Goal: Task Accomplishment & Management: Manage account settings

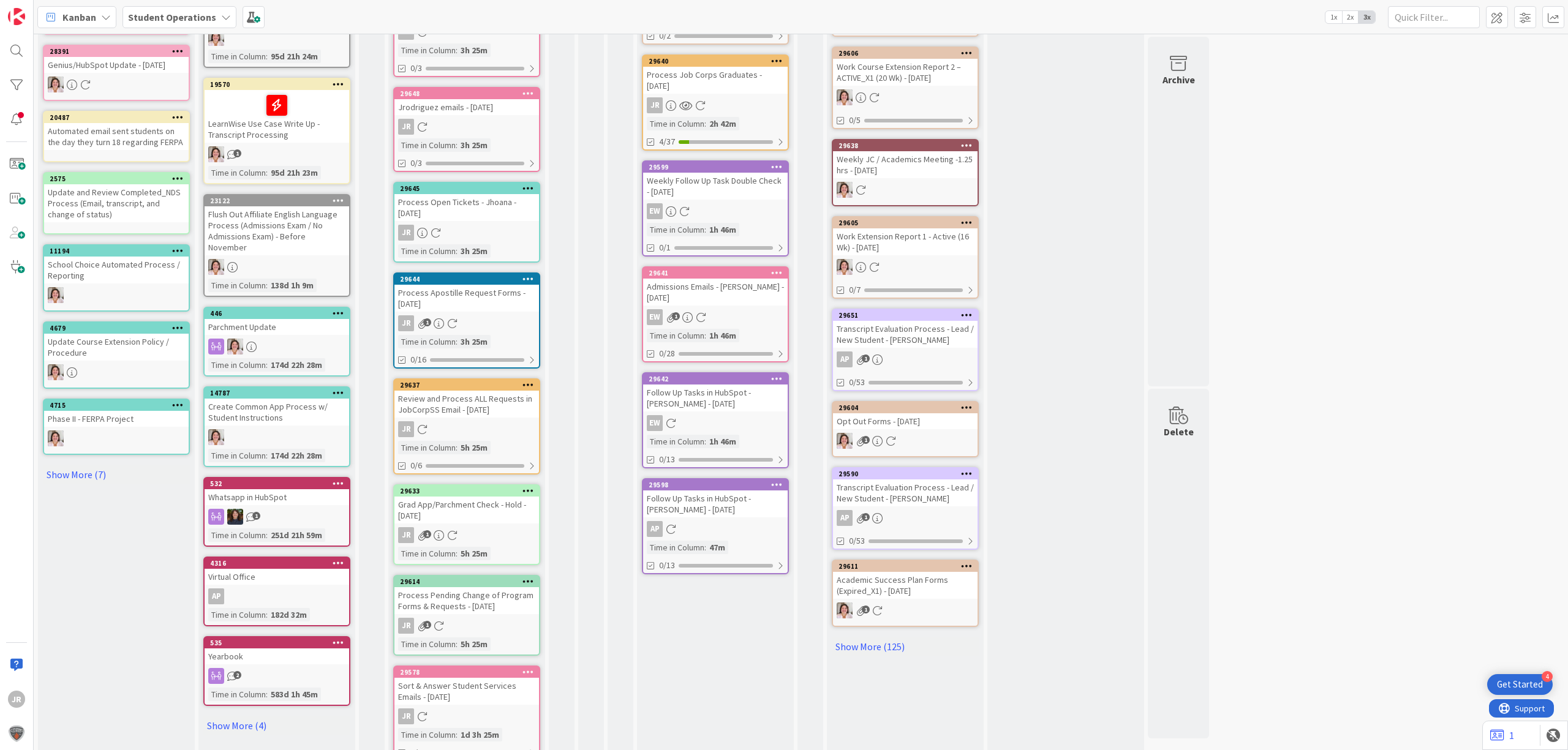
scroll to position [327, 0]
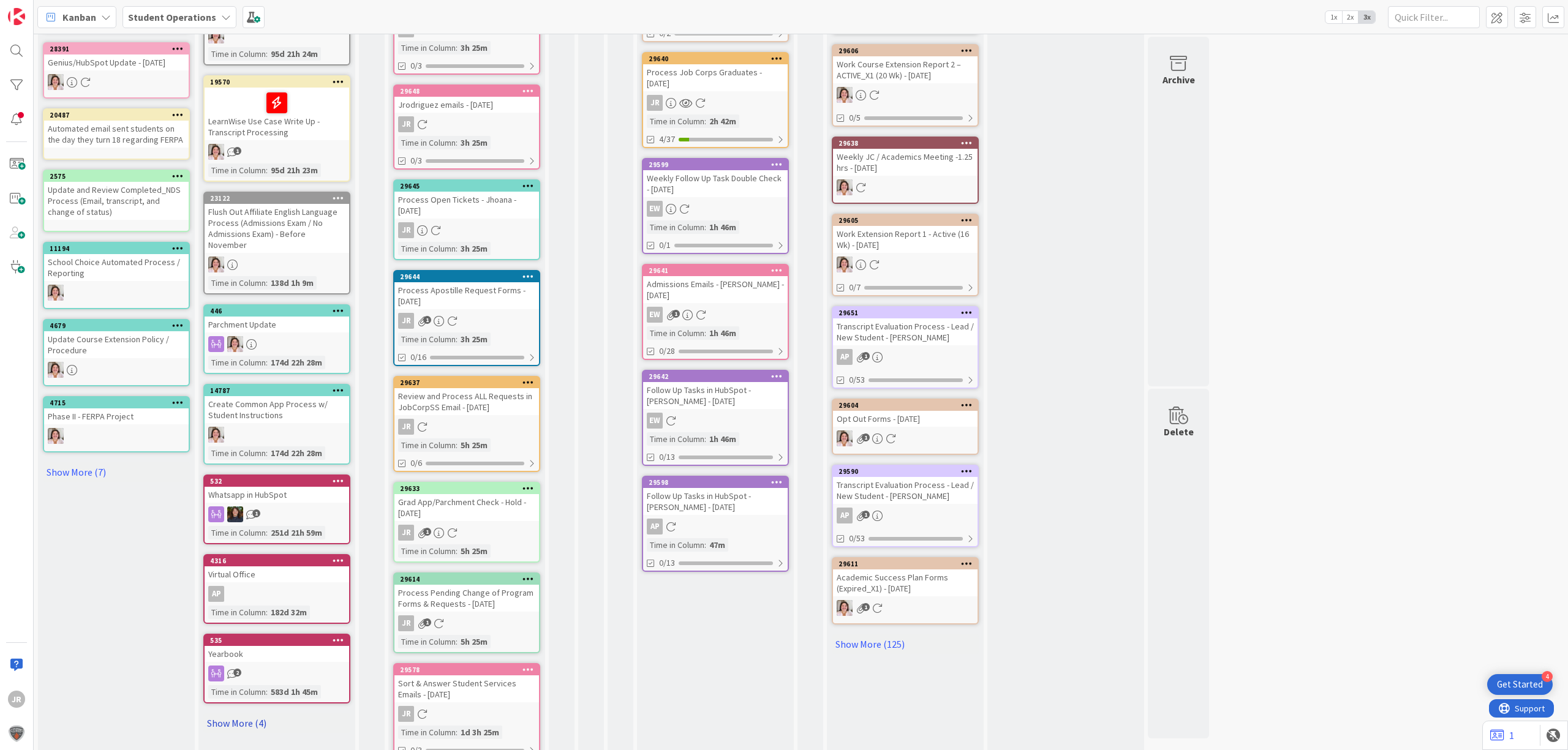
click at [234, 713] on link "Show More (4)" at bounding box center [277, 723] width 147 height 20
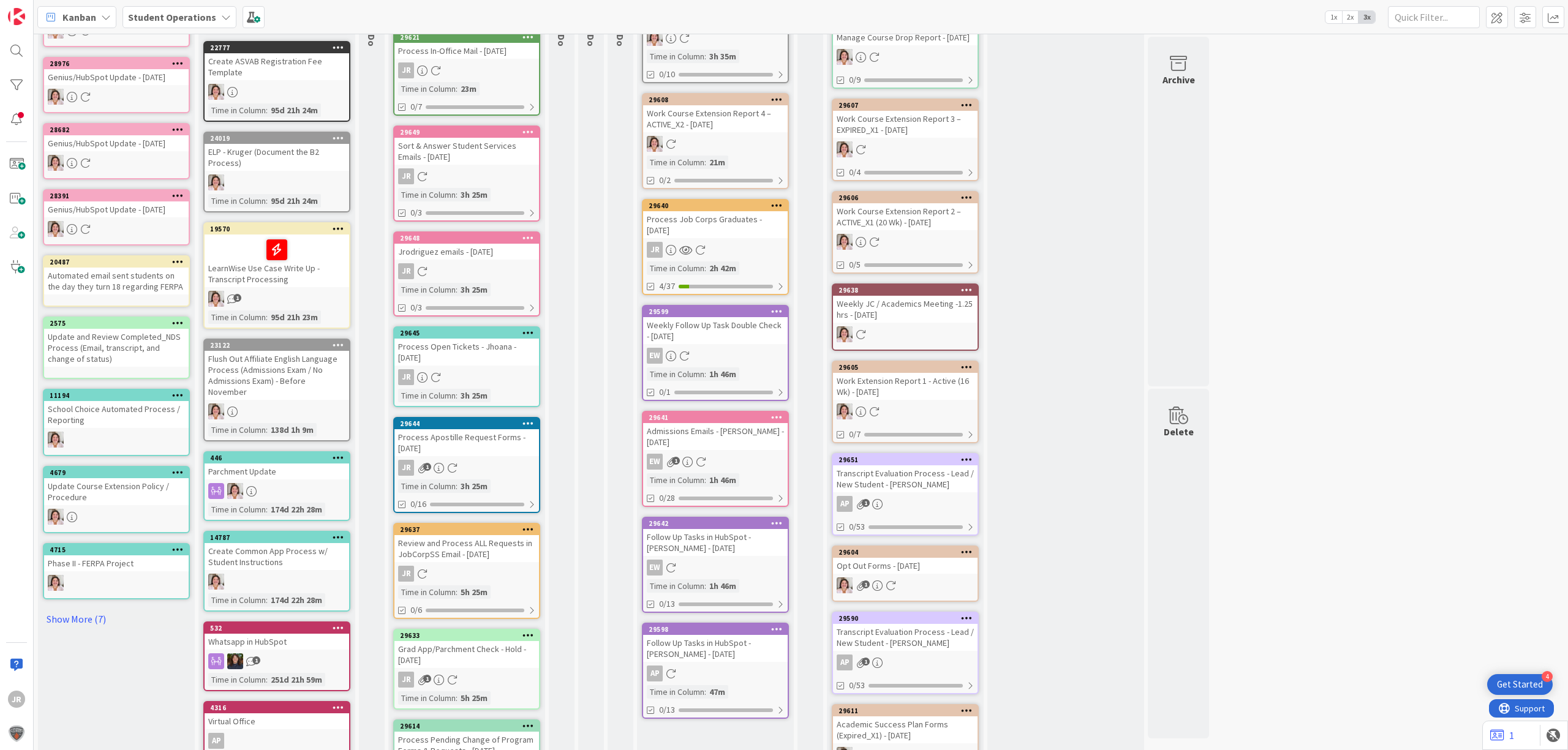
scroll to position [0, 0]
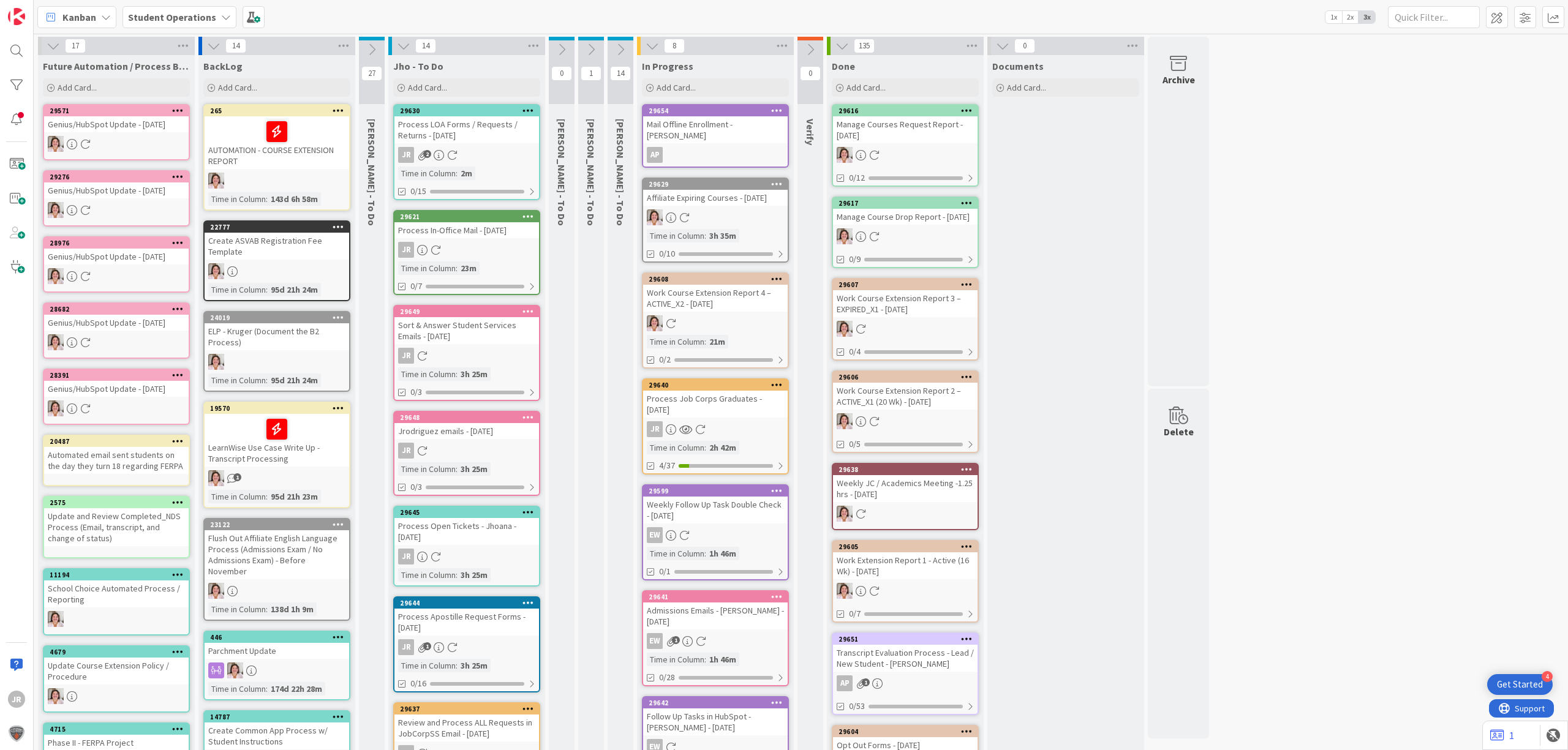
click at [617, 52] on icon at bounding box center [620, 49] width 13 height 13
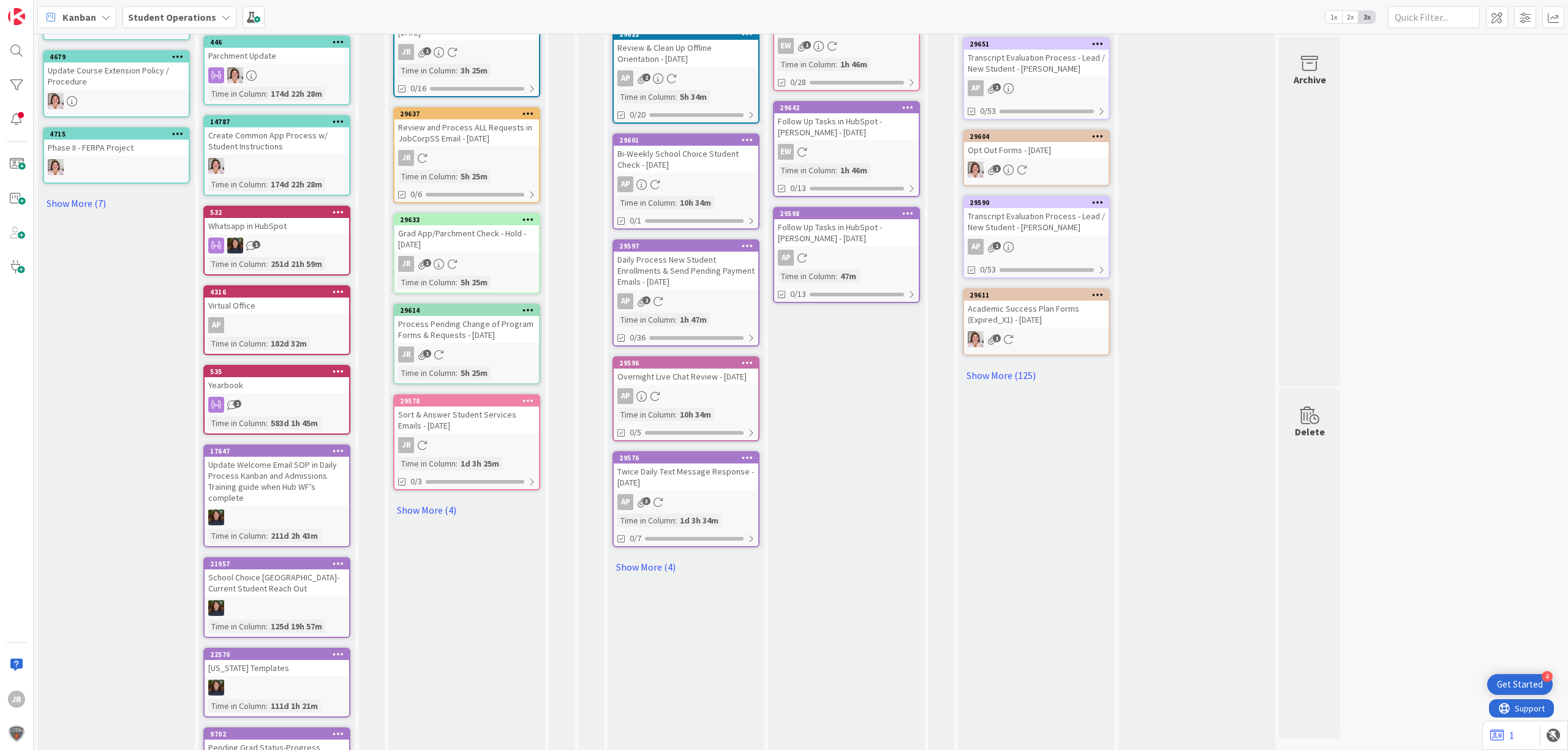
scroll to position [653, 0]
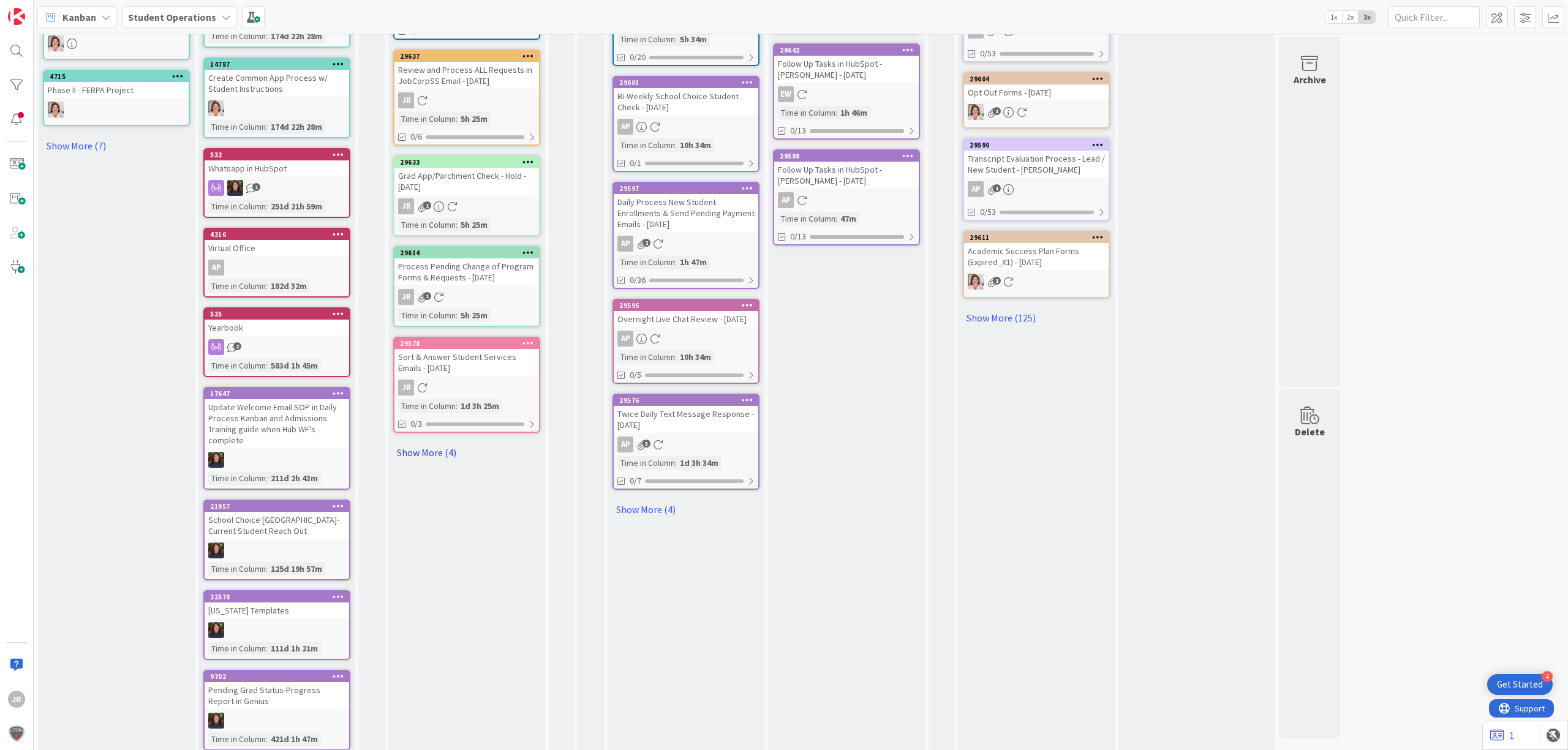
click at [446, 444] on link "Show More (4)" at bounding box center [466, 452] width 147 height 20
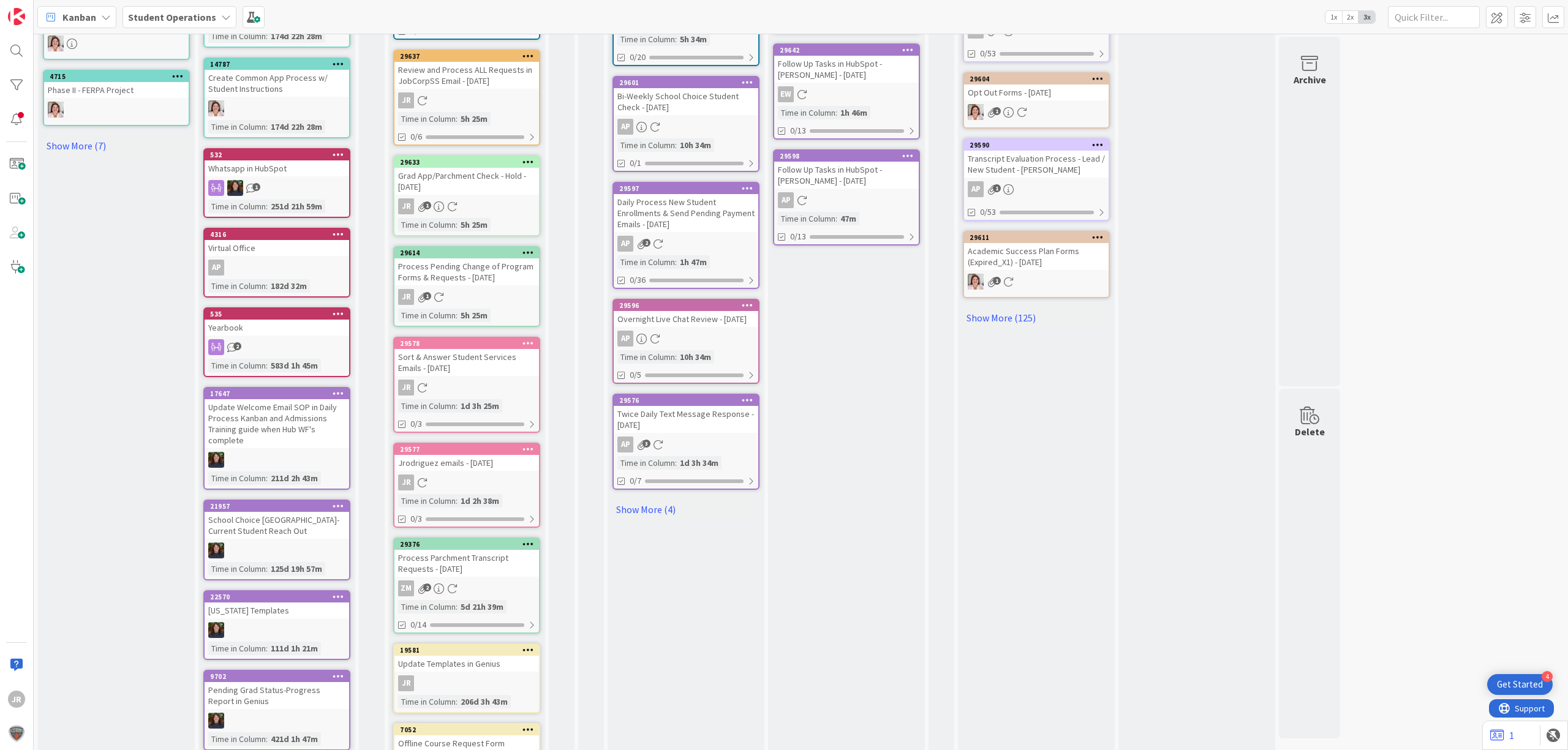
click at [522, 539] on icon at bounding box center [528, 543] width 12 height 9
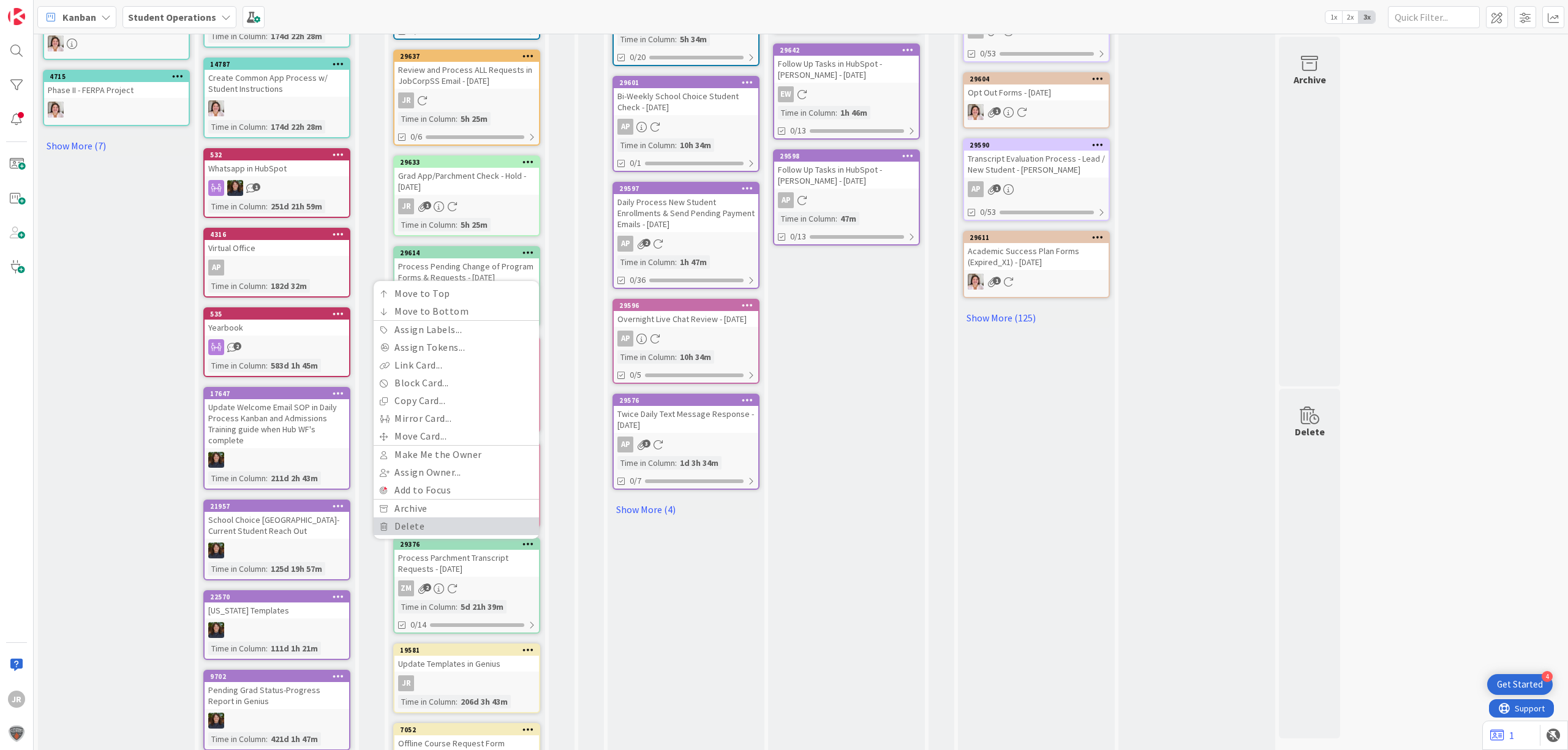
click at [426, 517] on link "Delete" at bounding box center [456, 526] width 166 height 18
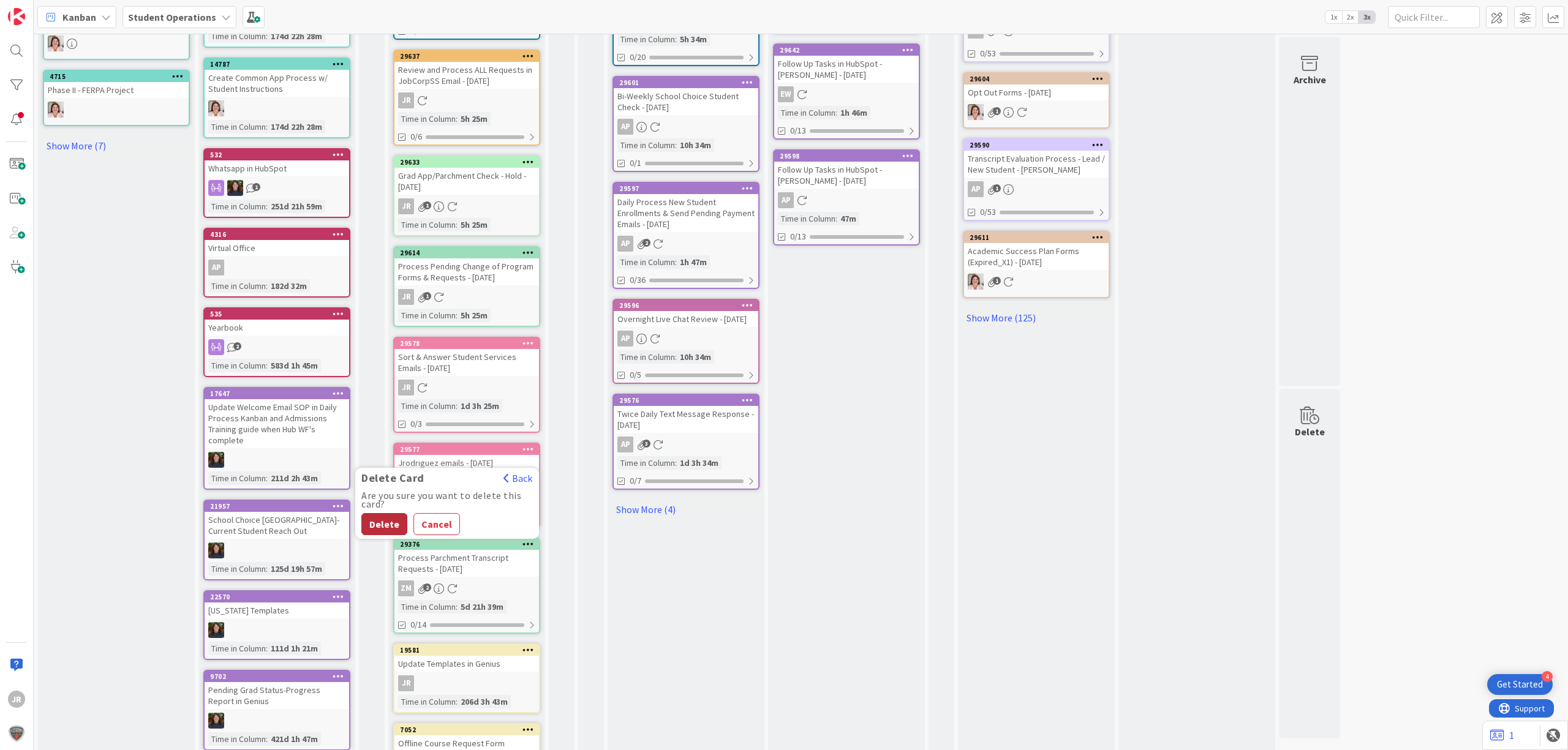
click at [391, 514] on button "Delete" at bounding box center [385, 524] width 46 height 22
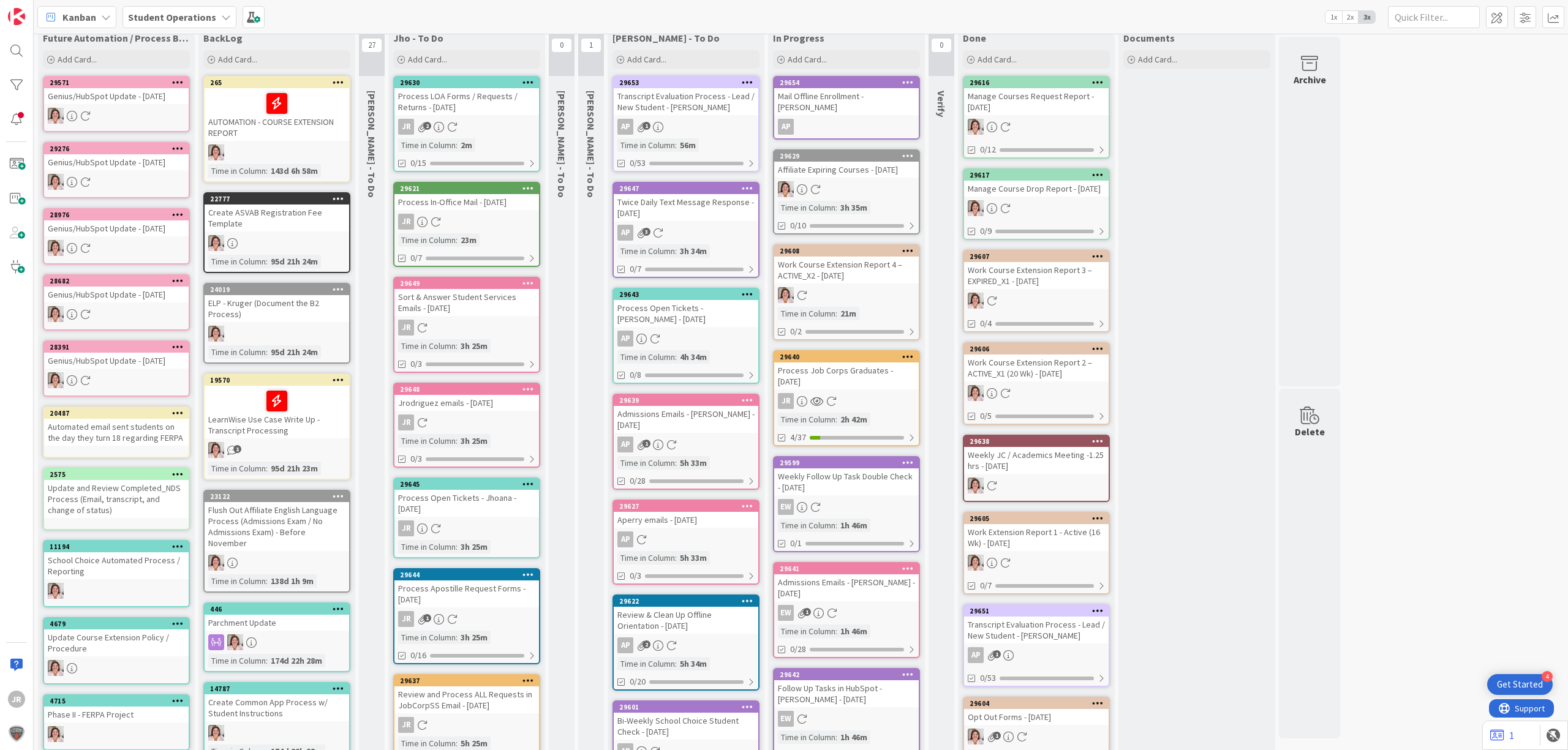
scroll to position [0, 0]
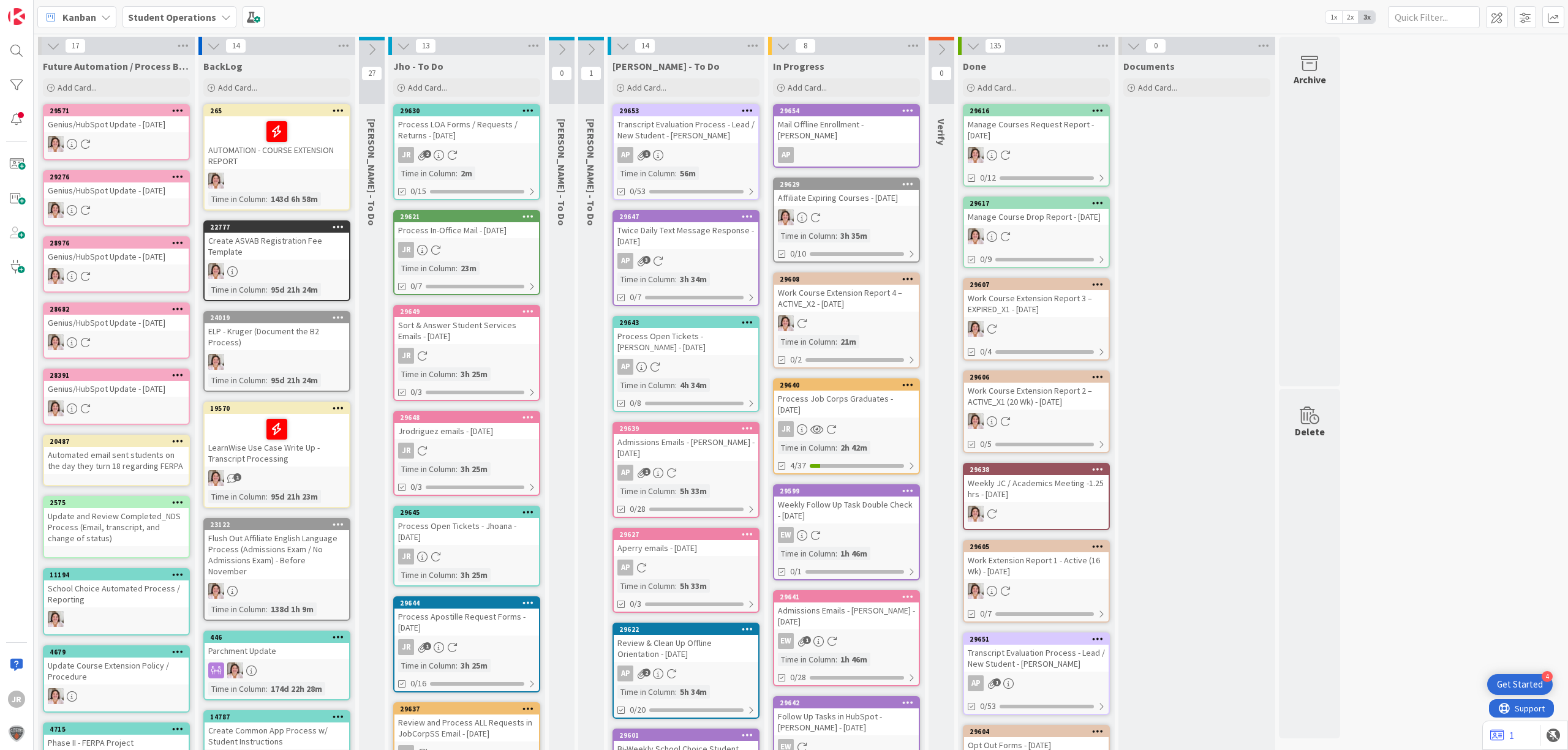
click at [625, 50] on icon at bounding box center [622, 45] width 13 height 13
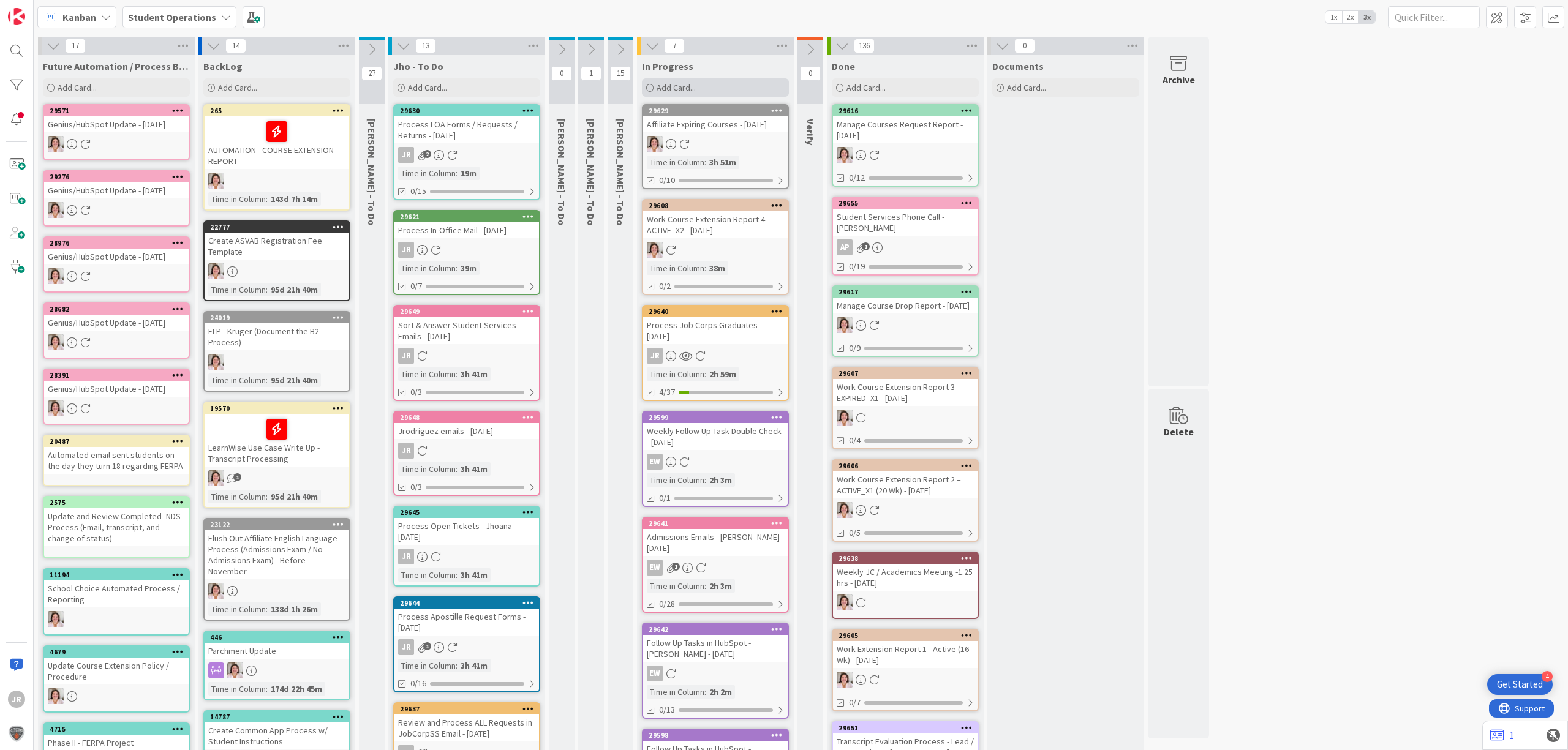
click at [676, 85] on span "Add Card..." at bounding box center [675, 87] width 39 height 11
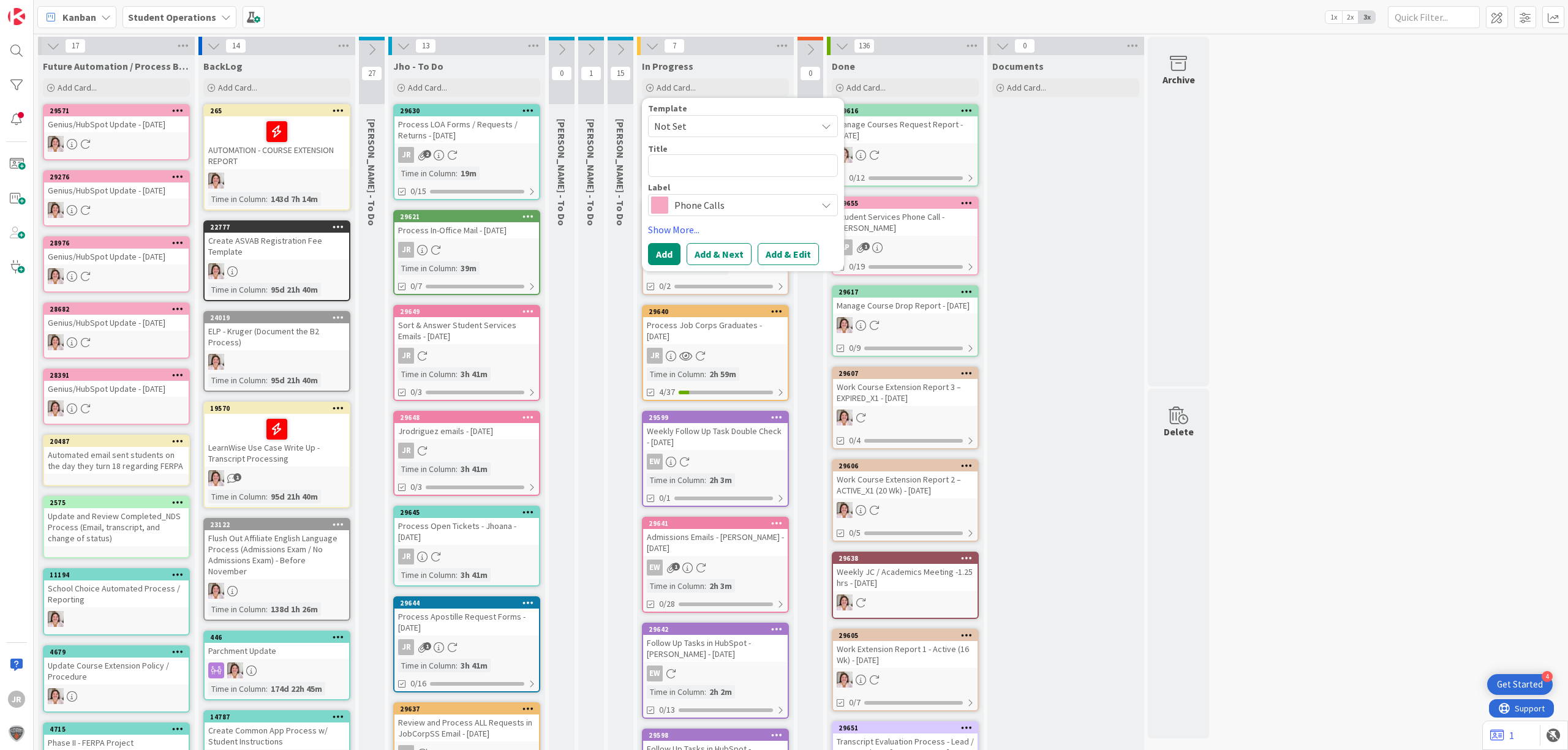
click at [709, 129] on span "Not Set" at bounding box center [730, 126] width 153 height 16
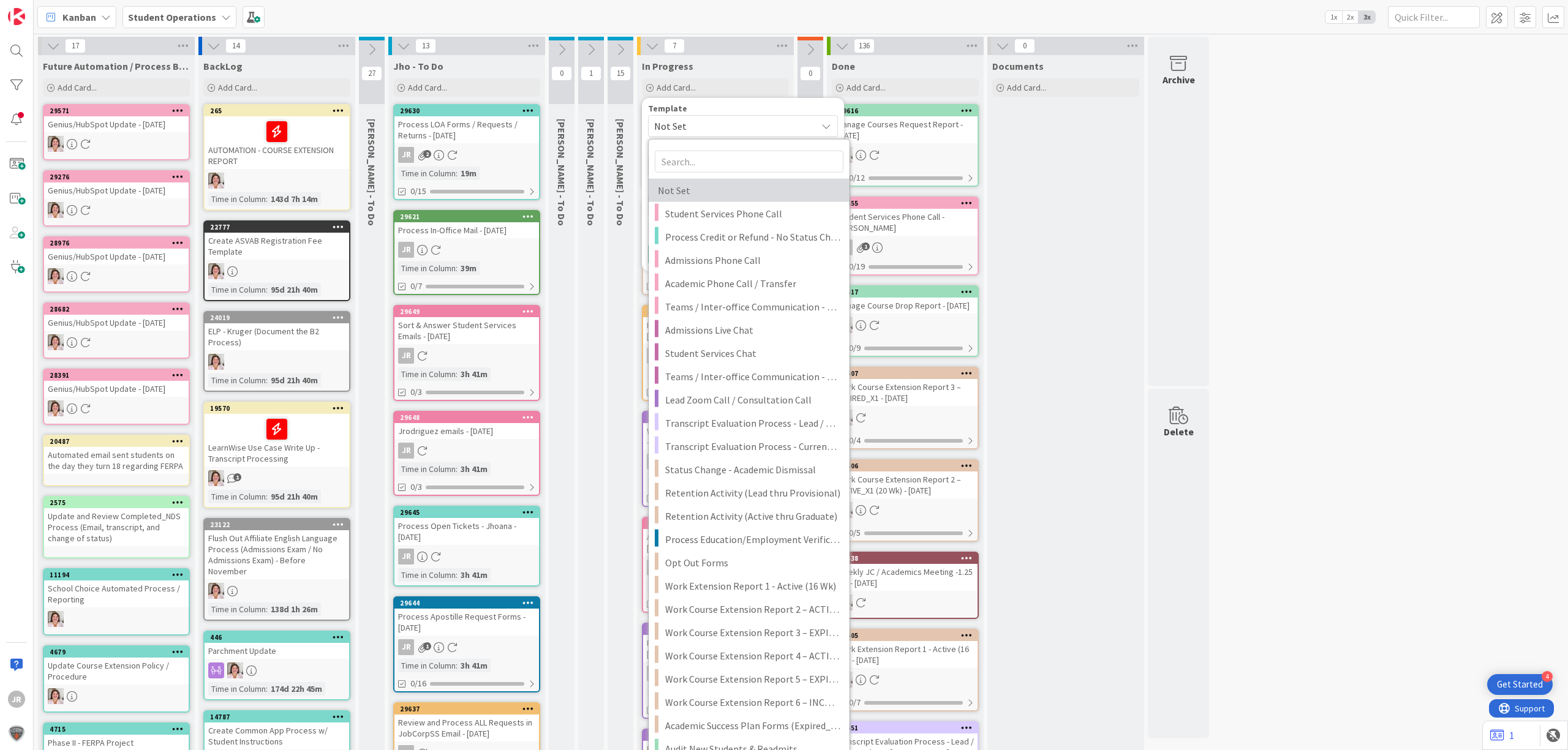
click at [744, 201] on link "Not Set" at bounding box center [748, 190] width 201 height 23
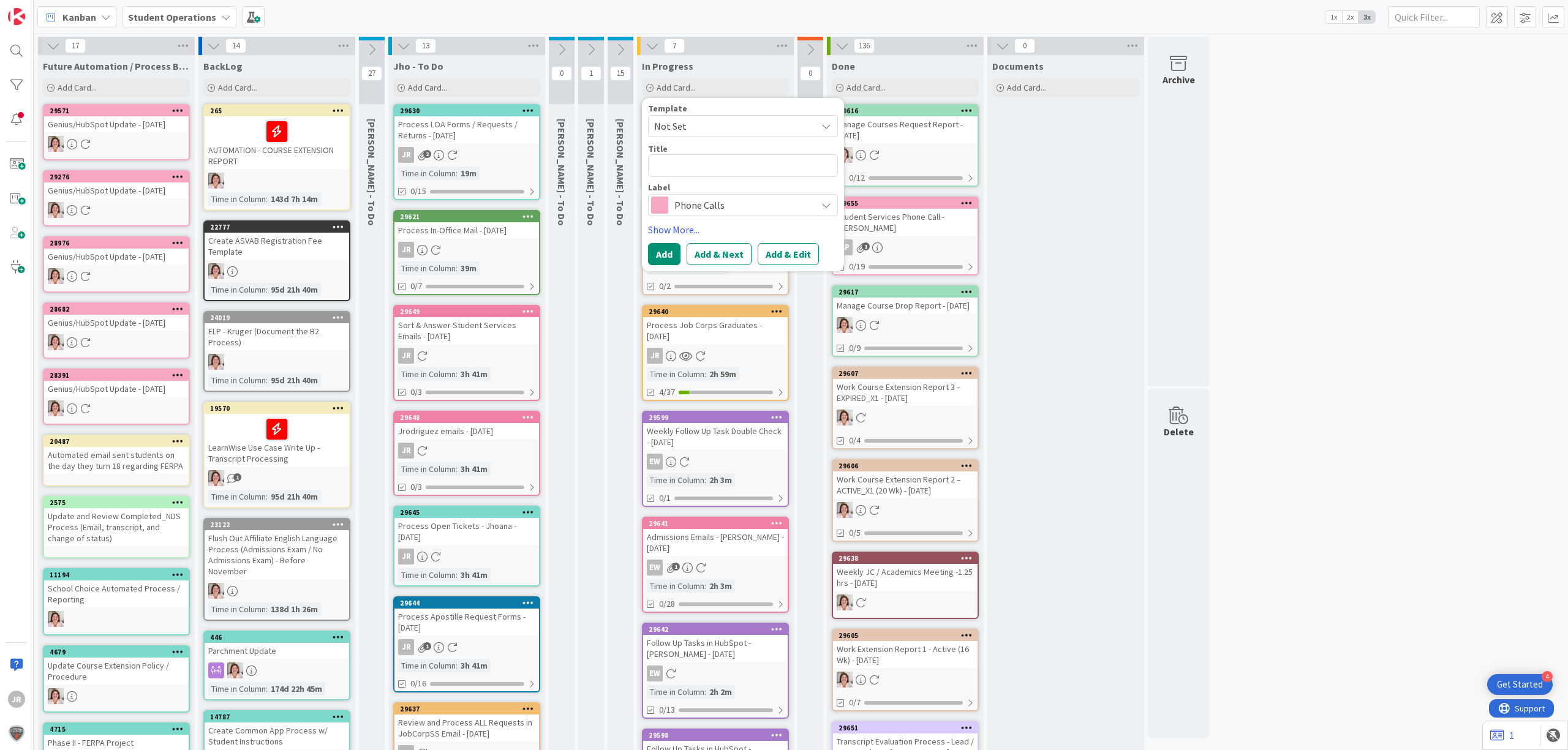
click at [726, 118] on span "Not Set" at bounding box center [743, 126] width 190 height 22
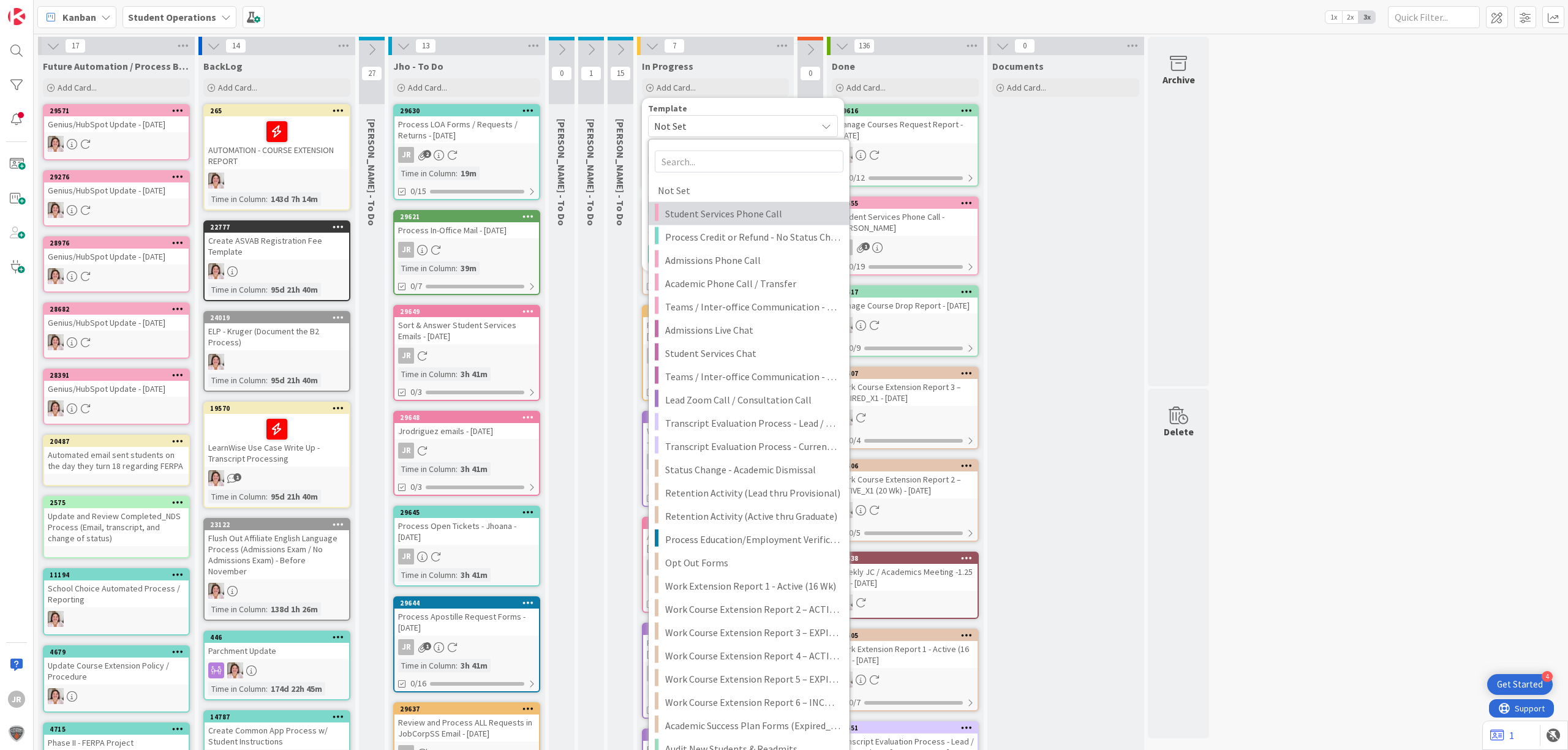
click at [735, 215] on span "Student Services Phone Call" at bounding box center [752, 214] width 175 height 16
type textarea "x"
type textarea "Student Services Phone Call"
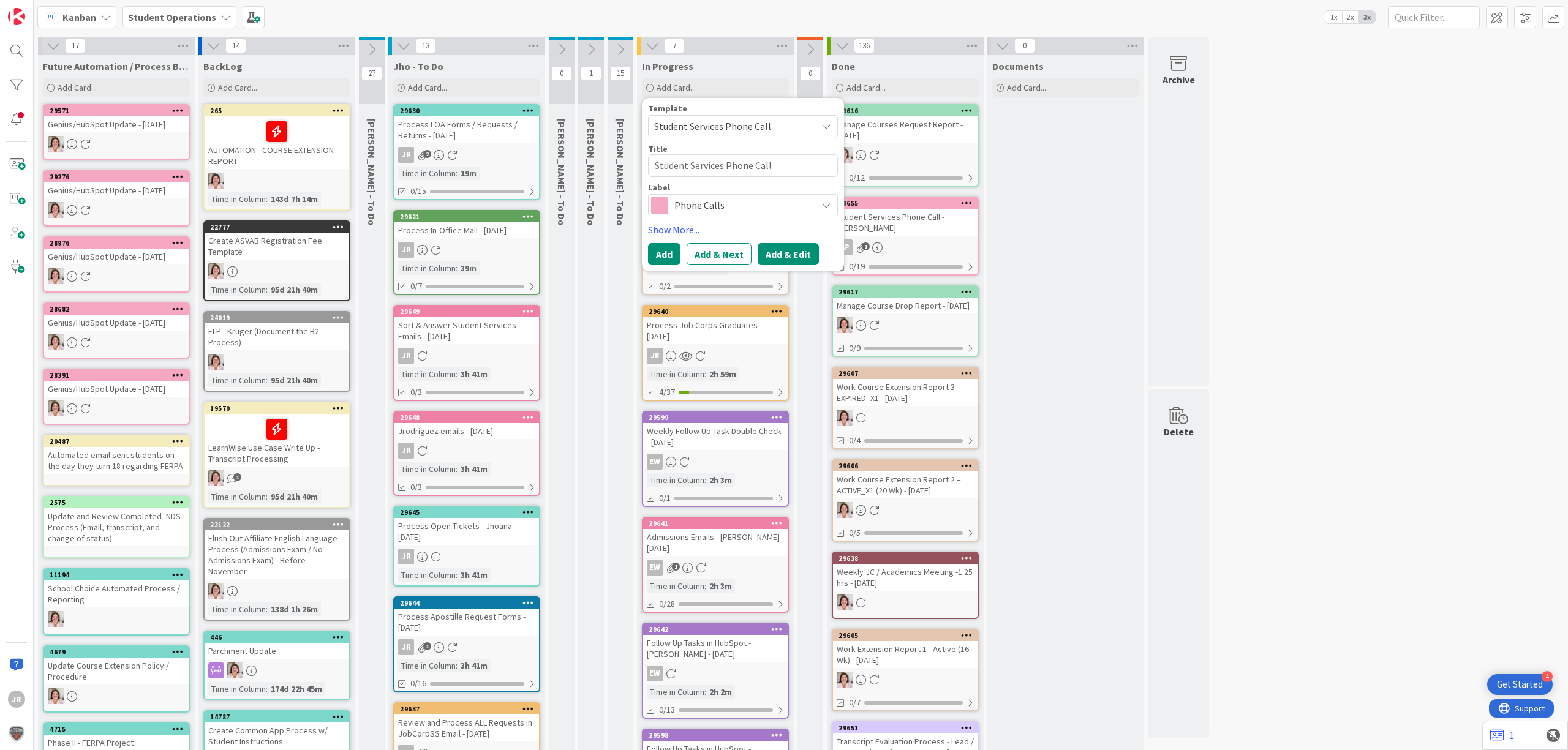
click at [800, 256] on button "Add & Edit" at bounding box center [788, 254] width 61 height 22
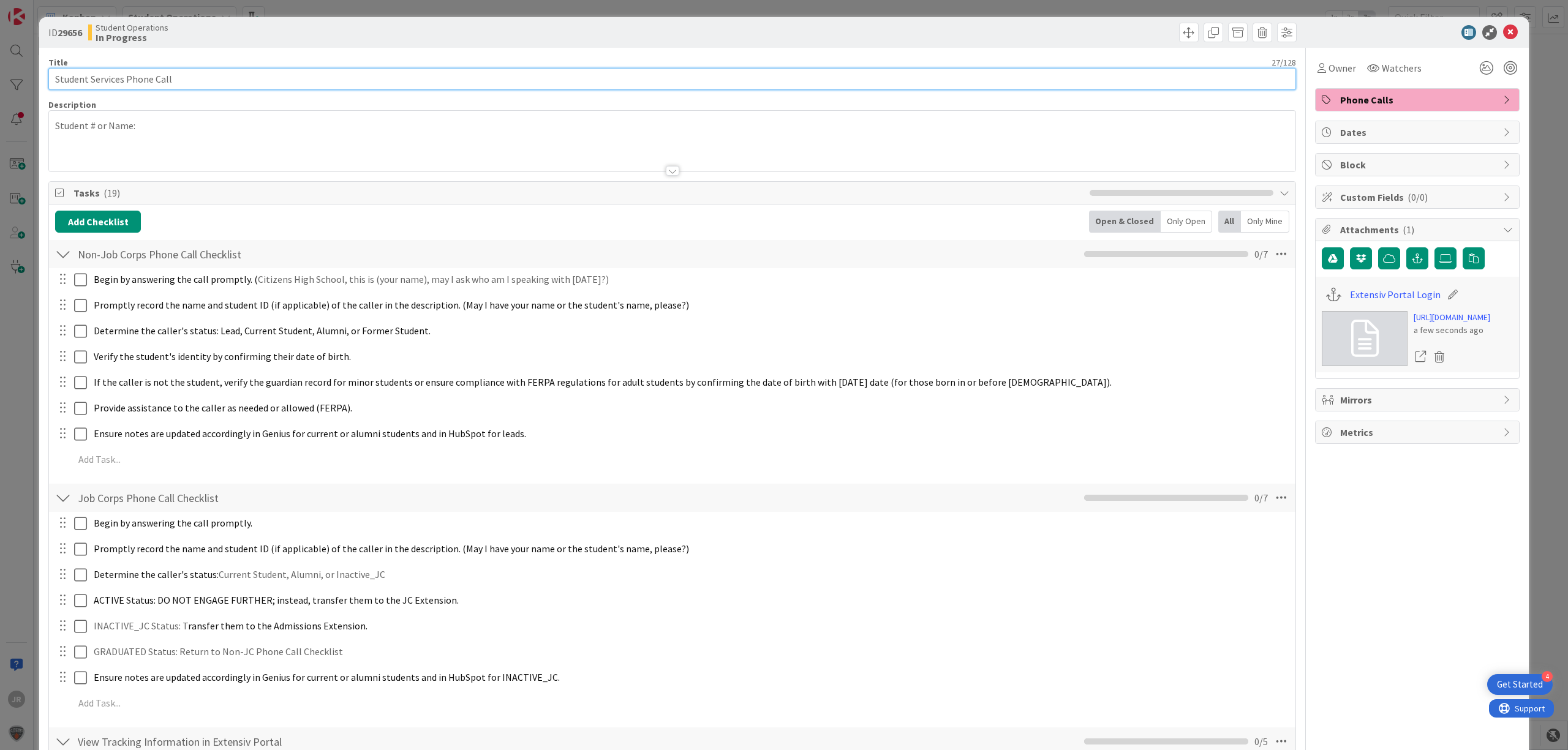
click at [212, 85] on input "Student Services Phone Call" at bounding box center [671, 79] width 1247 height 22
click at [297, 74] on input "Student Services Phone Call -" at bounding box center [671, 79] width 1247 height 22
click at [1317, 64] on div "Owner" at bounding box center [1336, 68] width 39 height 15
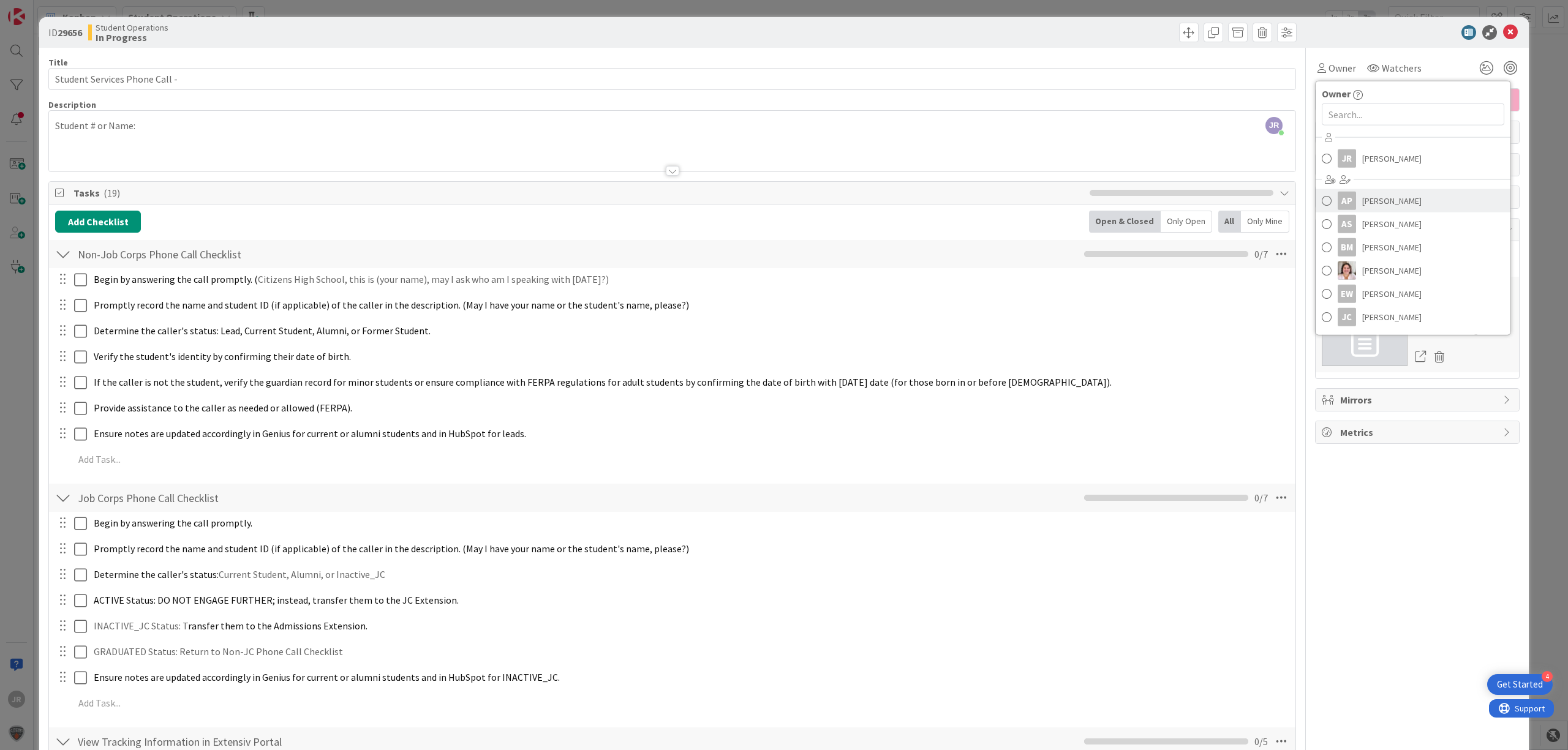
click at [1362, 199] on span "[PERSON_NAME]" at bounding box center [1391, 201] width 59 height 18
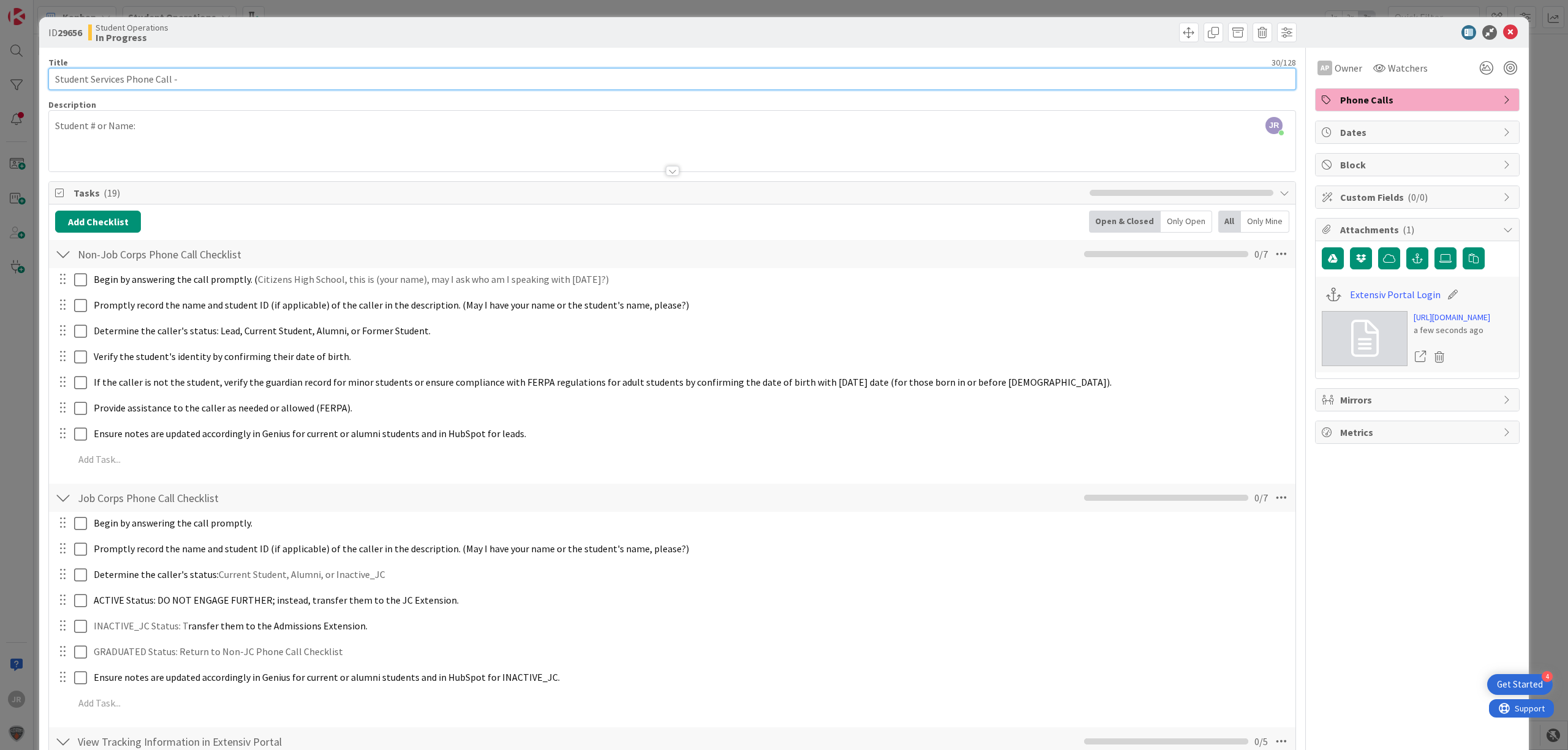
click at [233, 69] on input "Student Services Phone Call -" at bounding box center [671, 79] width 1247 height 22
drag, startPoint x: 125, startPoint y: 80, endPoint x: 40, endPoint y: 91, distance: 85.7
click at [40, 91] on div "ID 29656 Student Operations In Progress Title 30 / 128 Student Services Phone C…" at bounding box center [783, 552] width 1489 height 1071
click at [221, 71] on input "Admissions Phone Call -" at bounding box center [671, 79] width 1247 height 22
type input "Admissions Phone Call - Kiymeir [PERSON_NAME]"
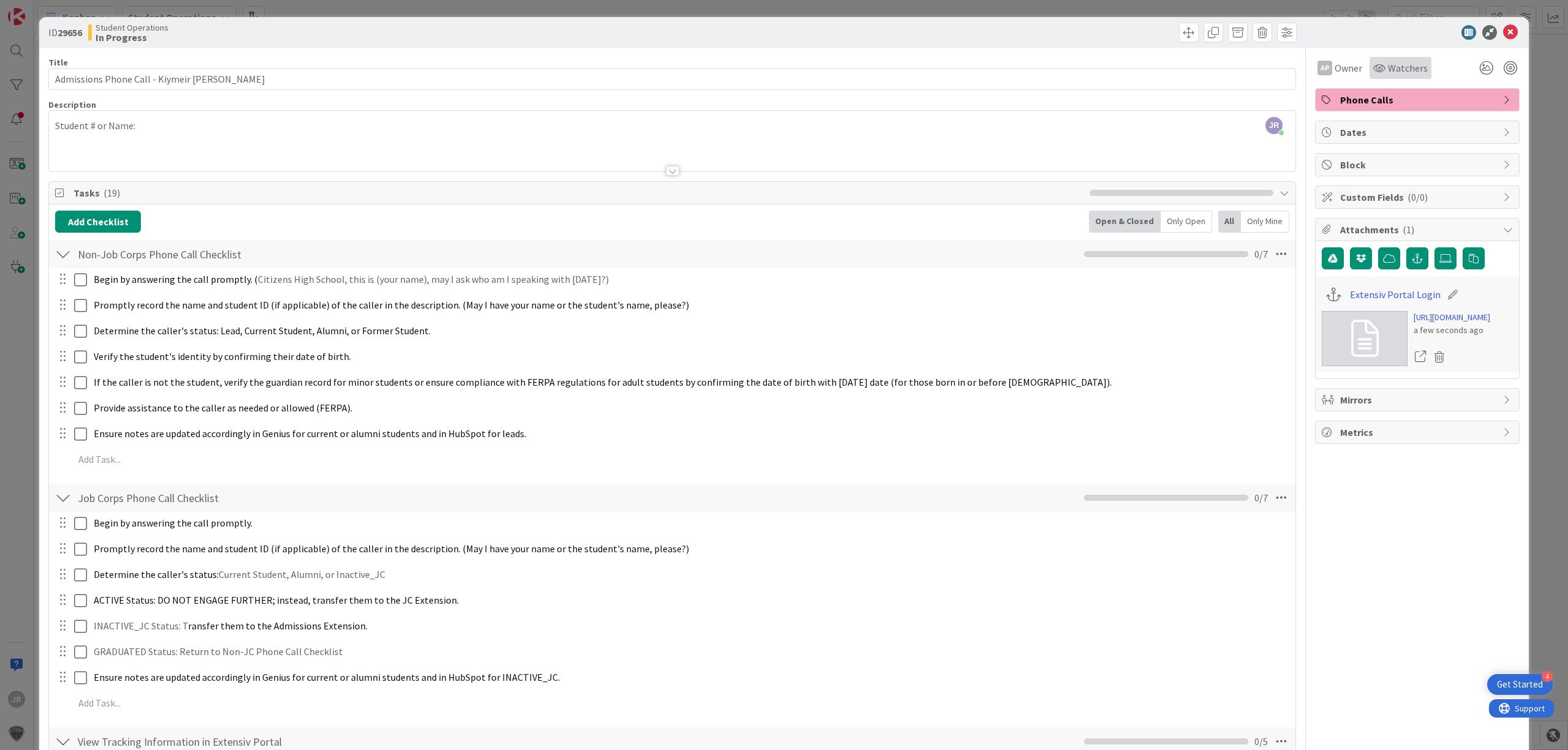
click at [1373, 64] on icon at bounding box center [1379, 68] width 12 height 10
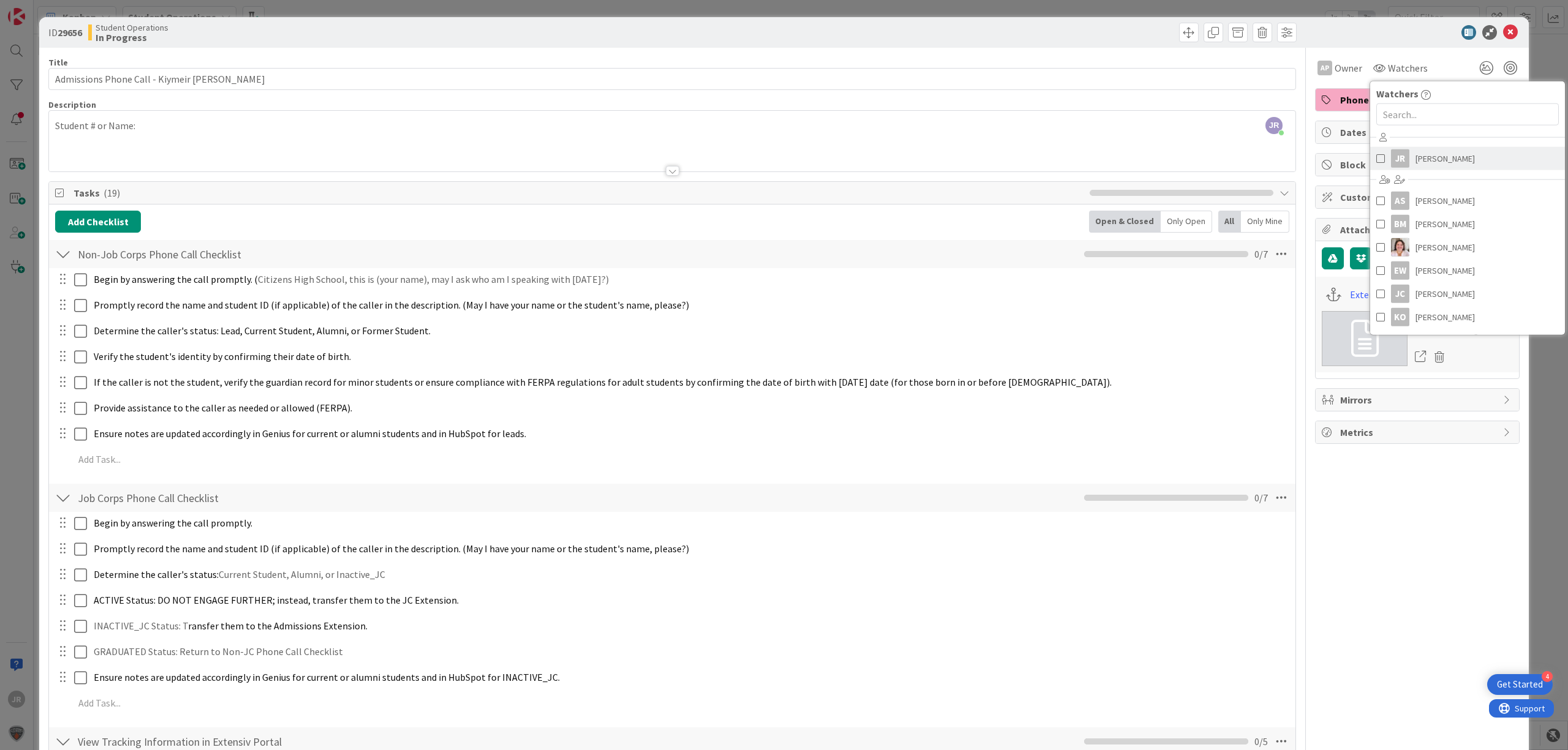
click at [1415, 159] on span "[PERSON_NAME]" at bounding box center [1444, 159] width 59 height 18
click at [247, 138] on div "Student # or Name:" at bounding box center [672, 144] width 1246 height 55
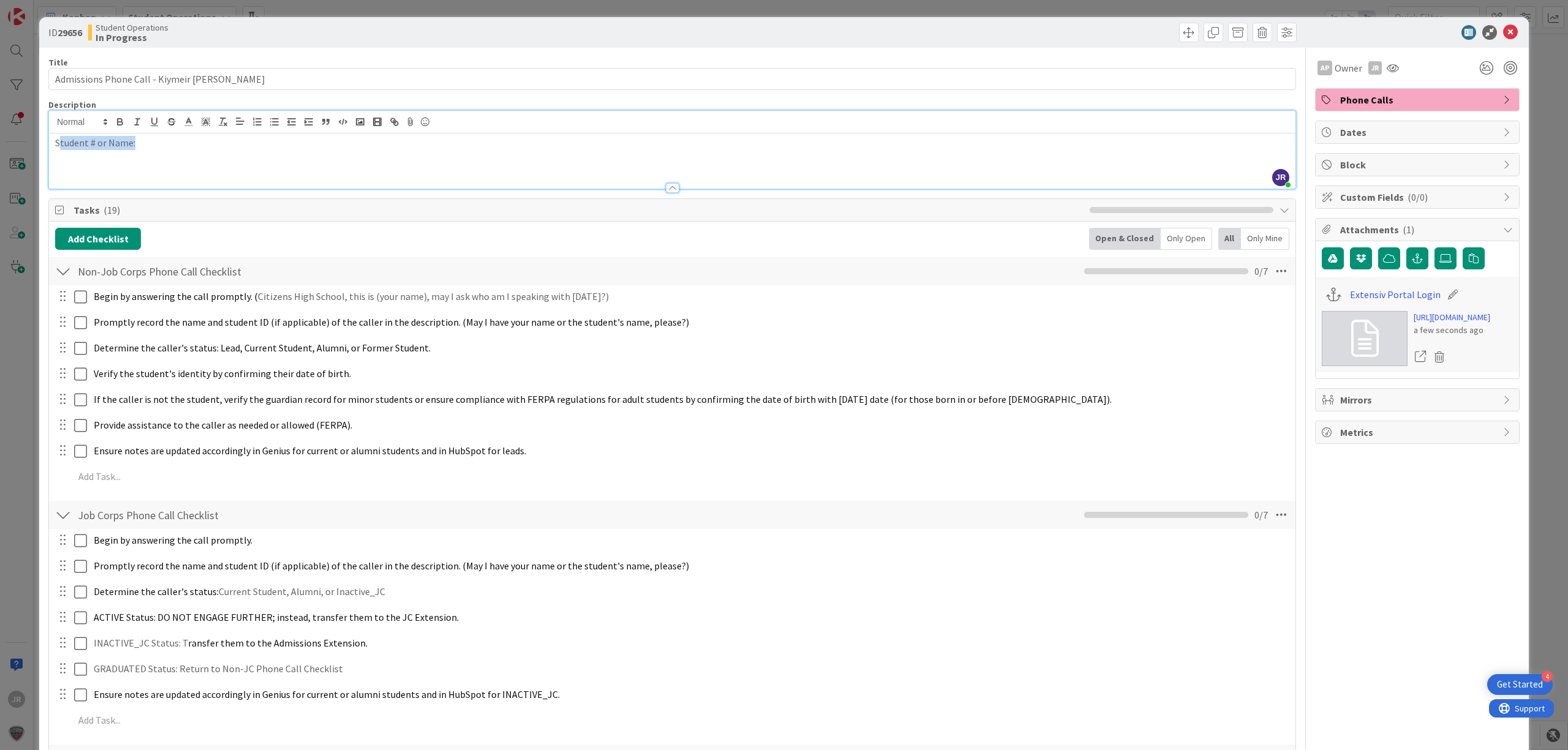
drag, startPoint x: 180, startPoint y: 144, endPoint x: 58, endPoint y: 155, distance: 122.5
click at [58, 155] on div "Student # or Name:" at bounding box center [672, 161] width 1246 height 55
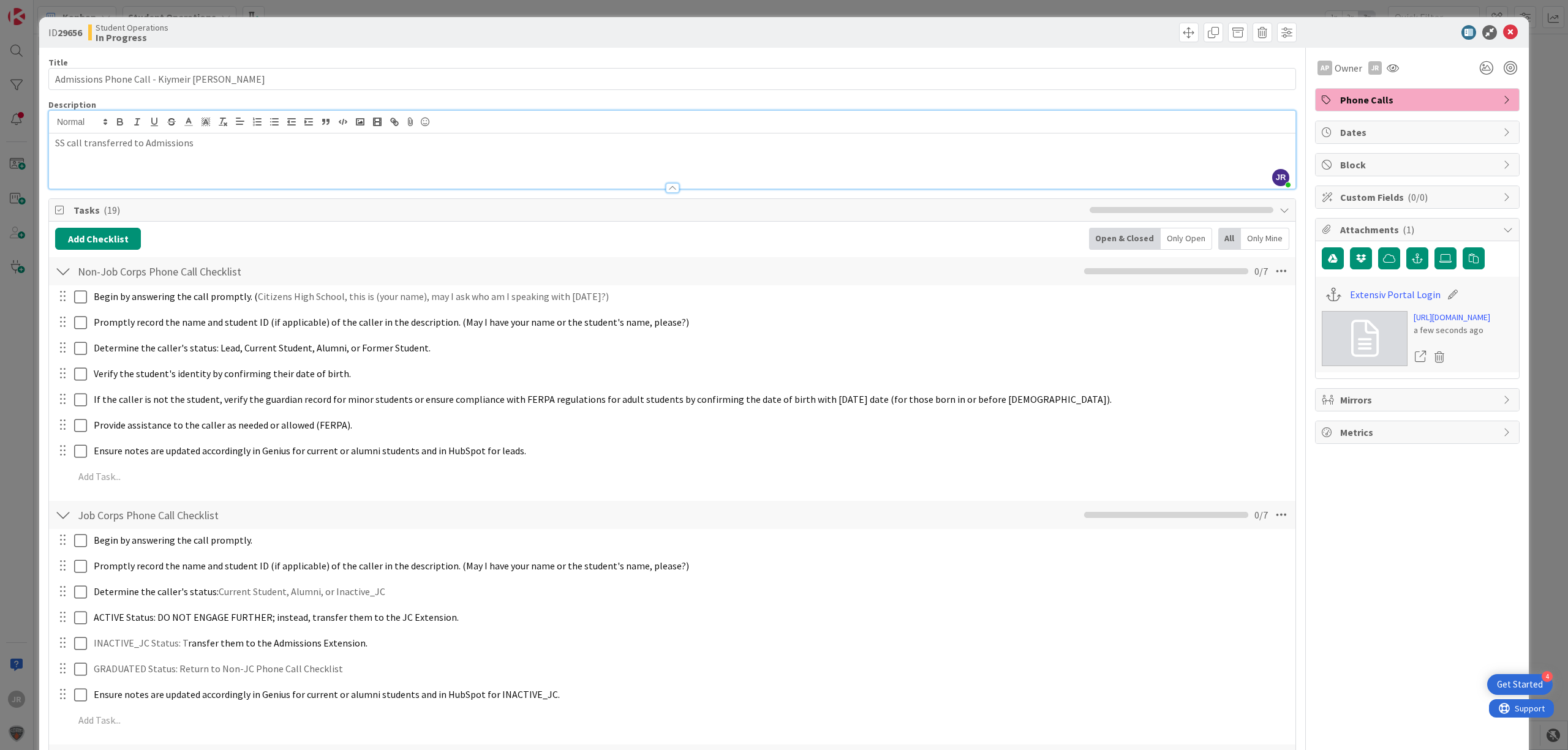
click at [1167, 40] on div at bounding box center [986, 33] width 621 height 20
click at [1135, 8] on div "ID 29656 Student Operations In Progress Title 40 / 128 Admissions Phone Call - …" at bounding box center [784, 375] width 1568 height 750
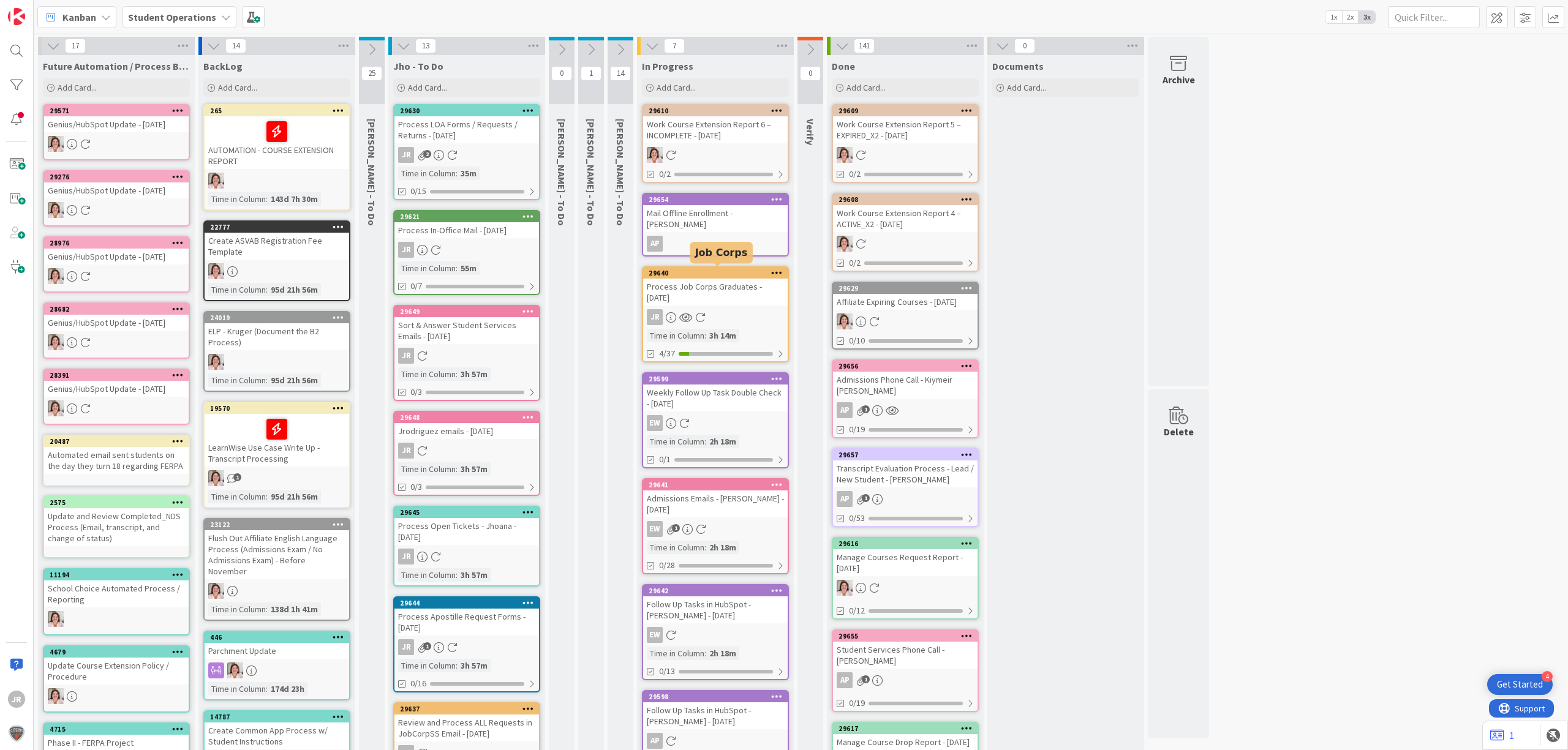
click at [718, 283] on div "Process Job Corps Graduates - [DATE]" at bounding box center [715, 292] width 145 height 27
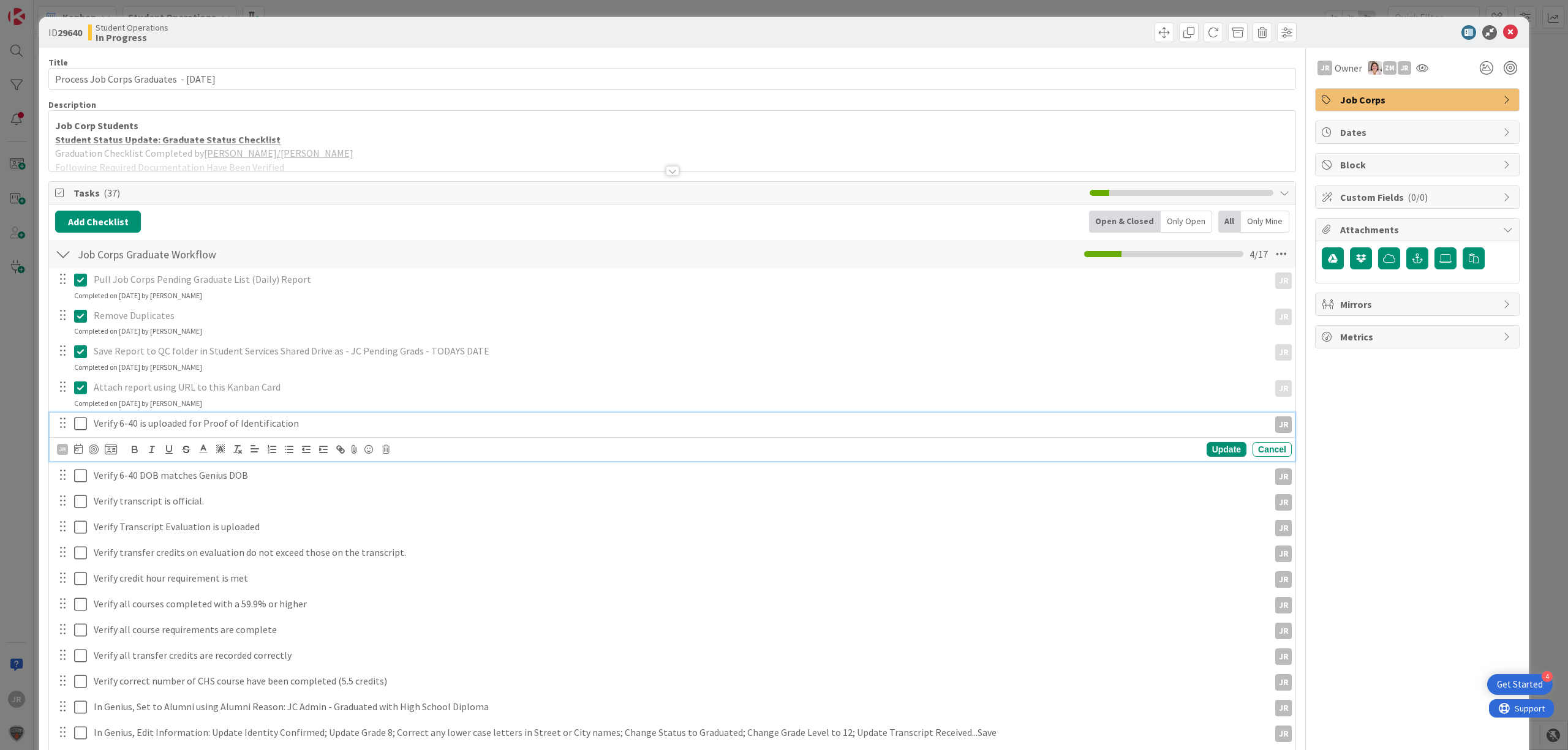
drag, startPoint x: 81, startPoint y: 417, endPoint x: 80, endPoint y: 434, distance: 17.0
click at [80, 418] on icon at bounding box center [80, 423] width 13 height 15
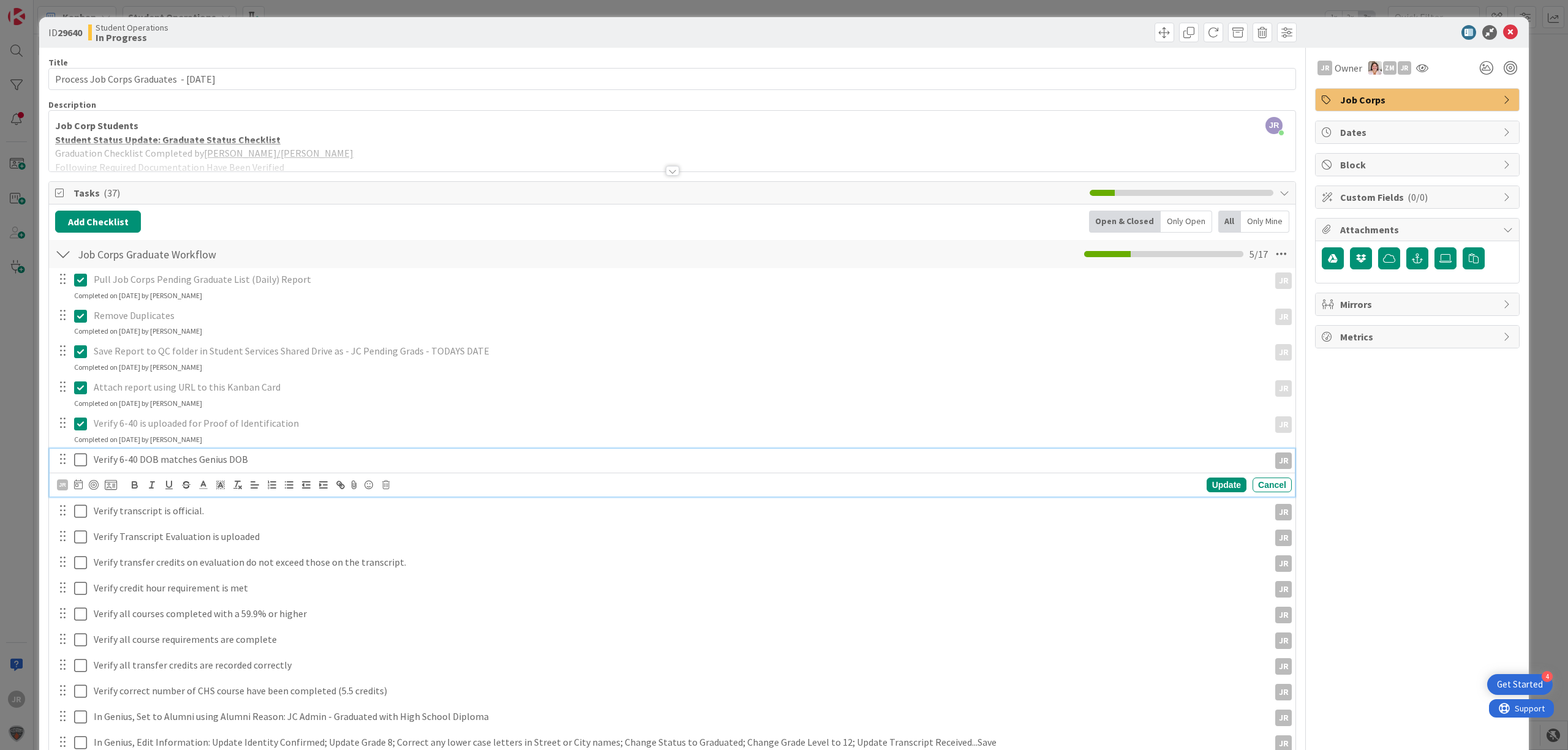
click at [80, 458] on icon at bounding box center [80, 459] width 13 height 15
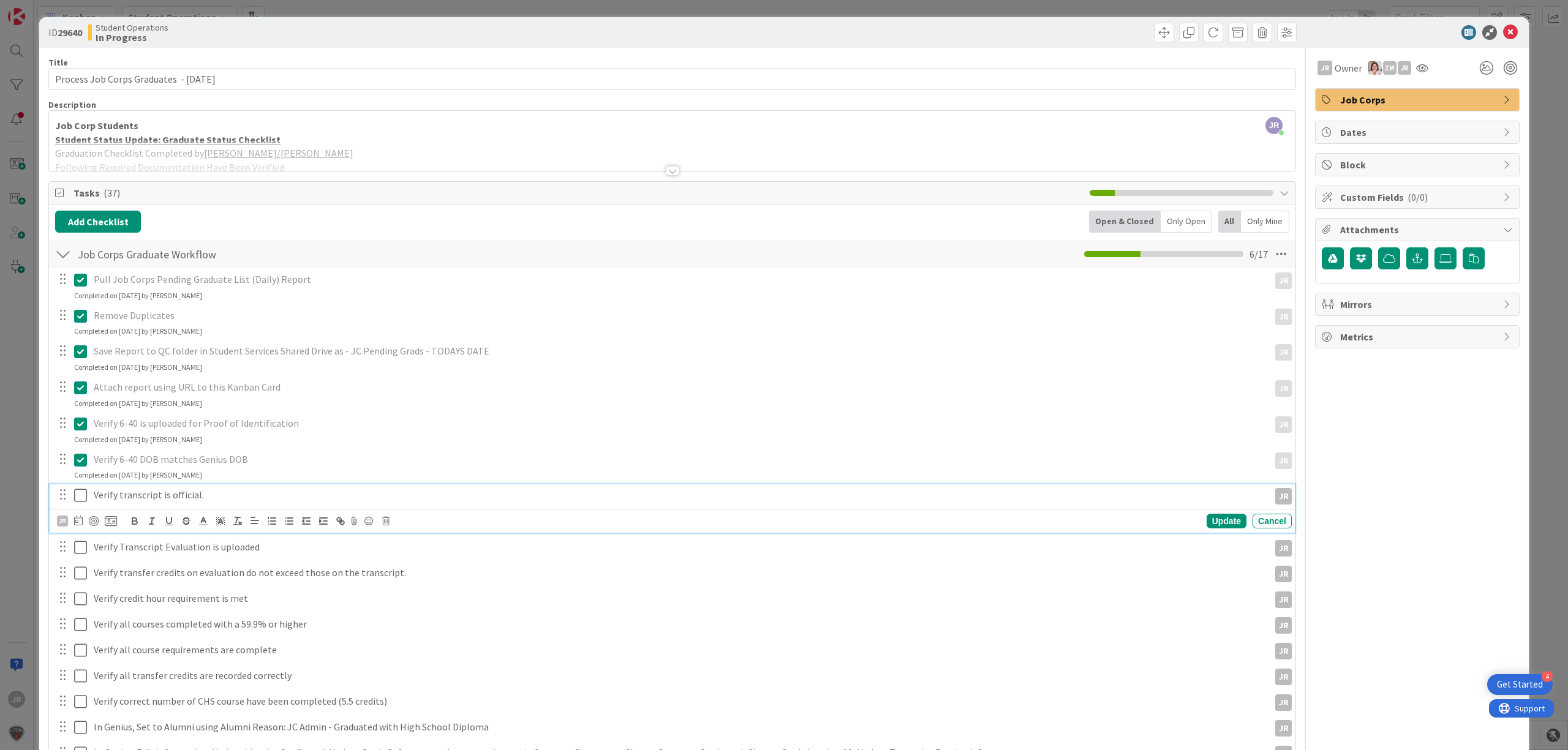
click at [83, 492] on icon at bounding box center [80, 495] width 13 height 15
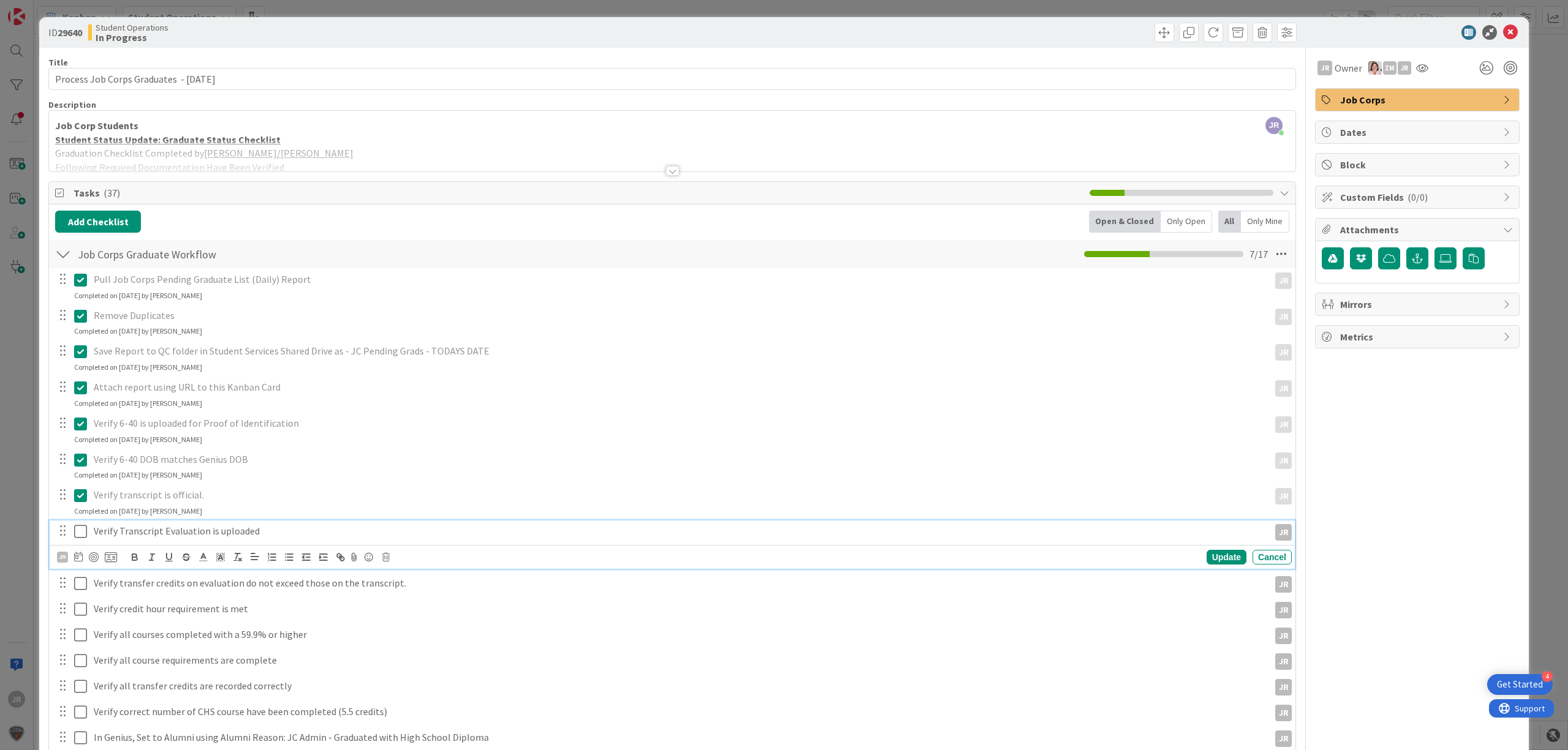
click at [75, 530] on icon at bounding box center [80, 531] width 13 height 15
click at [79, 569] on icon at bounding box center [80, 567] width 13 height 15
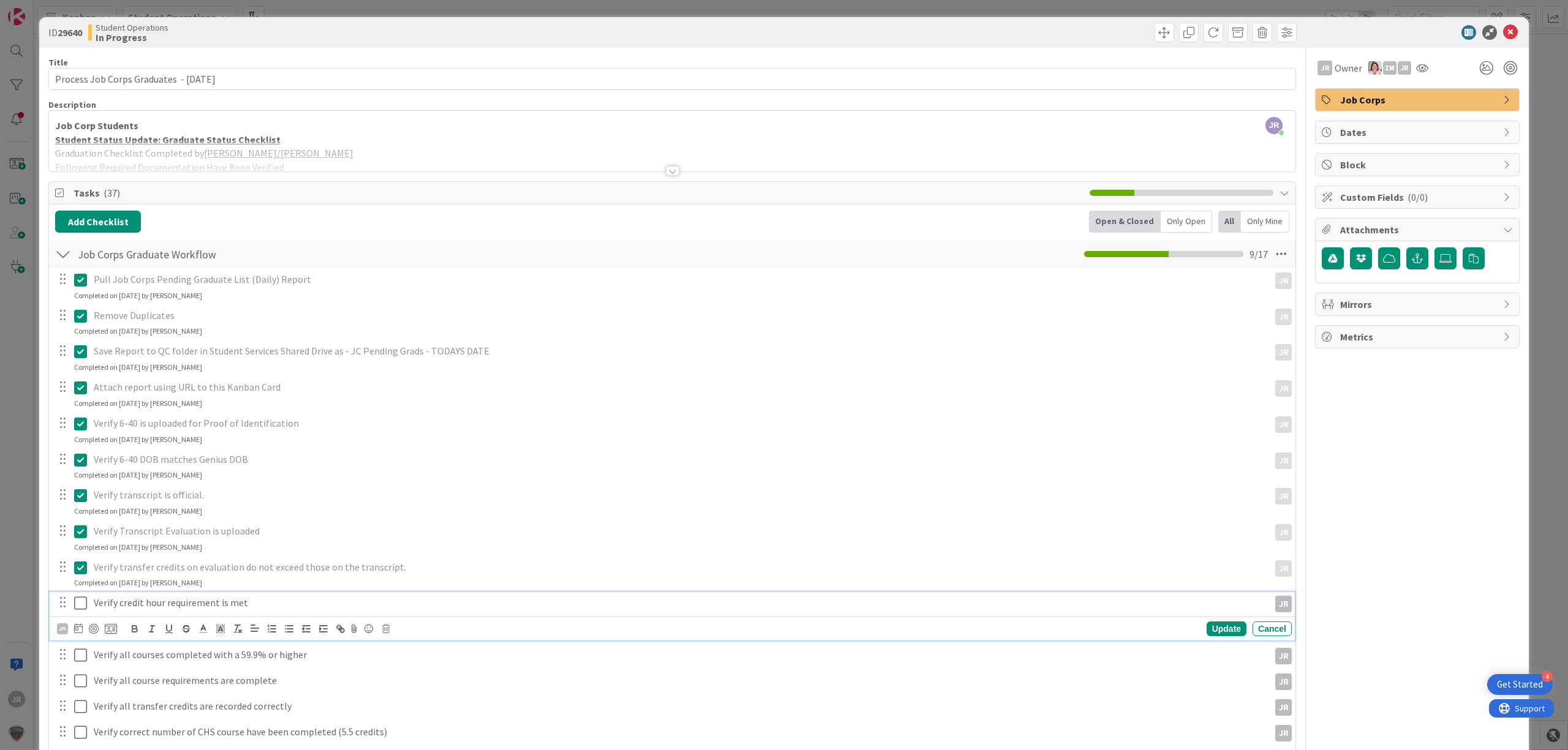
click at [79, 602] on icon at bounding box center [80, 603] width 13 height 15
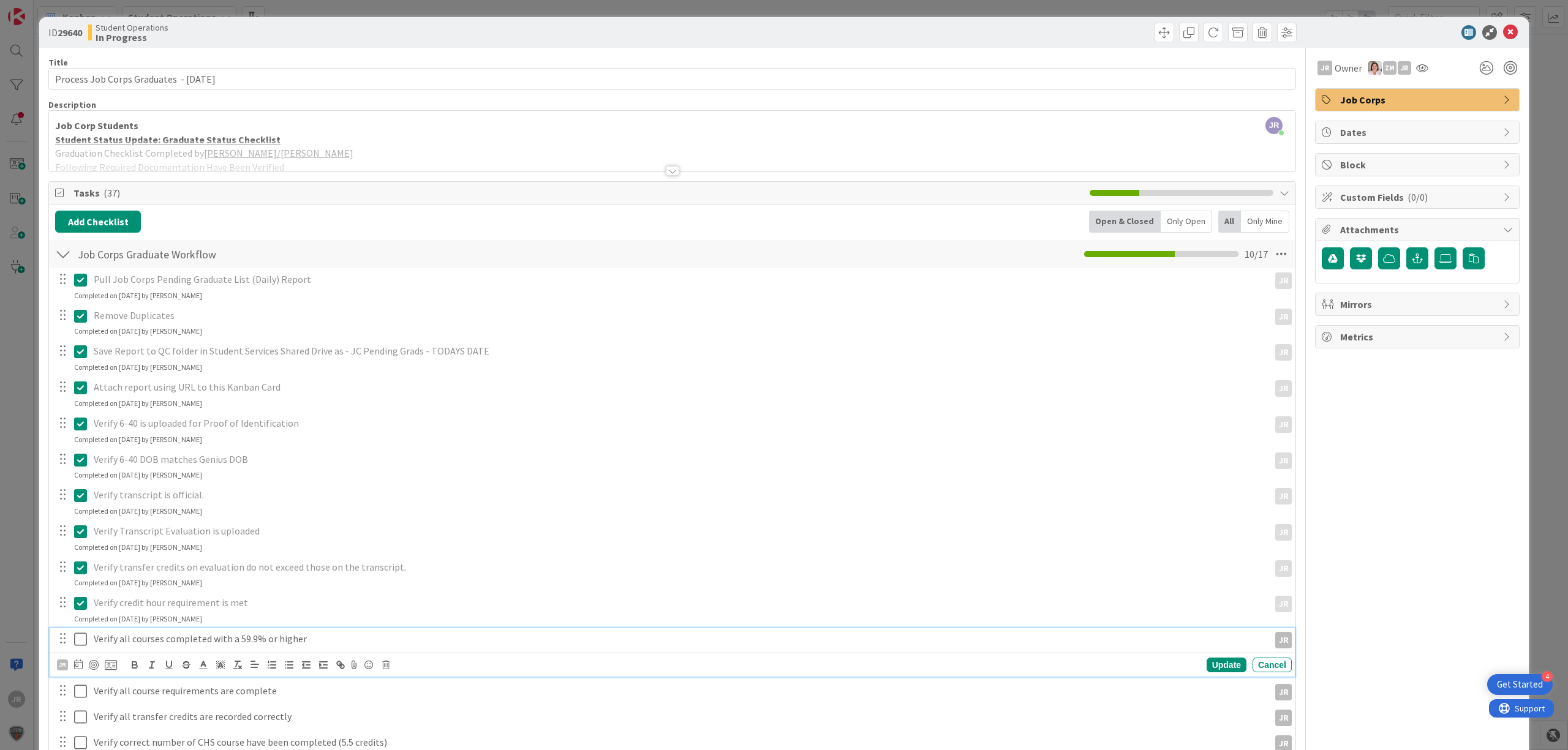
click at [83, 642] on icon at bounding box center [80, 639] width 13 height 15
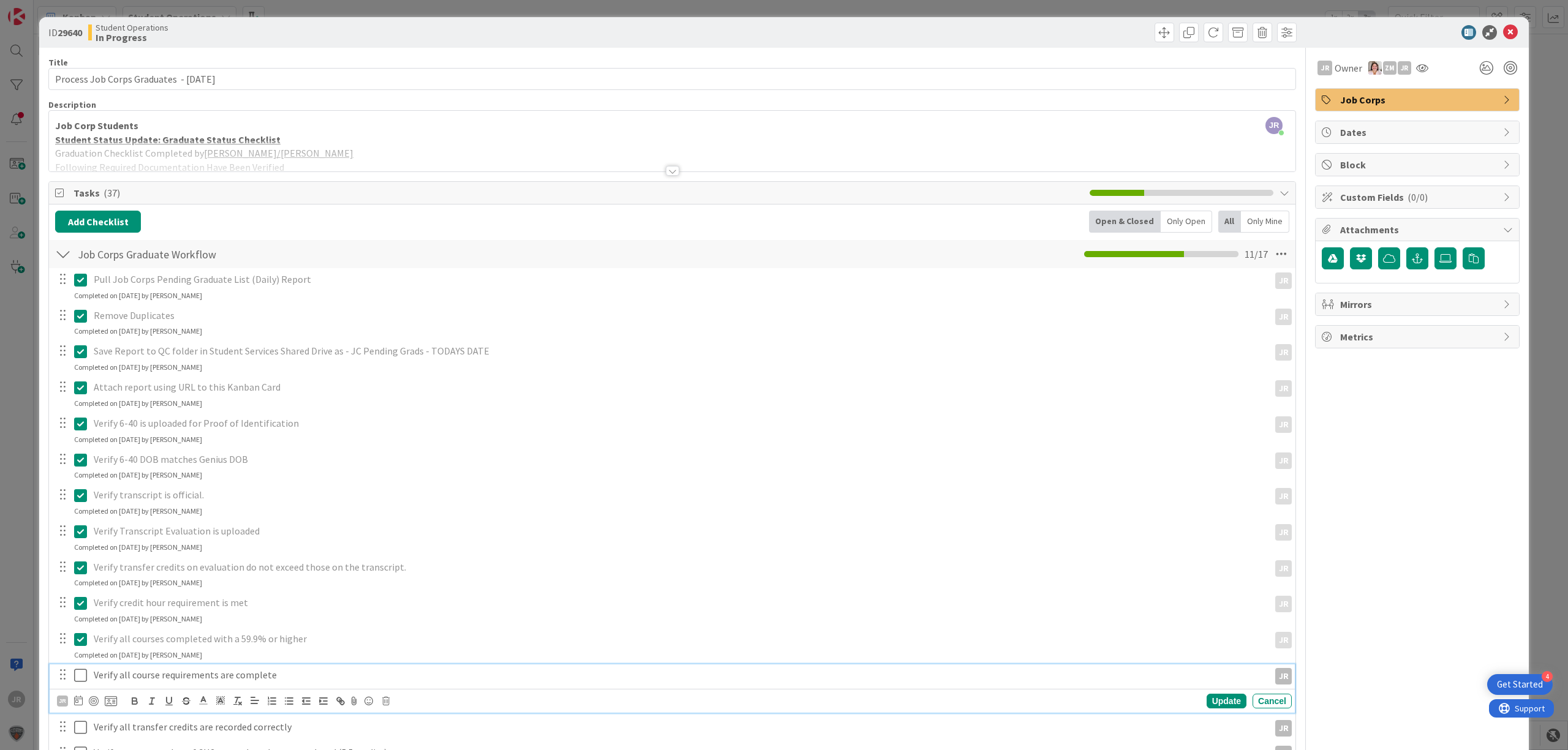
click at [85, 669] on button at bounding box center [81, 676] width 15 height 20
click at [85, 699] on div "Pull Job Corps Pending Graduate List (Daily) Report JR JR Update Cancel Complet…" at bounding box center [672, 666] width 1234 height 795
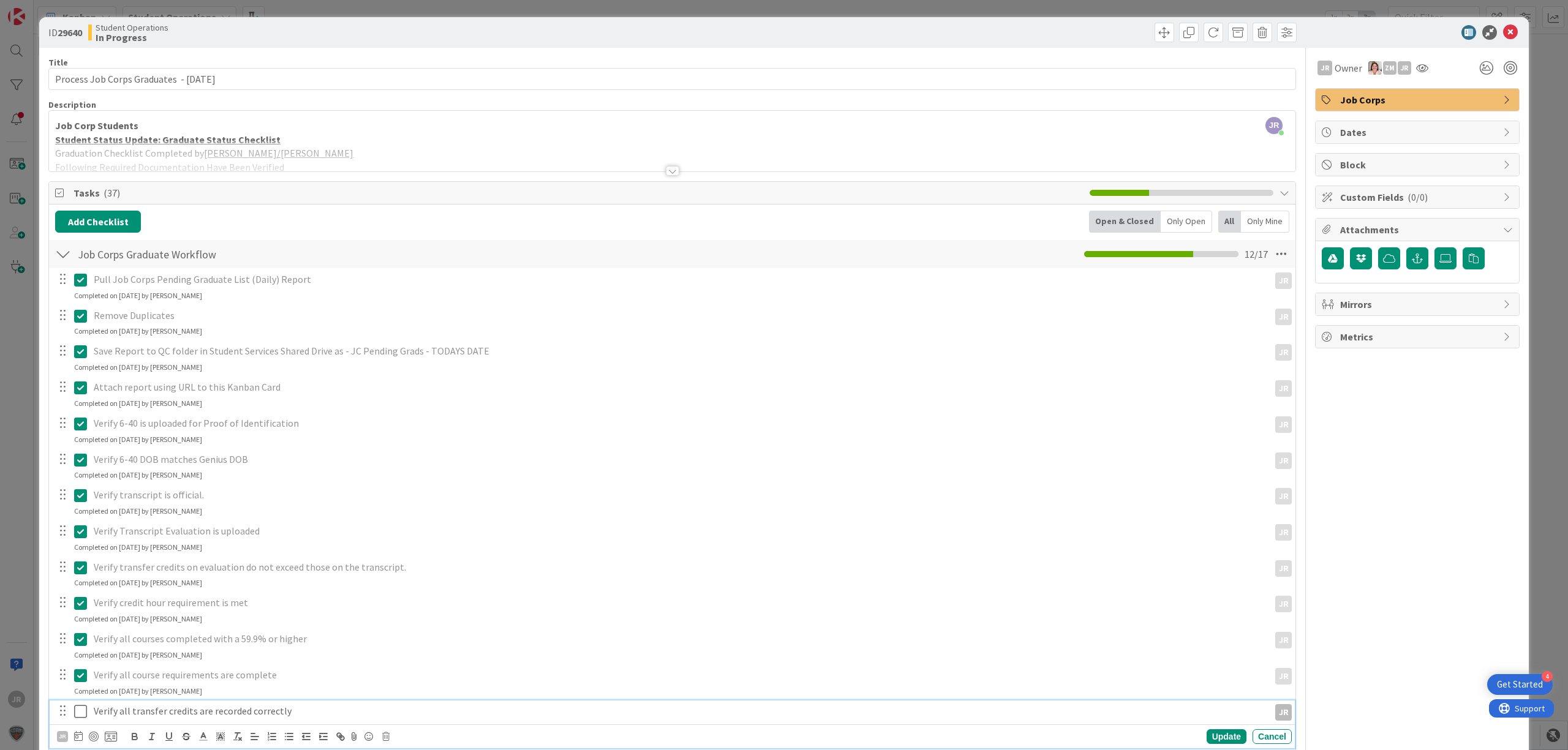
click at [84, 709] on icon at bounding box center [80, 711] width 13 height 15
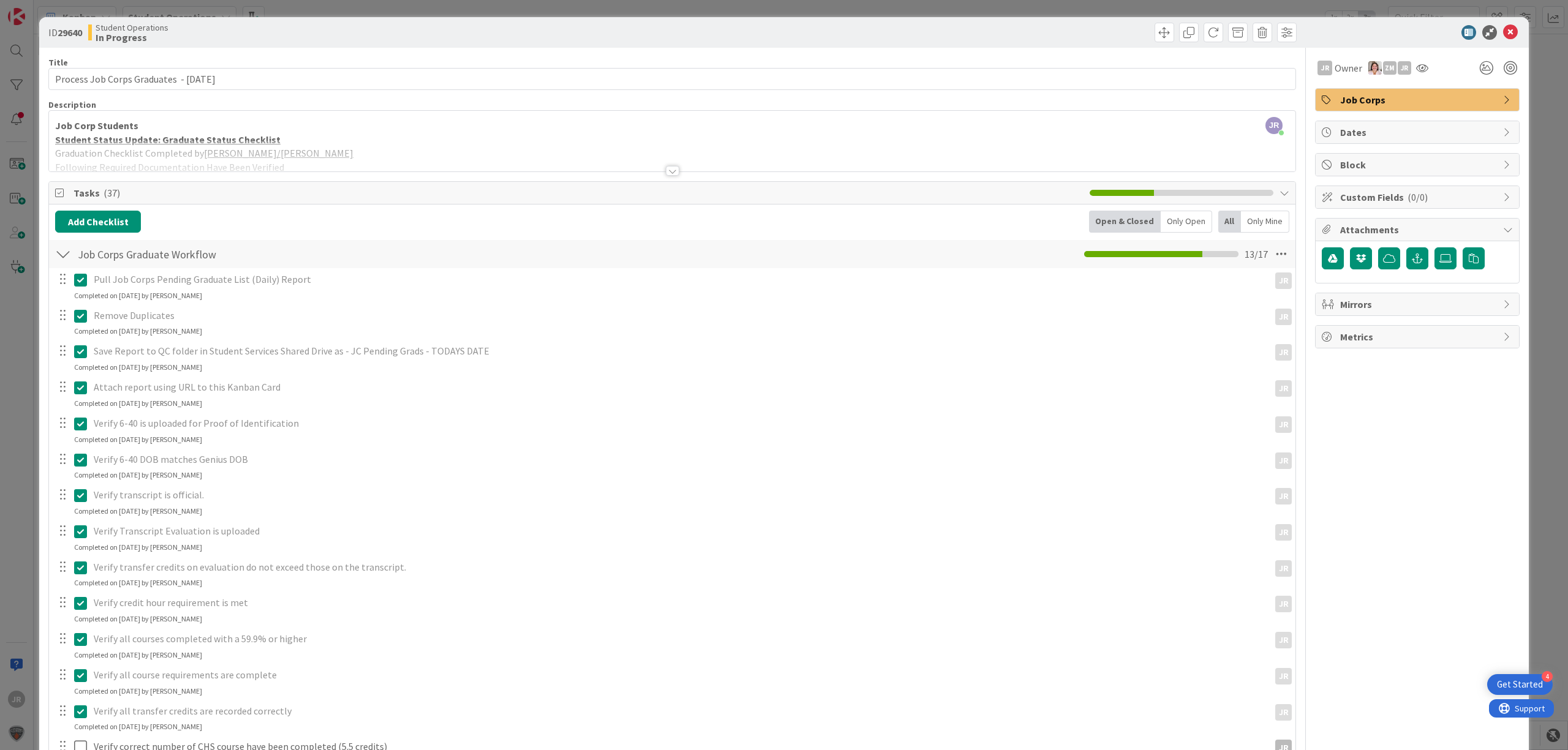
scroll to position [245, 0]
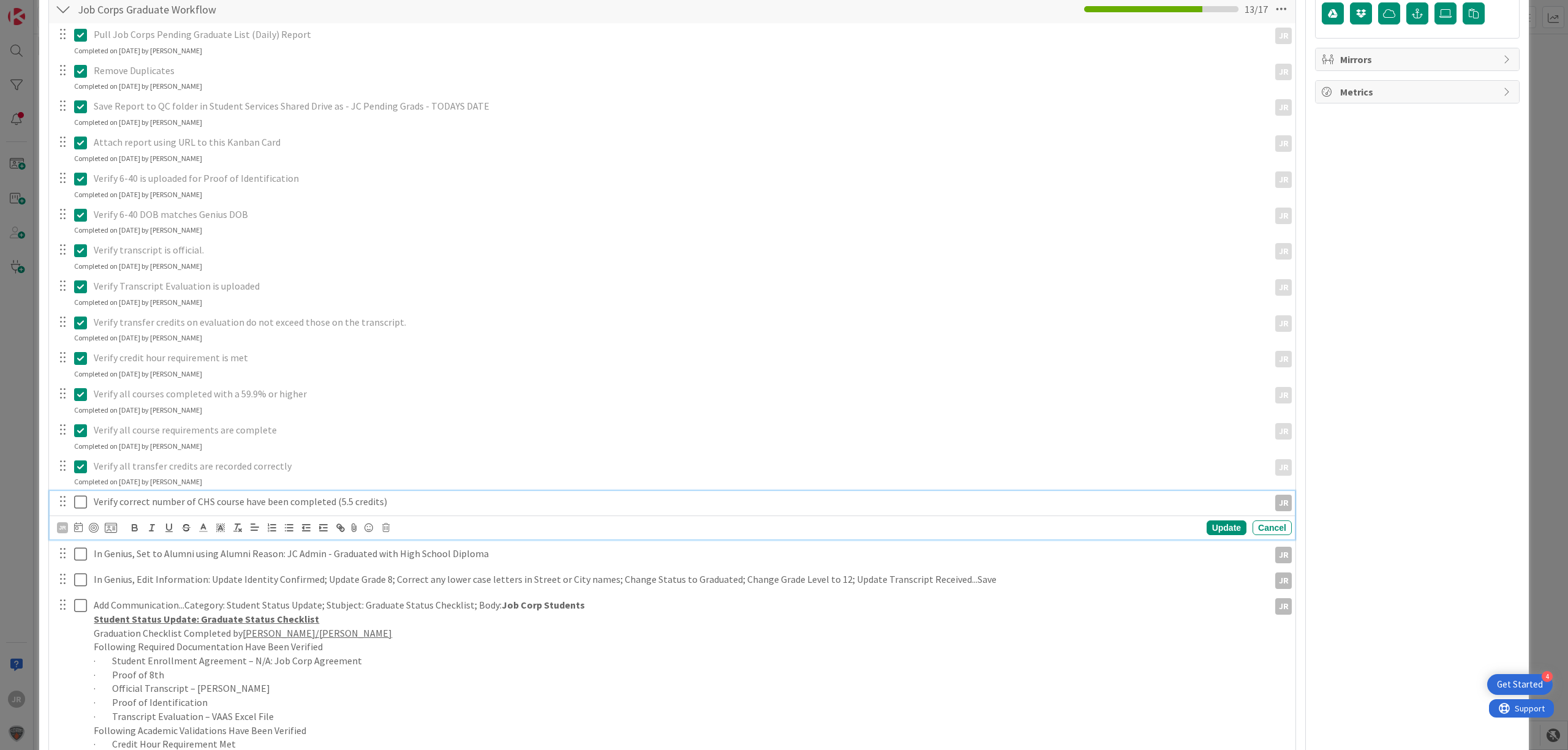
click at [82, 502] on icon at bounding box center [80, 502] width 13 height 15
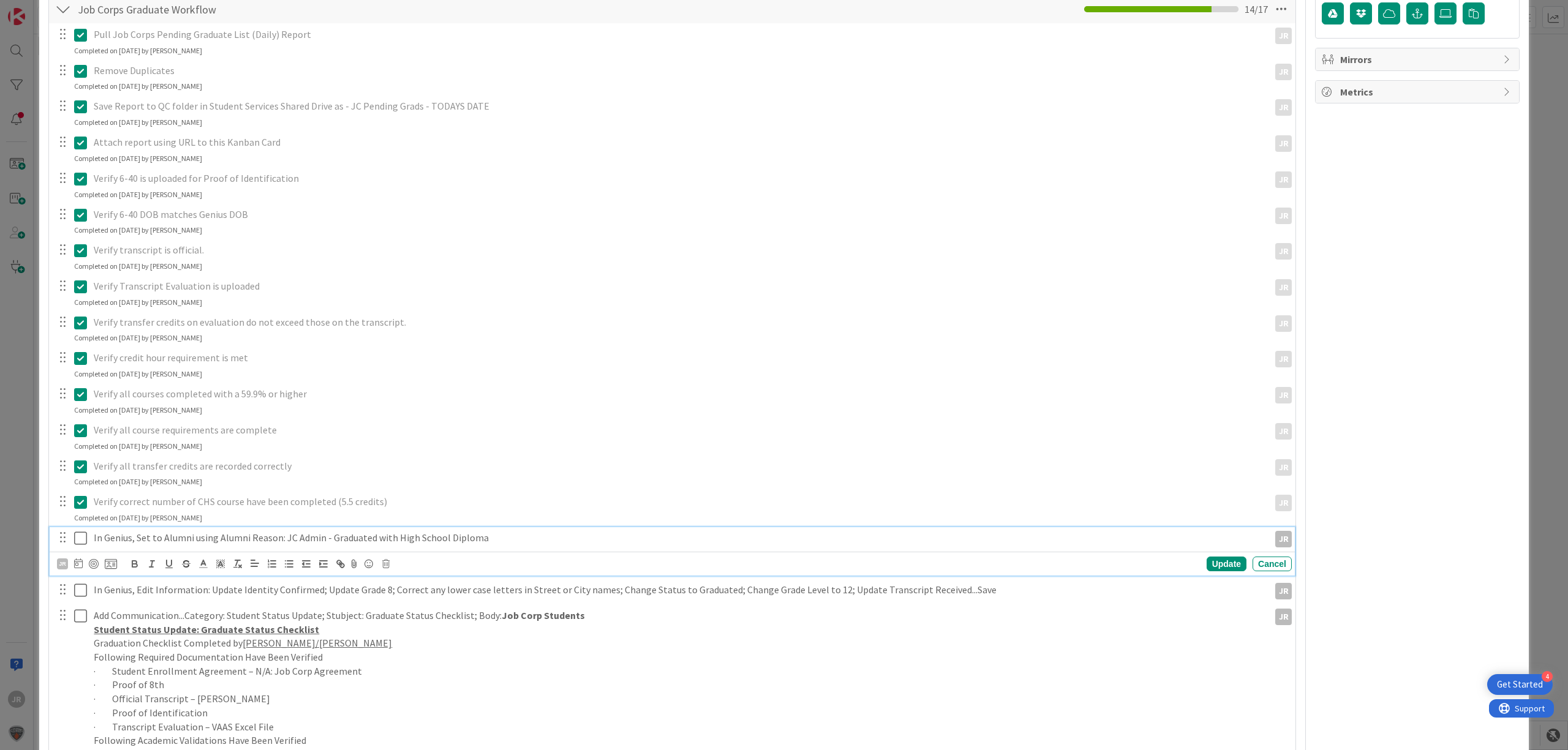
click at [77, 533] on icon at bounding box center [80, 538] width 13 height 15
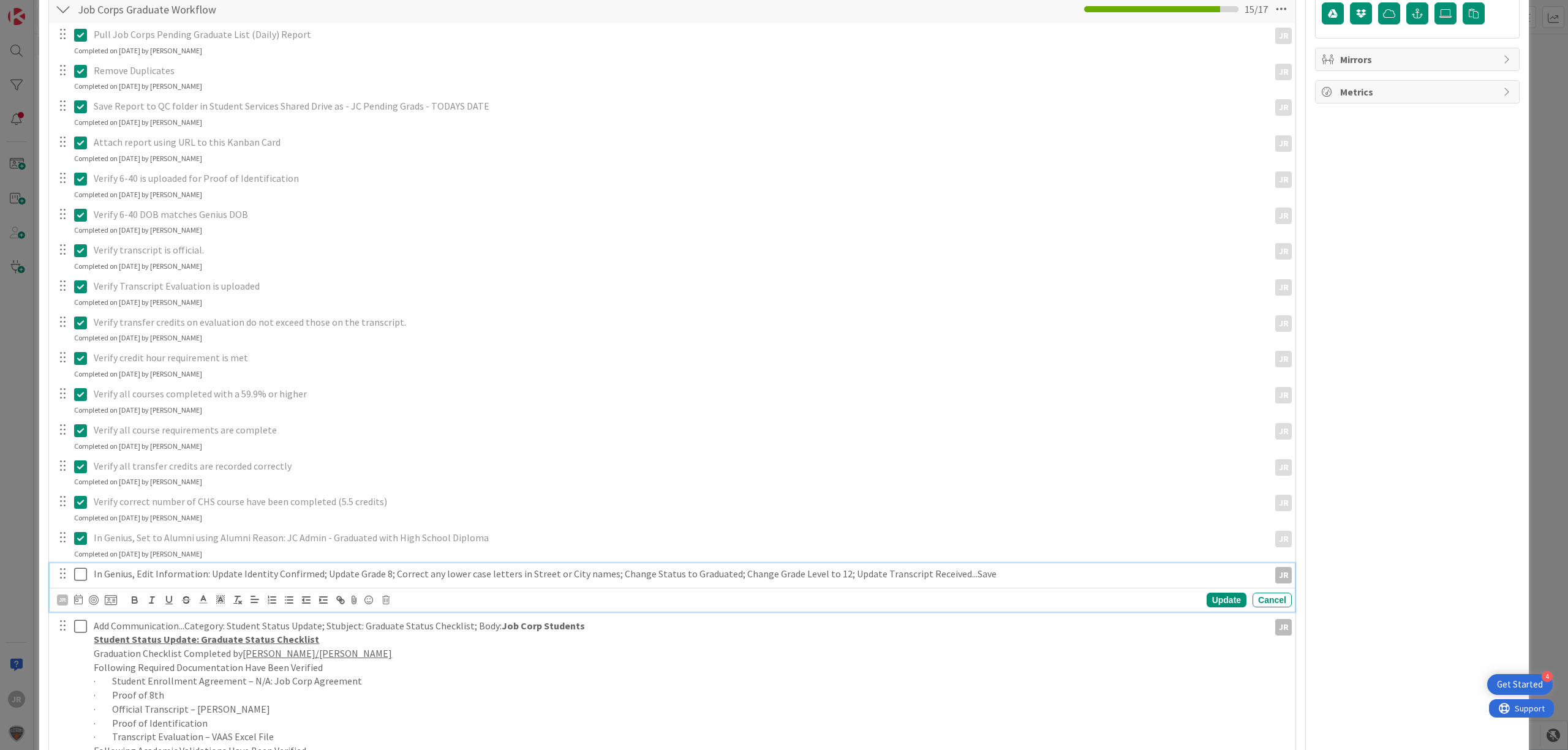
click at [85, 577] on icon at bounding box center [80, 574] width 13 height 15
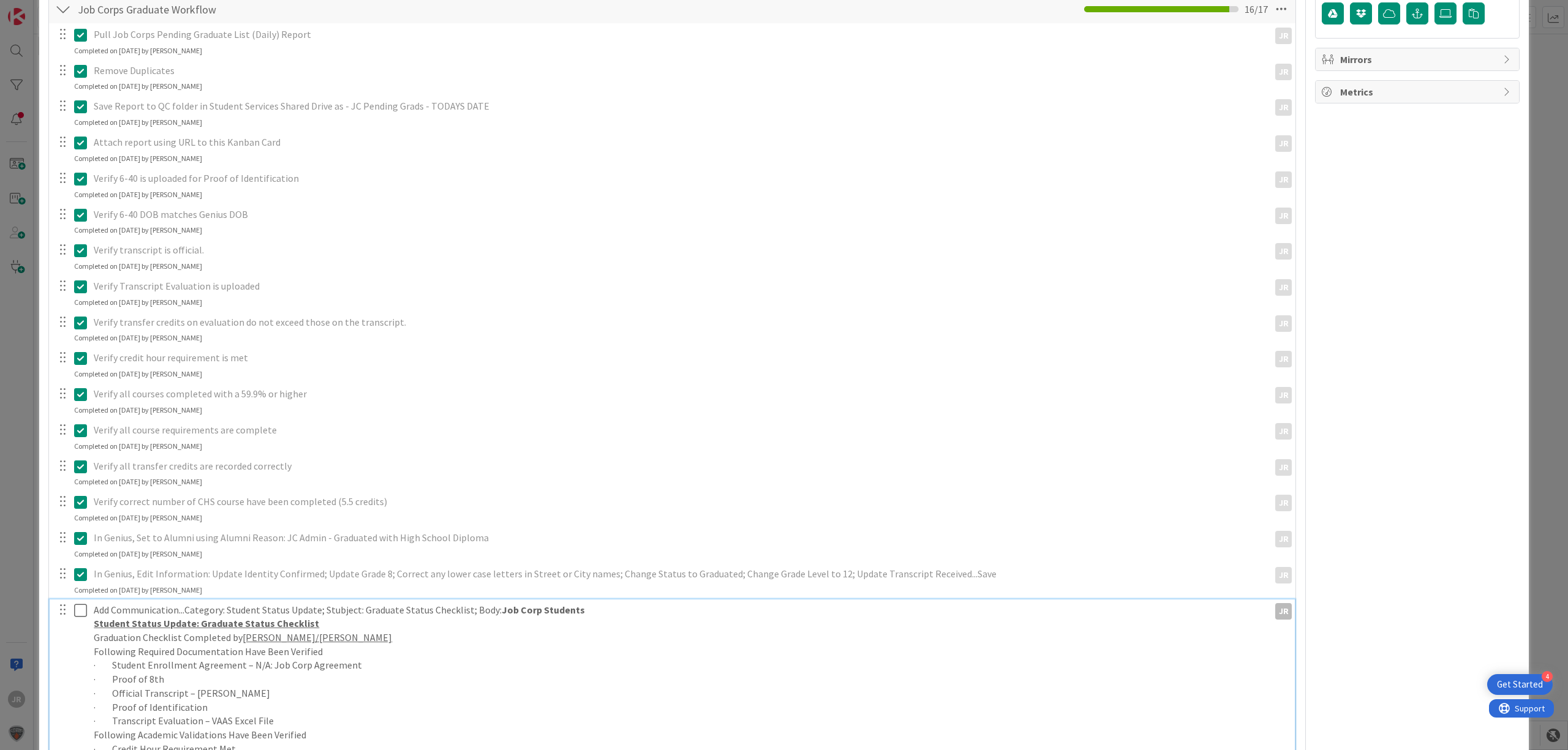
click at [85, 606] on icon at bounding box center [80, 610] width 13 height 15
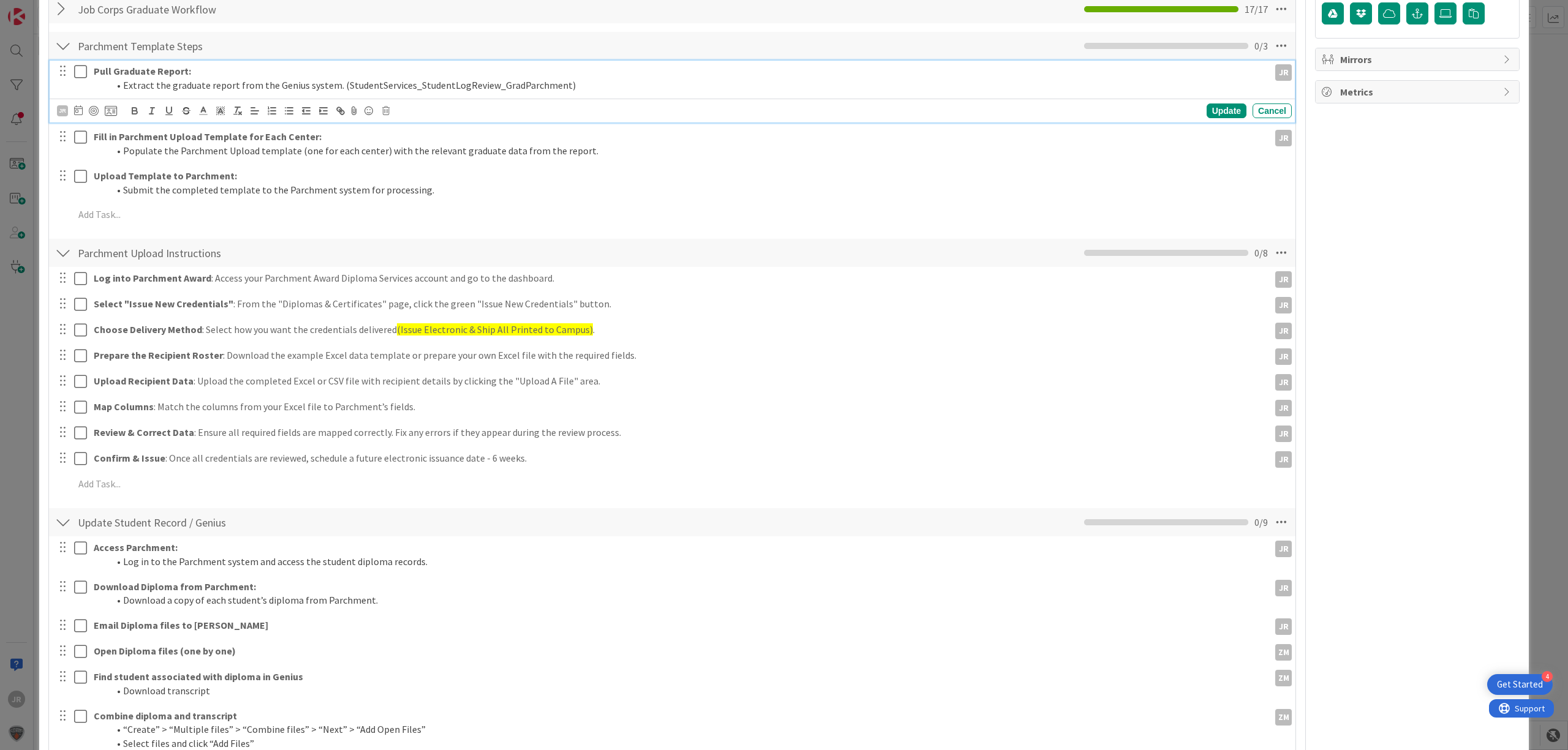
click at [84, 74] on icon at bounding box center [80, 71] width 13 height 15
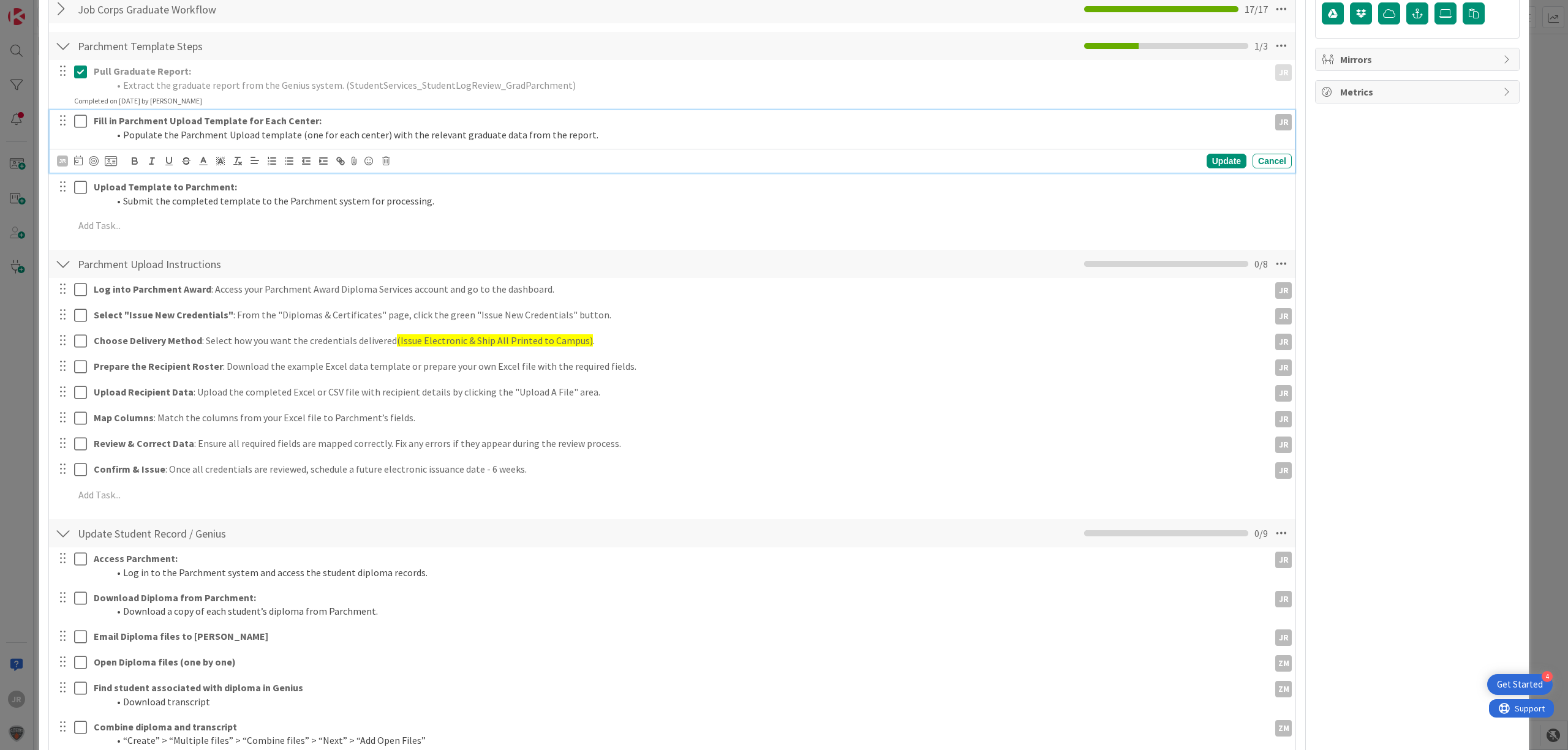
click at [82, 121] on icon at bounding box center [80, 121] width 13 height 15
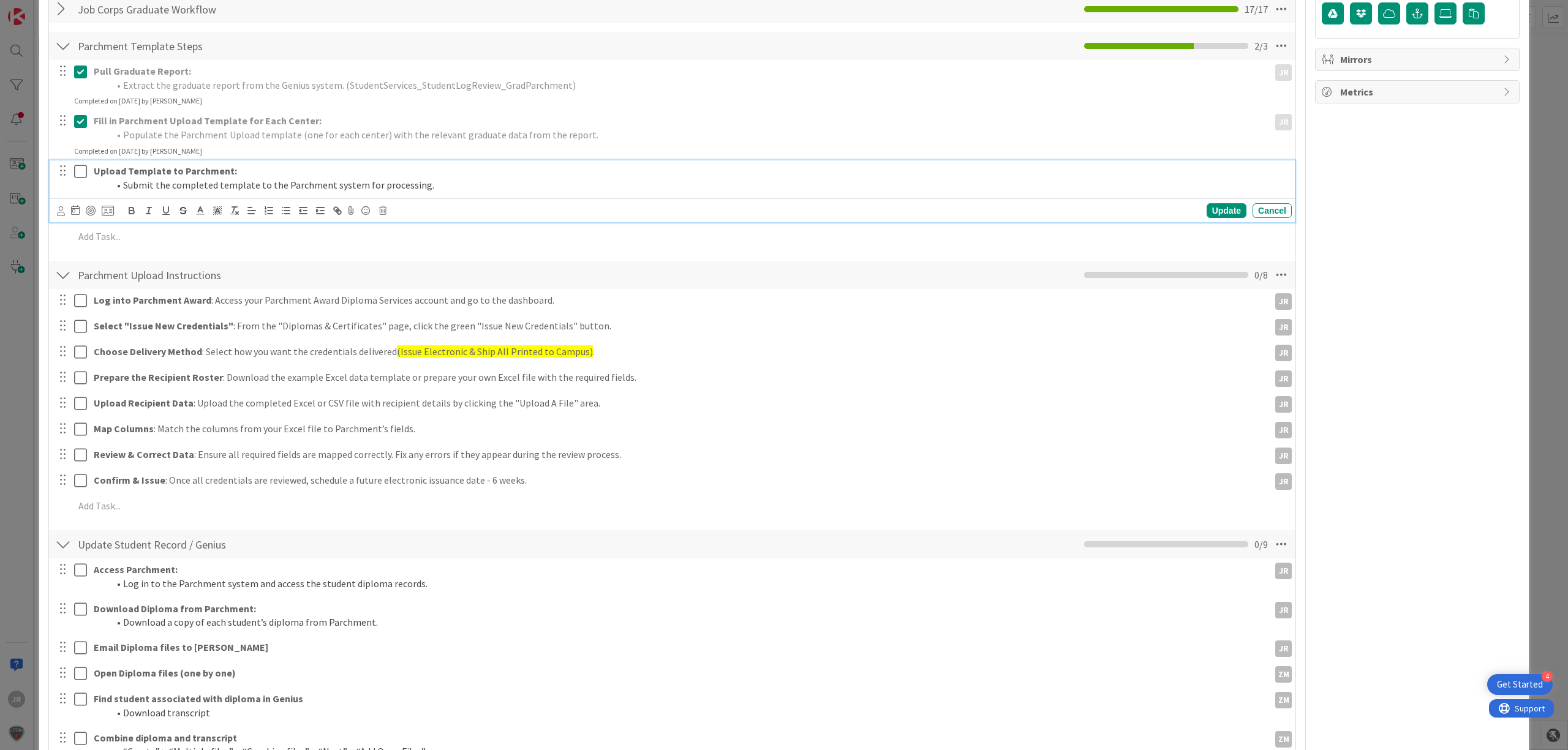
click at [83, 175] on icon at bounding box center [80, 171] width 13 height 15
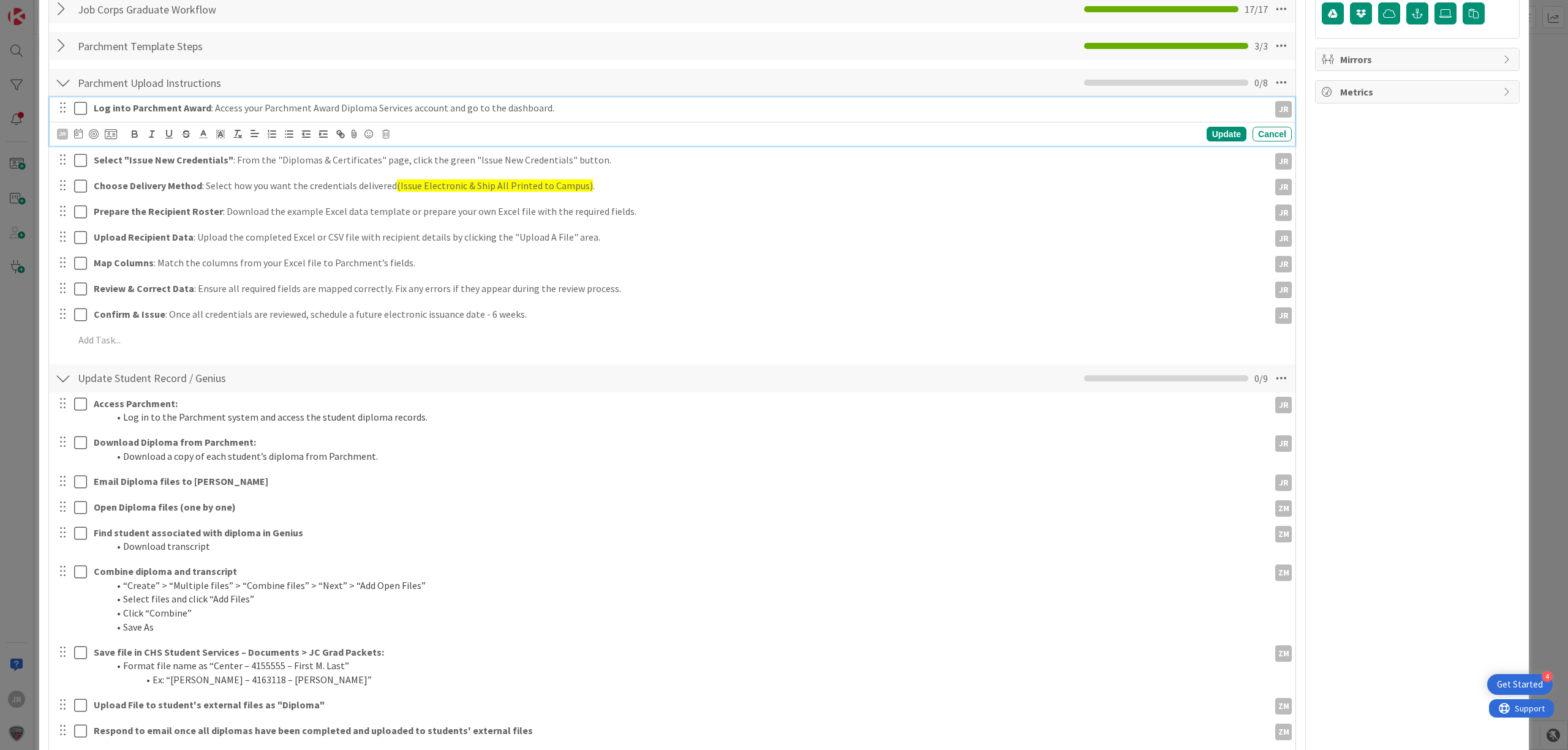
click at [78, 110] on icon at bounding box center [80, 108] width 13 height 15
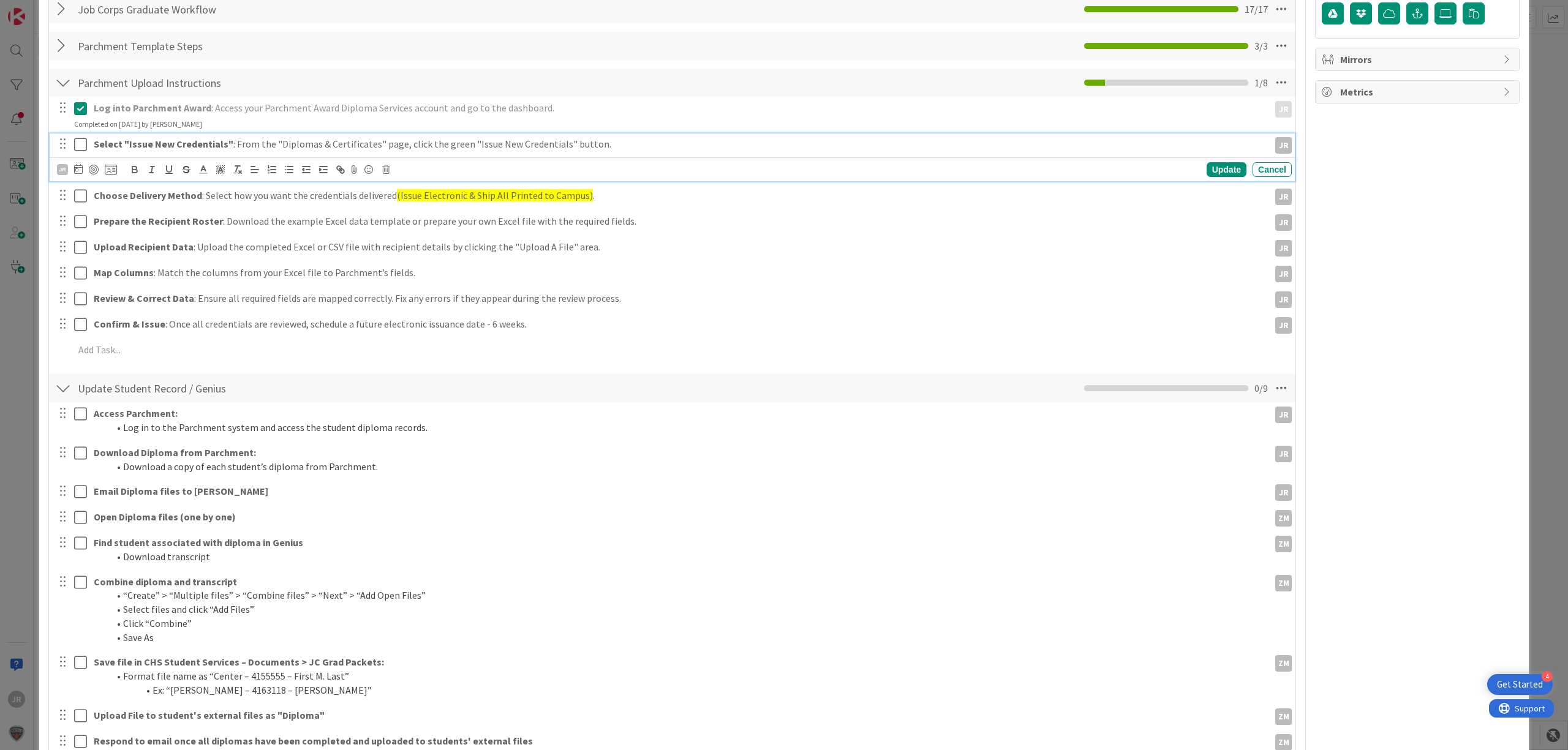
click at [81, 155] on button at bounding box center [81, 145] width 15 height 20
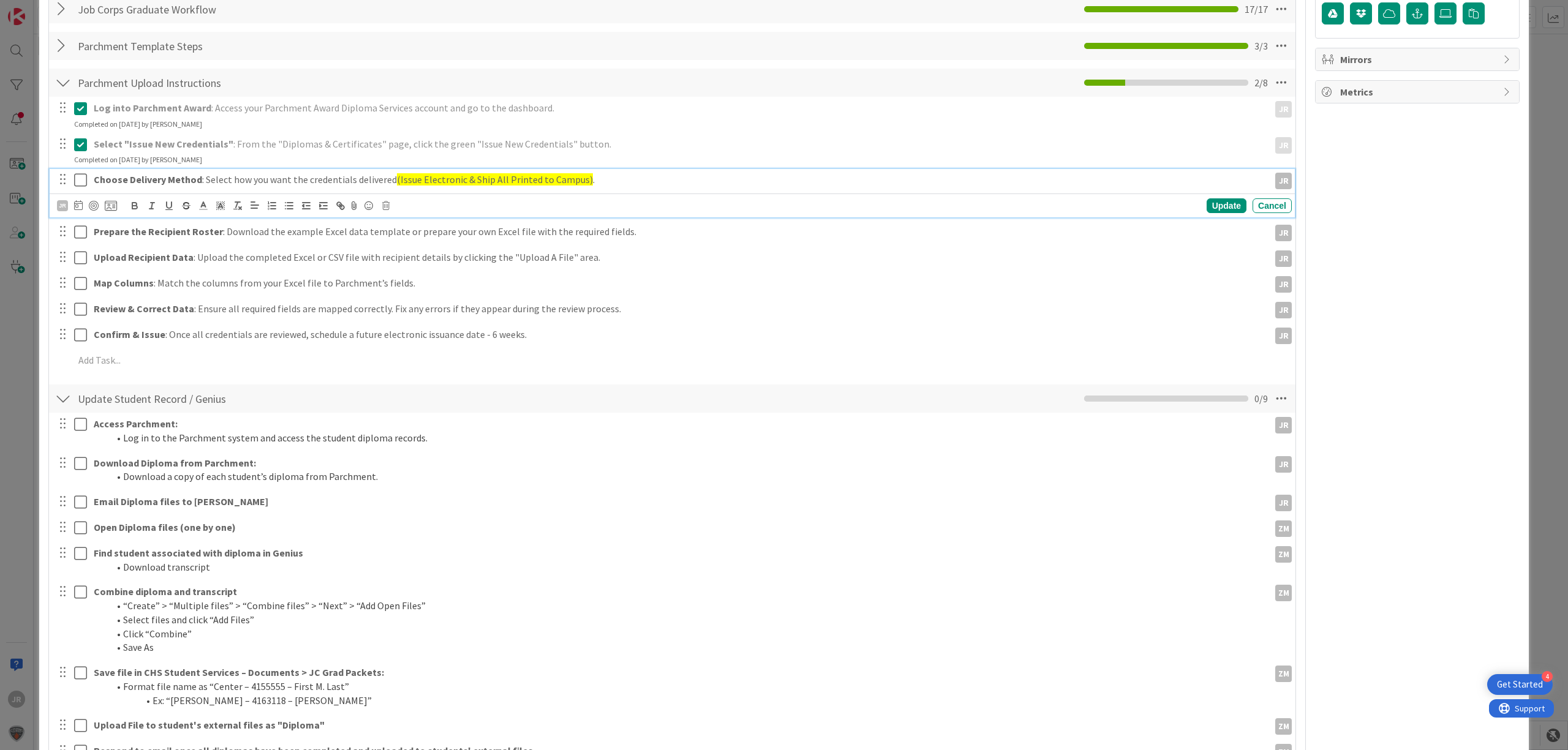
click at [87, 178] on button at bounding box center [81, 180] width 15 height 20
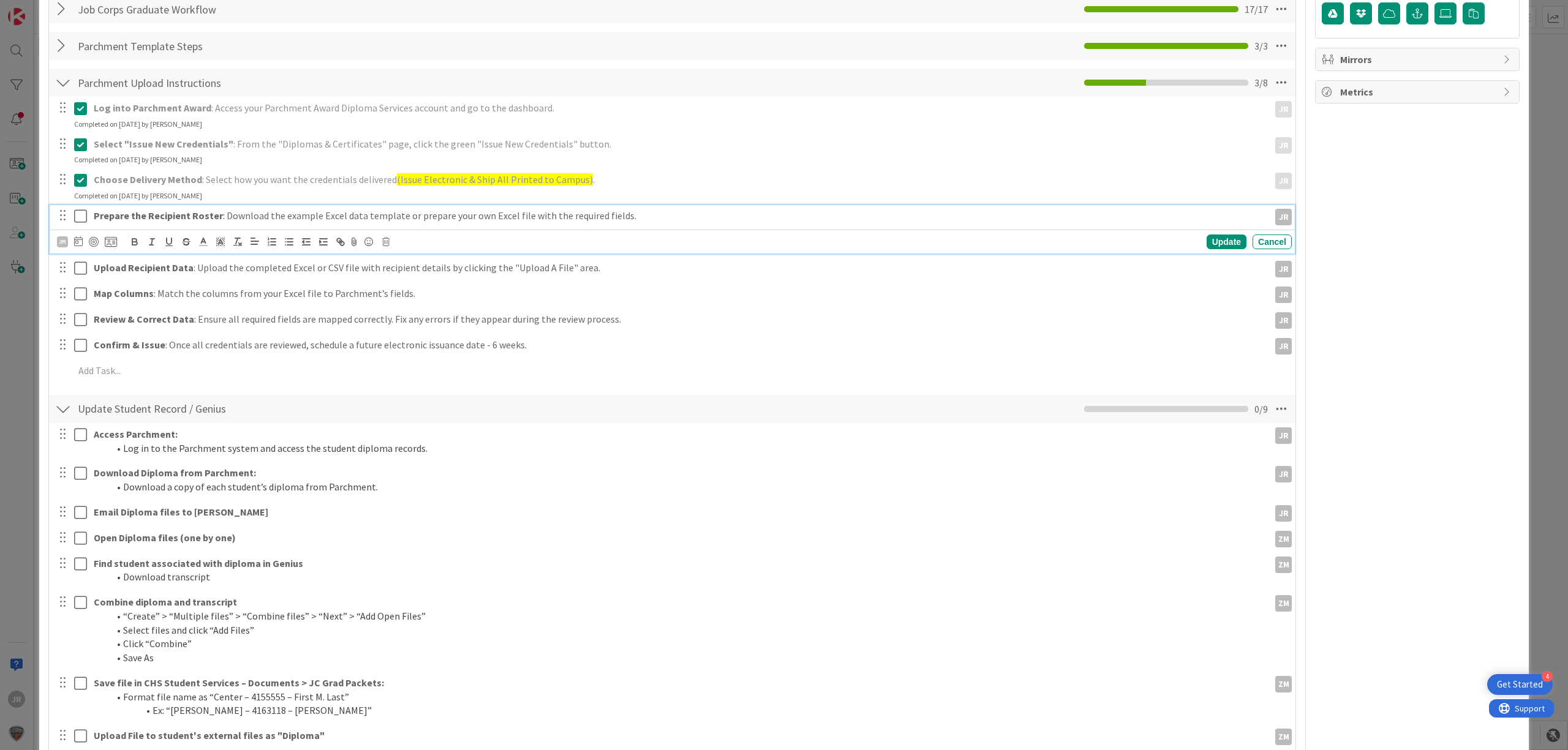
click at [77, 223] on icon at bounding box center [80, 216] width 13 height 15
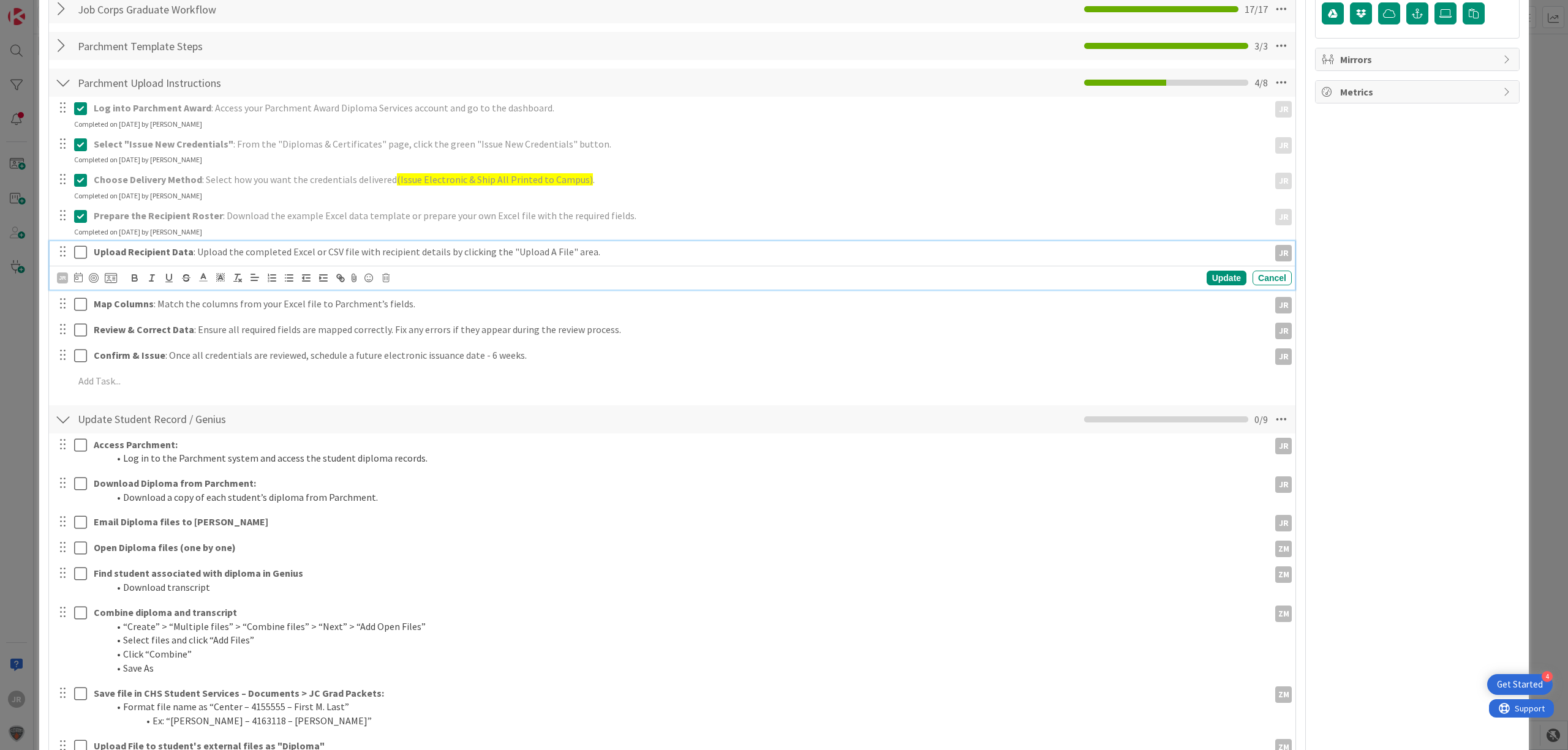
click at [76, 260] on icon at bounding box center [80, 252] width 13 height 15
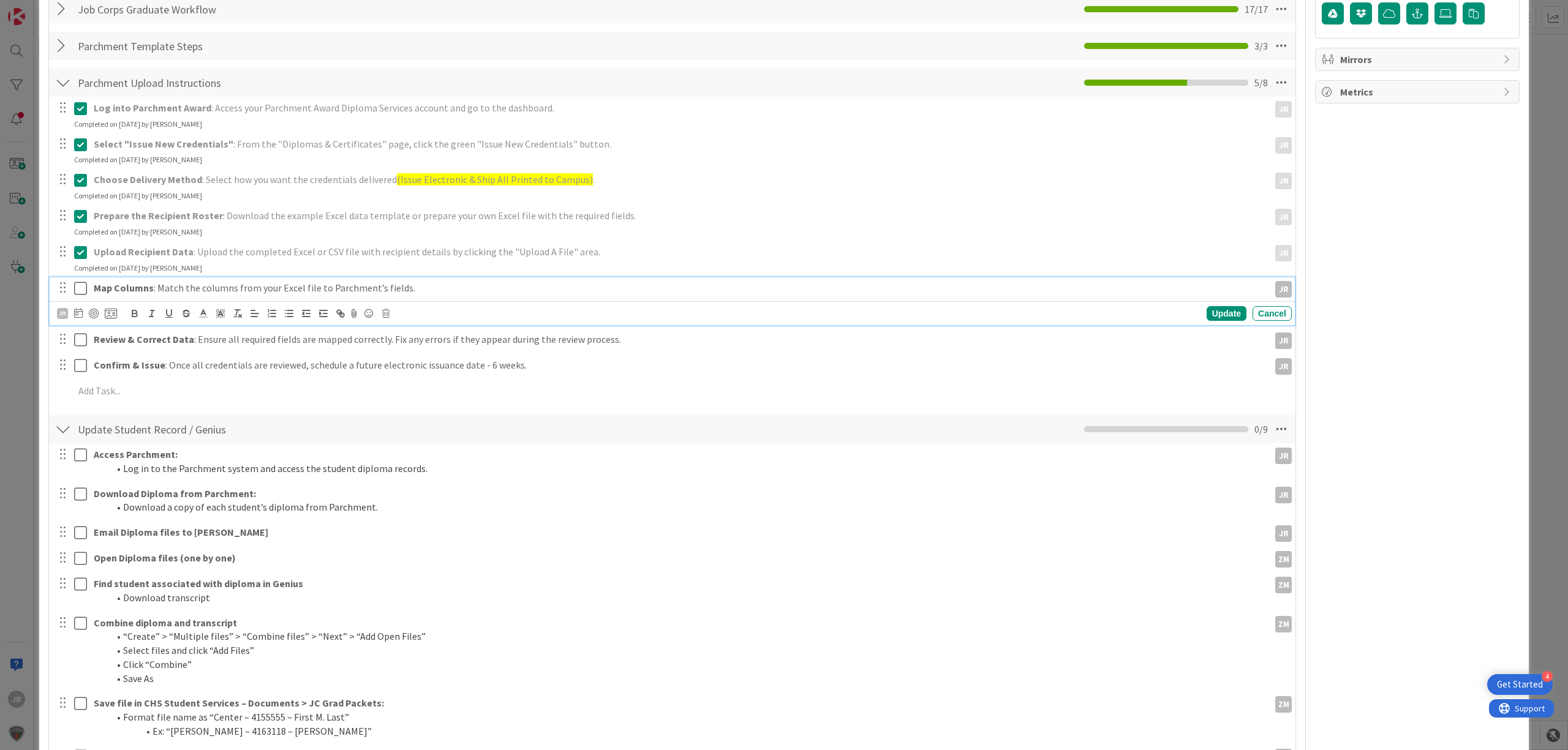
click at [79, 295] on icon at bounding box center [80, 288] width 13 height 15
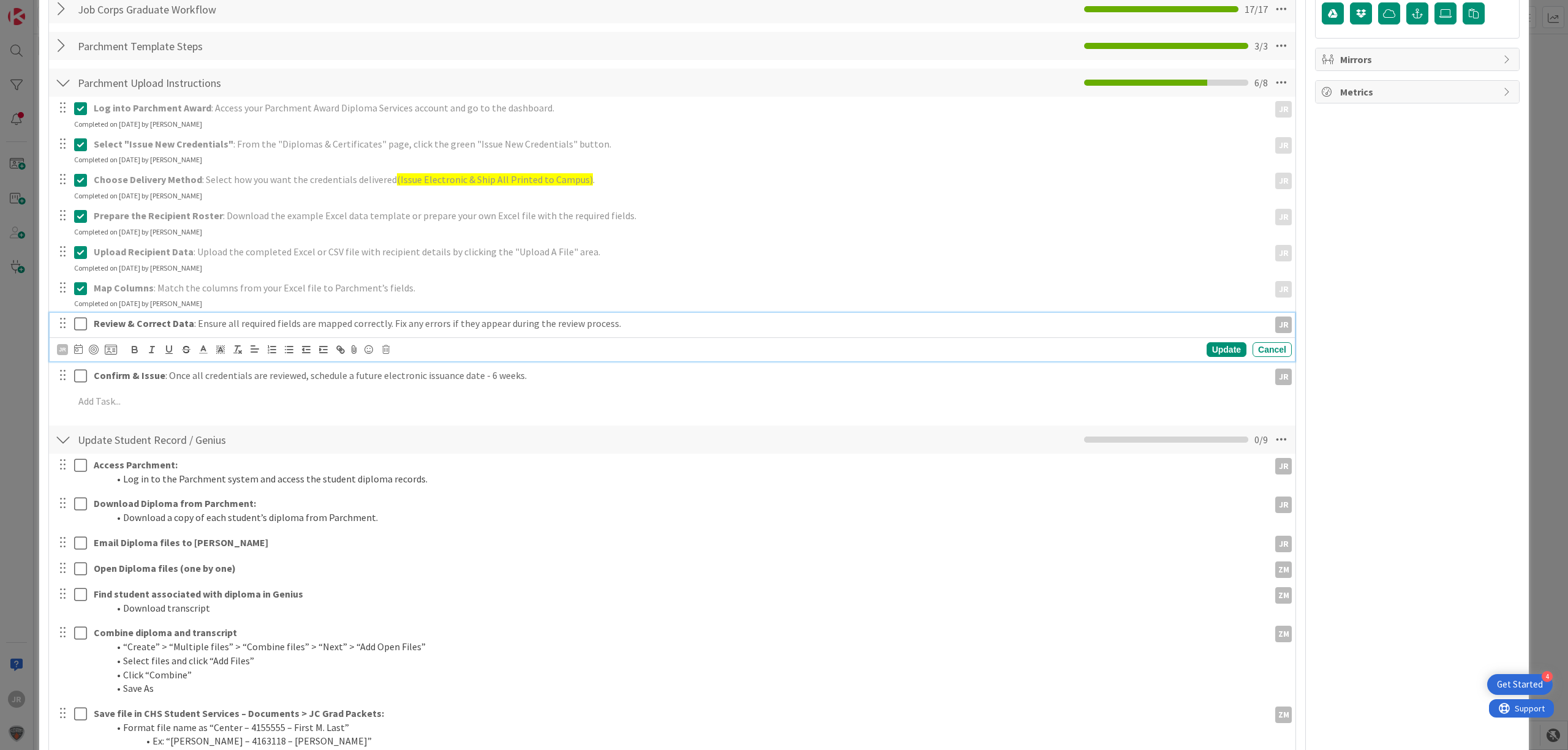
click at [82, 320] on icon at bounding box center [80, 324] width 13 height 15
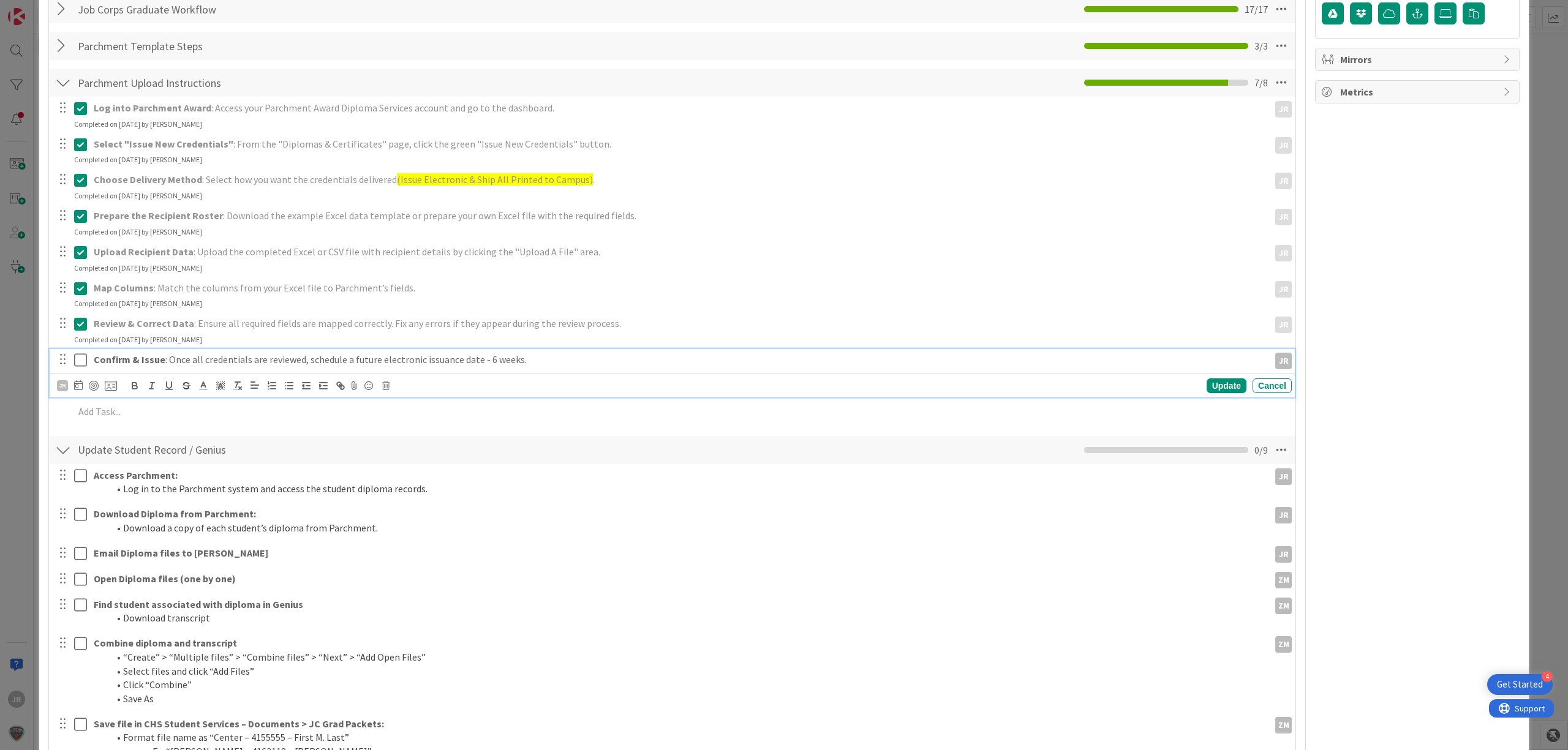
click at [79, 366] on icon at bounding box center [80, 360] width 13 height 15
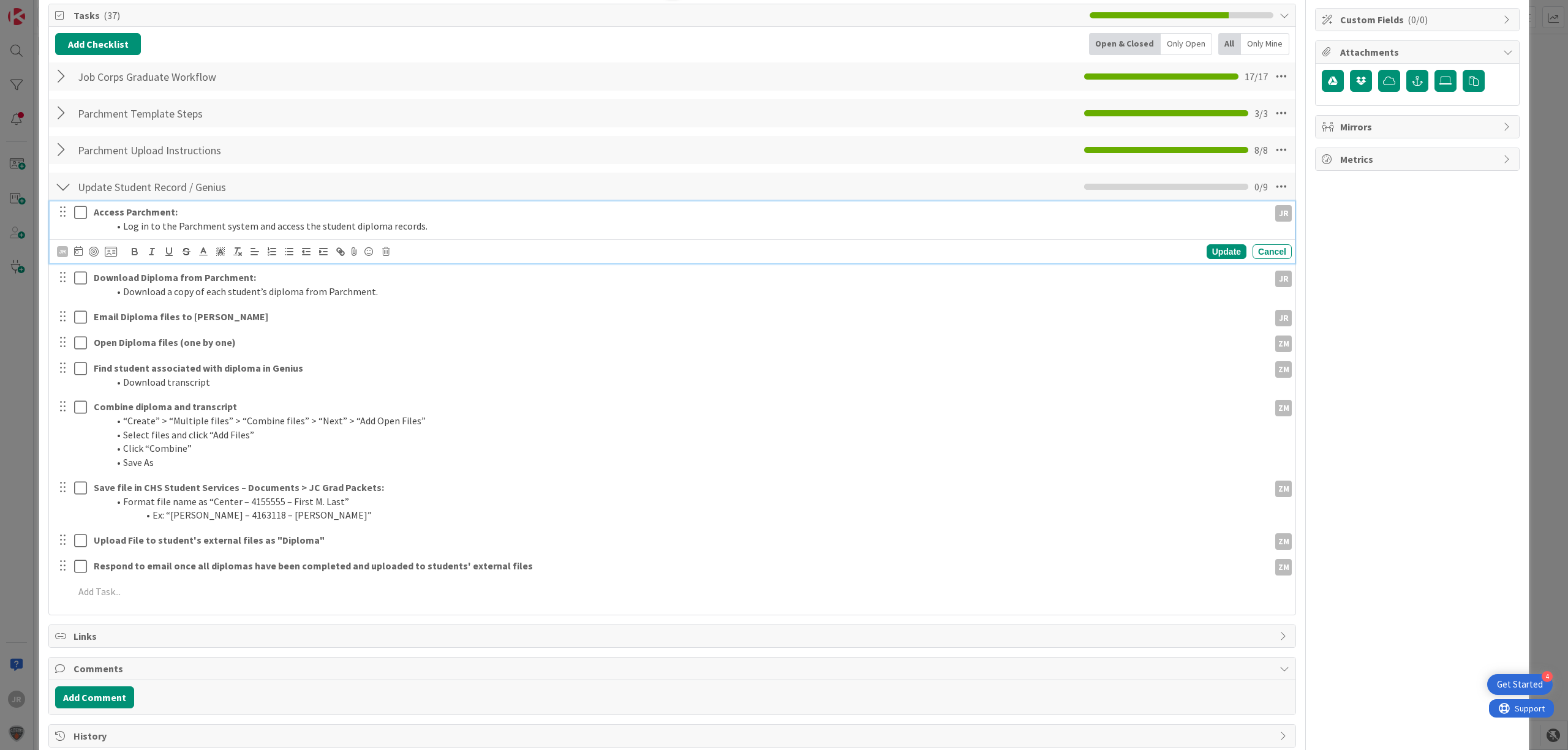
click at [82, 212] on div "Access Parchment: Log in to the Parchment system and access the student diploma…" at bounding box center [672, 233] width 1245 height 62
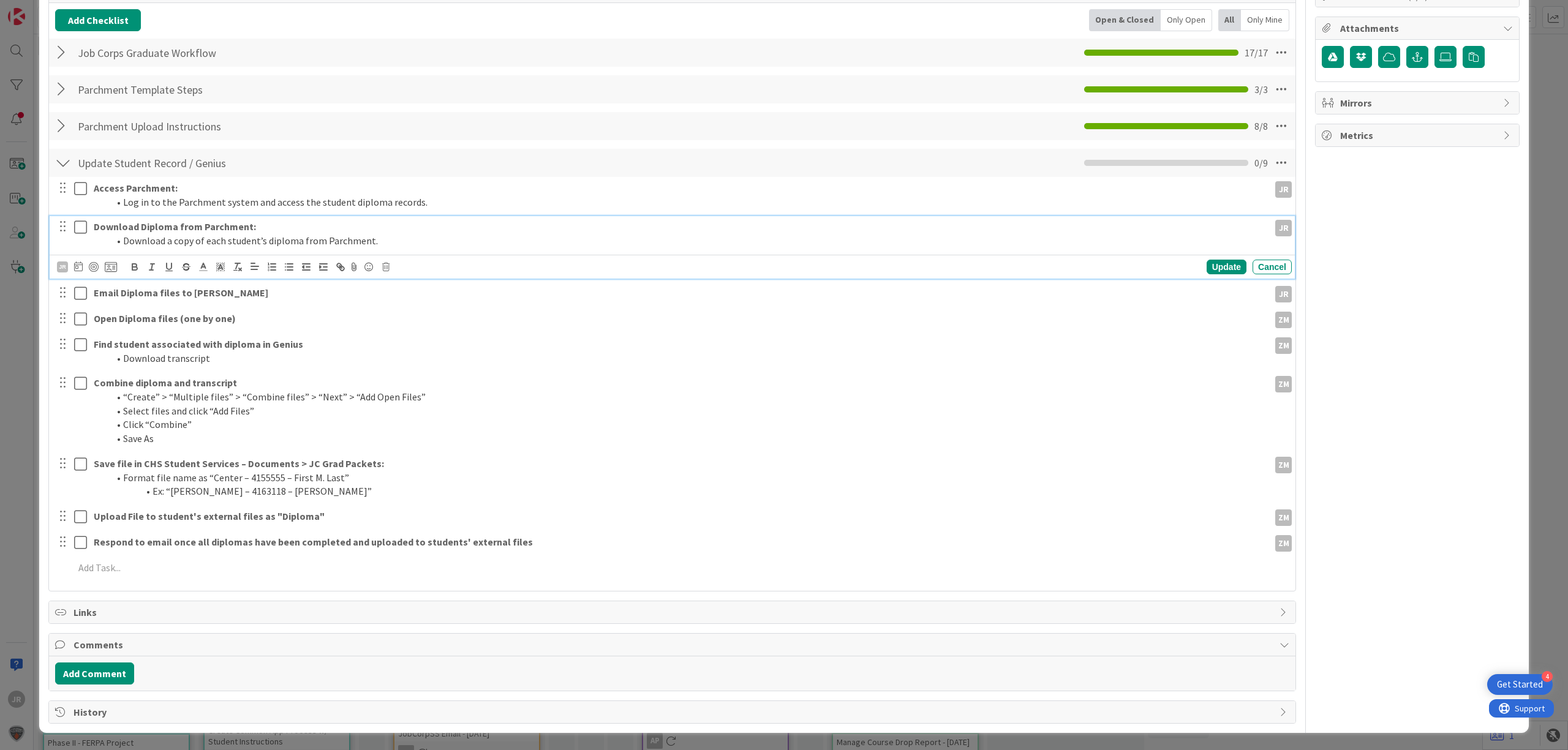
click at [81, 251] on div "Download Diploma from Parchment: Download a copy of each student’s diploma from…" at bounding box center [672, 247] width 1245 height 62
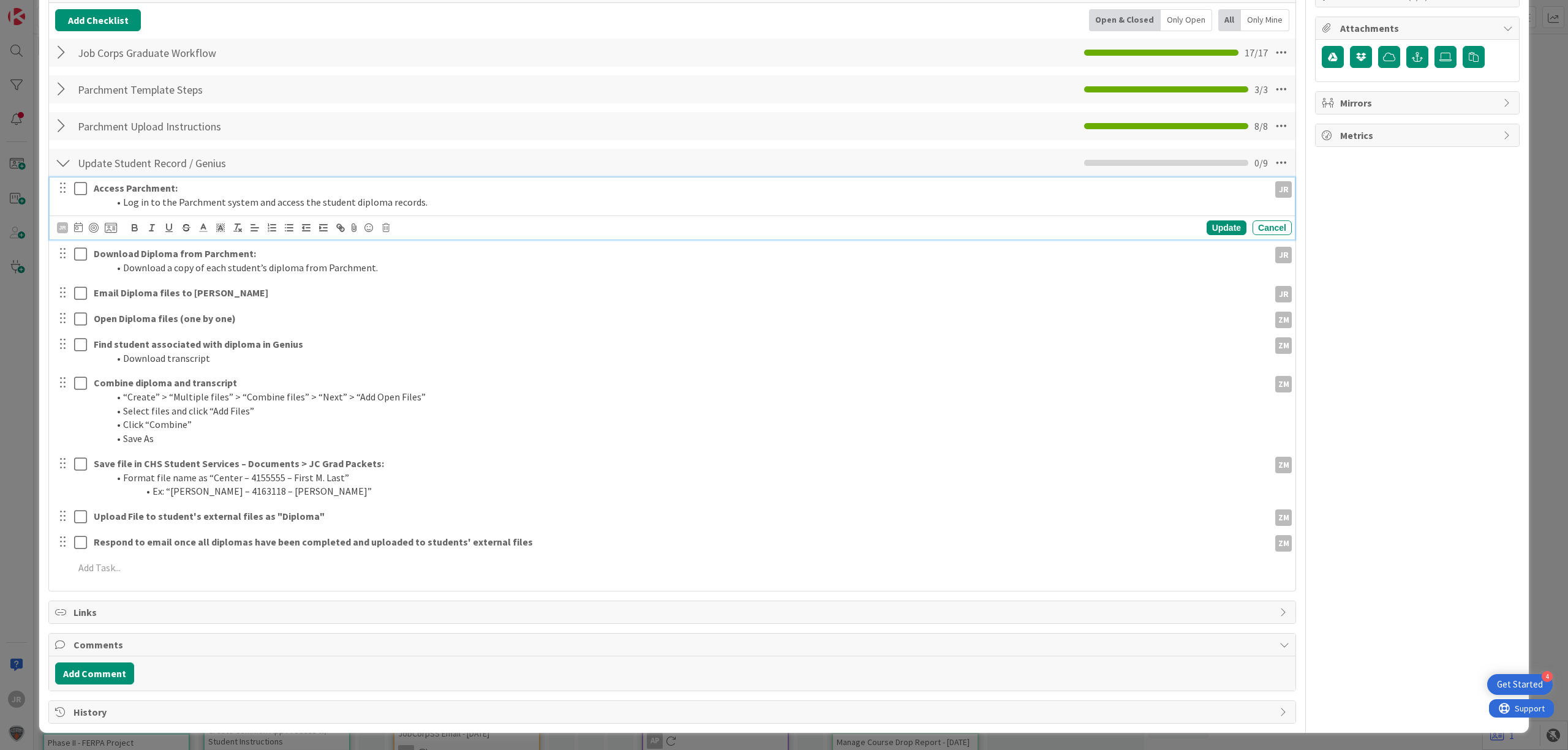
click at [78, 186] on icon at bounding box center [80, 189] width 13 height 15
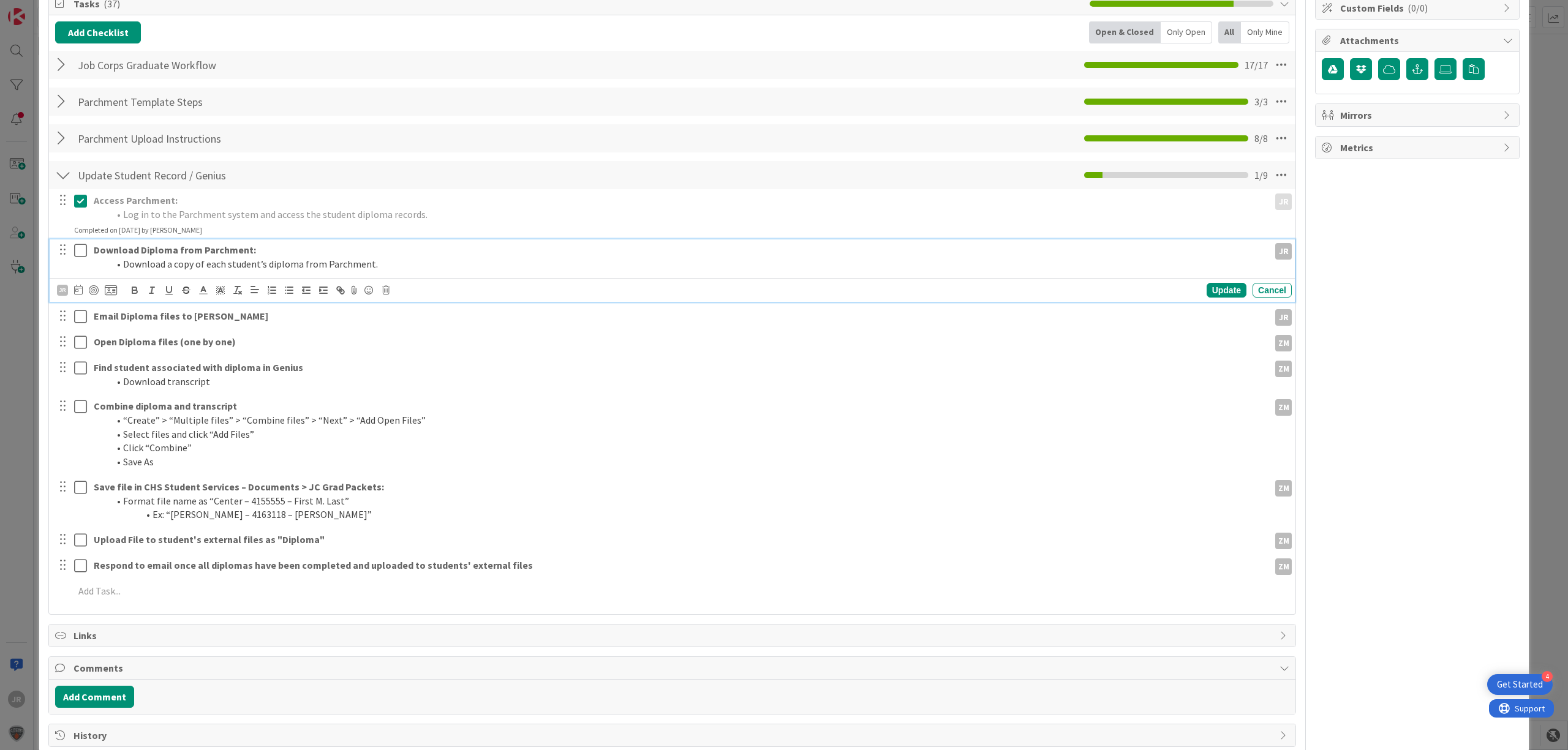
click at [79, 248] on div at bounding box center [72, 257] width 34 height 35
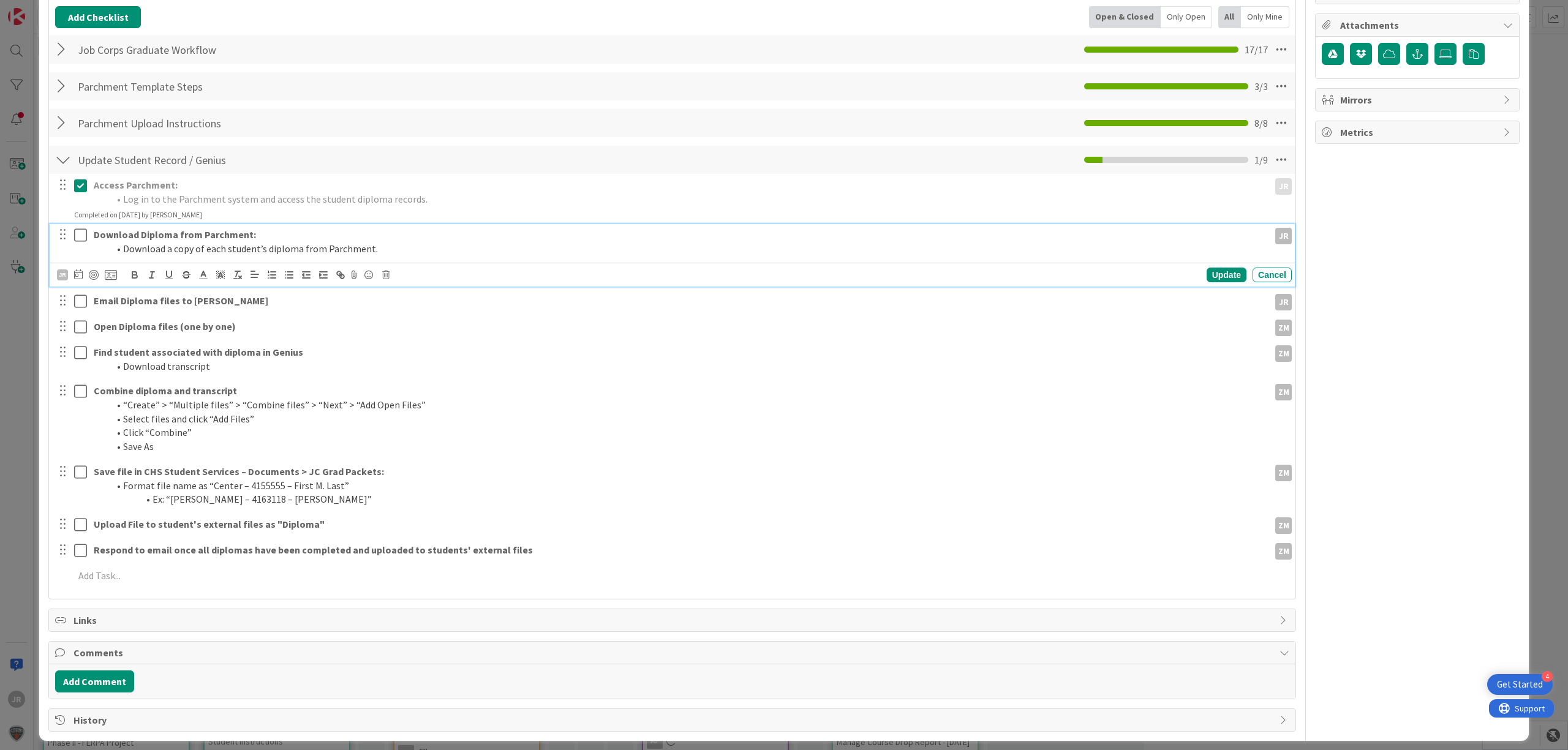
click at [82, 239] on icon at bounding box center [80, 235] width 13 height 15
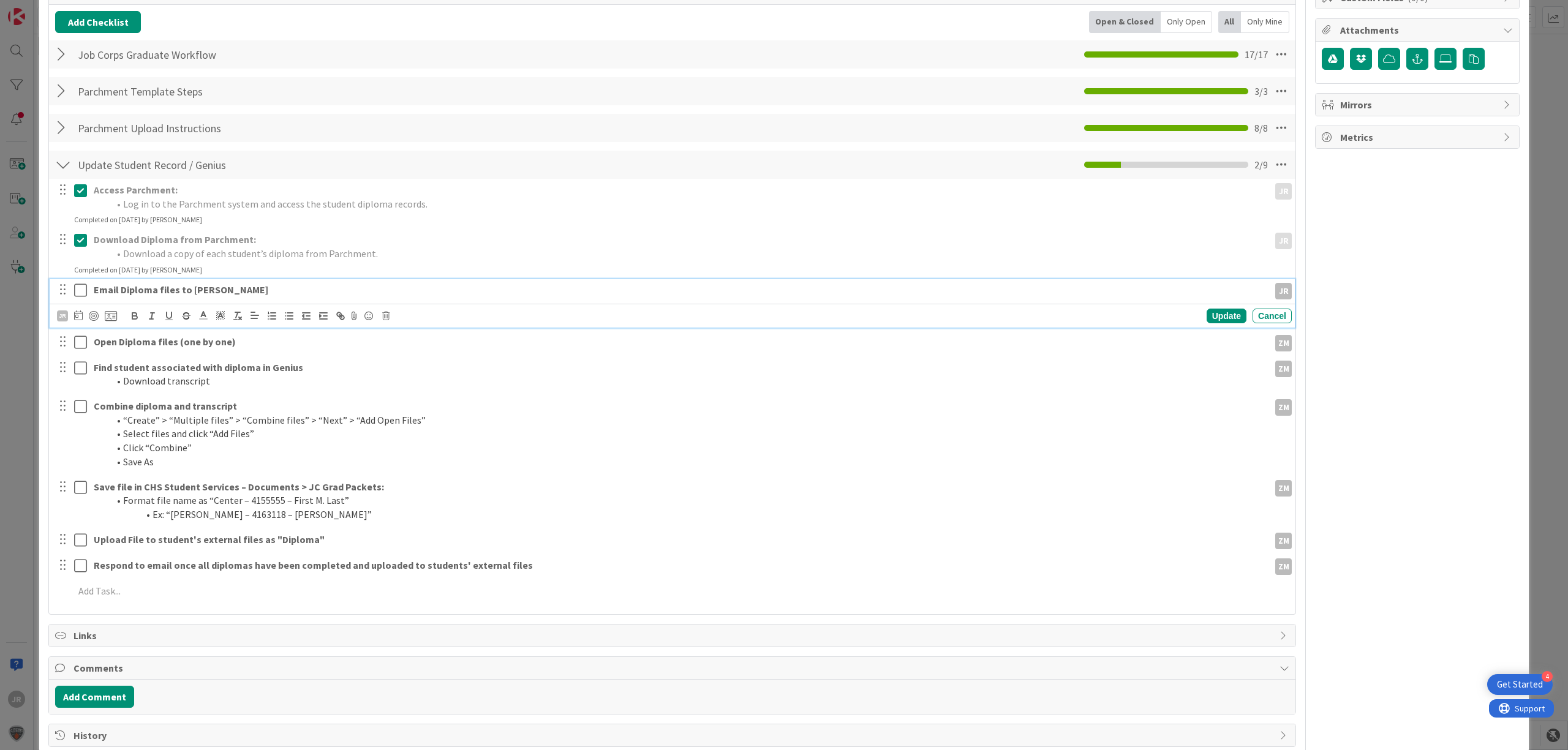
click at [211, 293] on strong "Email Diploma files to [PERSON_NAME]" at bounding box center [181, 290] width 175 height 12
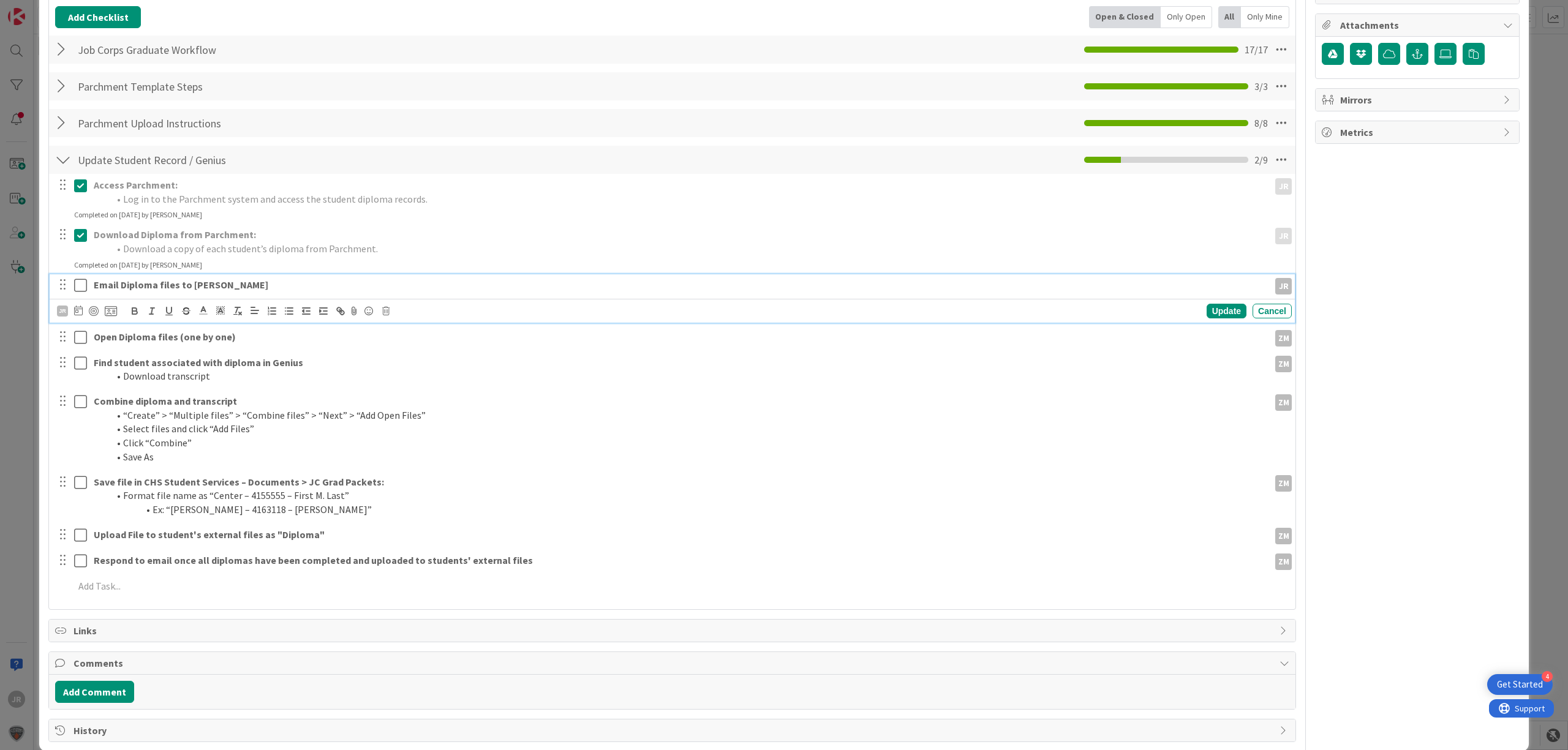
click at [383, 315] on icon at bounding box center [386, 311] width 7 height 9
click at [419, 369] on div "Delete" at bounding box center [416, 364] width 45 height 22
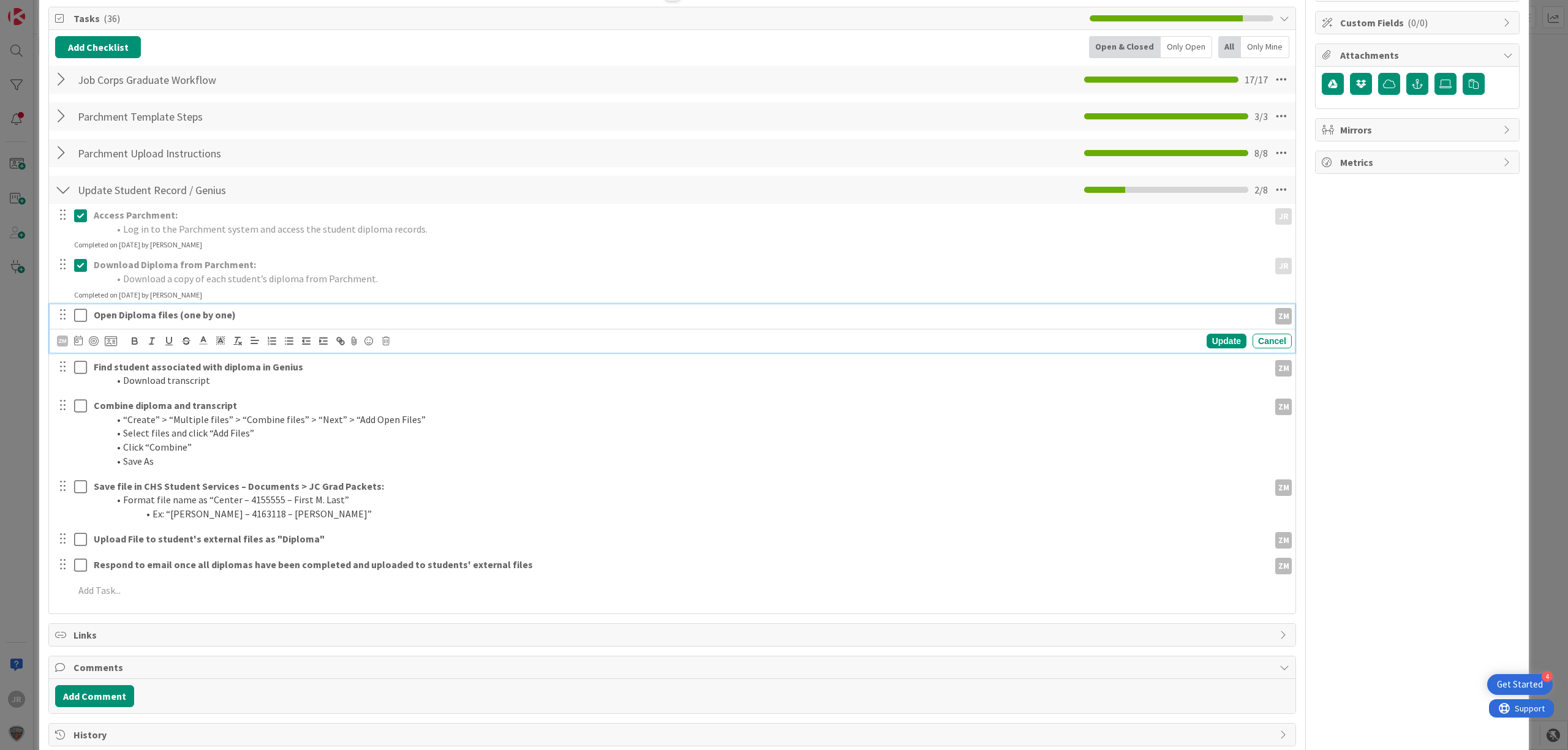
click at [84, 314] on div "Open Diploma files (one by one) ZM ZM Update Cancel" at bounding box center [672, 329] width 1245 height 48
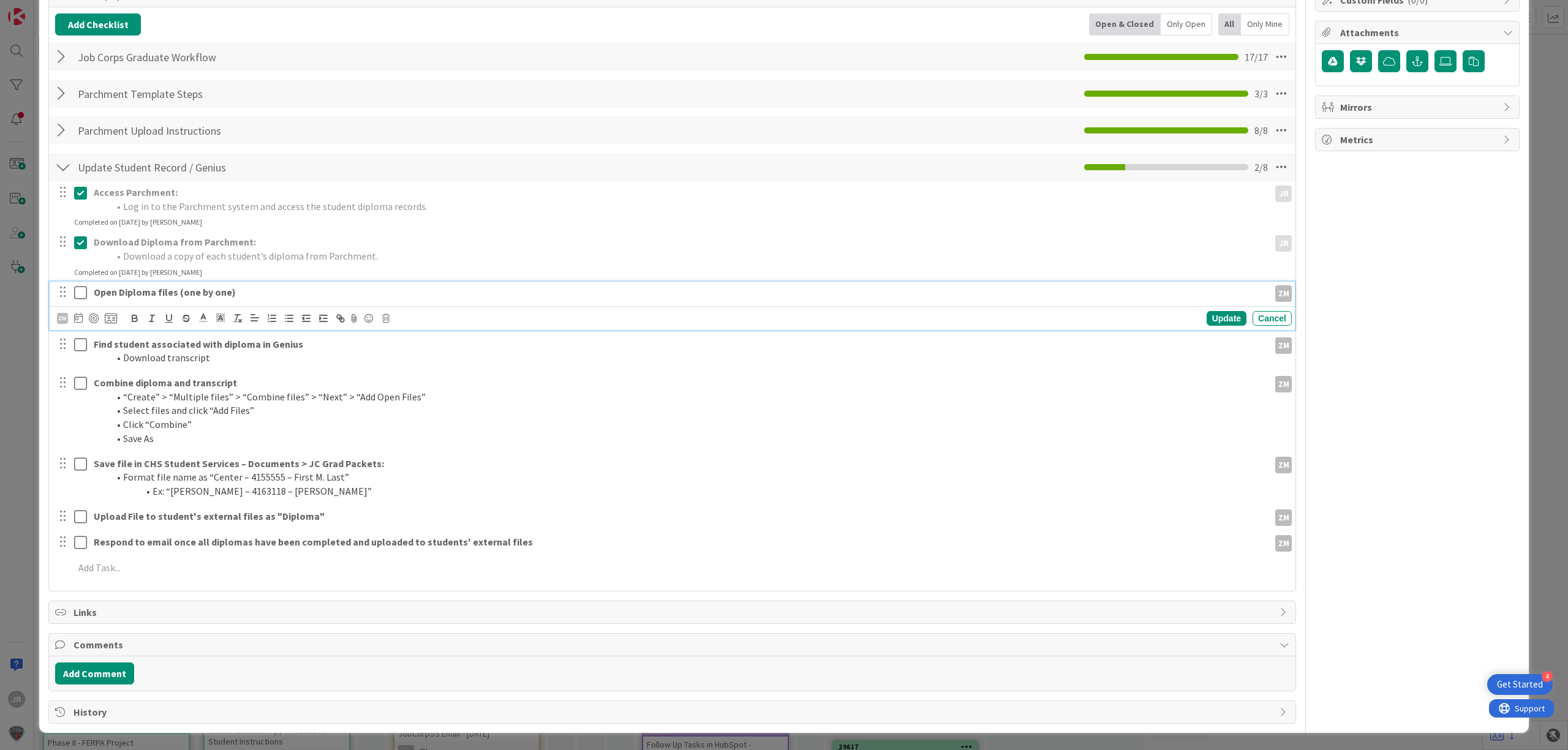
click at [85, 286] on icon at bounding box center [80, 293] width 13 height 15
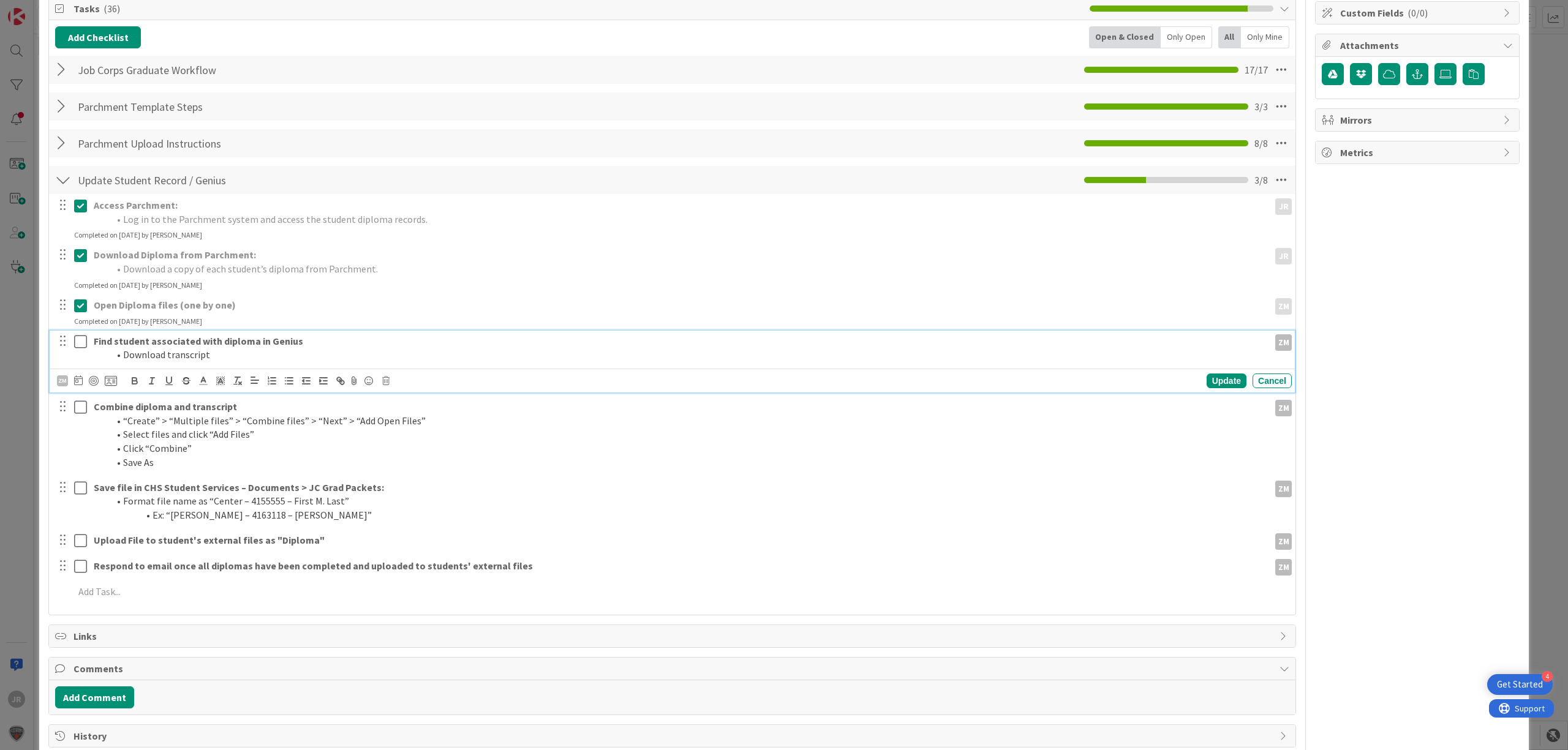
click at [82, 339] on div at bounding box center [72, 348] width 34 height 35
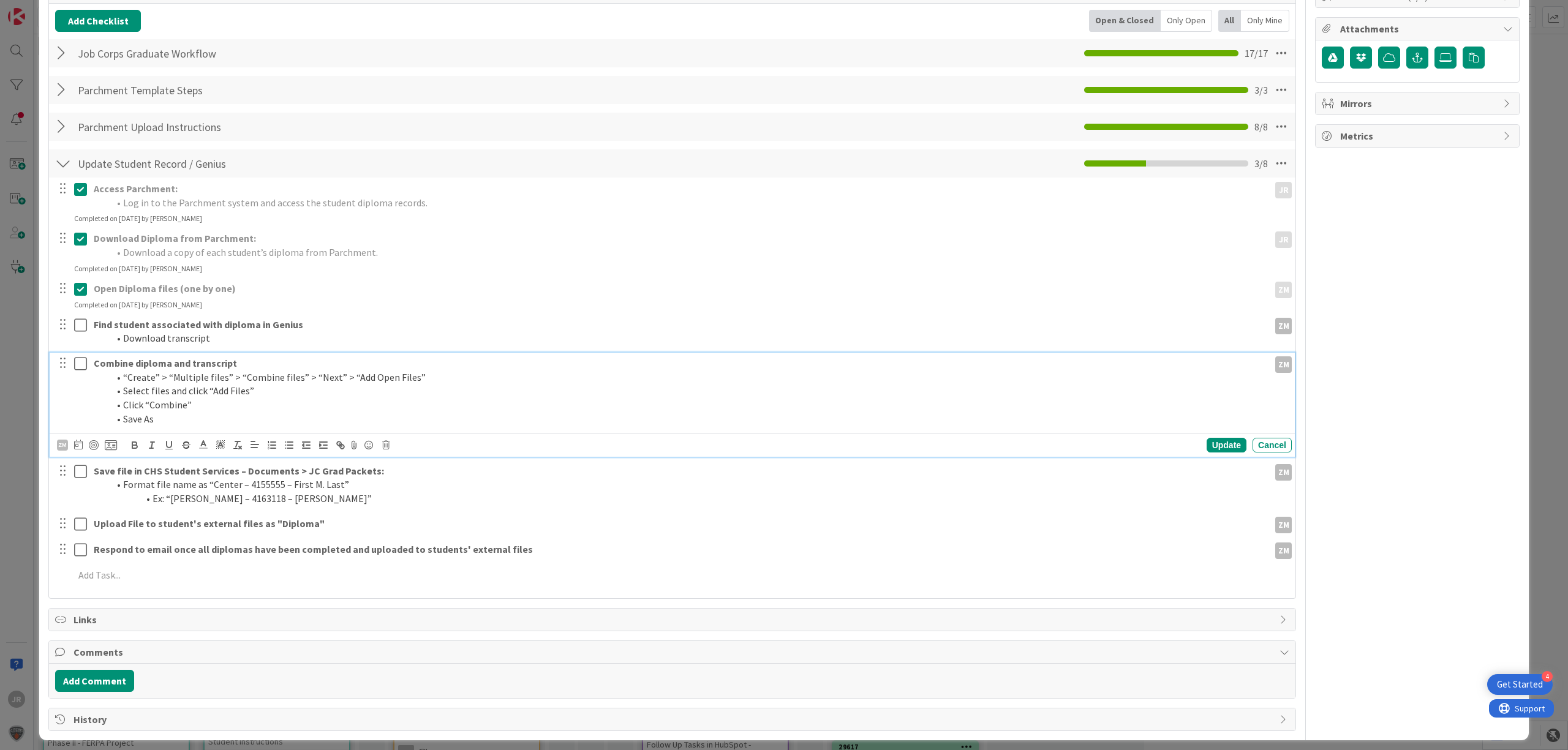
click at [80, 383] on div at bounding box center [72, 390] width 34 height 77
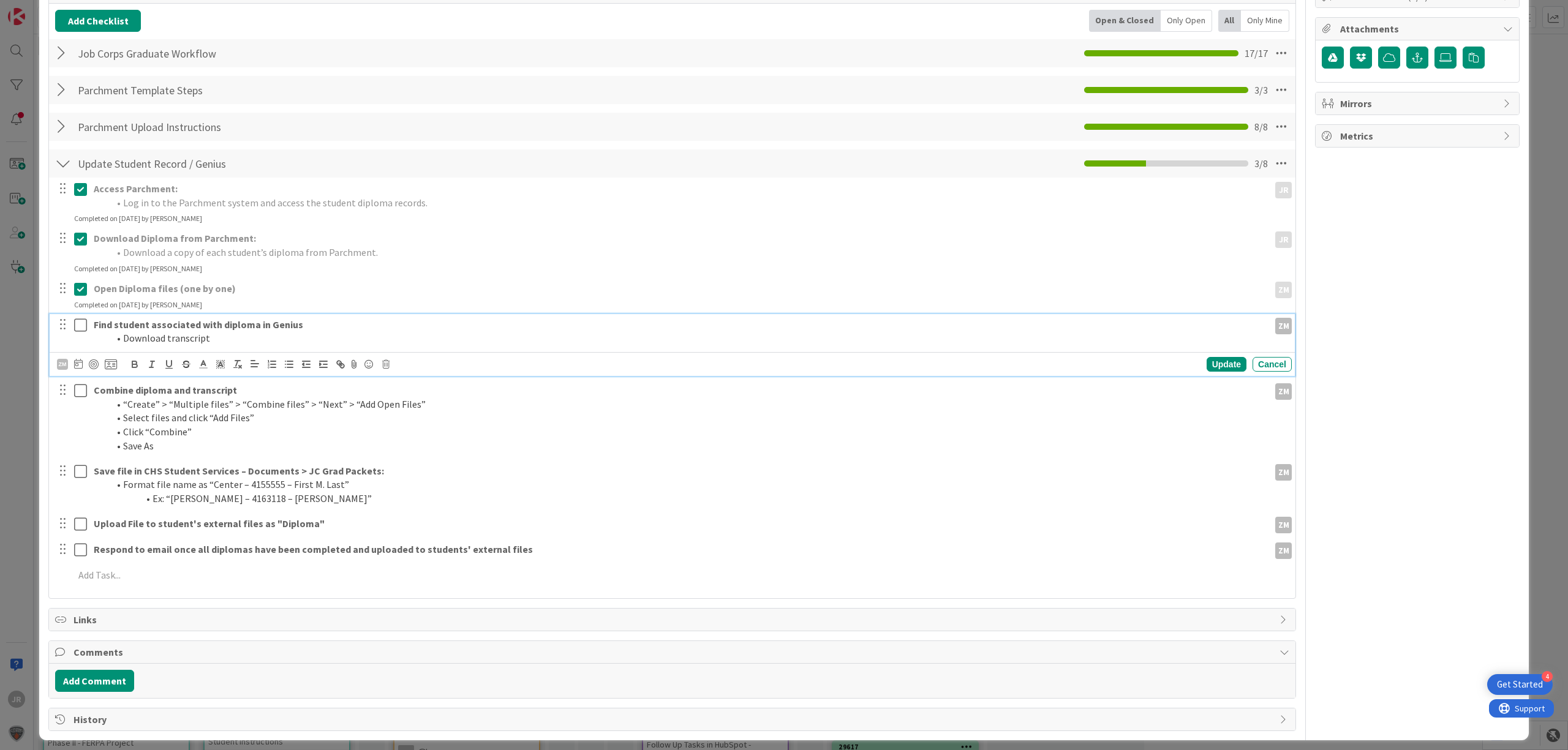
click at [81, 326] on icon at bounding box center [80, 325] width 13 height 15
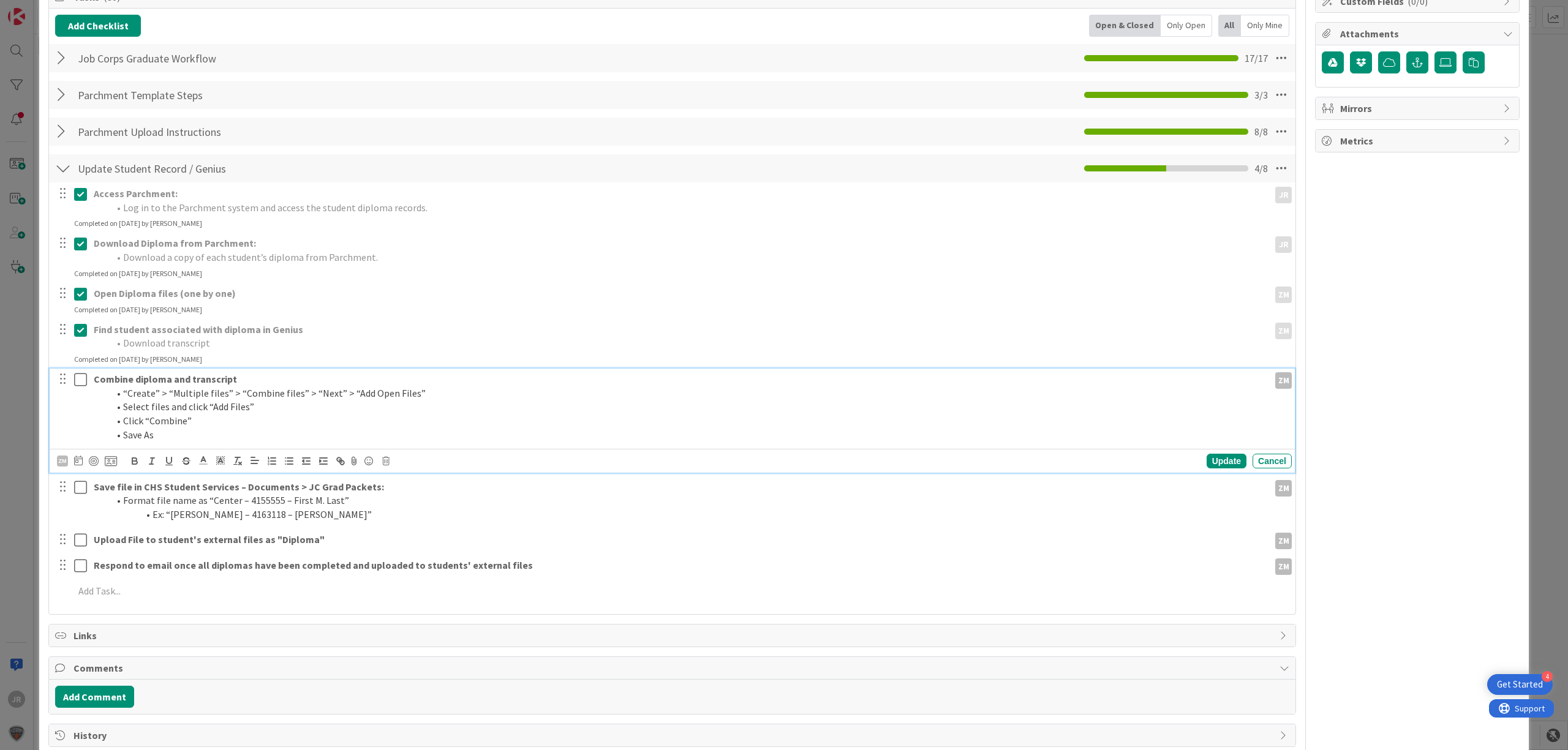
click at [85, 379] on icon at bounding box center [80, 379] width 13 height 15
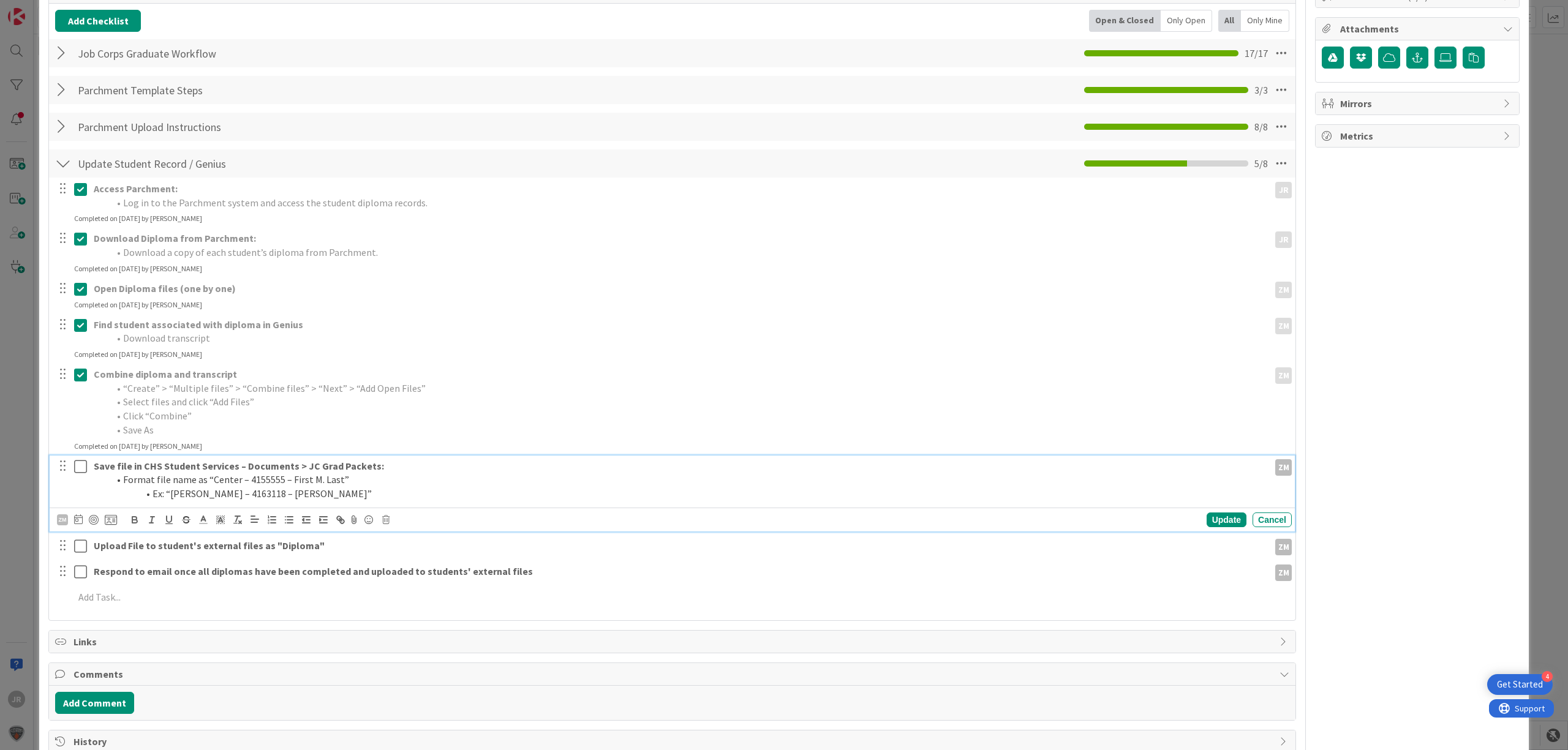
click at [81, 463] on icon at bounding box center [80, 466] width 13 height 15
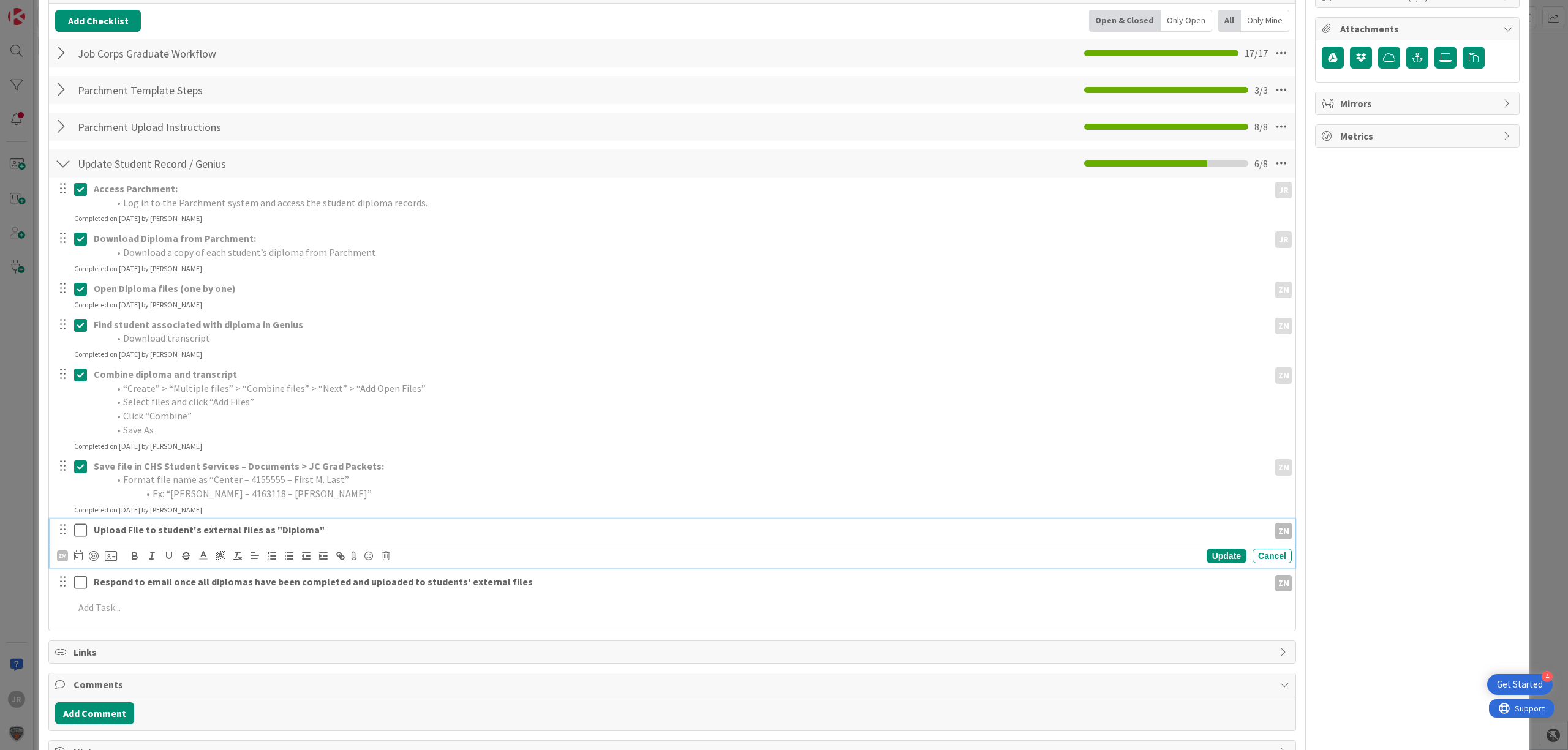
click at [77, 529] on icon at bounding box center [80, 530] width 13 height 15
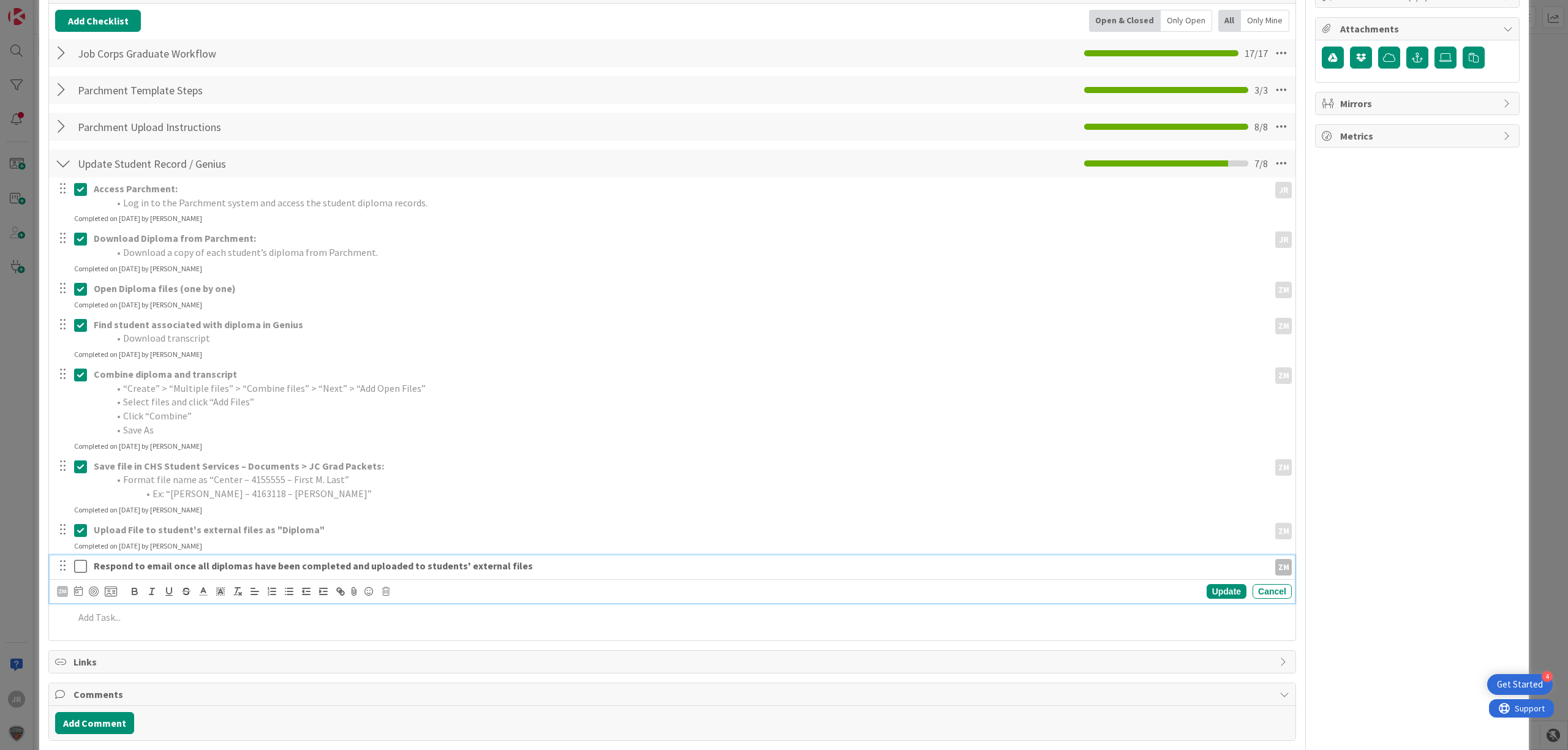
click at [140, 559] on div "Respond to email once all diplomas have been completed and uploaded to students…" at bounding box center [679, 565] width 1180 height 21
click at [77, 573] on icon at bounding box center [80, 566] width 13 height 15
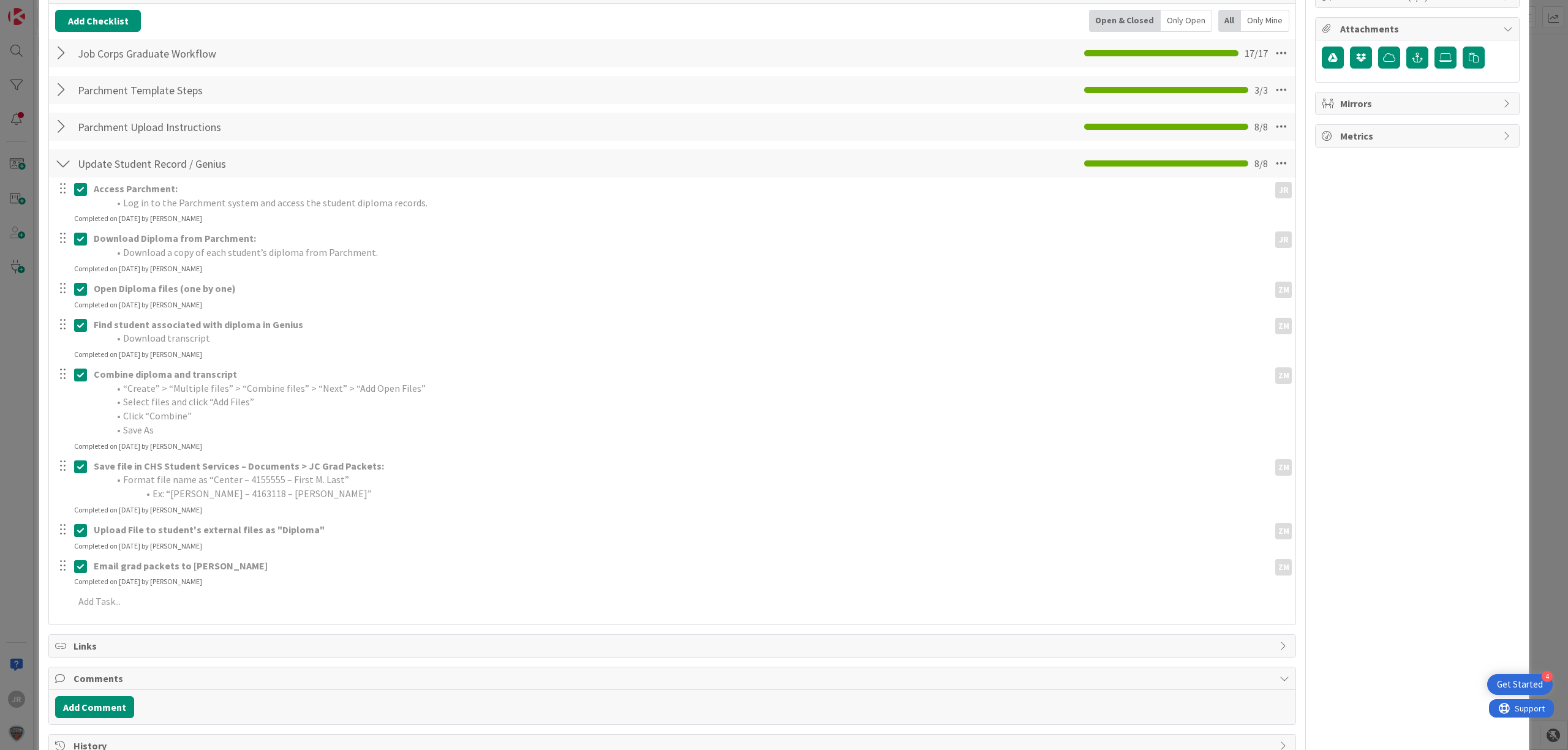
scroll to position [0, 0]
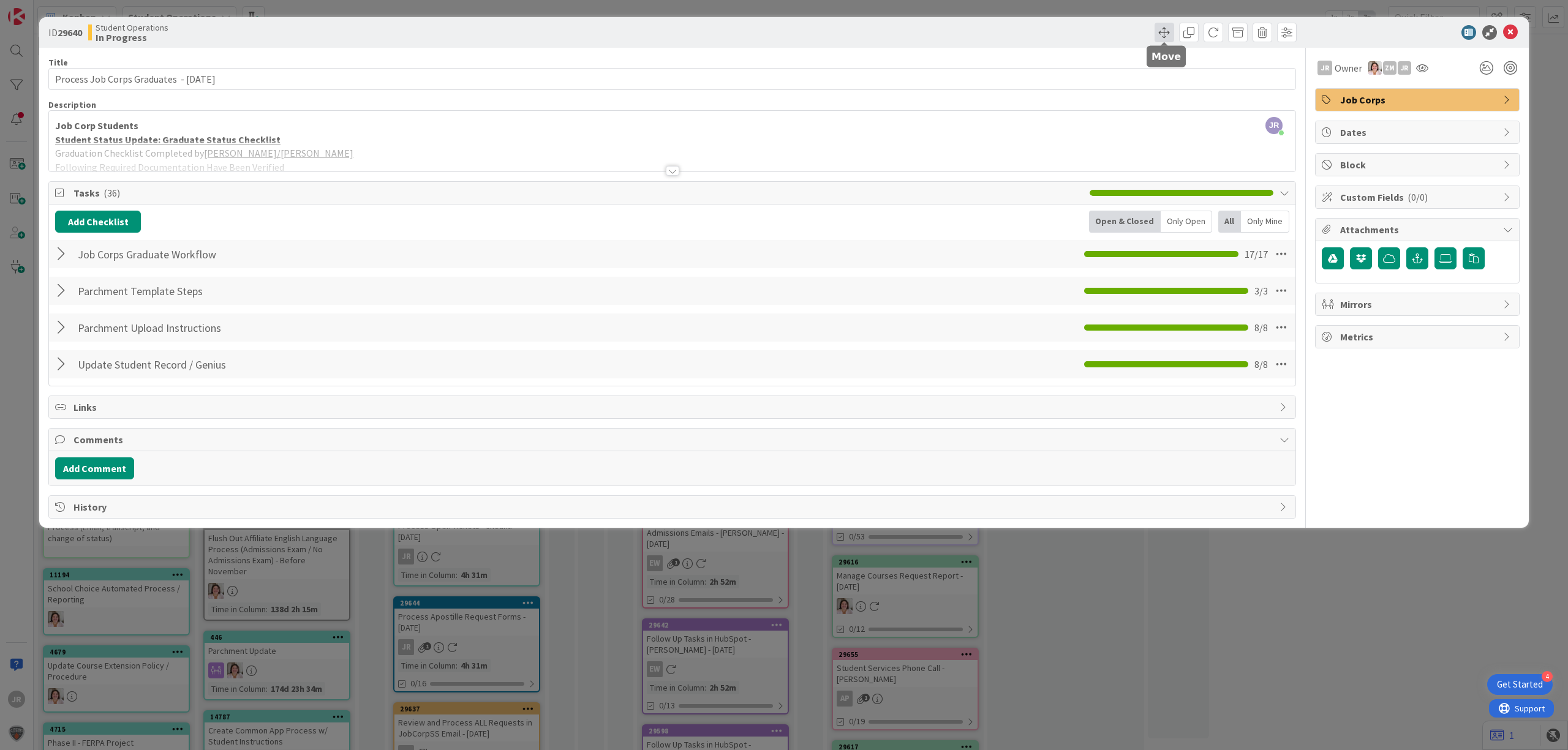
click at [1162, 33] on span at bounding box center [1165, 33] width 20 height 20
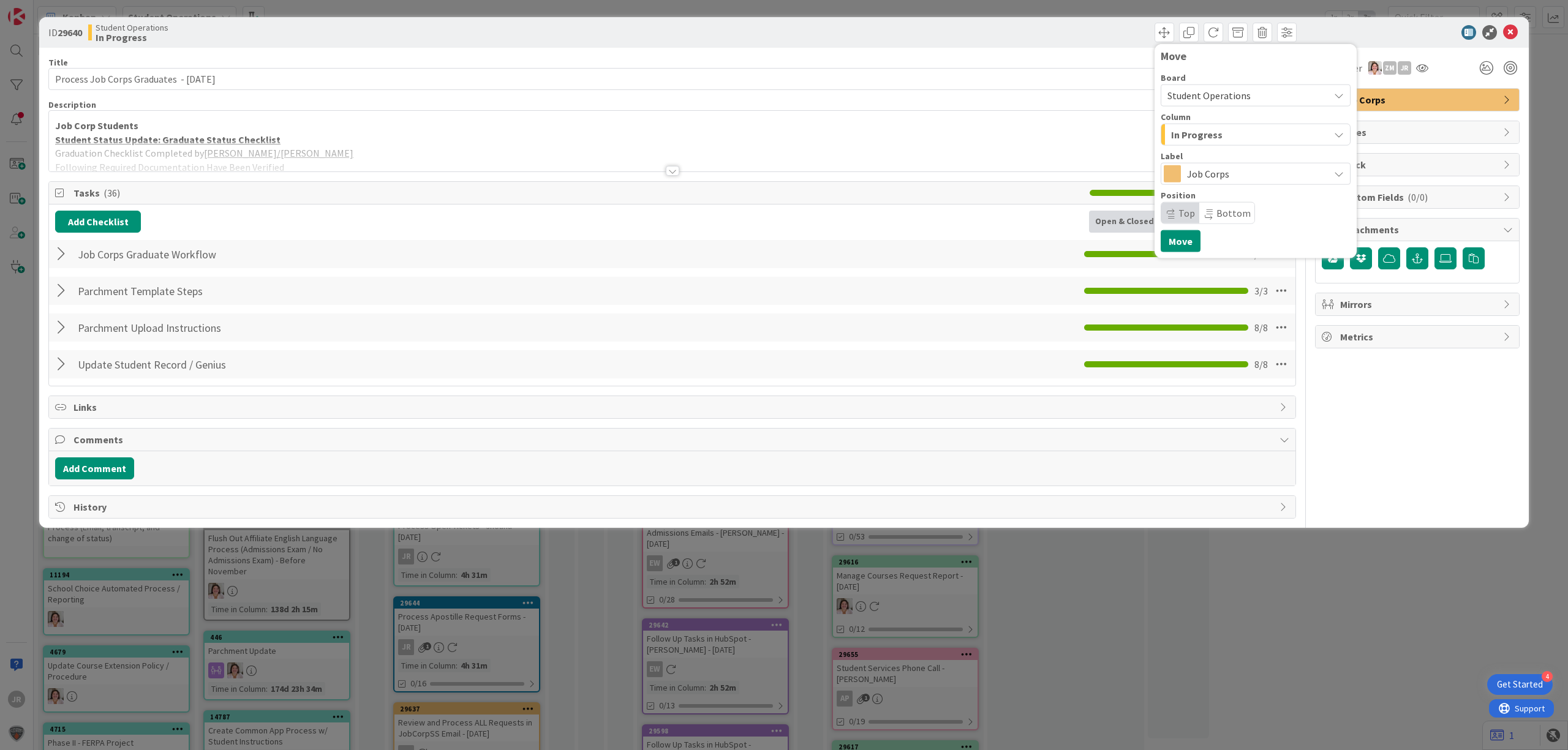
click at [1231, 134] on div "In Progress" at bounding box center [1248, 135] width 161 height 20
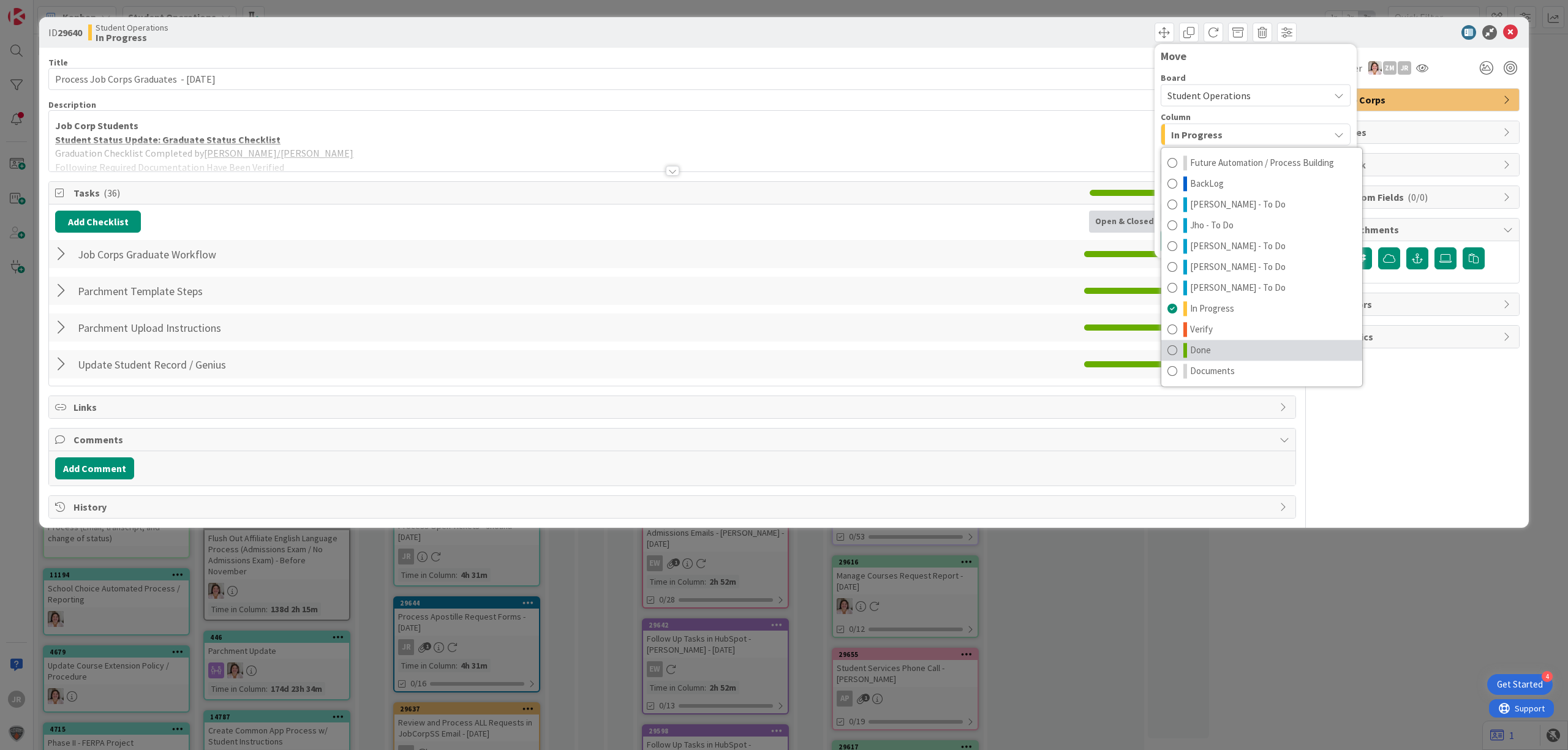
click at [1233, 354] on link "Done" at bounding box center [1261, 350] width 201 height 21
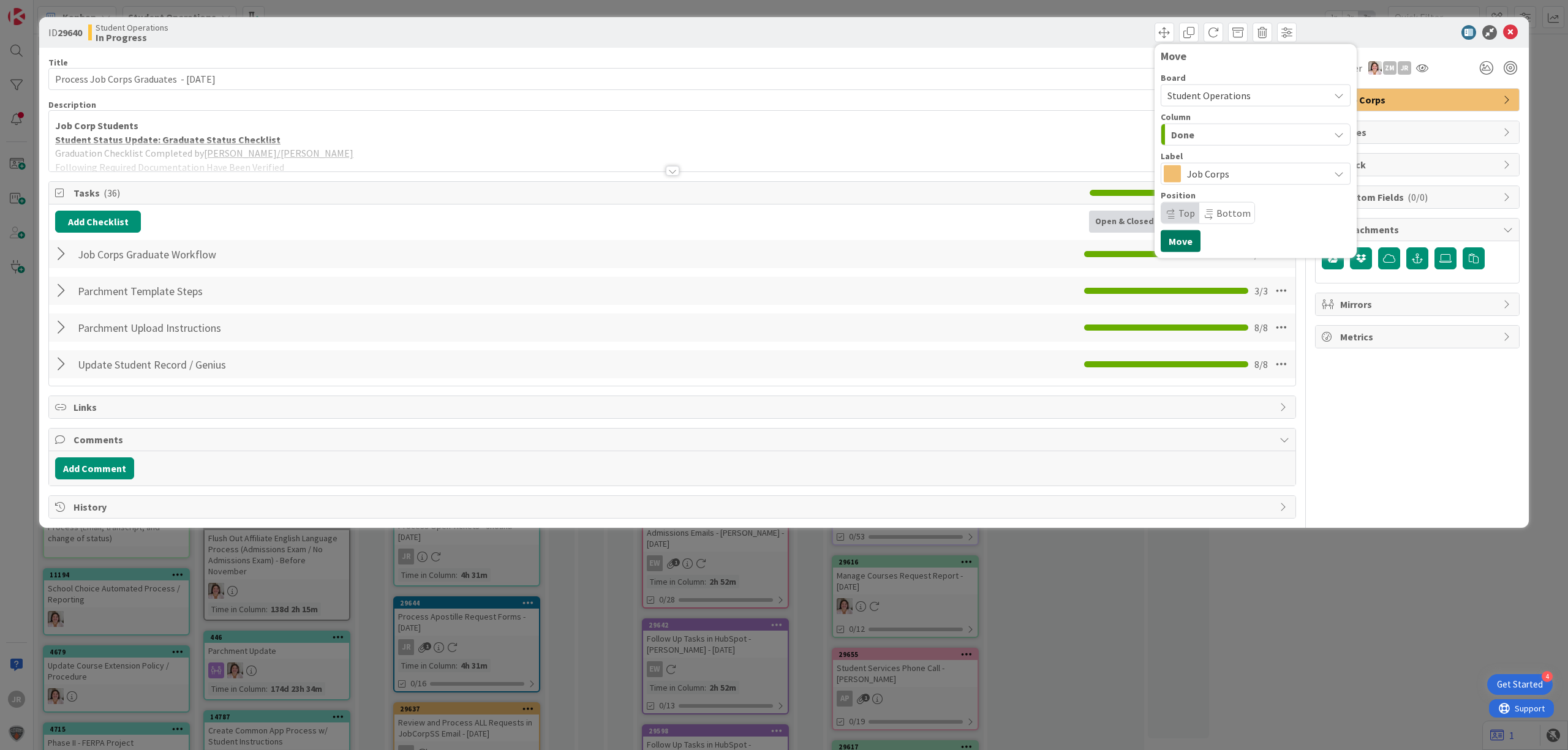
click at [1179, 244] on button "Move" at bounding box center [1180, 242] width 40 height 22
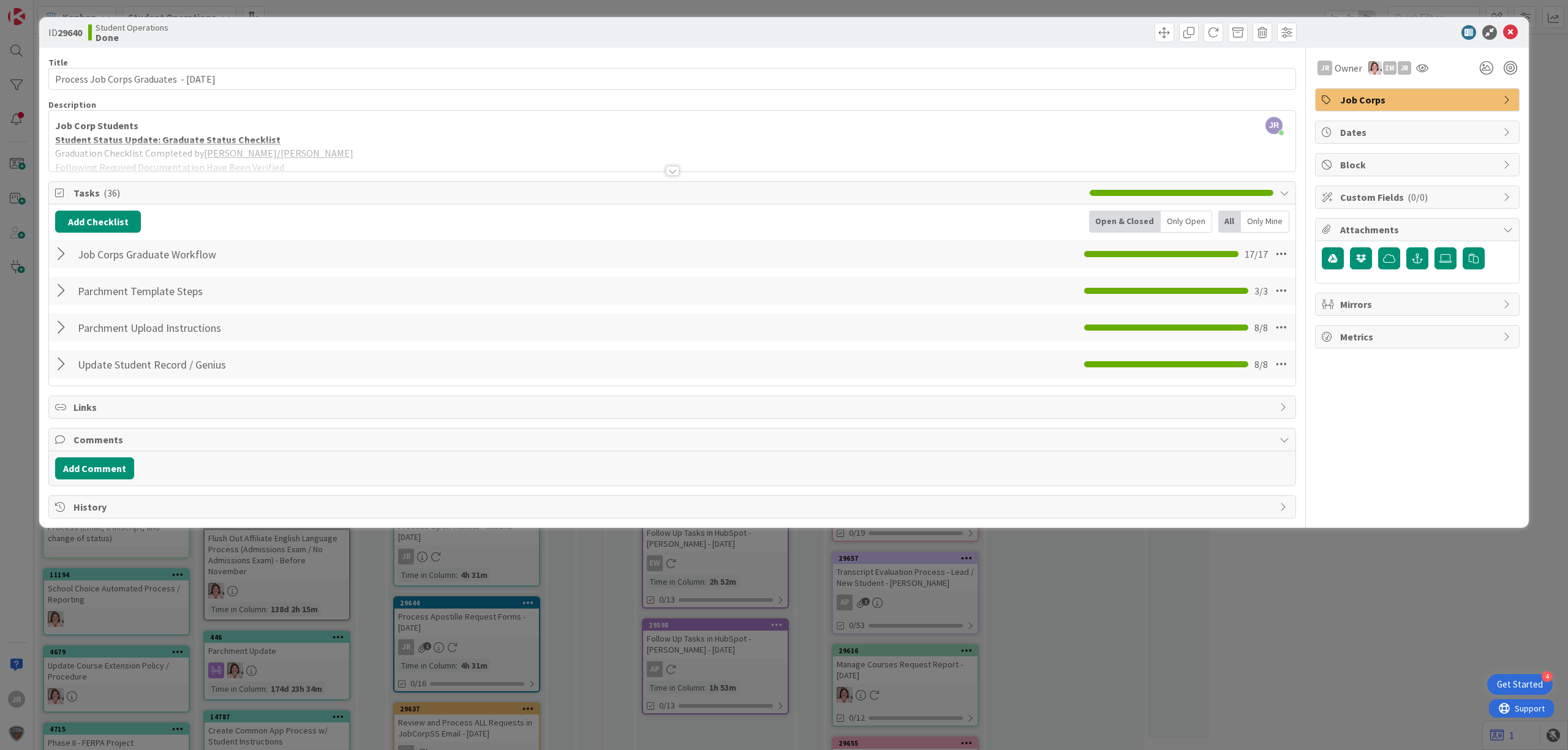
click at [1080, 5] on div "ID 29640 Student Operations Done Move Move Title 41 / 128 Process Job Corps Gra…" at bounding box center [784, 375] width 1568 height 750
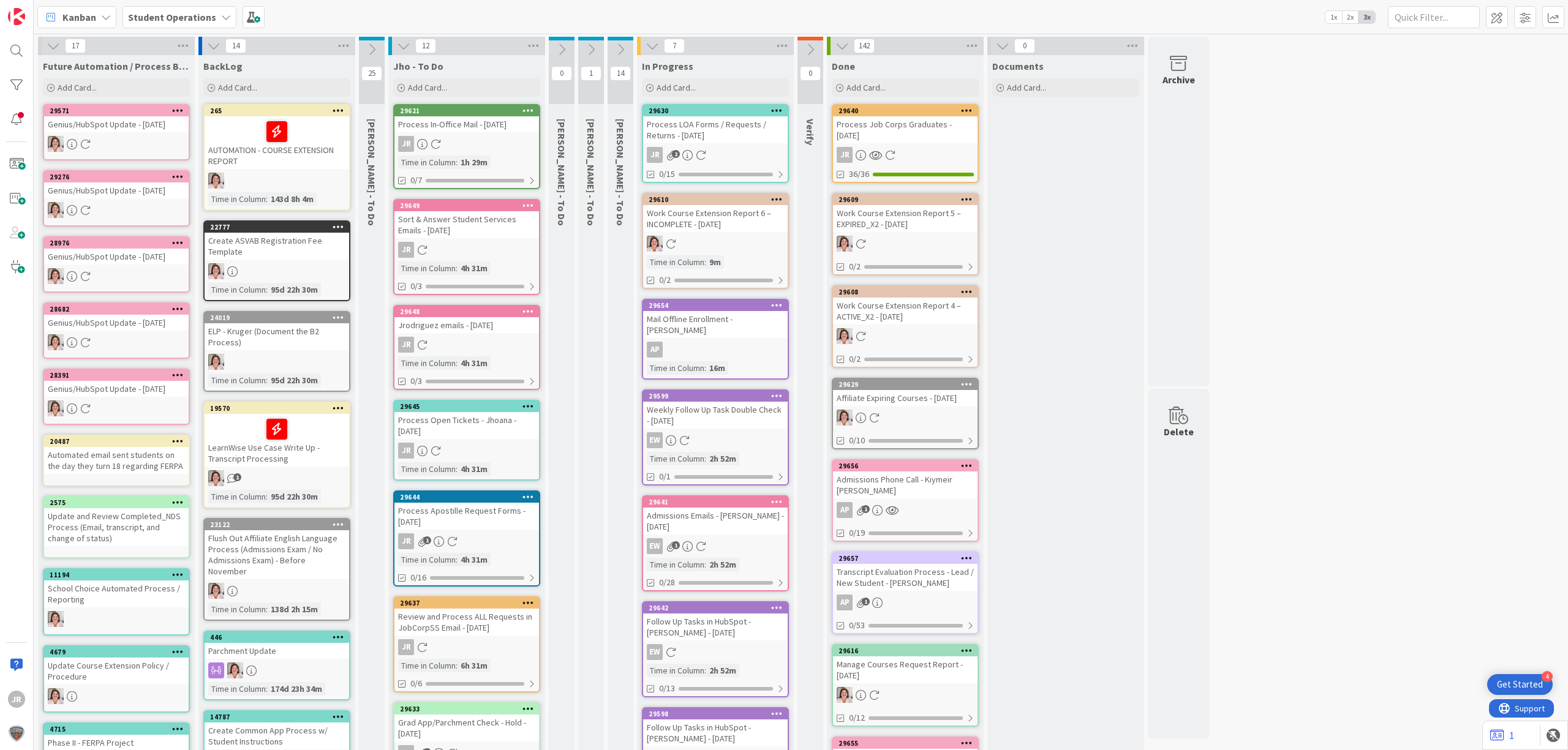
click at [711, 128] on div "Process LOA Forms / Requests / Returns - [DATE]" at bounding box center [715, 130] width 145 height 27
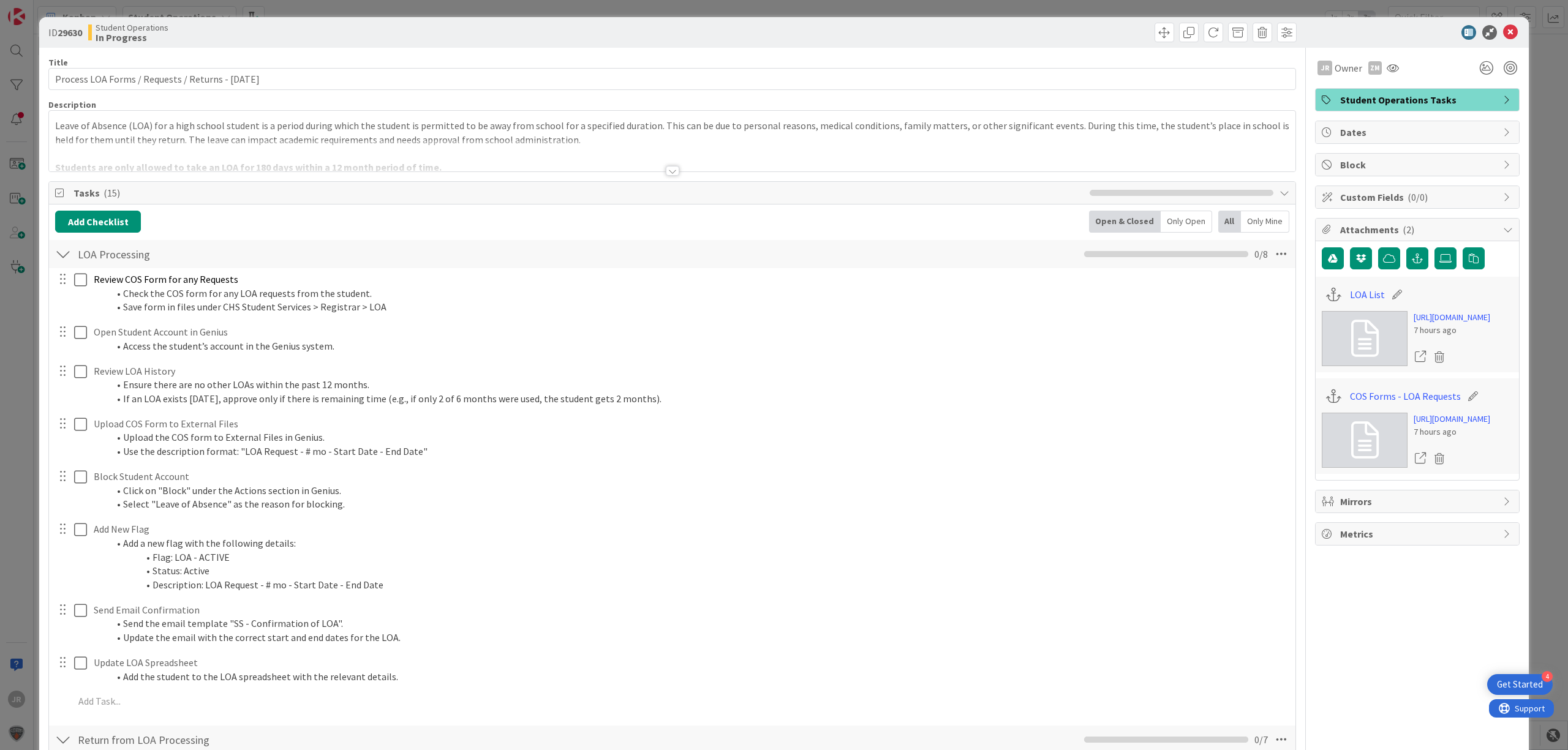
click at [1440, 324] on link "[URL][DOMAIN_NAME]" at bounding box center [1451, 318] width 77 height 13
click at [765, 13] on div "ID 29630 Student Operations In Progress Title 51 / 128 Process LOA Forms / Requ…" at bounding box center [784, 375] width 1568 height 750
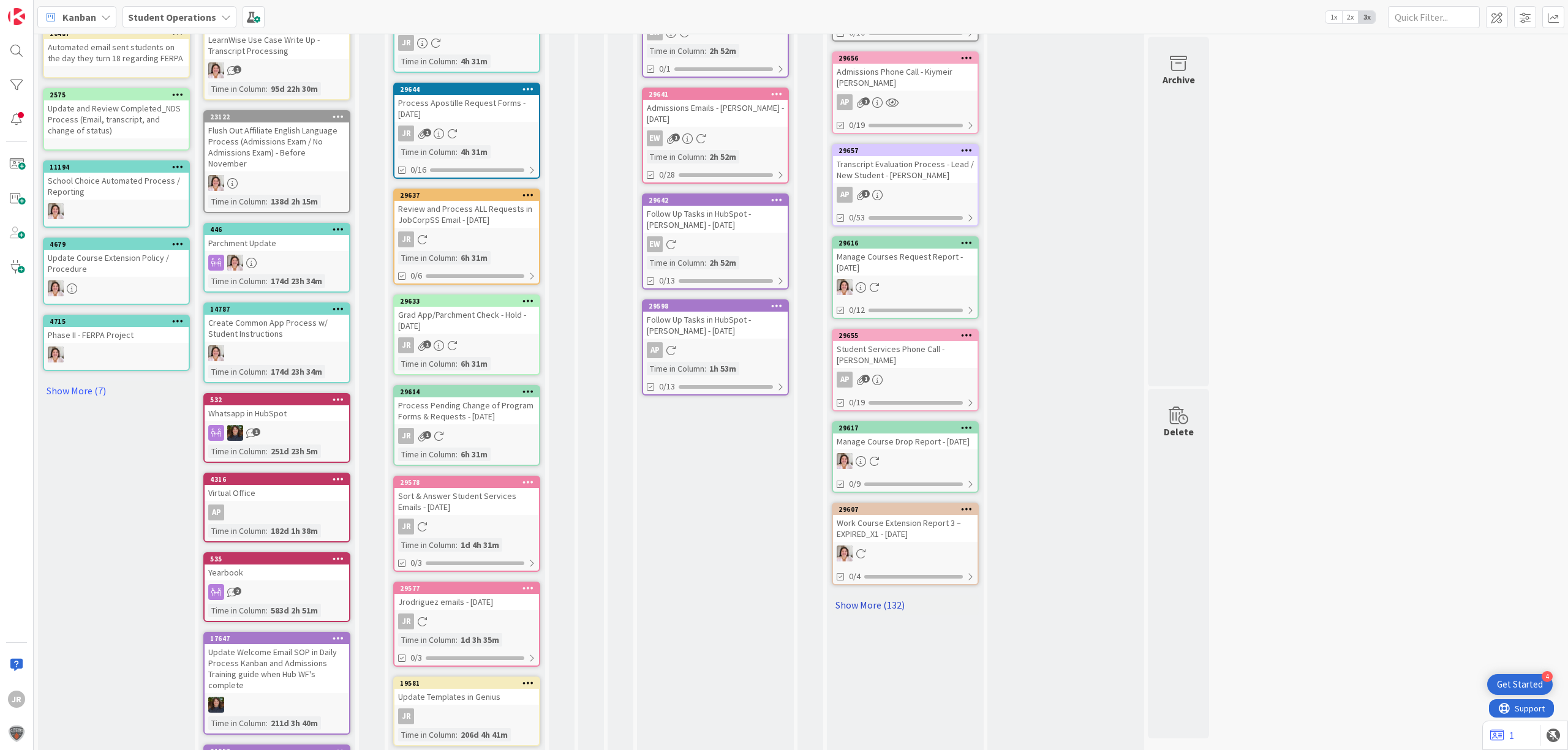
click at [883, 607] on link "Show More (132)" at bounding box center [905, 605] width 147 height 20
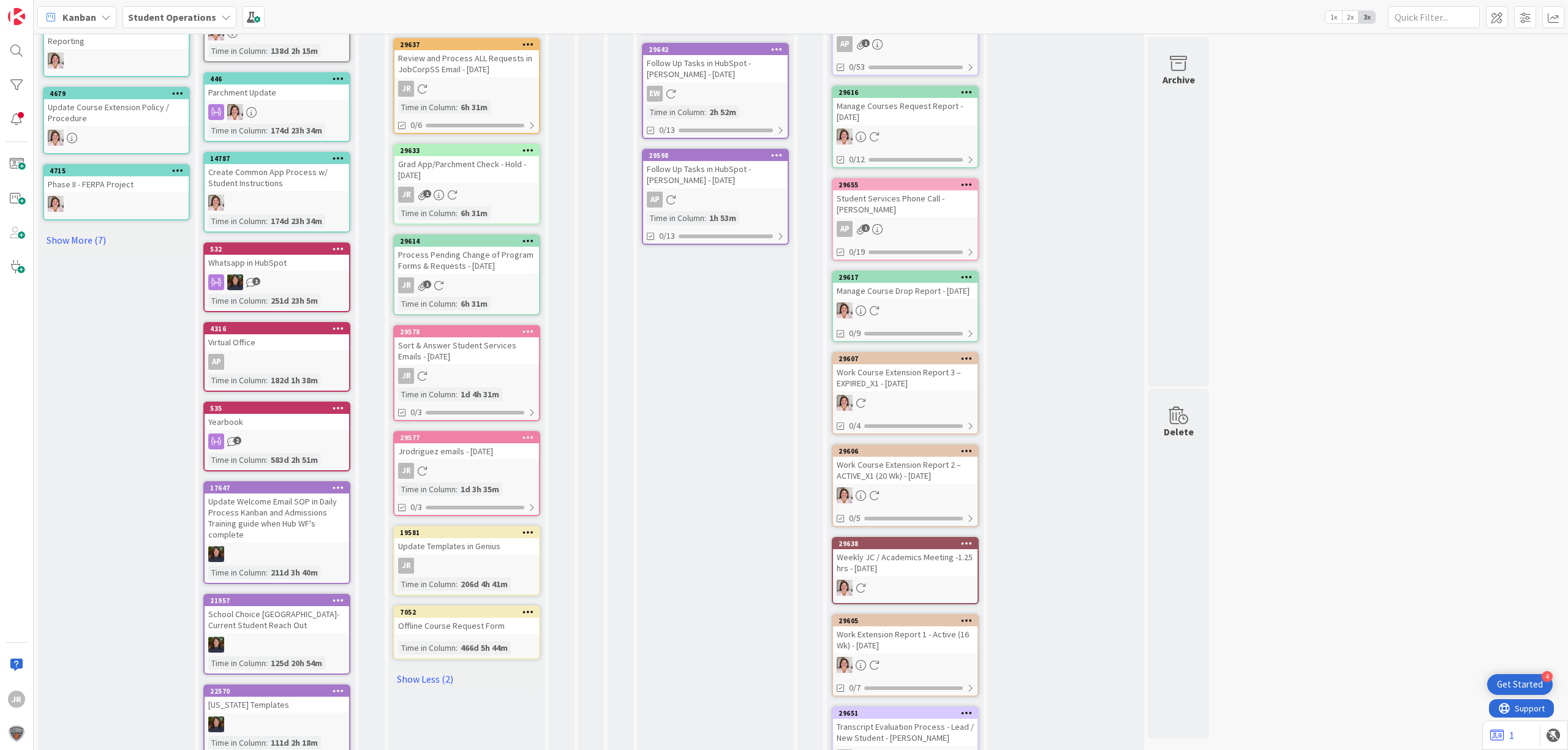
scroll to position [735, 0]
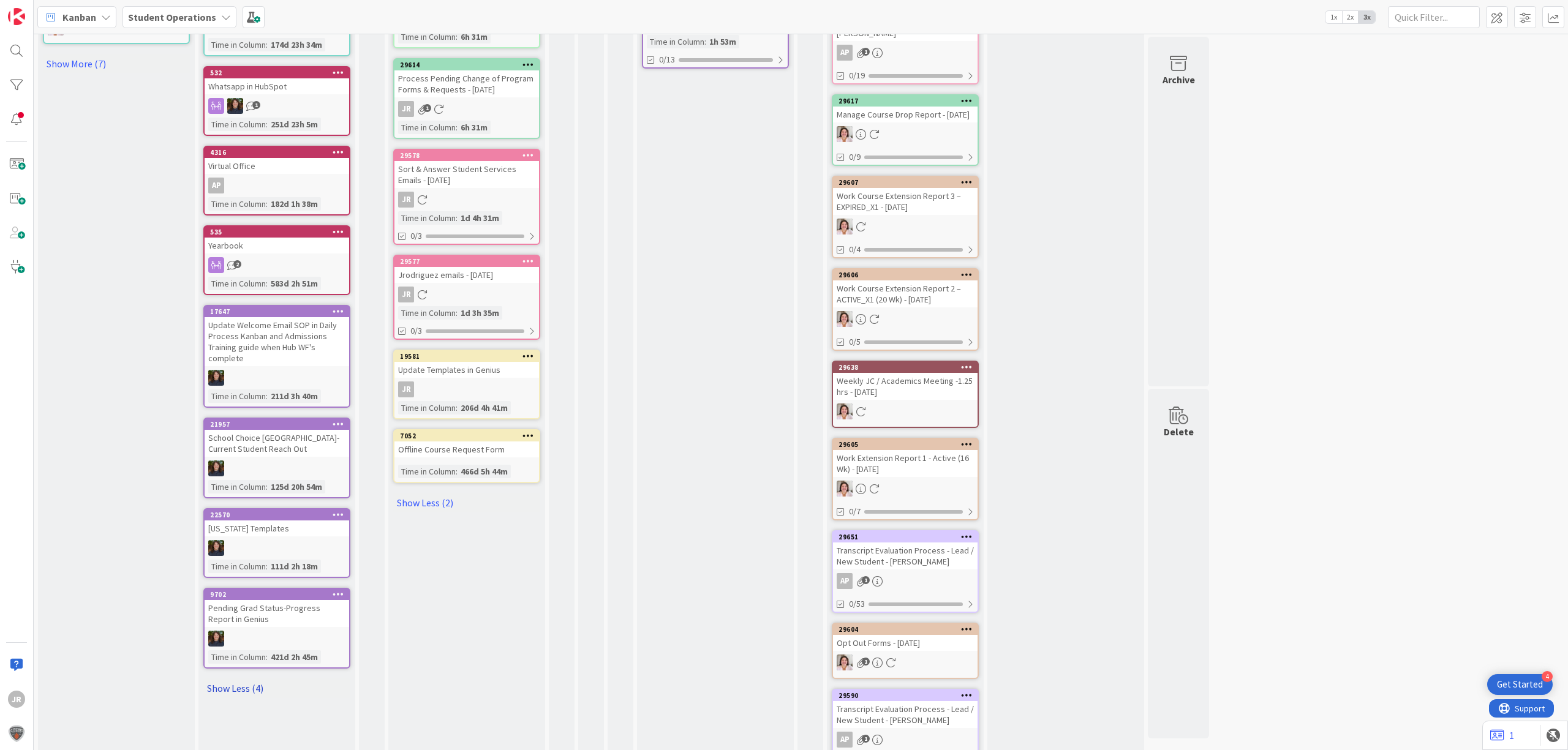
click at [249, 679] on link "Show Less (4)" at bounding box center [277, 689] width 147 height 20
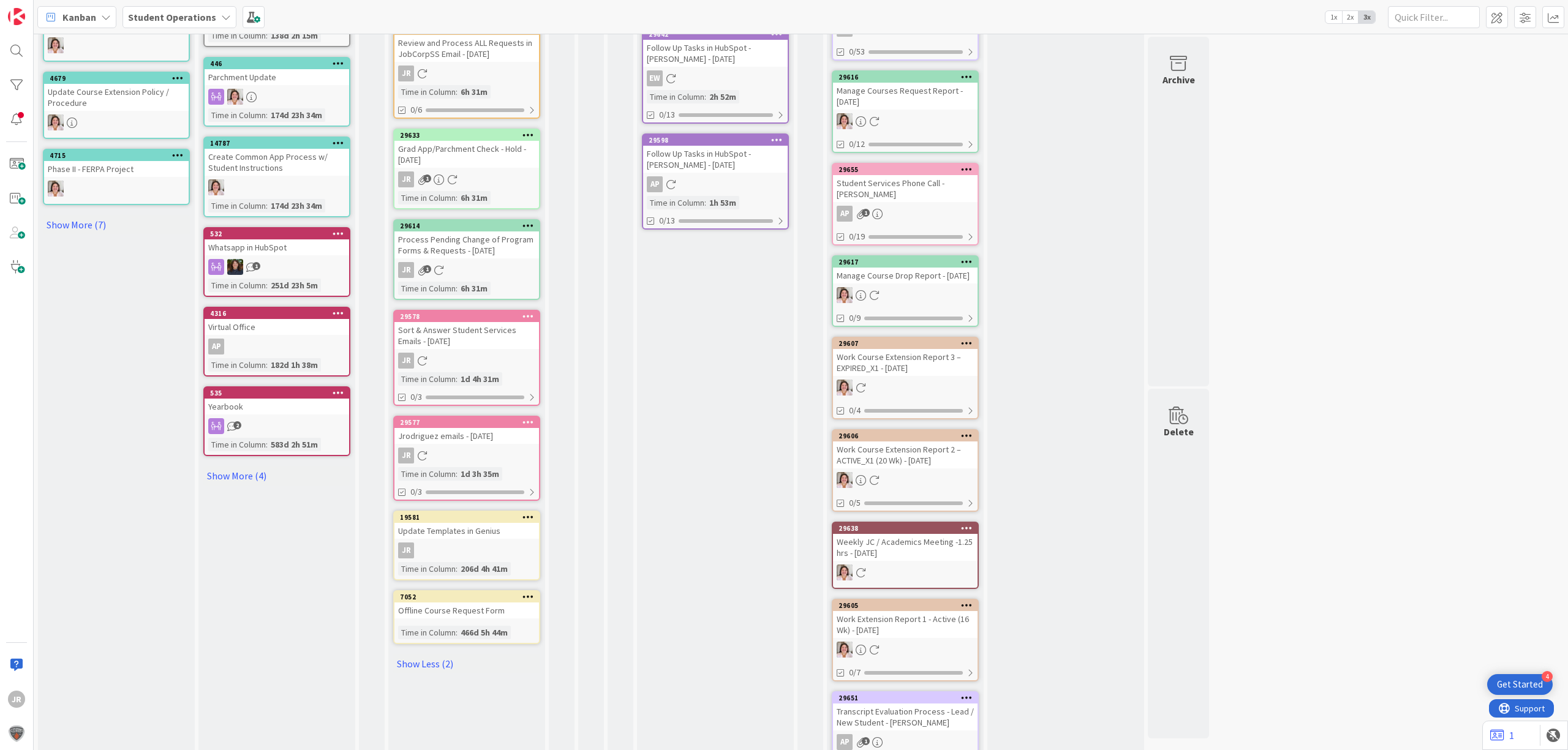
scroll to position [490, 0]
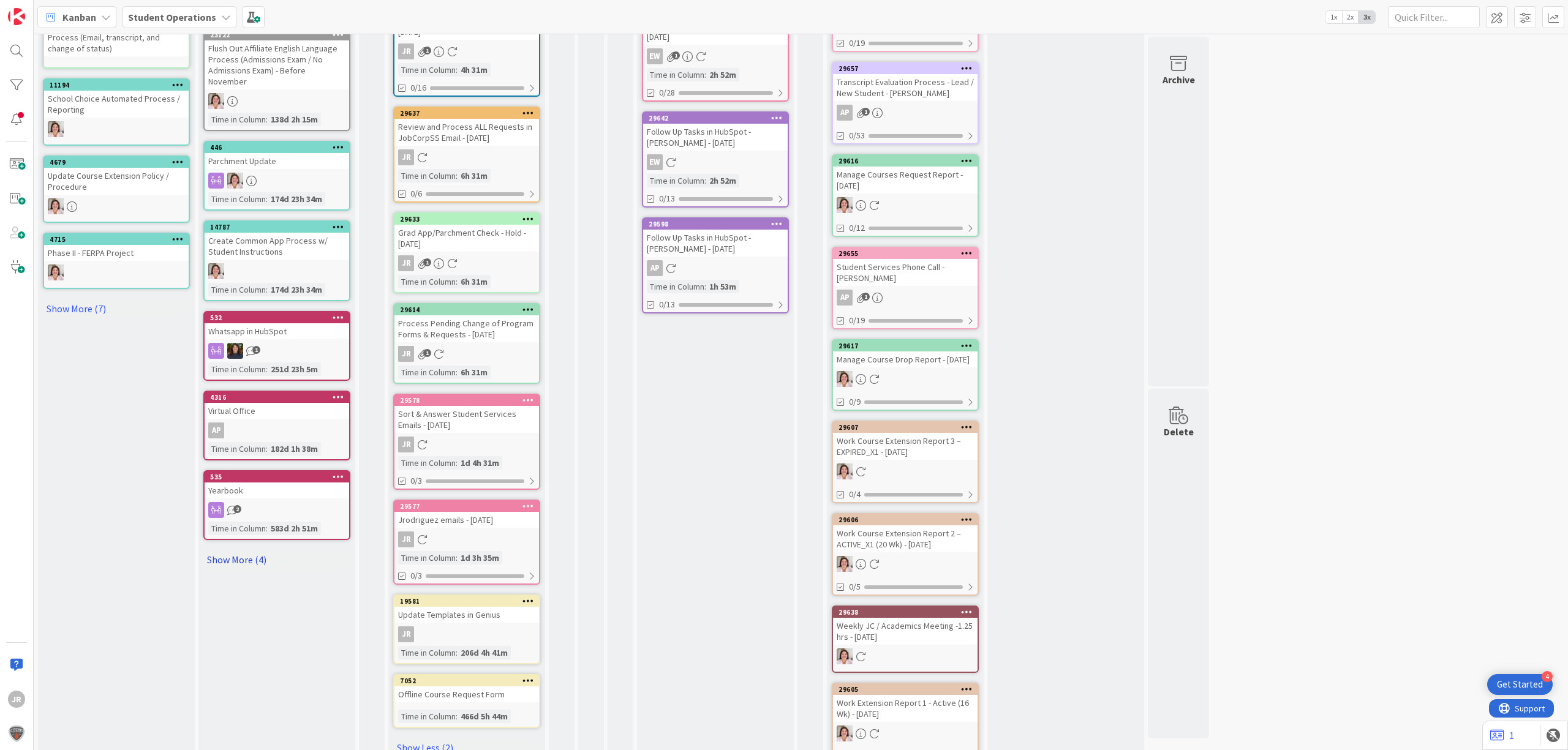
click at [240, 550] on link "Show More (4)" at bounding box center [277, 560] width 147 height 20
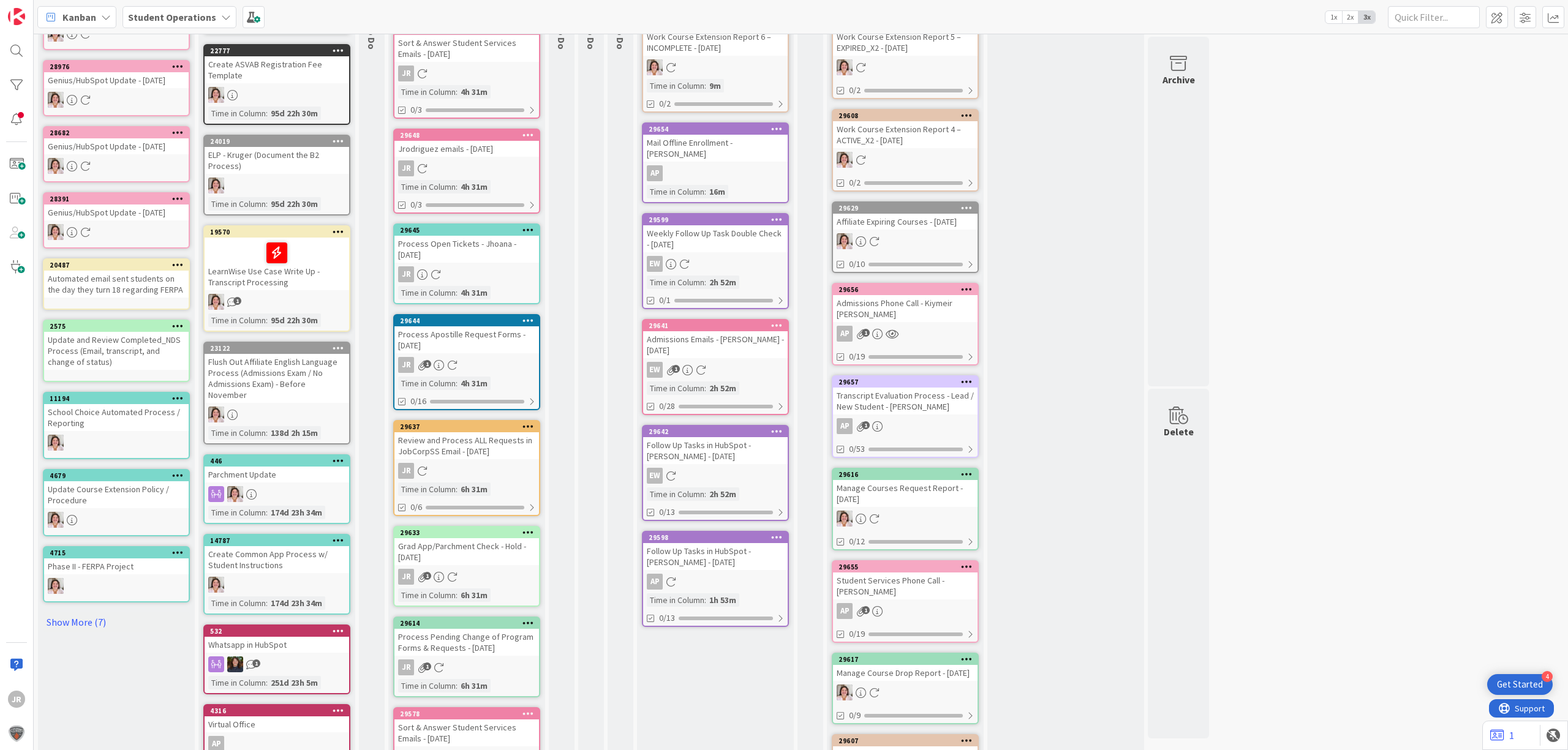
scroll to position [0, 0]
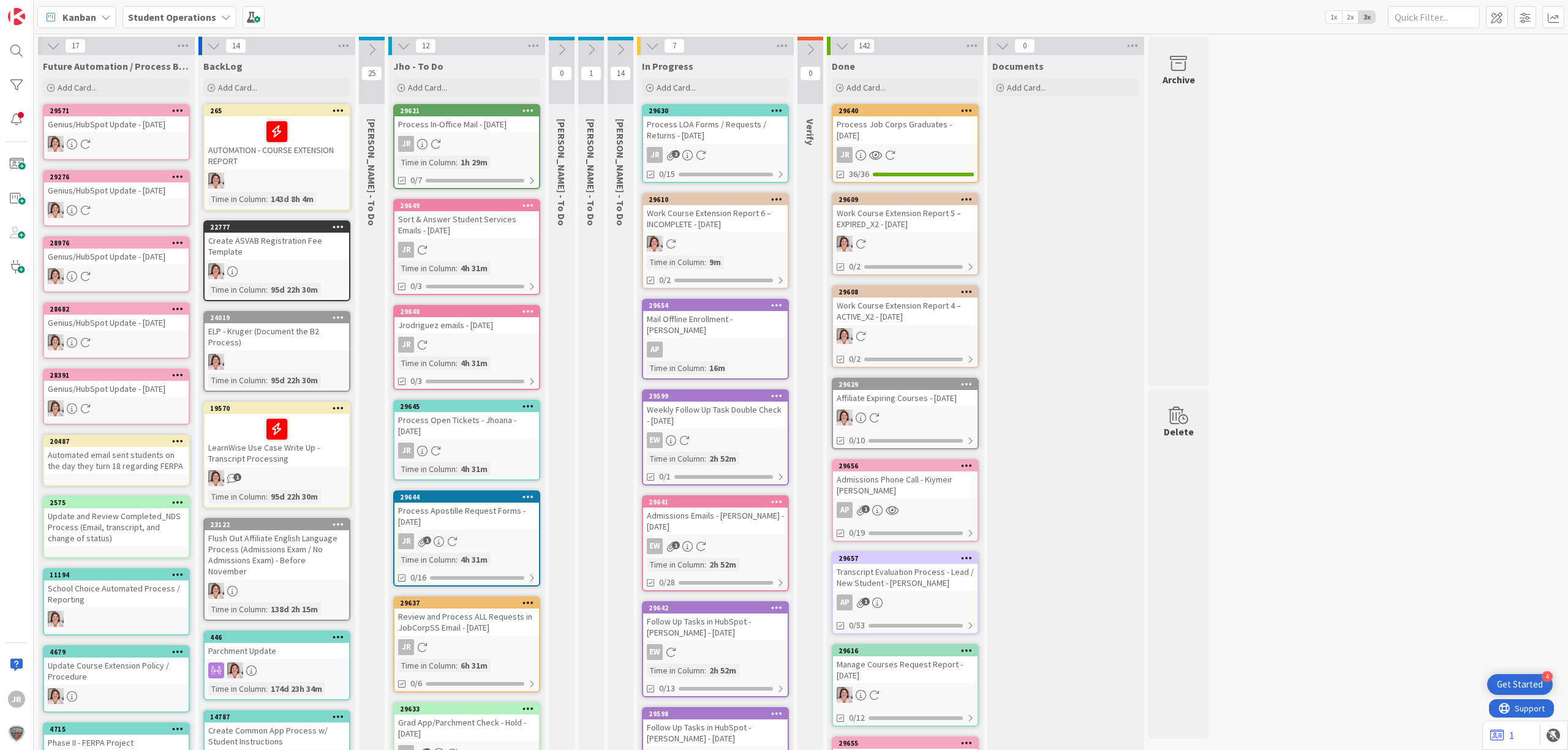
click at [373, 54] on icon at bounding box center [372, 49] width 13 height 13
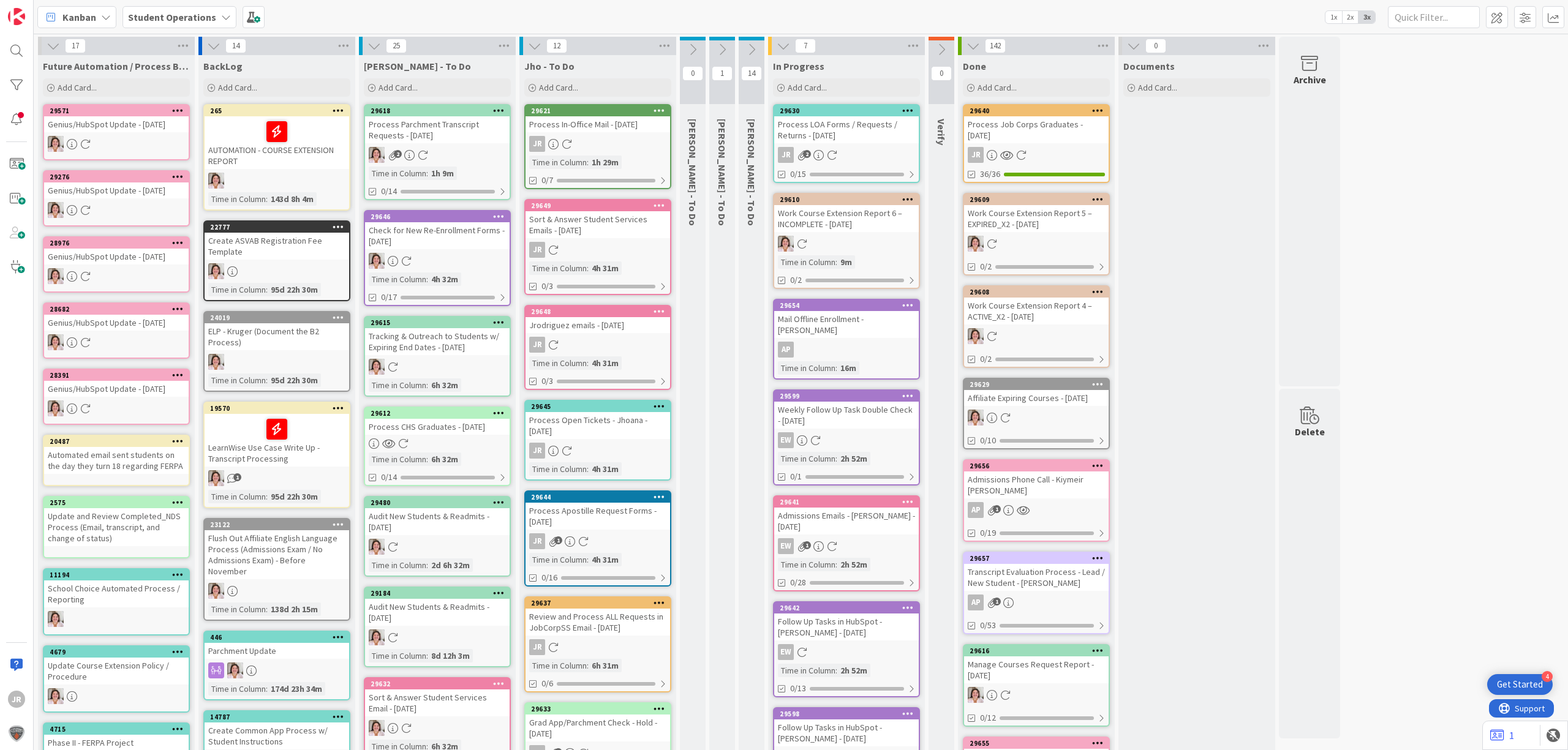
click at [376, 49] on icon at bounding box center [374, 45] width 13 height 13
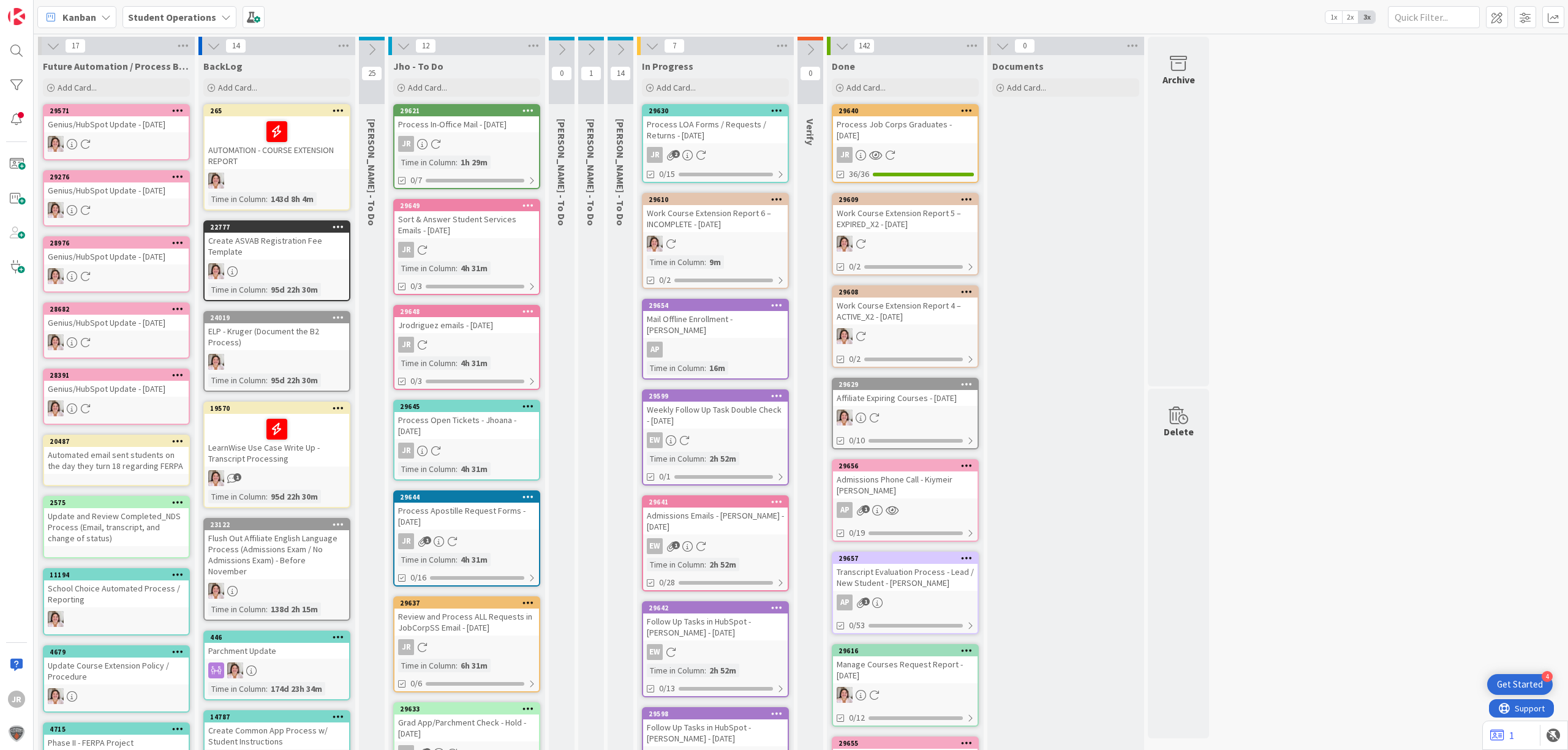
click at [212, 45] on icon at bounding box center [213, 45] width 13 height 13
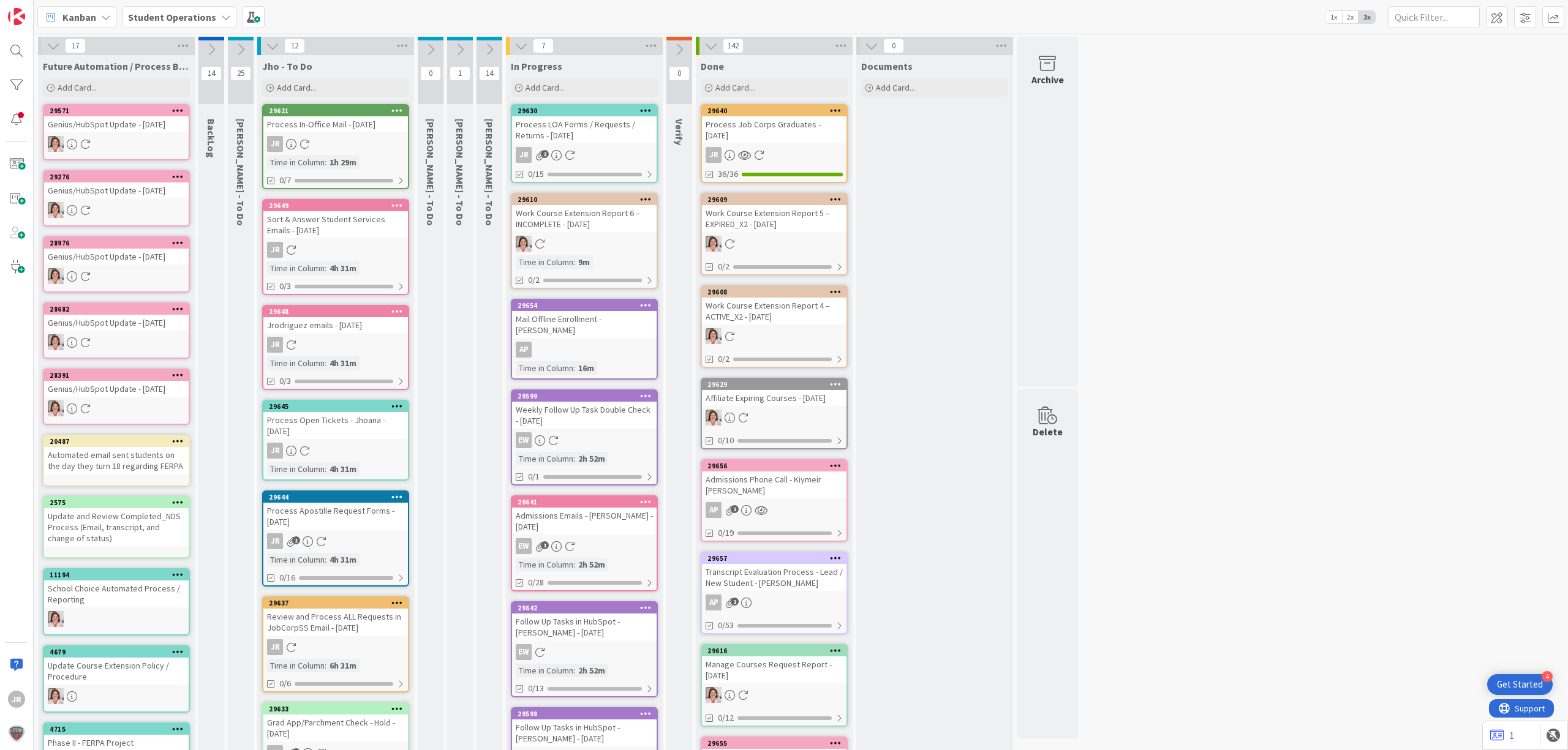
click at [564, 131] on div "Process LOA Forms / Requests / Returns - [DATE]" at bounding box center [584, 130] width 145 height 27
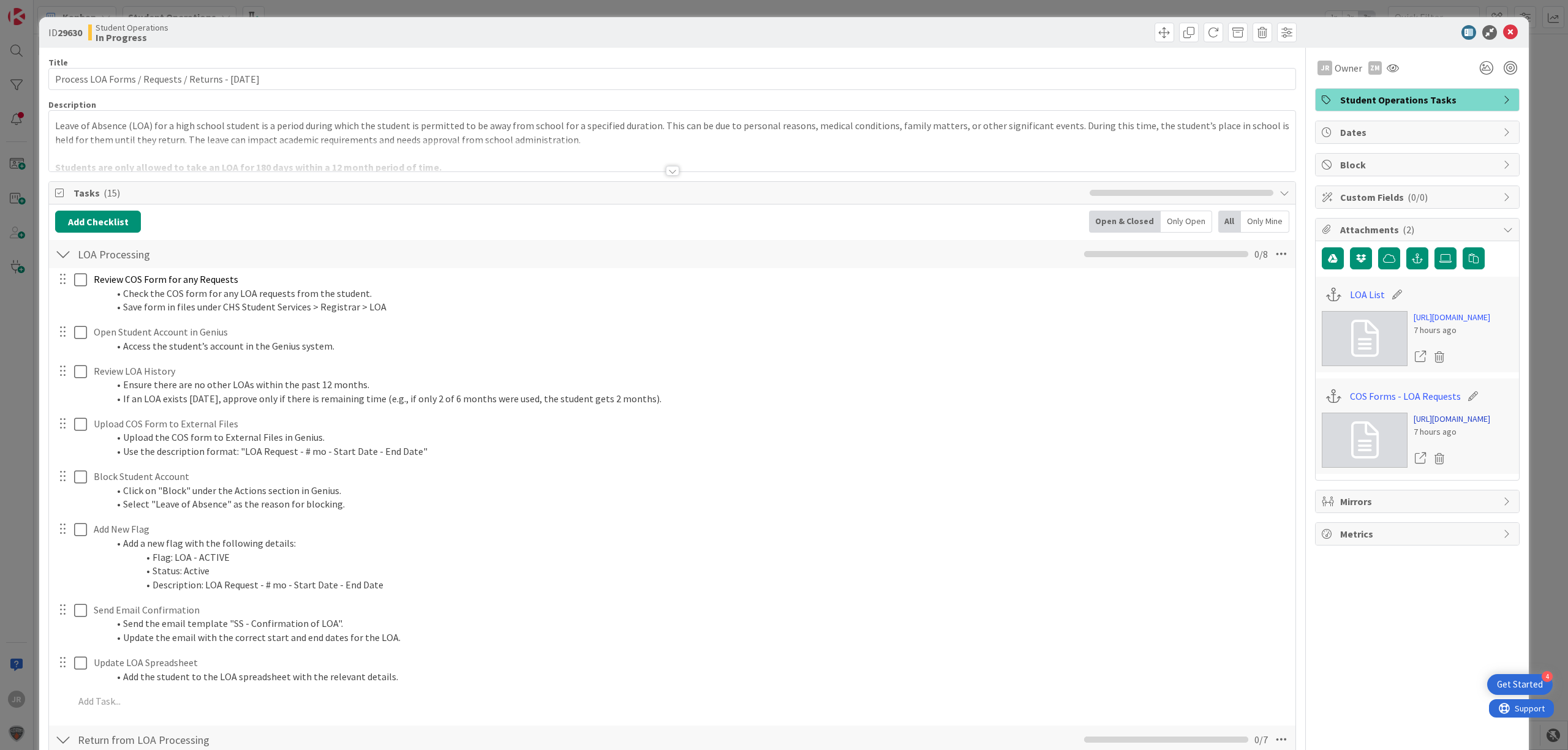
click at [1441, 425] on link "[URL][DOMAIN_NAME]" at bounding box center [1451, 418] width 77 height 13
click at [1155, 33] on span at bounding box center [1165, 33] width 20 height 20
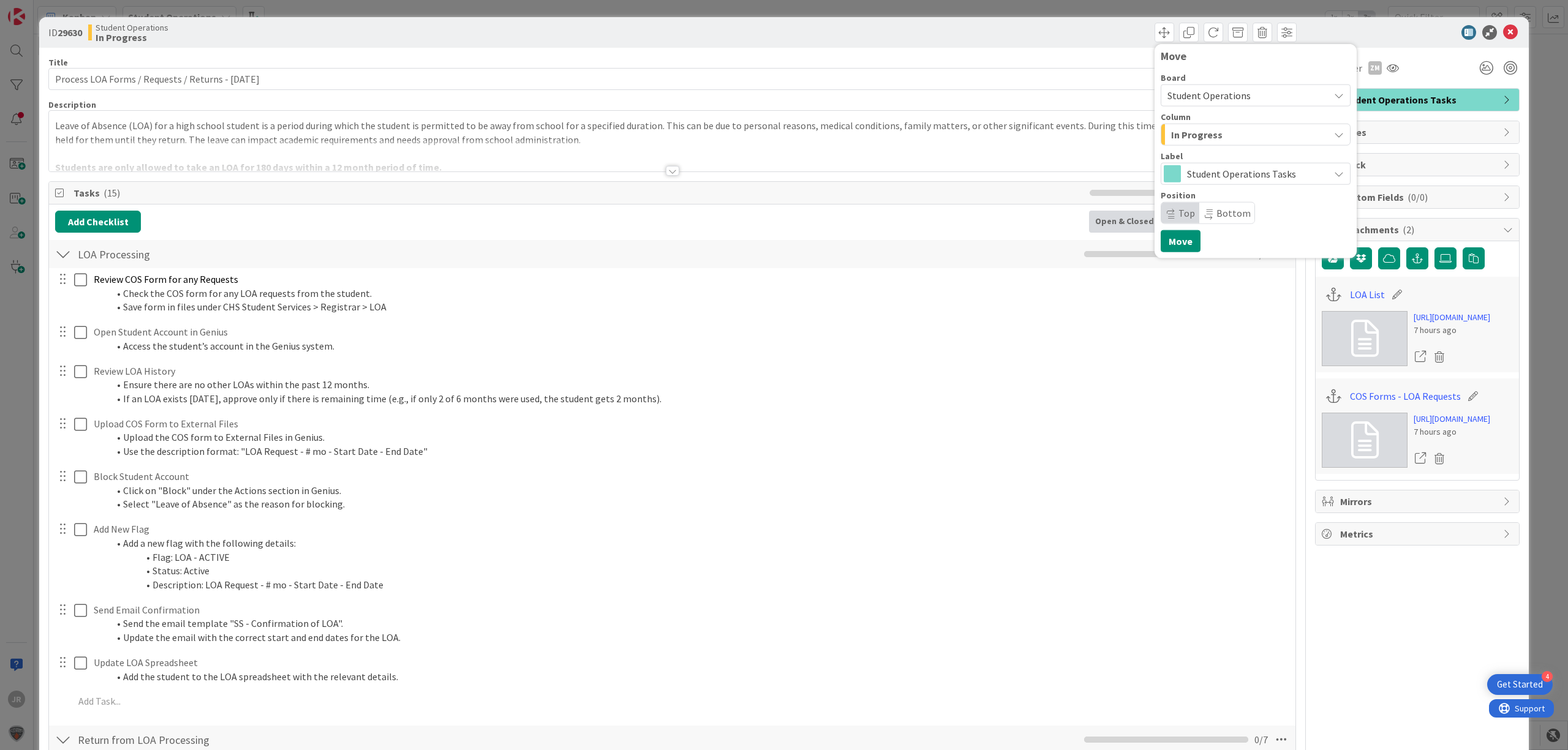
click at [1193, 139] on span "In Progress" at bounding box center [1197, 135] width 52 height 16
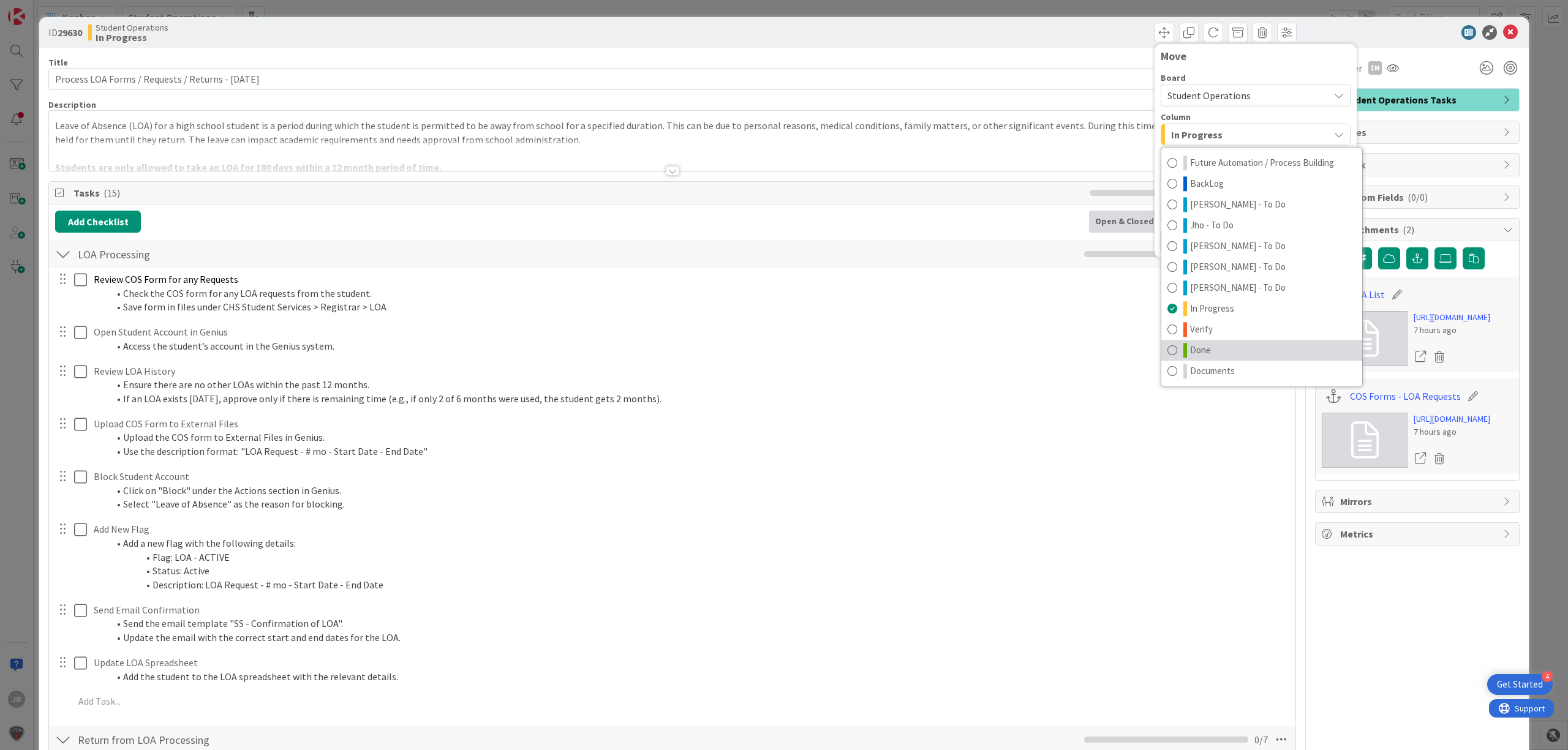
click at [1228, 351] on link "Done" at bounding box center [1261, 350] width 201 height 21
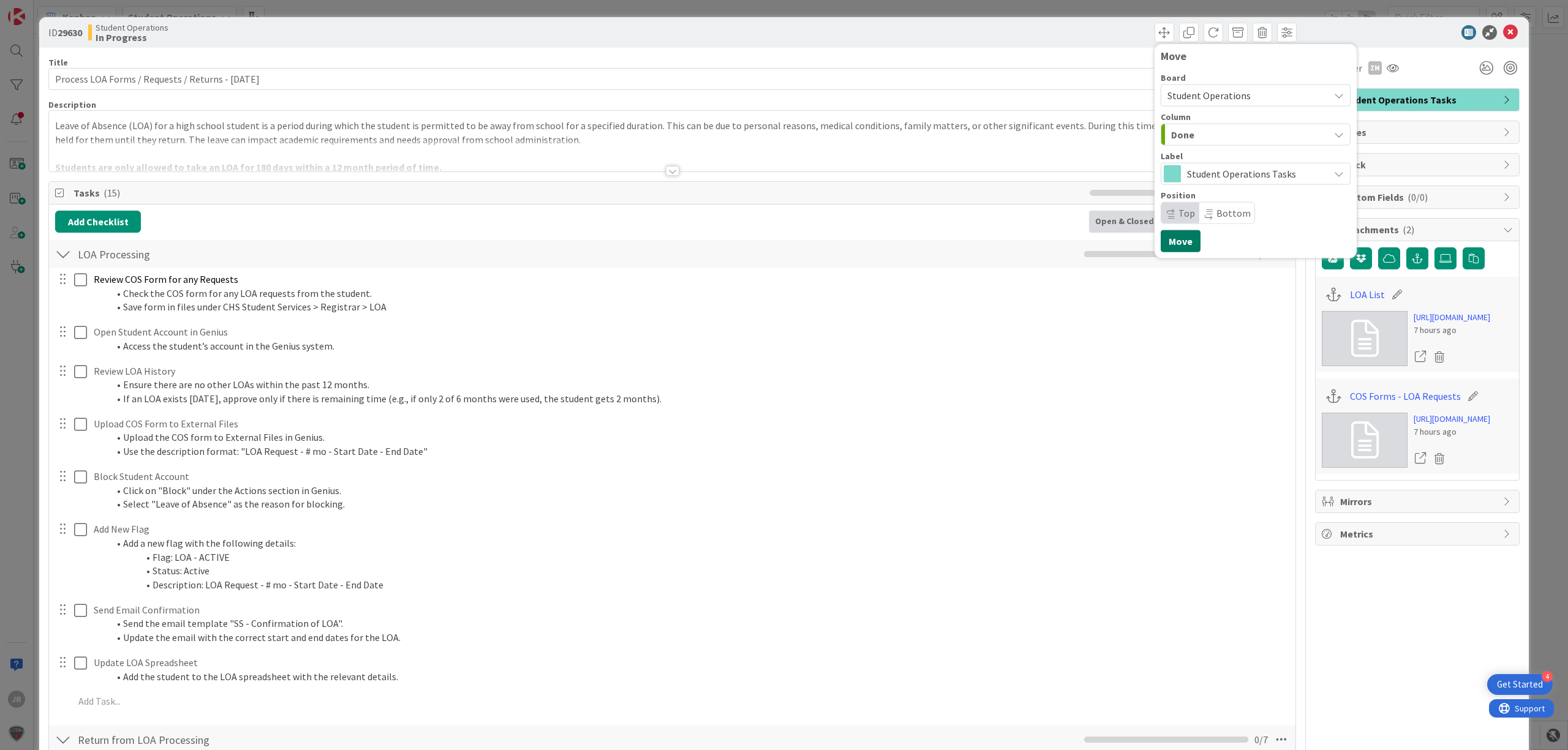
click at [1170, 242] on button "Move" at bounding box center [1180, 242] width 40 height 22
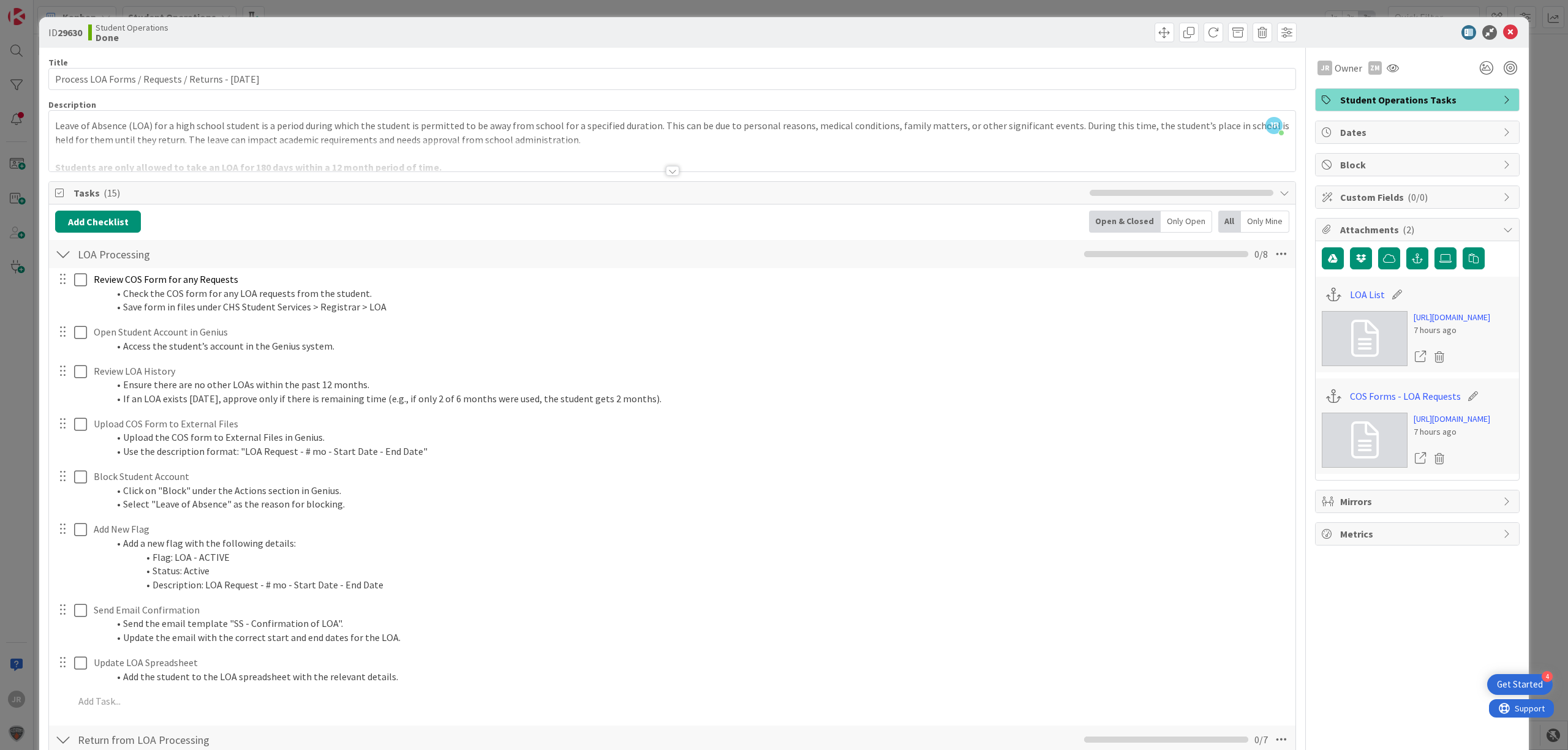
click at [1069, 10] on div "ID 29630 Student Operations Done Move Move Title 51 / 128 Process LOA Forms / R…" at bounding box center [784, 375] width 1568 height 750
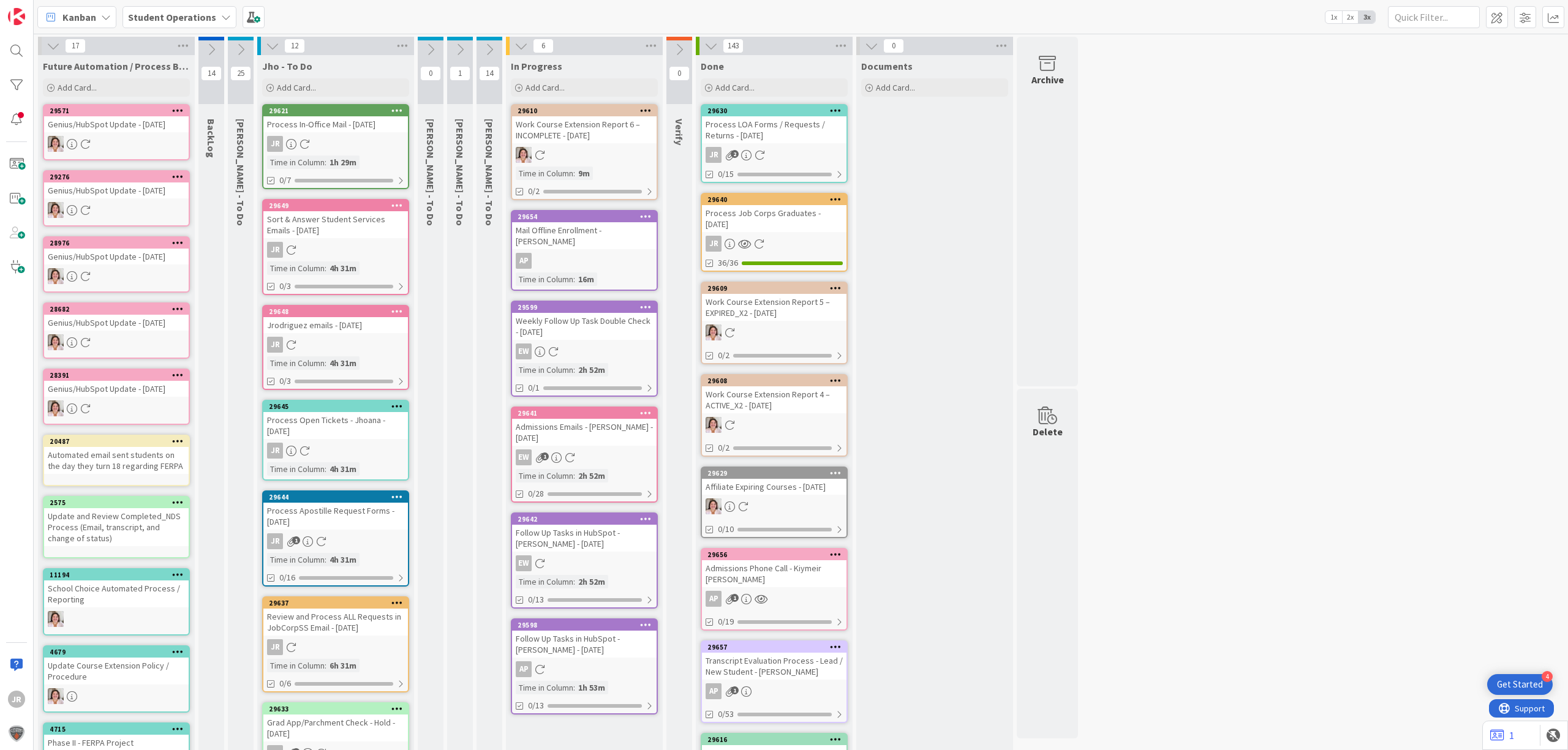
click at [209, 38] on div at bounding box center [212, 39] width 26 height 4
click at [211, 45] on icon at bounding box center [211, 49] width 13 height 13
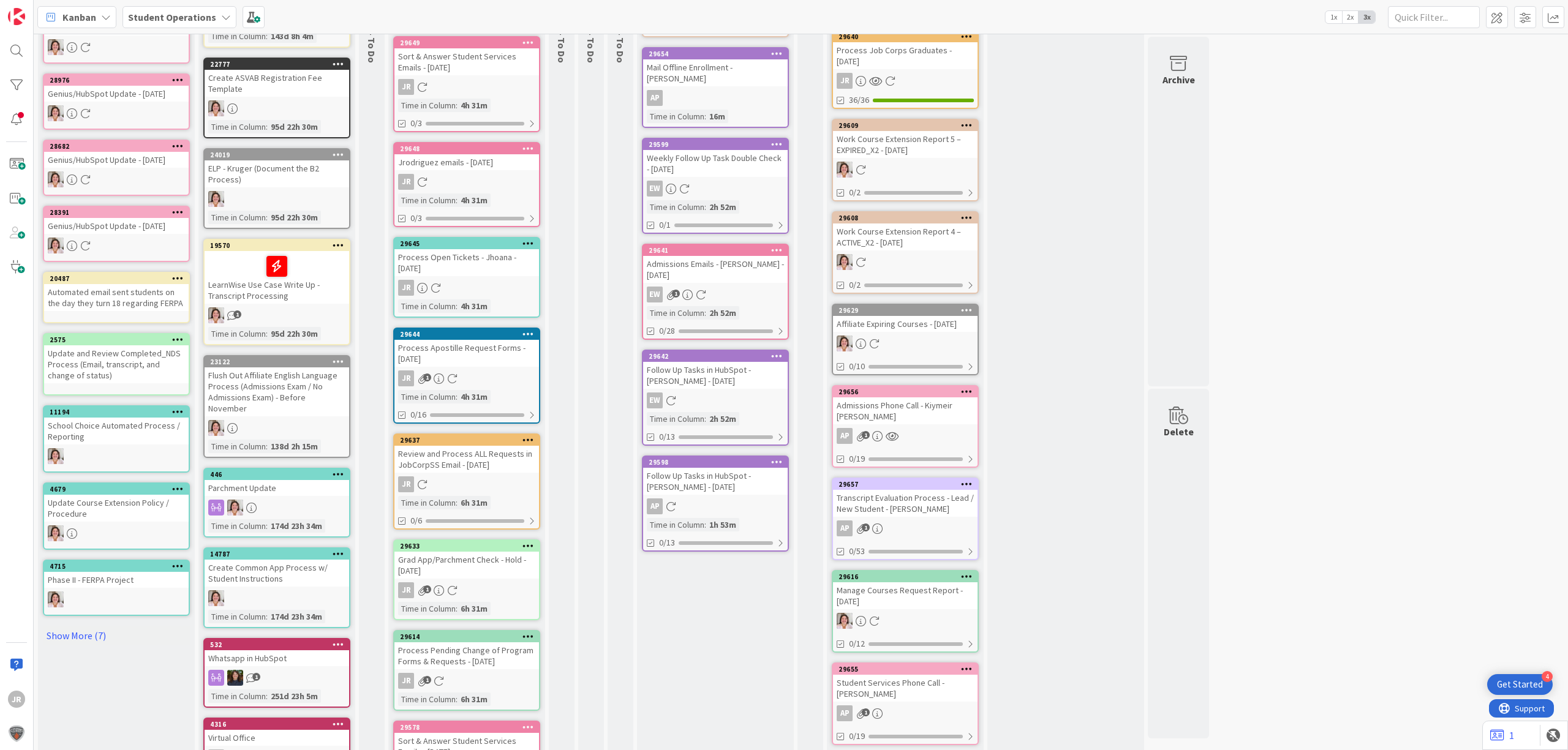
scroll to position [245, 0]
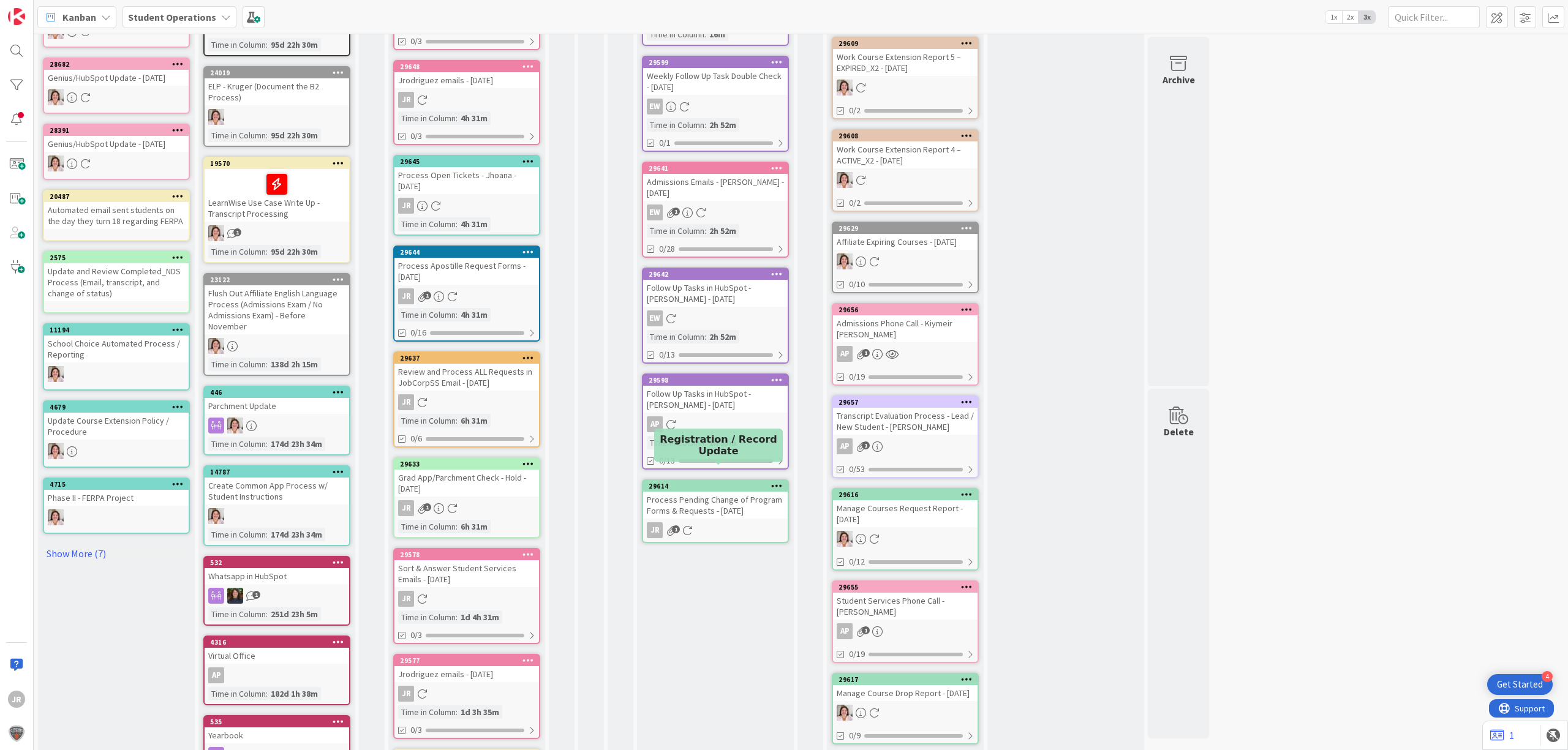
click at [717, 491] on div "Process Pending Change of Program Forms & Requests - [DATE]" at bounding box center [715, 504] width 145 height 27
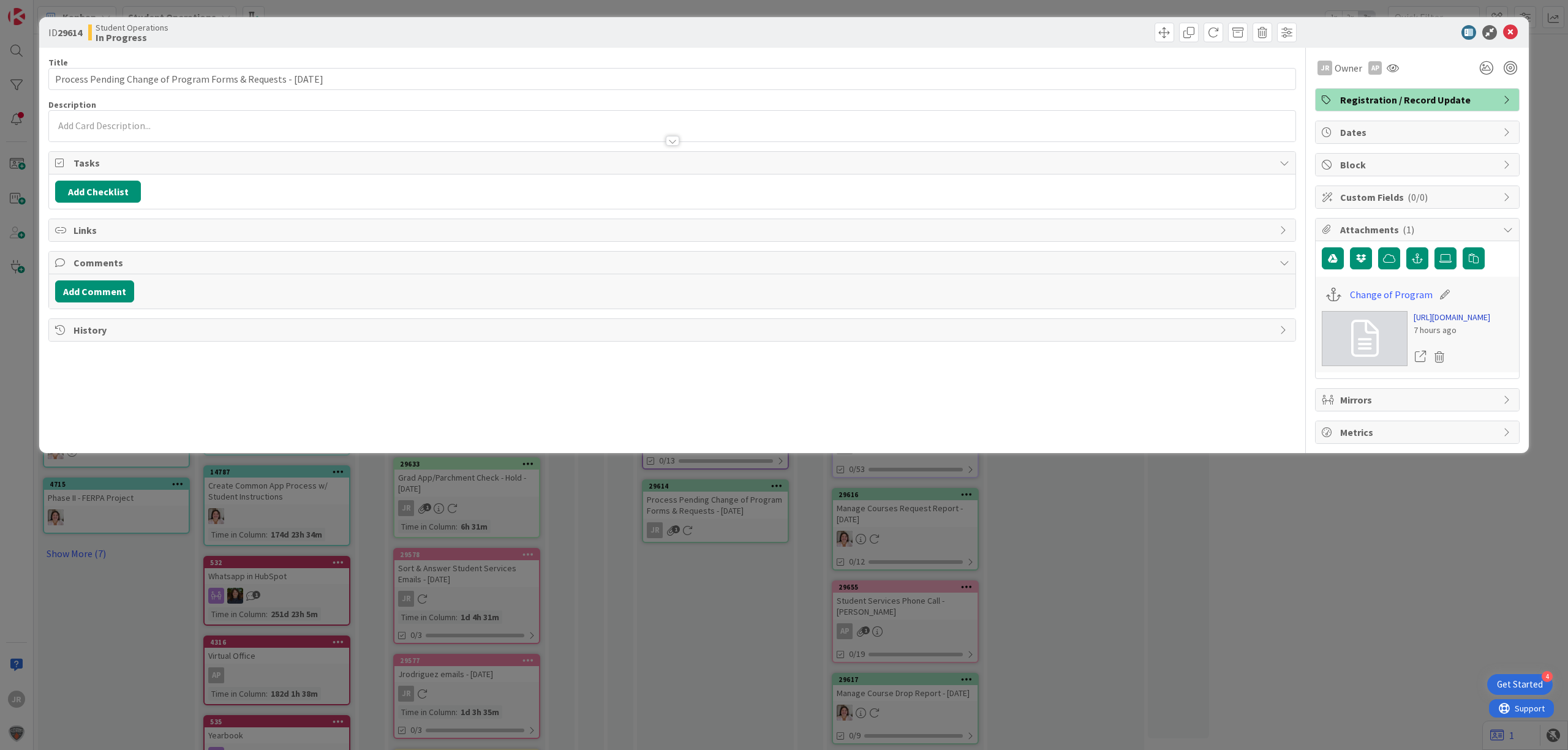
click at [1472, 324] on link "[URL][DOMAIN_NAME]" at bounding box center [1451, 318] width 77 height 13
click at [1162, 39] on span at bounding box center [1165, 33] width 20 height 20
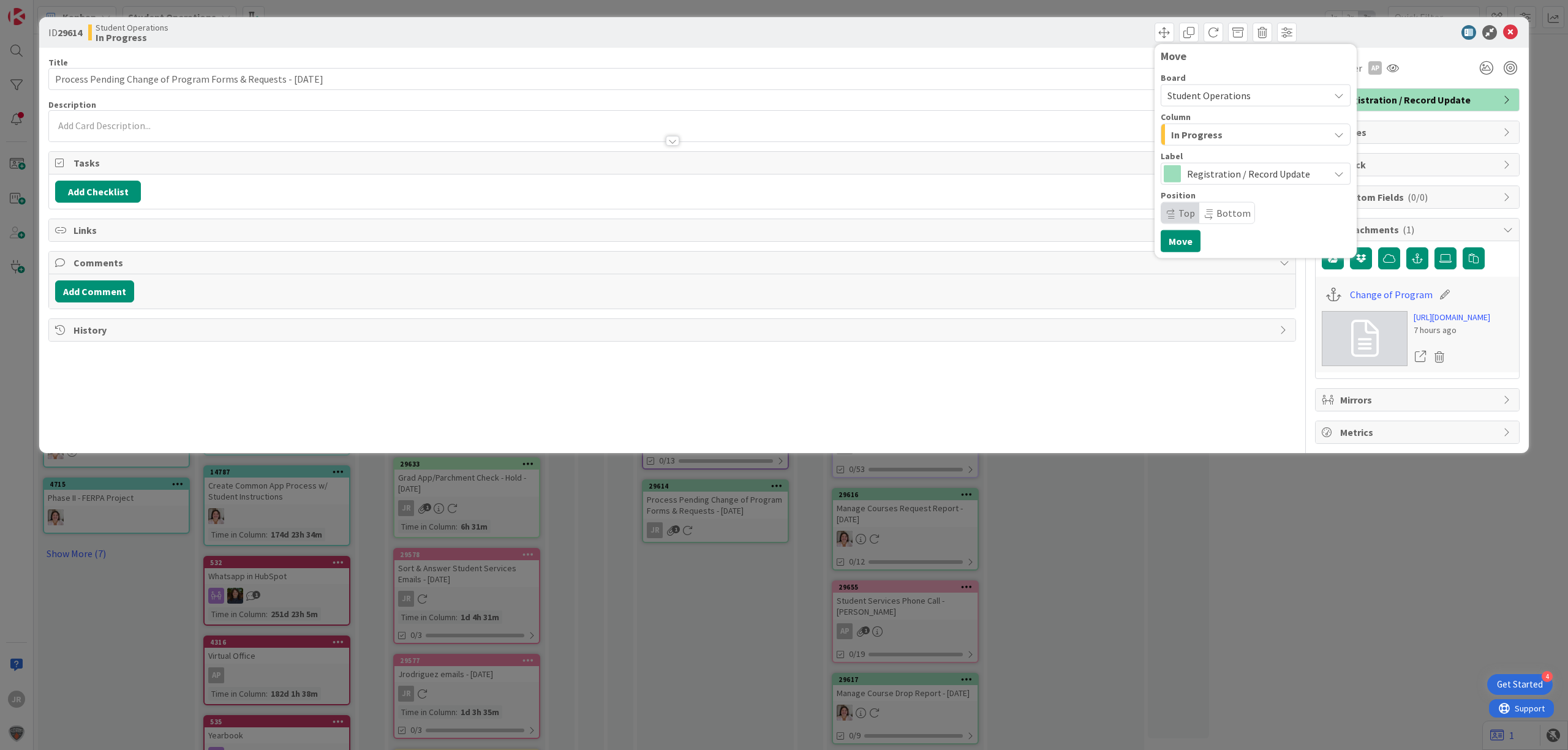
click at [1215, 134] on span "In Progress" at bounding box center [1197, 135] width 52 height 16
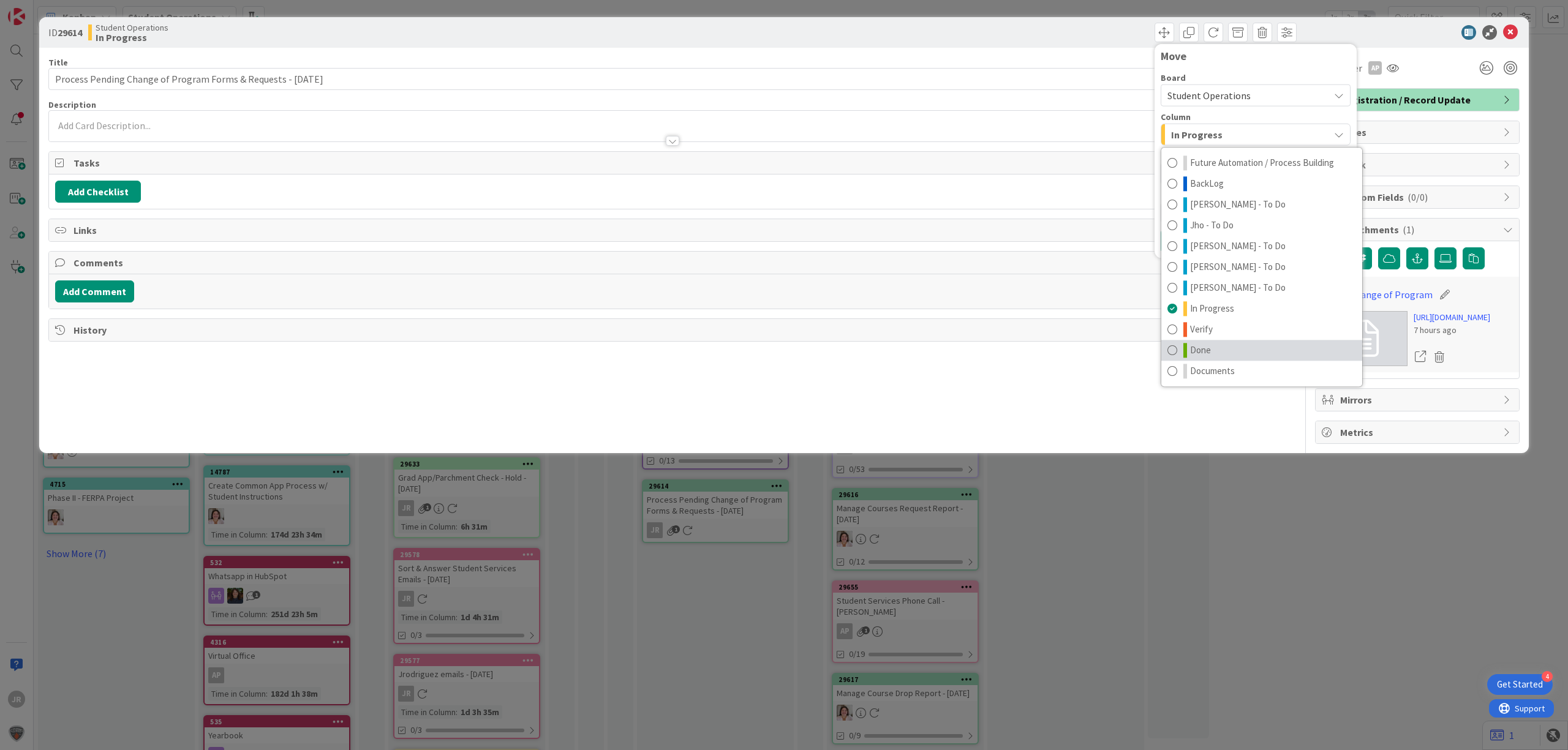
click at [1218, 351] on link "Done" at bounding box center [1261, 350] width 201 height 21
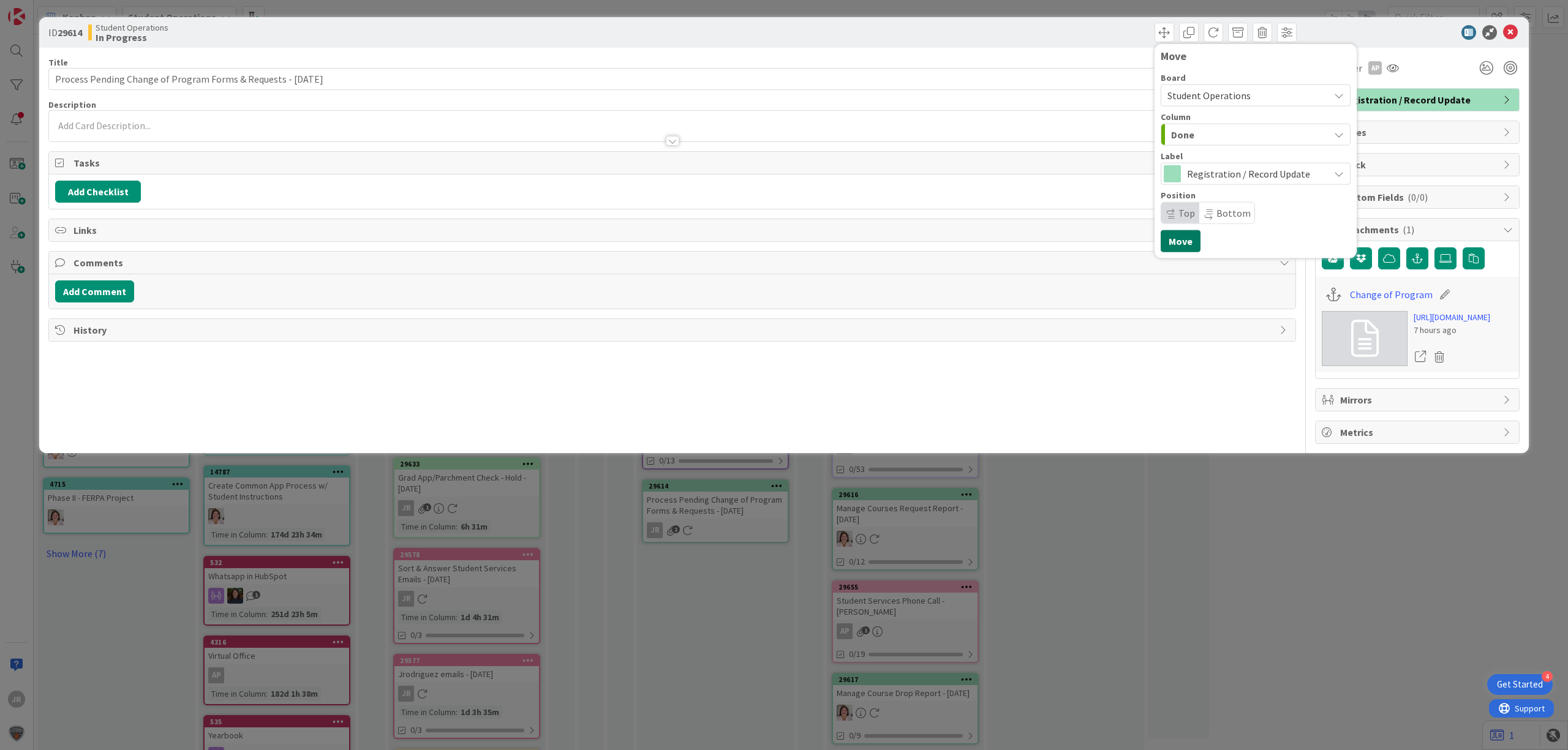
click at [1179, 239] on button "Move" at bounding box center [1180, 242] width 40 height 22
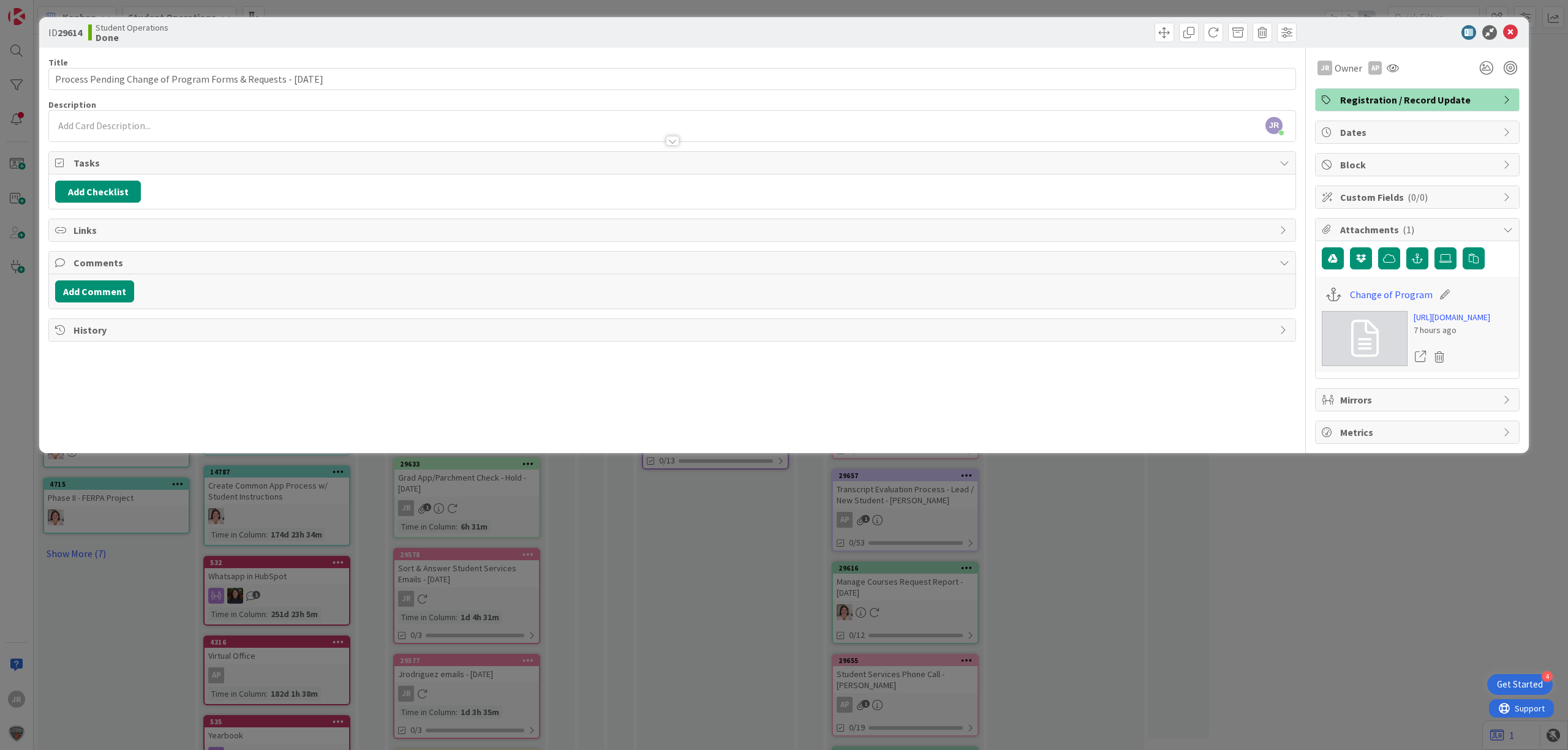
click at [946, 8] on div "ID 29614 Student Operations Done Move Move Title 63 / 128 Process Pending Chang…" at bounding box center [784, 375] width 1568 height 750
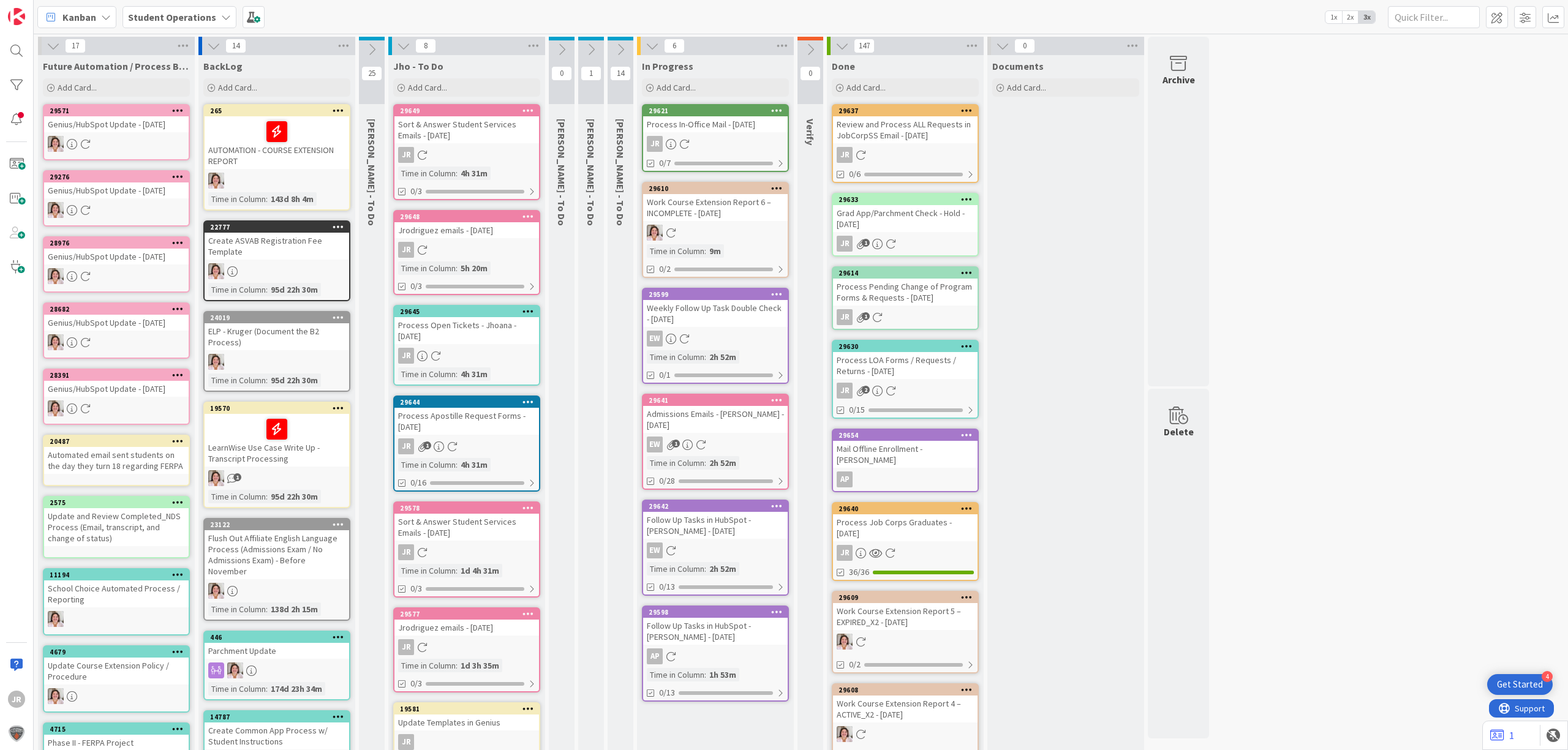
click at [185, 750] on div at bounding box center [116, 763] width 145 height 16
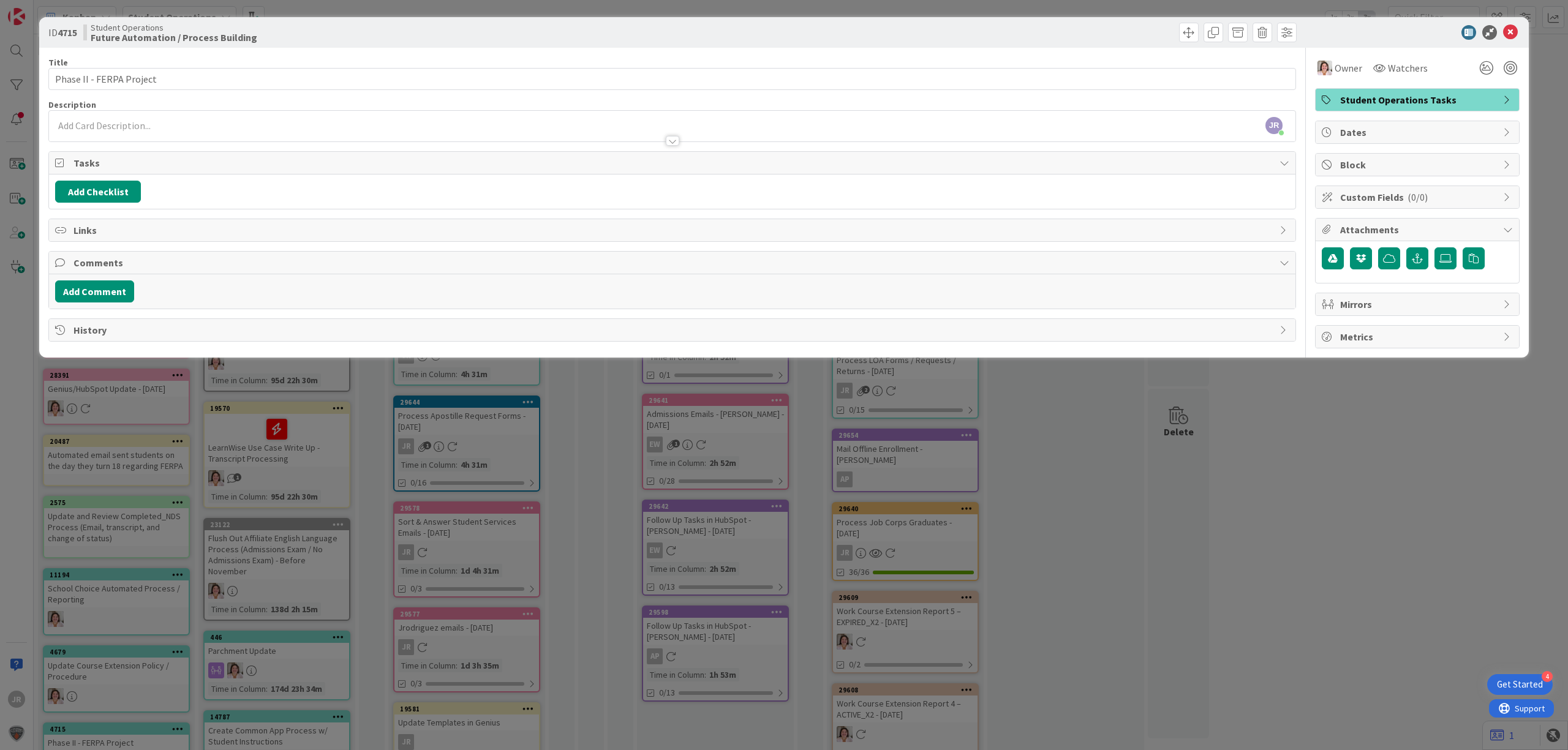
click at [1050, 13] on div "ID 4715 Student Operations Future Automation / Process Building Title 24 / 128 …" at bounding box center [784, 375] width 1568 height 750
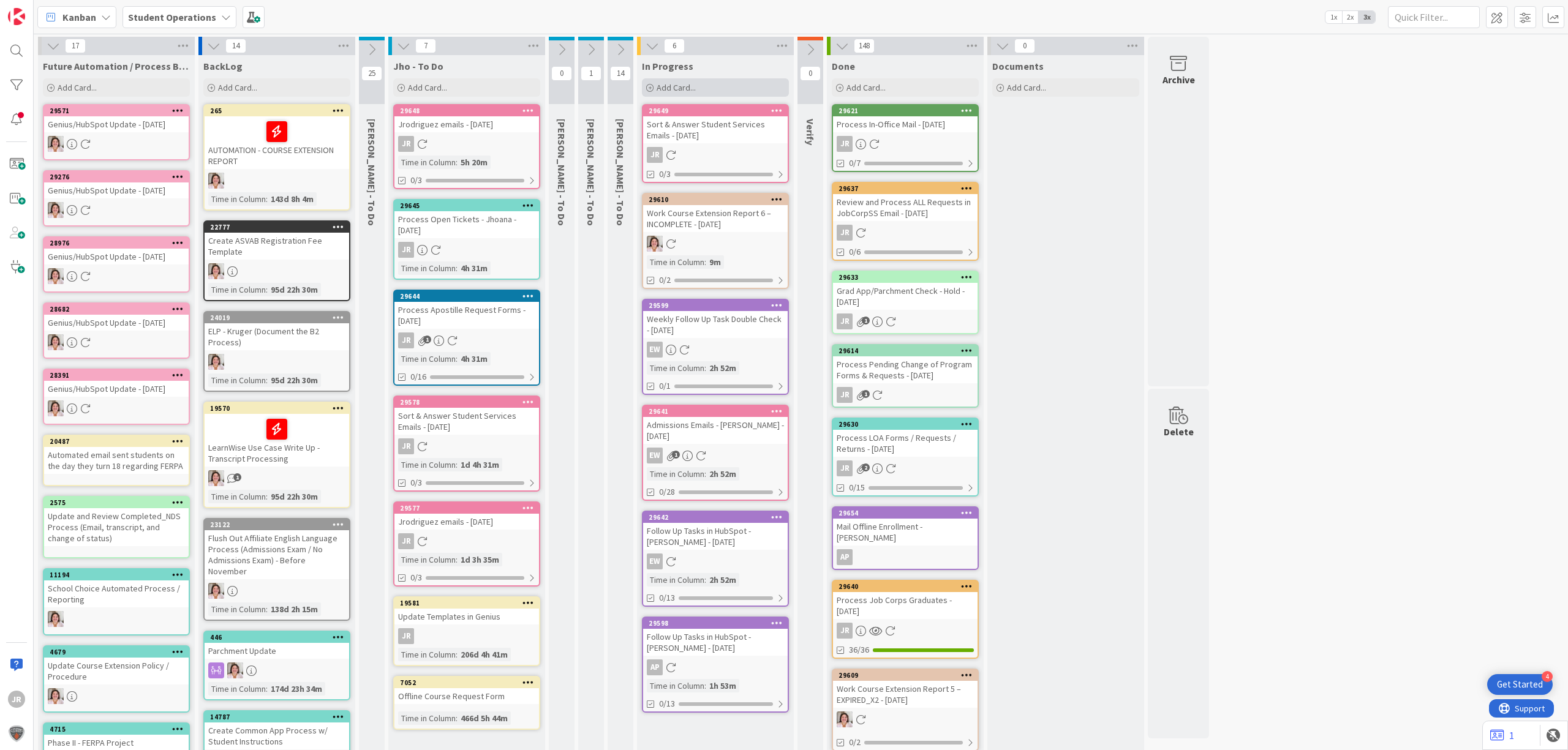
click at [723, 86] on div "Add Card..." at bounding box center [715, 87] width 147 height 18
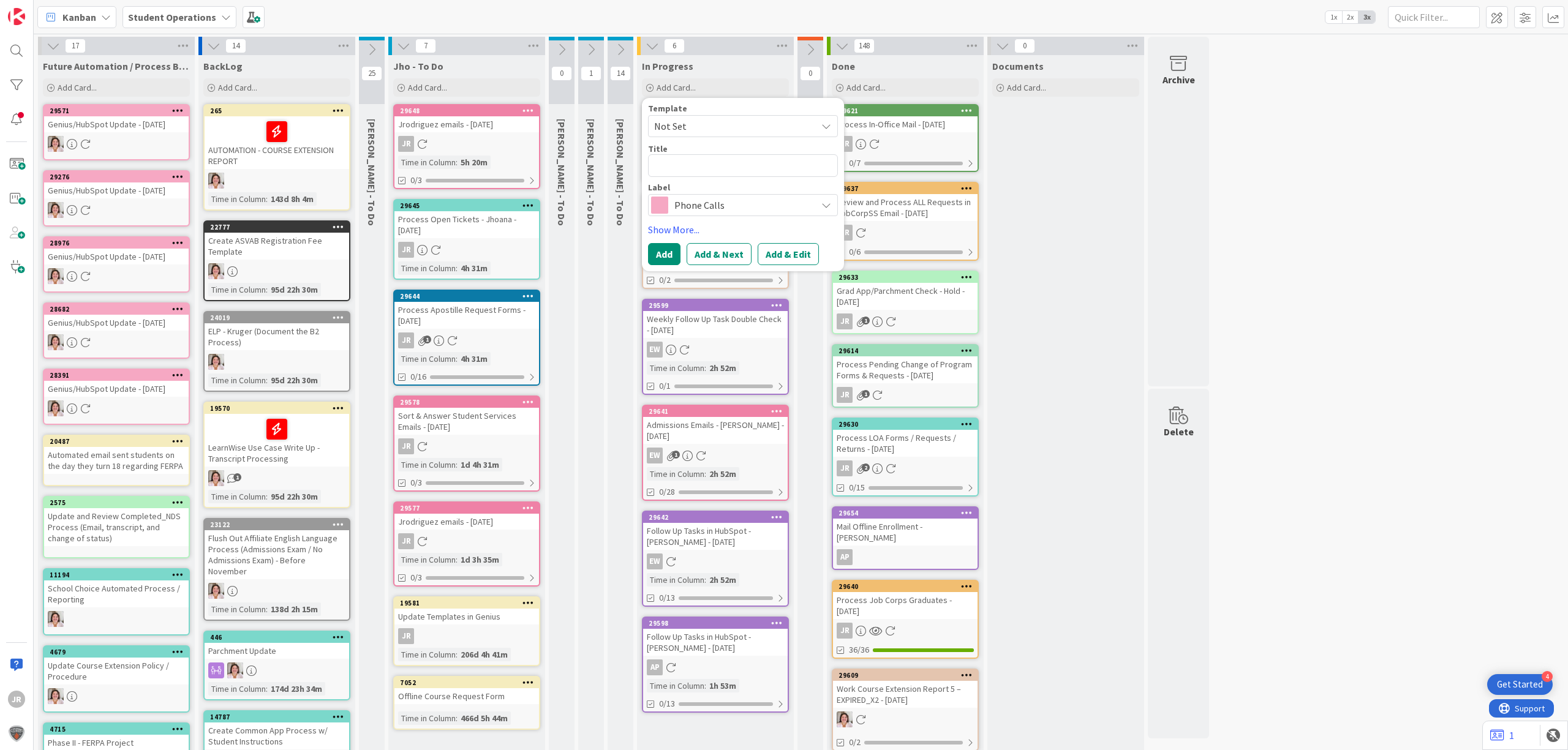
click at [726, 129] on span "Not Set" at bounding box center [730, 126] width 153 height 16
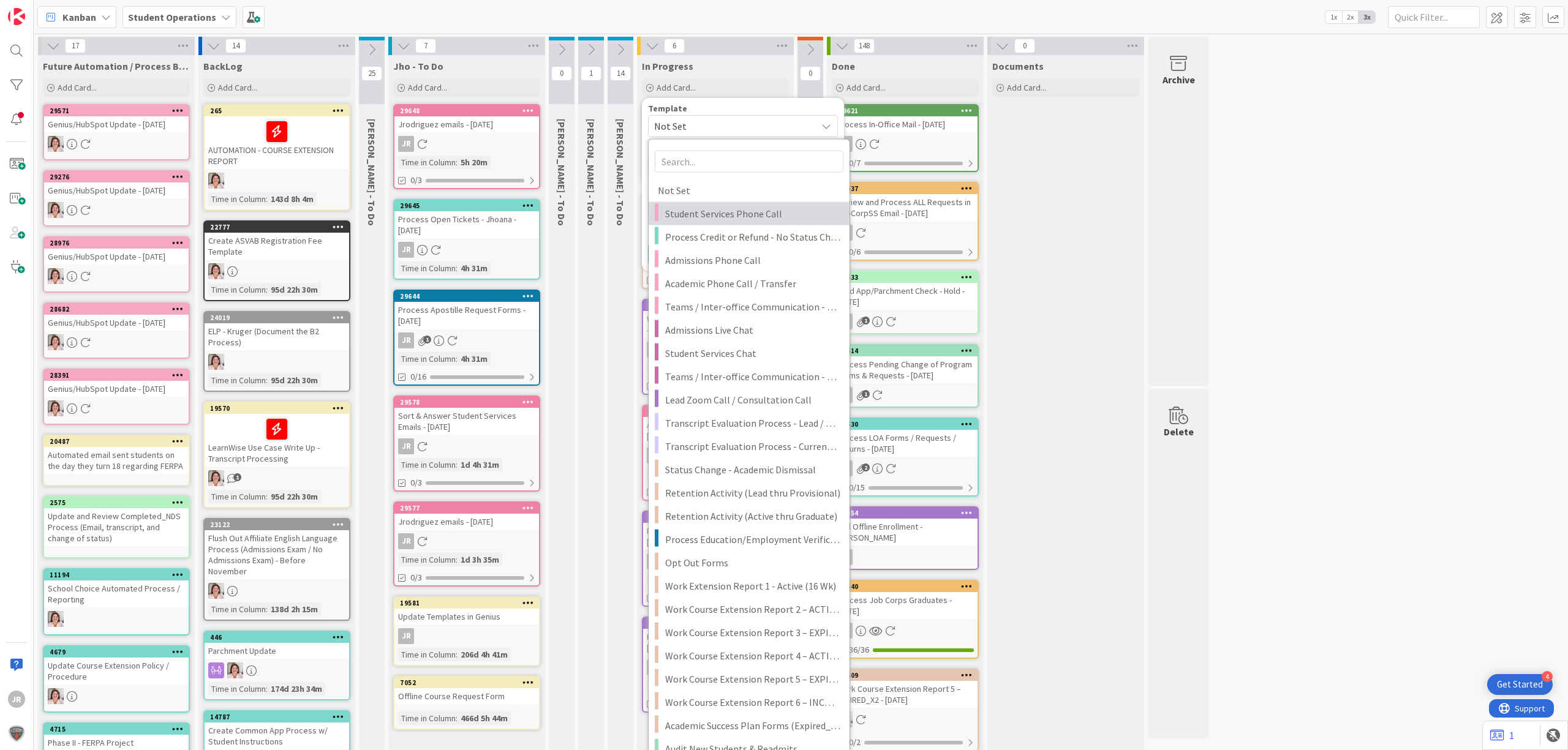
click at [726, 209] on span "Student Services Phone Call" at bounding box center [752, 214] width 175 height 16
type textarea "x"
type textarea "Student Services Phone Call"
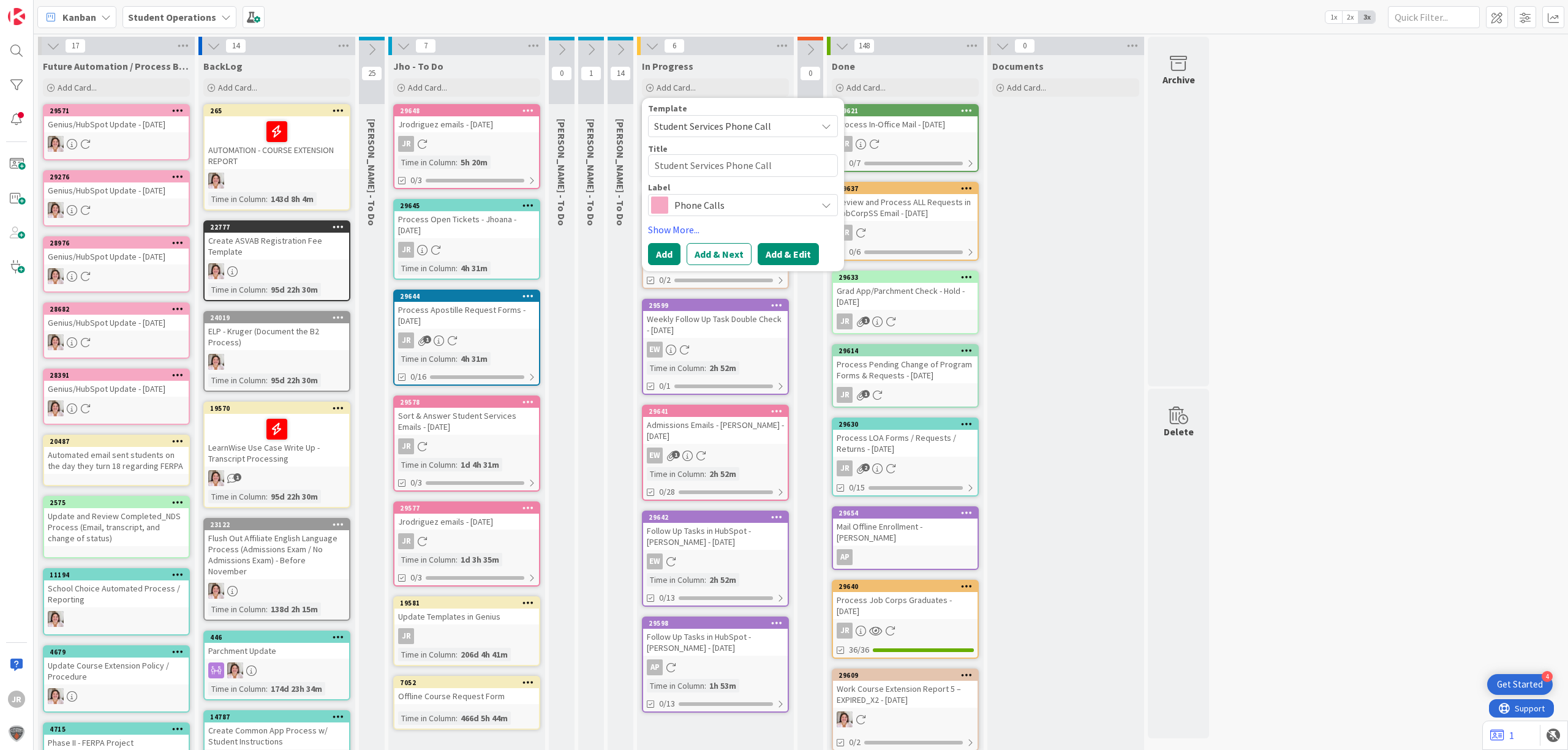
click at [787, 253] on button "Add & Edit" at bounding box center [788, 254] width 61 height 22
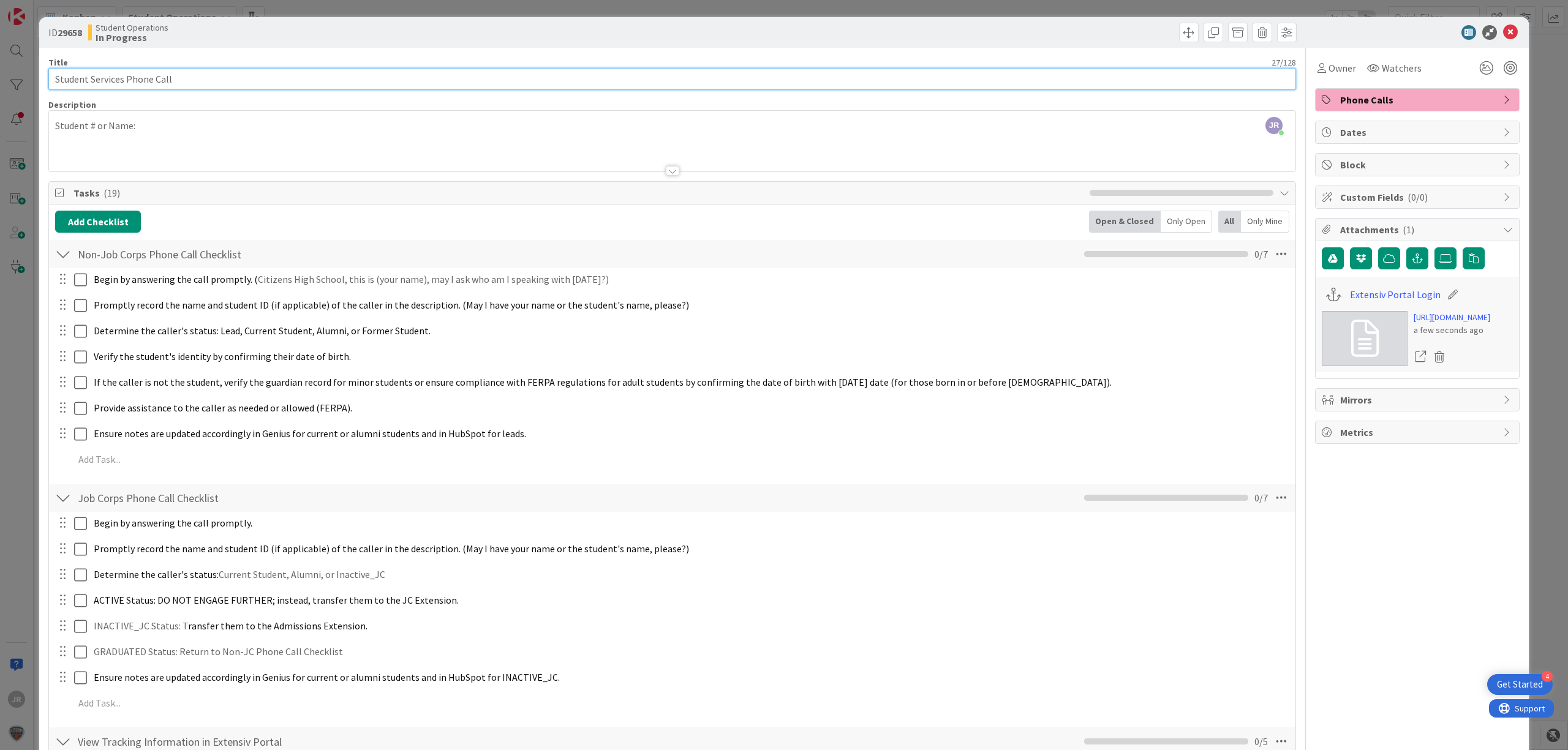
click at [249, 88] on input "Student Services Phone Call" at bounding box center [671, 79] width 1247 height 22
click at [390, 76] on input "Student Services Phone Call" at bounding box center [671, 79] width 1247 height 22
type input "Student Services Phone Call - [PERSON_NAME]"
click at [1335, 64] on span "Owner" at bounding box center [1342, 68] width 28 height 15
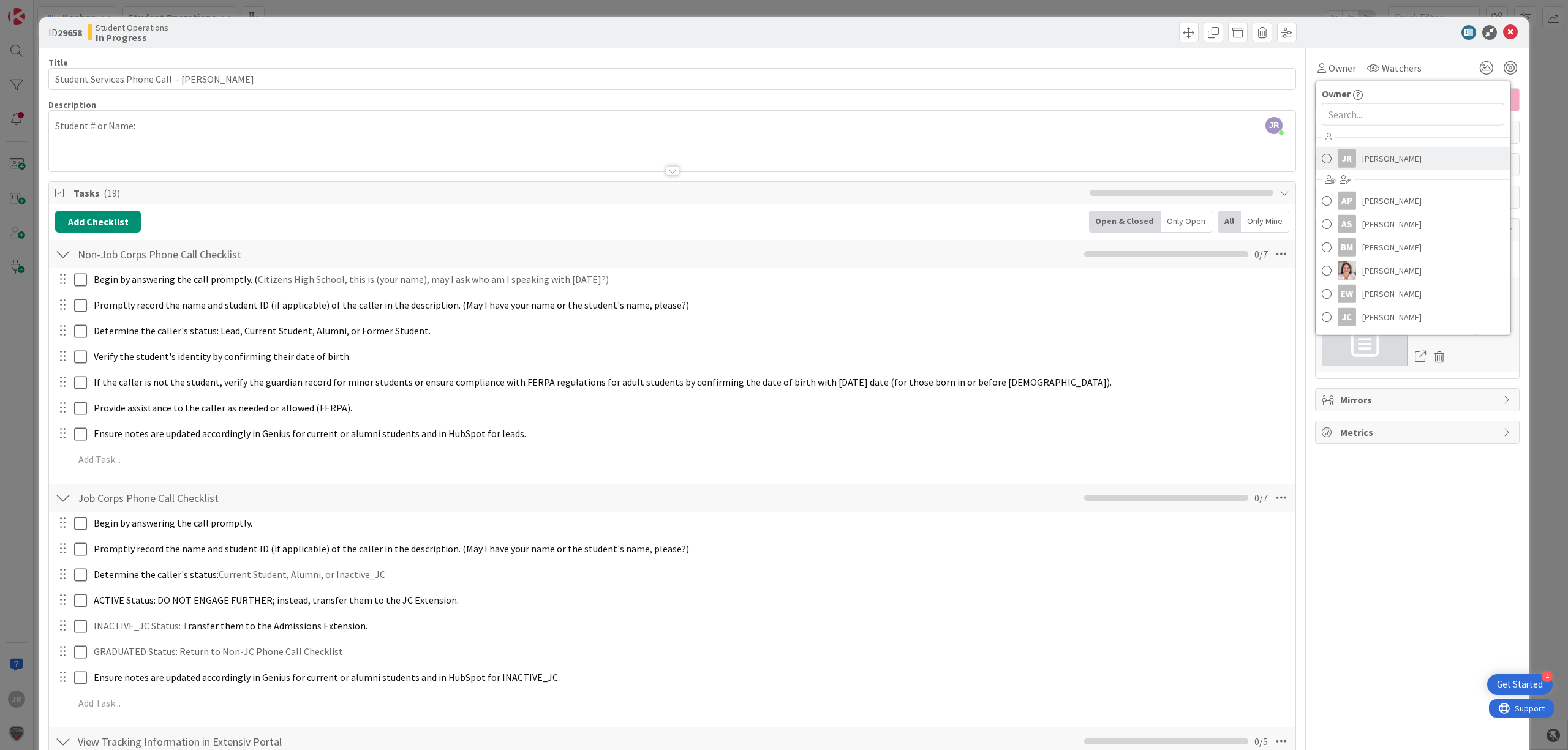
click at [1362, 156] on span "[PERSON_NAME]" at bounding box center [1391, 159] width 59 height 18
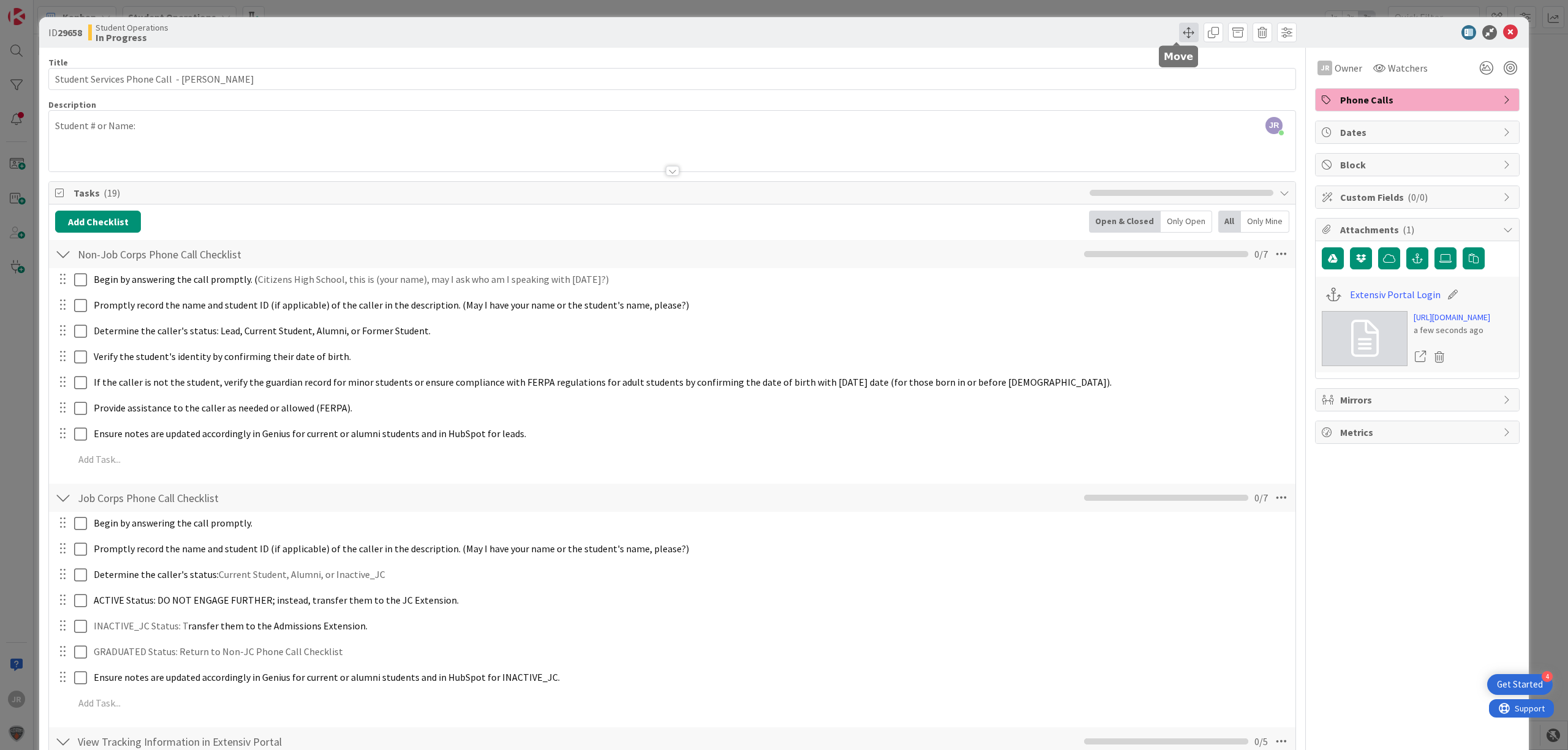
click at [1181, 39] on span at bounding box center [1189, 33] width 20 height 20
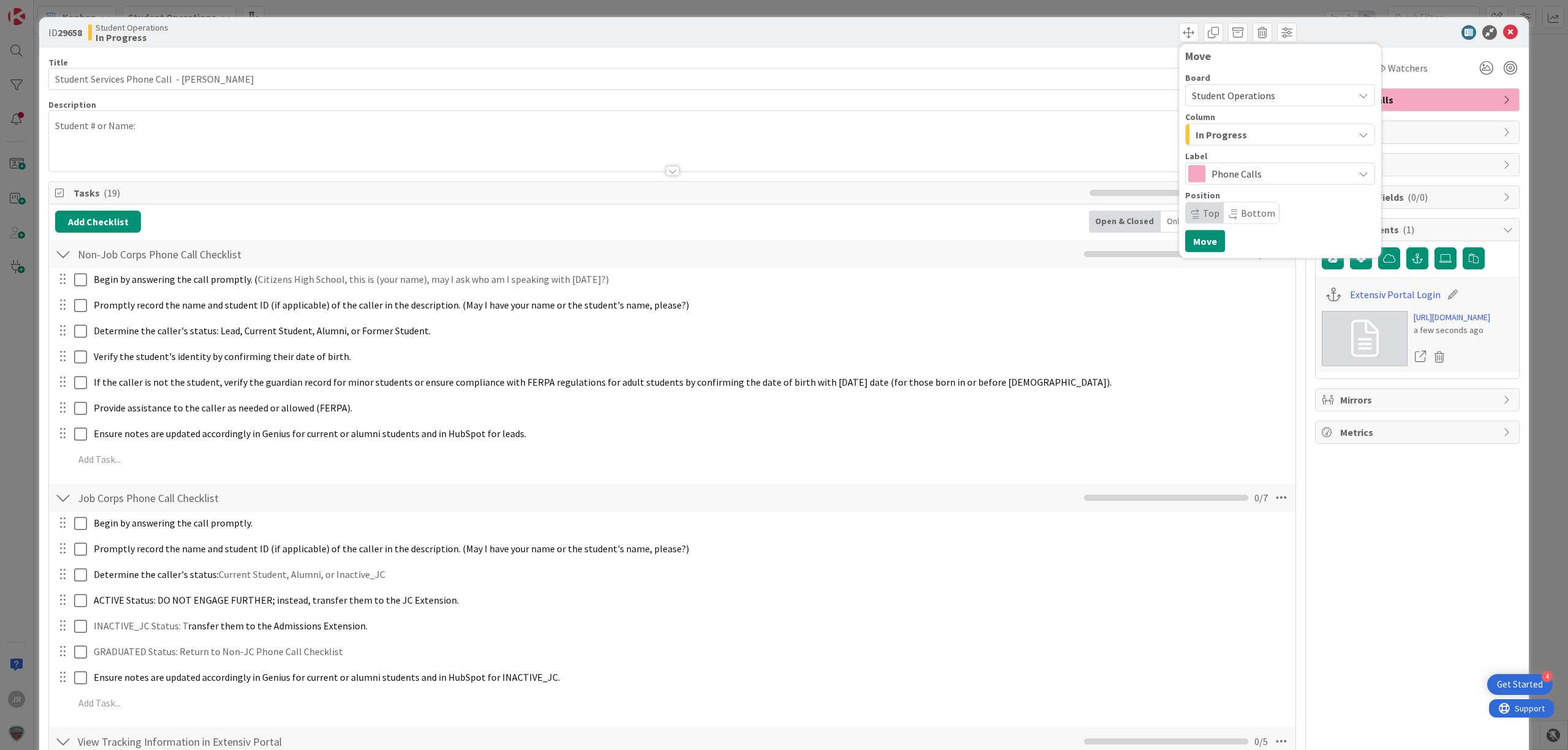
click at [1209, 134] on span "In Progress" at bounding box center [1221, 135] width 52 height 16
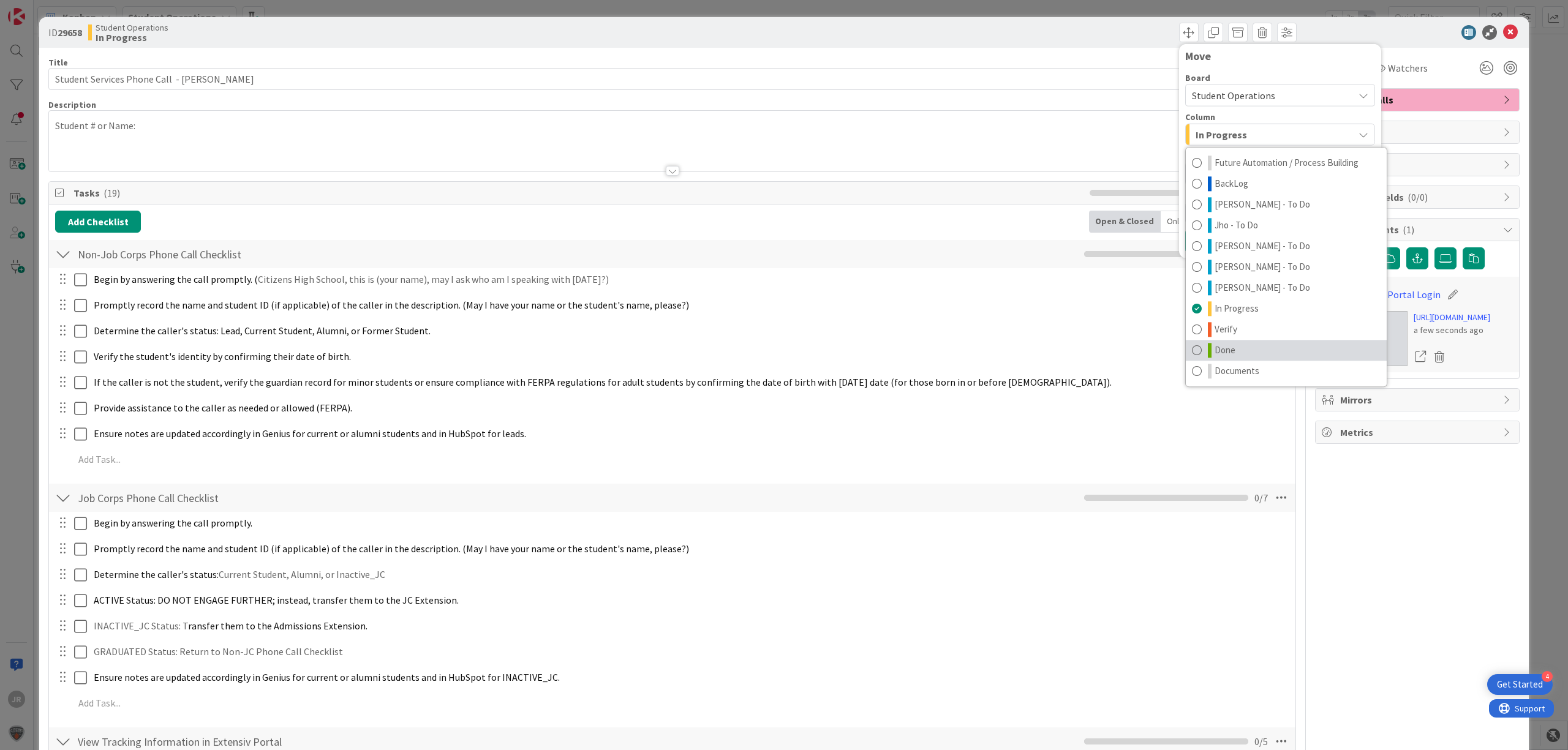
click at [1229, 350] on link "Done" at bounding box center [1285, 350] width 201 height 21
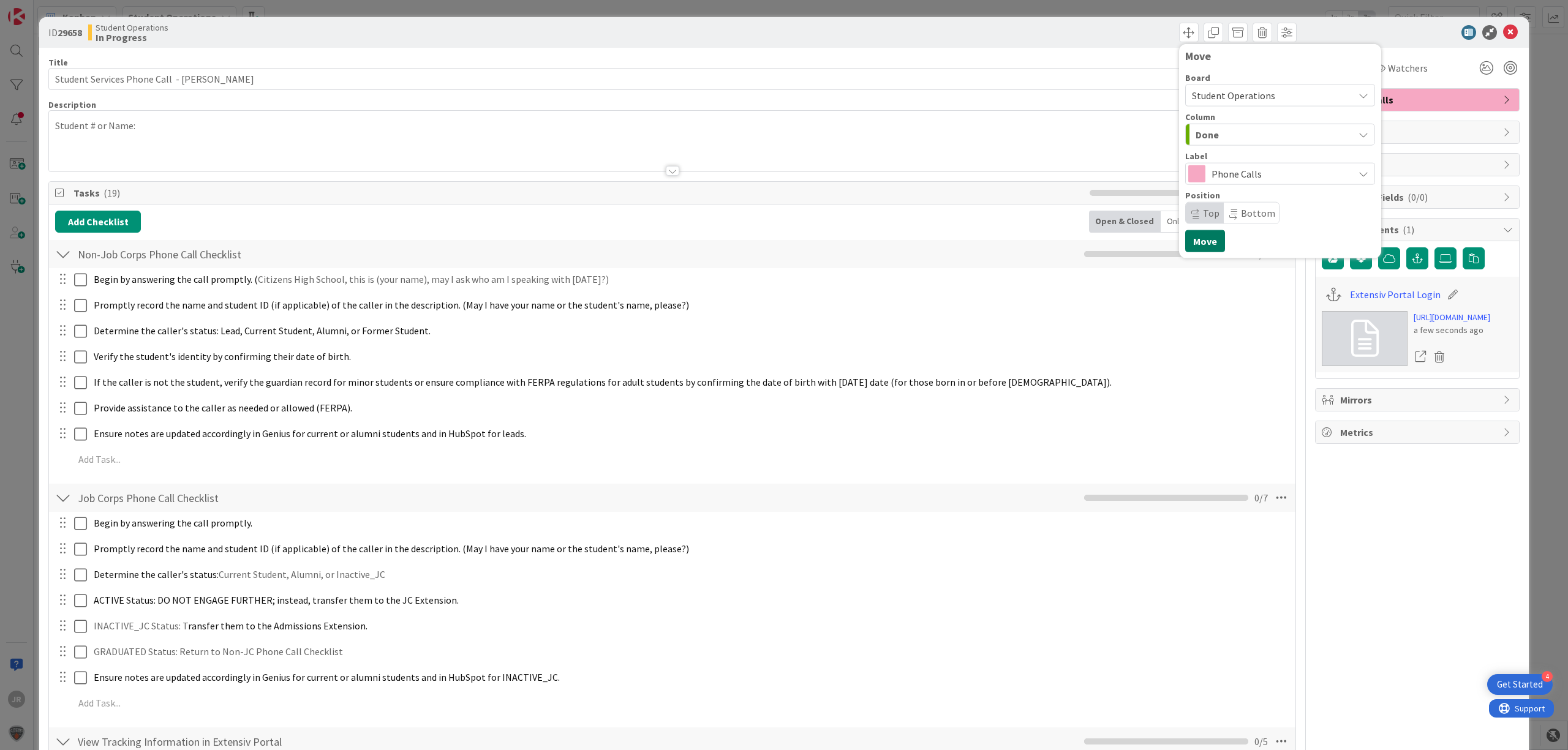
click at [1196, 240] on button "Move" at bounding box center [1205, 242] width 40 height 22
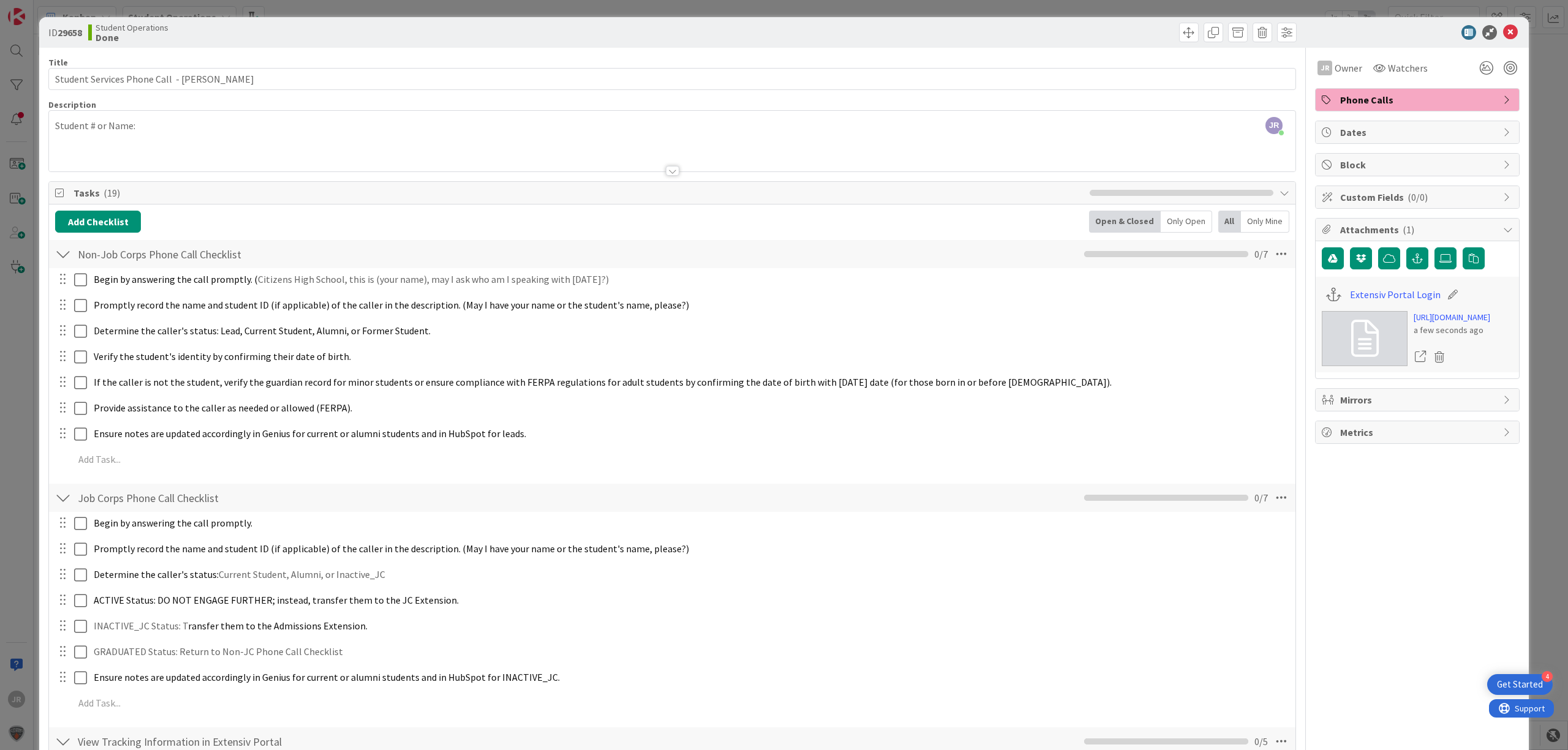
click at [537, 3] on div "ID 29658 Student Operations Done Move Move Title 48 / 128 Student Services Phon…" at bounding box center [784, 375] width 1568 height 750
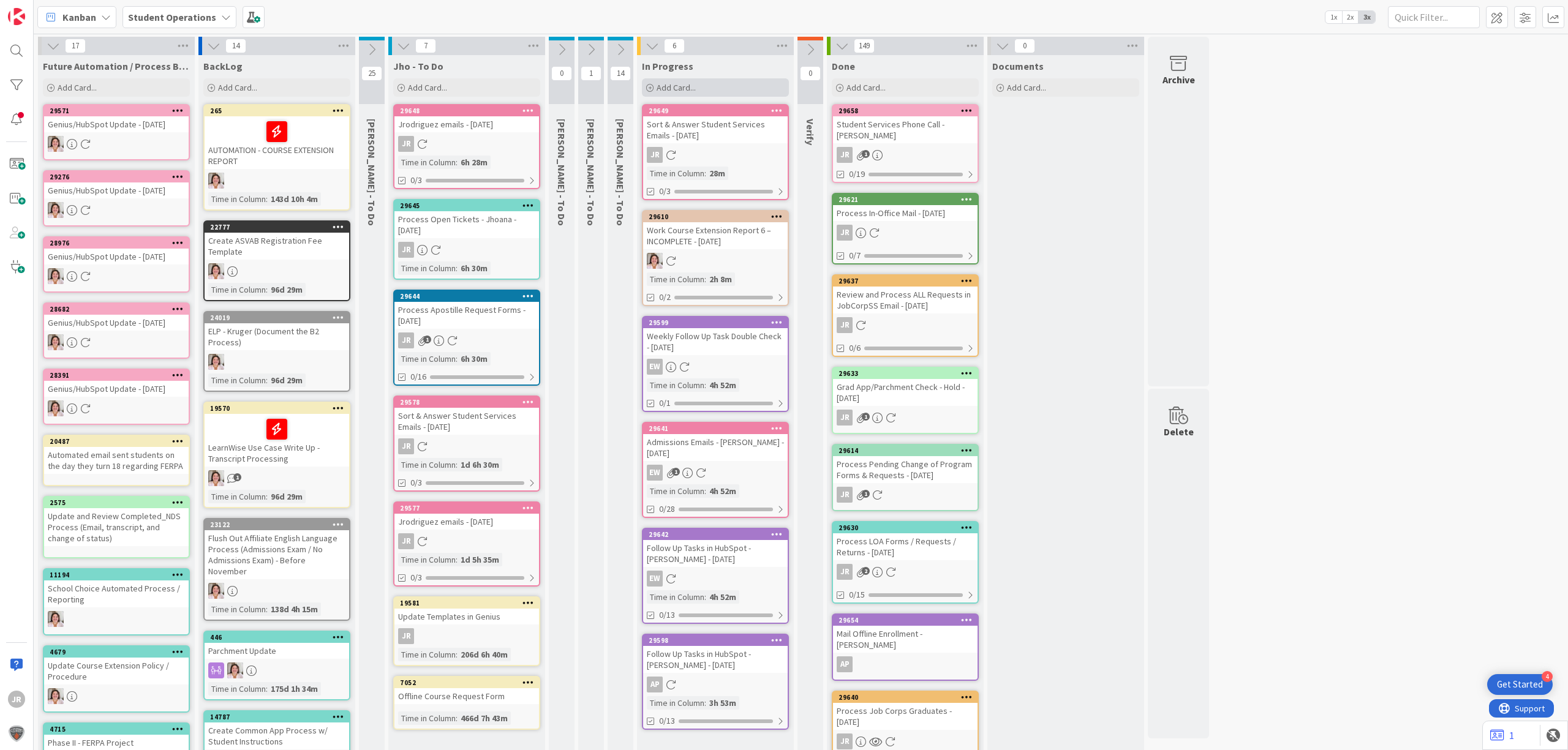
click at [719, 91] on div "Add Card..." at bounding box center [715, 87] width 147 height 18
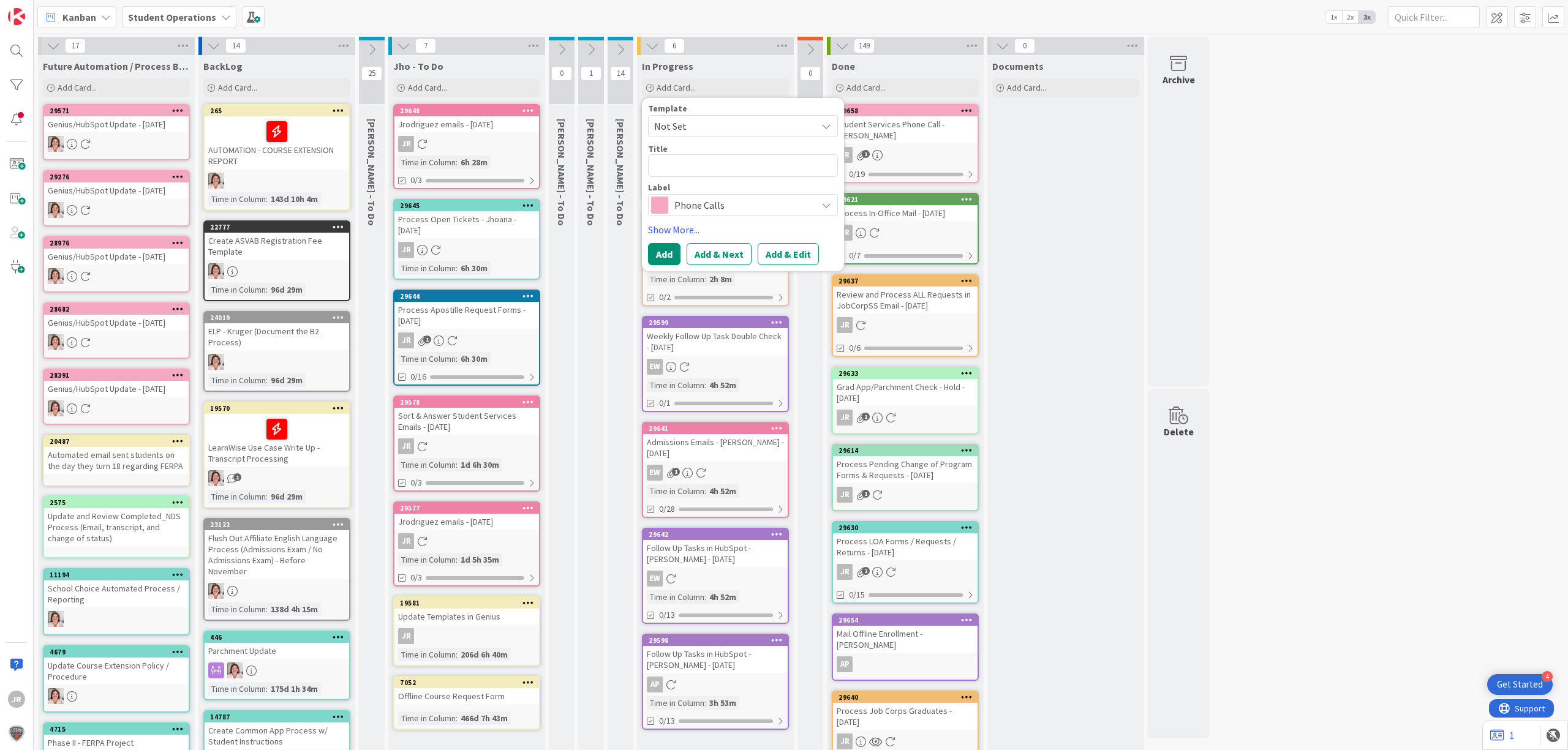
click at [702, 131] on span "Not Set" at bounding box center [730, 126] width 153 height 16
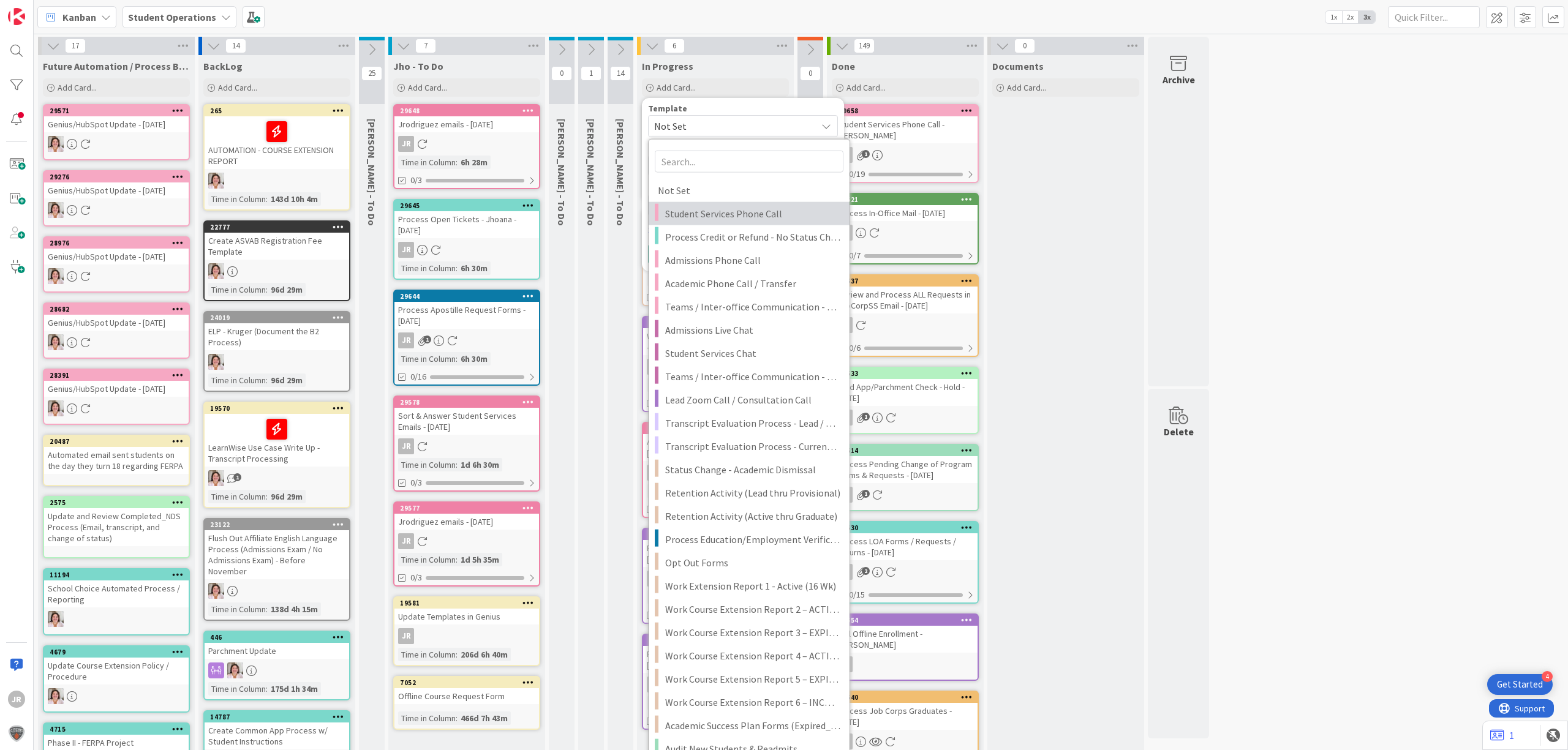
click at [716, 219] on span "Student Services Phone Call" at bounding box center [752, 214] width 175 height 16
type textarea "x"
type textarea "Student Services Phone Call"
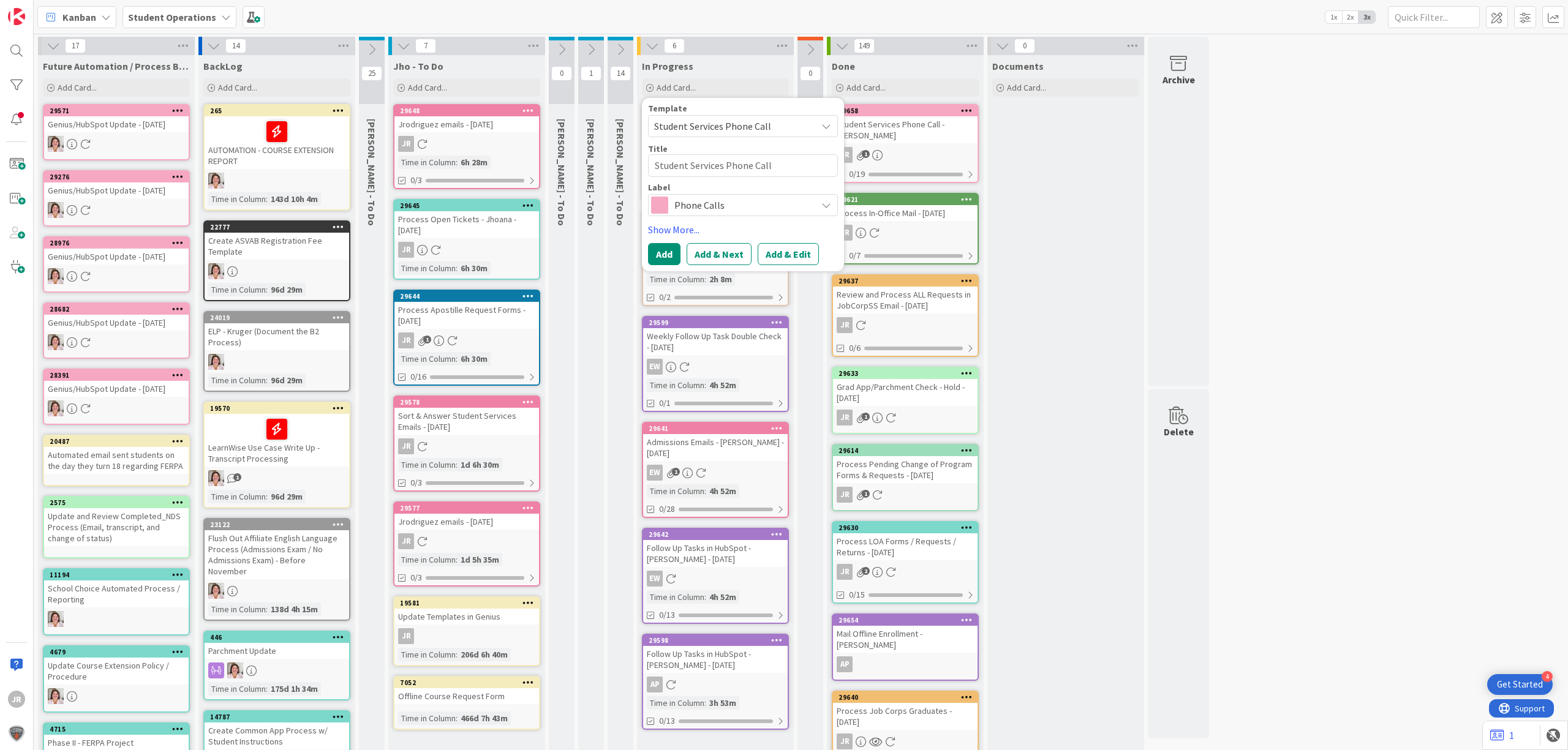
click at [772, 242] on div "Template Student Services Phone Call Not Set Student Services Phone Call Proces…" at bounding box center [743, 184] width 190 height 161
click at [794, 251] on button "Add & Edit" at bounding box center [788, 254] width 61 height 22
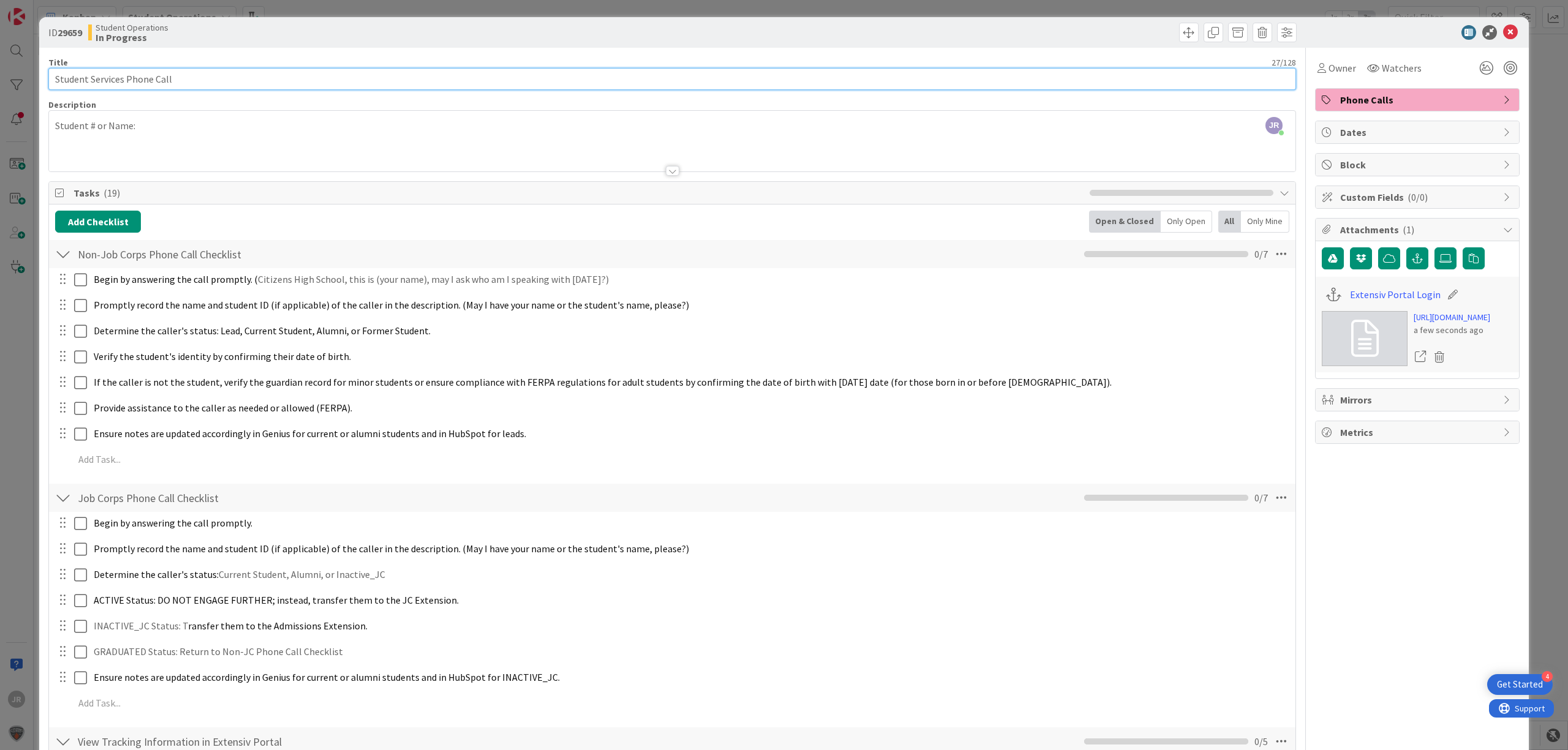
click at [488, 72] on input "Student Services Phone Call" at bounding box center [671, 79] width 1247 height 22
click at [275, 78] on input "Student Services Phone Call - Fabian" at bounding box center [671, 79] width 1247 height 22
type input "Student Services Phone Call - [PERSON_NAME]"
click at [445, 7] on div "ID 29659 Student Operations In Progress Title 42 / 128 Student Services Phone C…" at bounding box center [784, 375] width 1568 height 750
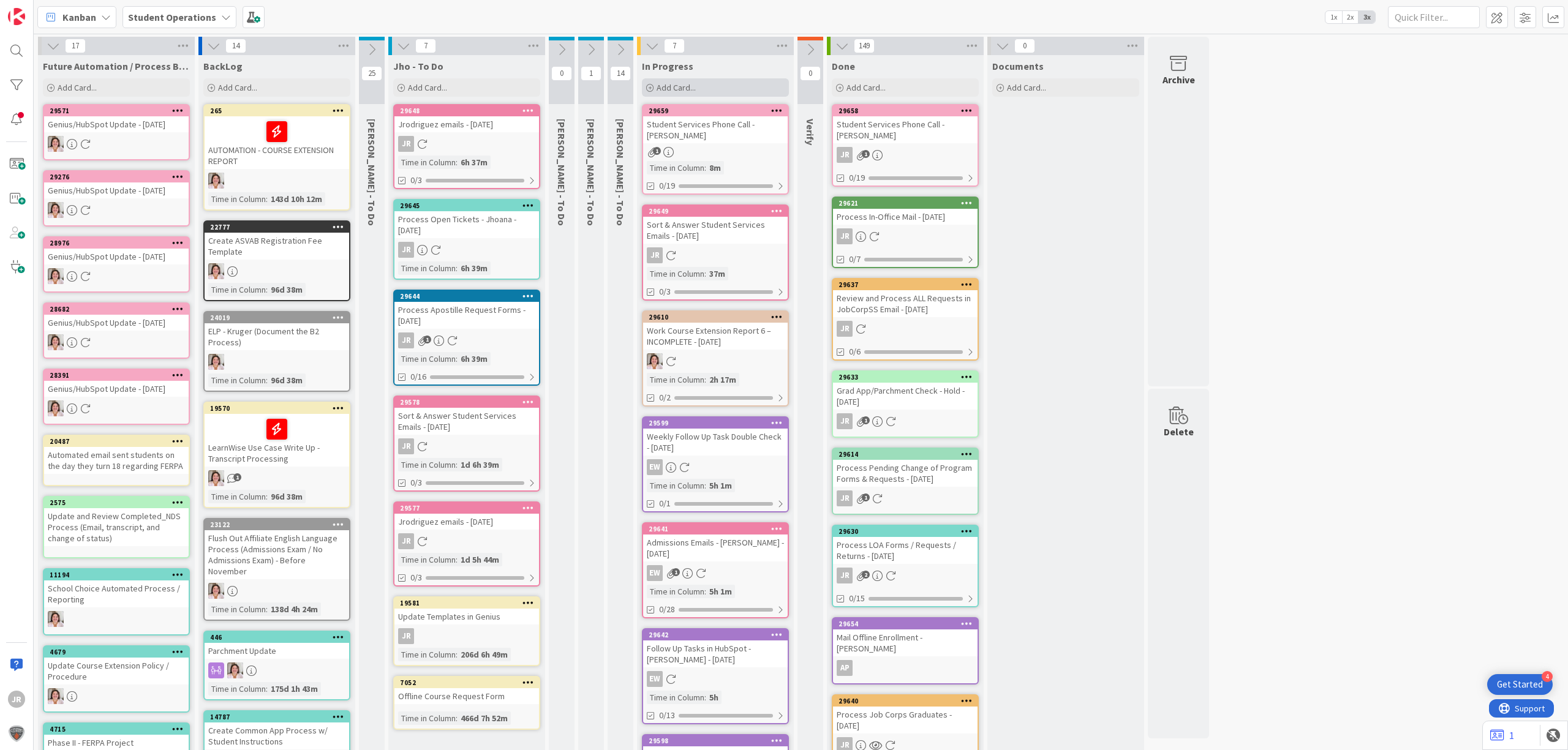
click at [698, 89] on div "Add Card..." at bounding box center [715, 87] width 147 height 18
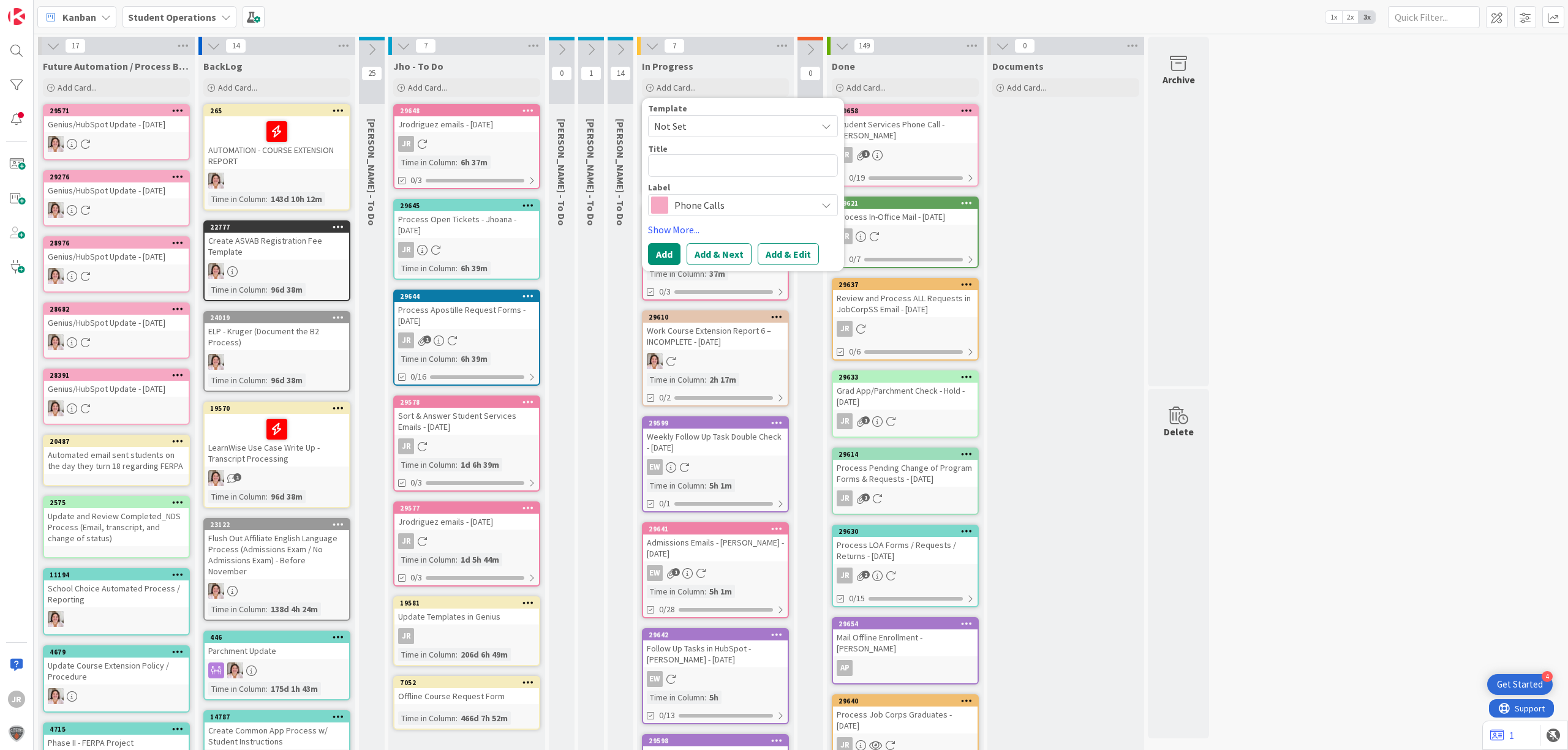
click at [705, 121] on span "Not Set" at bounding box center [730, 126] width 153 height 16
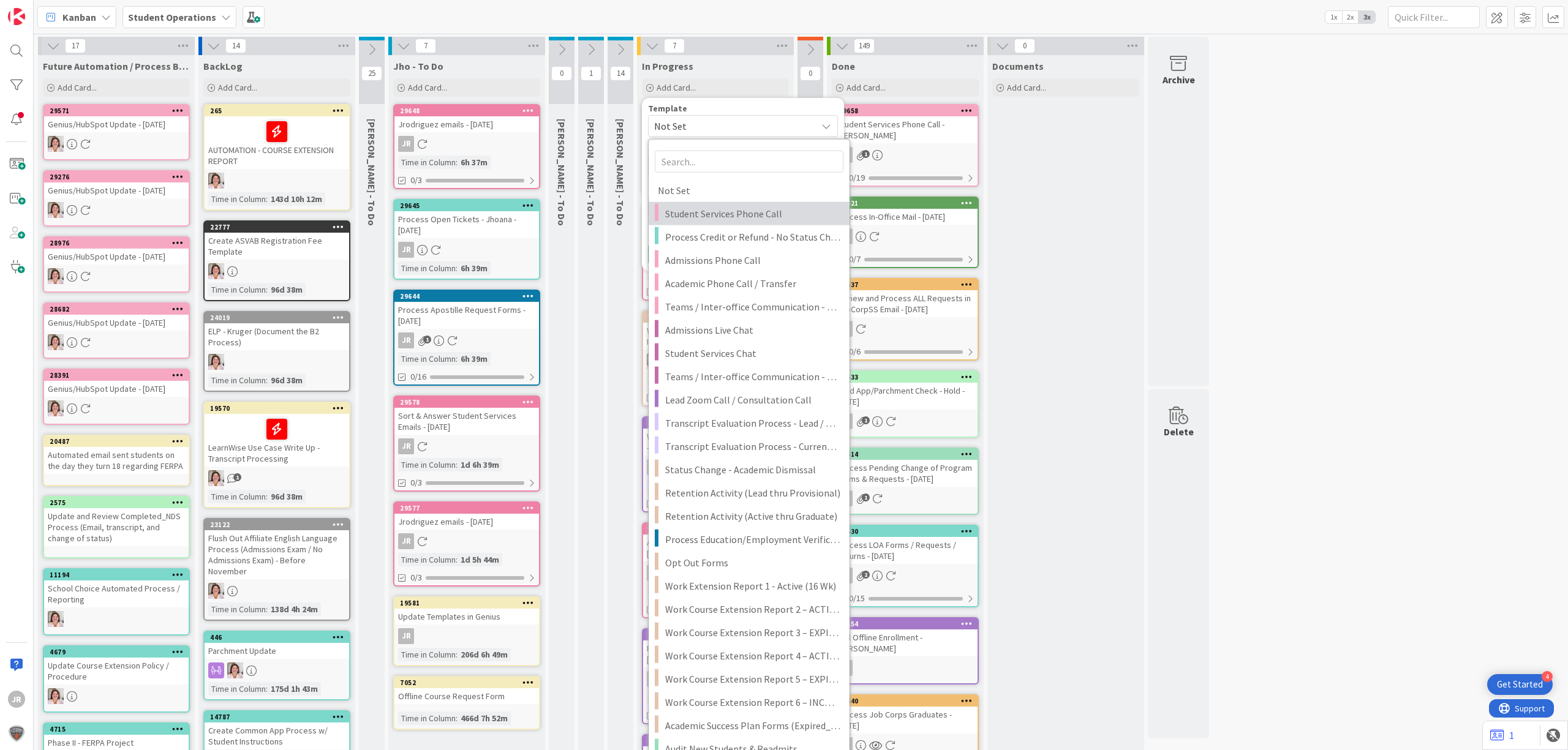
click at [743, 210] on span "Student Services Phone Call" at bounding box center [752, 214] width 175 height 16
type textarea "x"
type textarea "Student Services Phone Call"
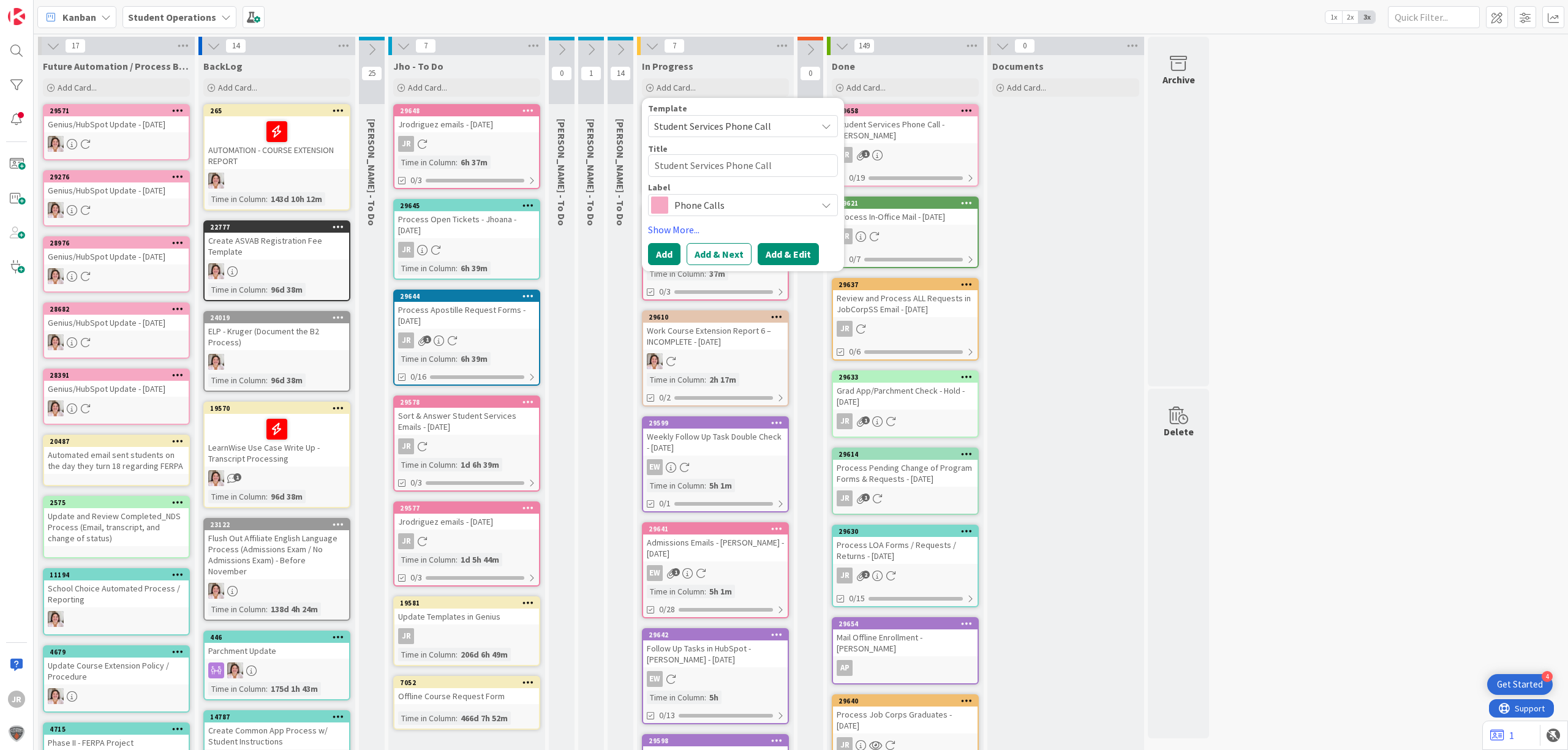
click at [809, 251] on button "Add & Edit" at bounding box center [788, 254] width 61 height 22
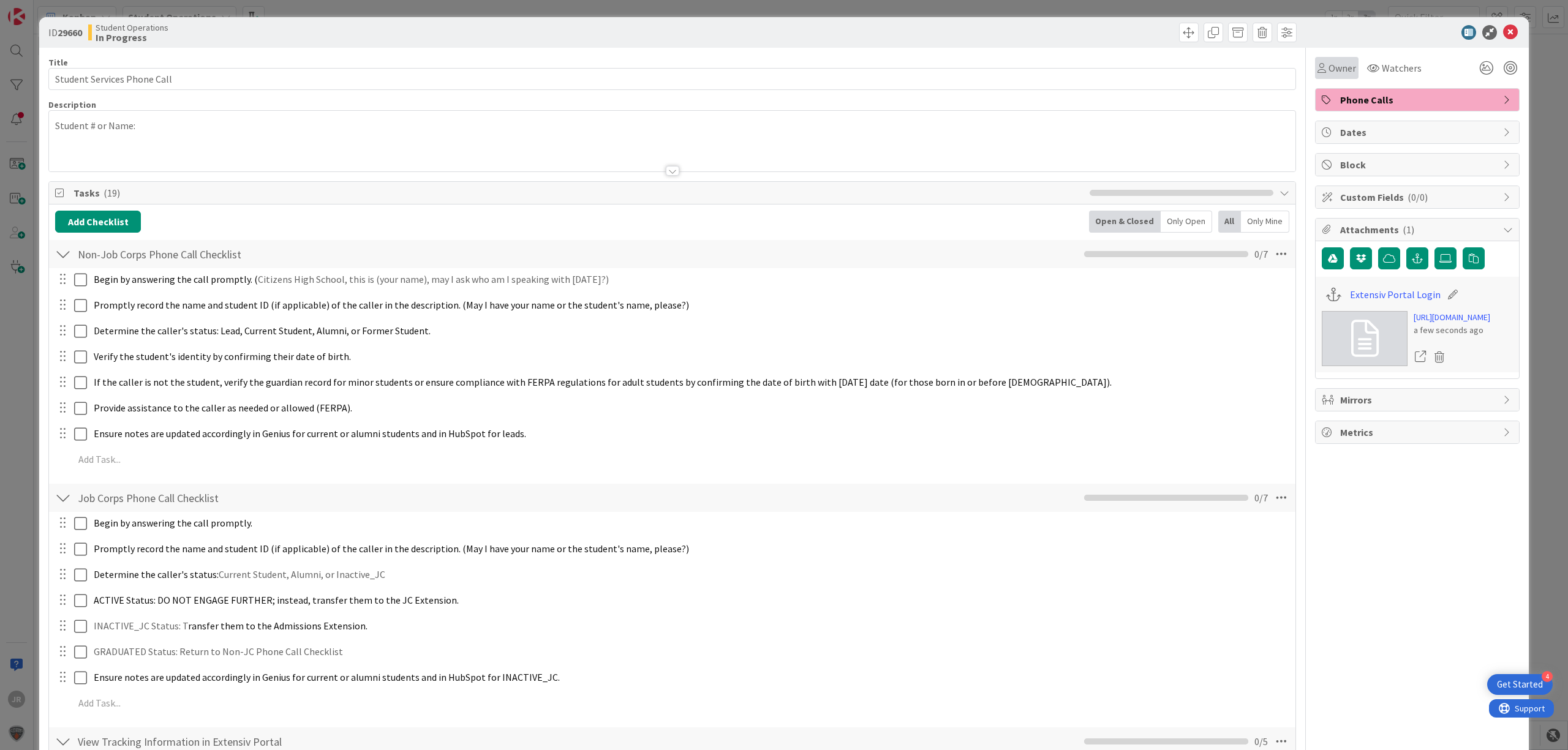
click at [1317, 69] on div "Owner" at bounding box center [1336, 68] width 39 height 15
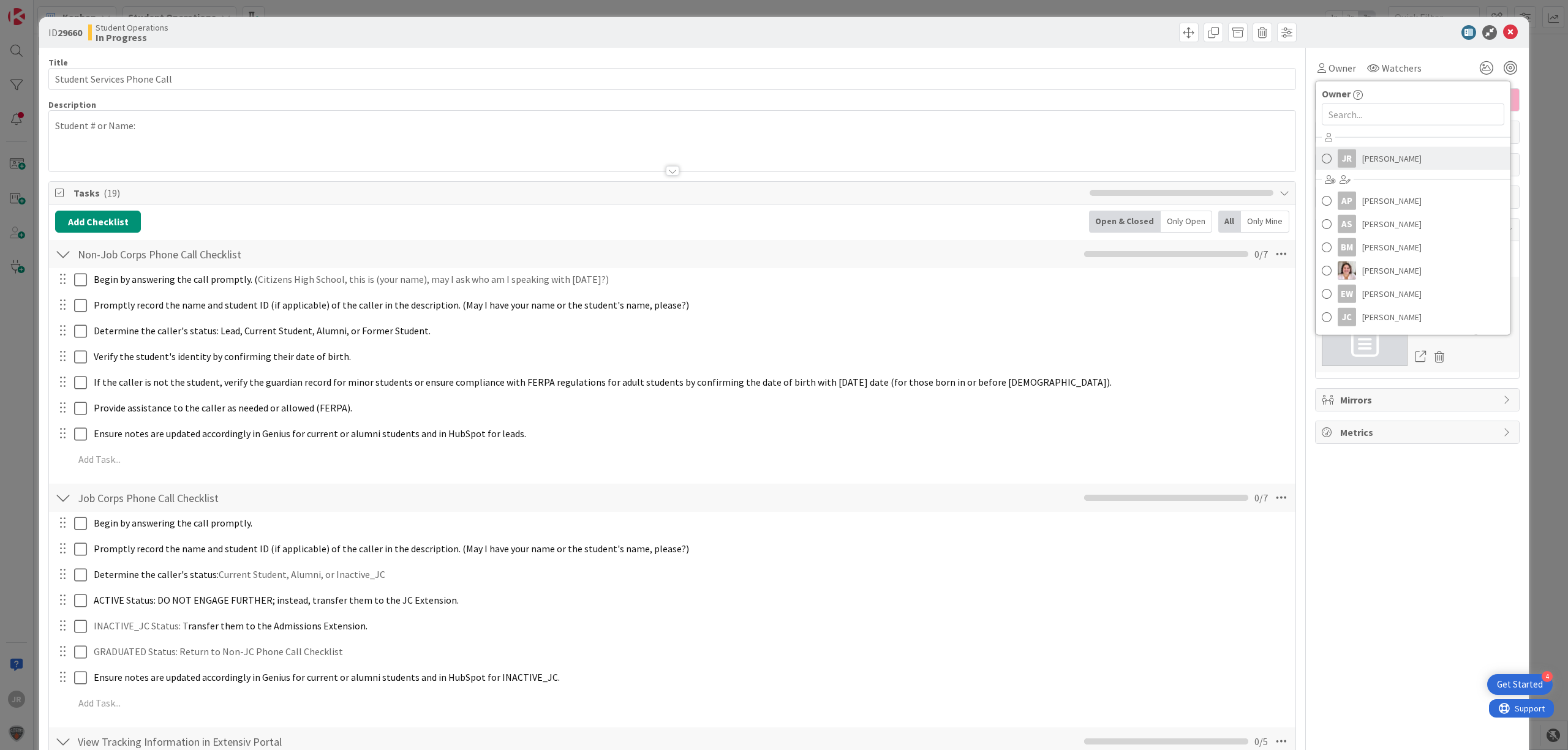
click at [1362, 157] on span "[PERSON_NAME]" at bounding box center [1391, 159] width 59 height 18
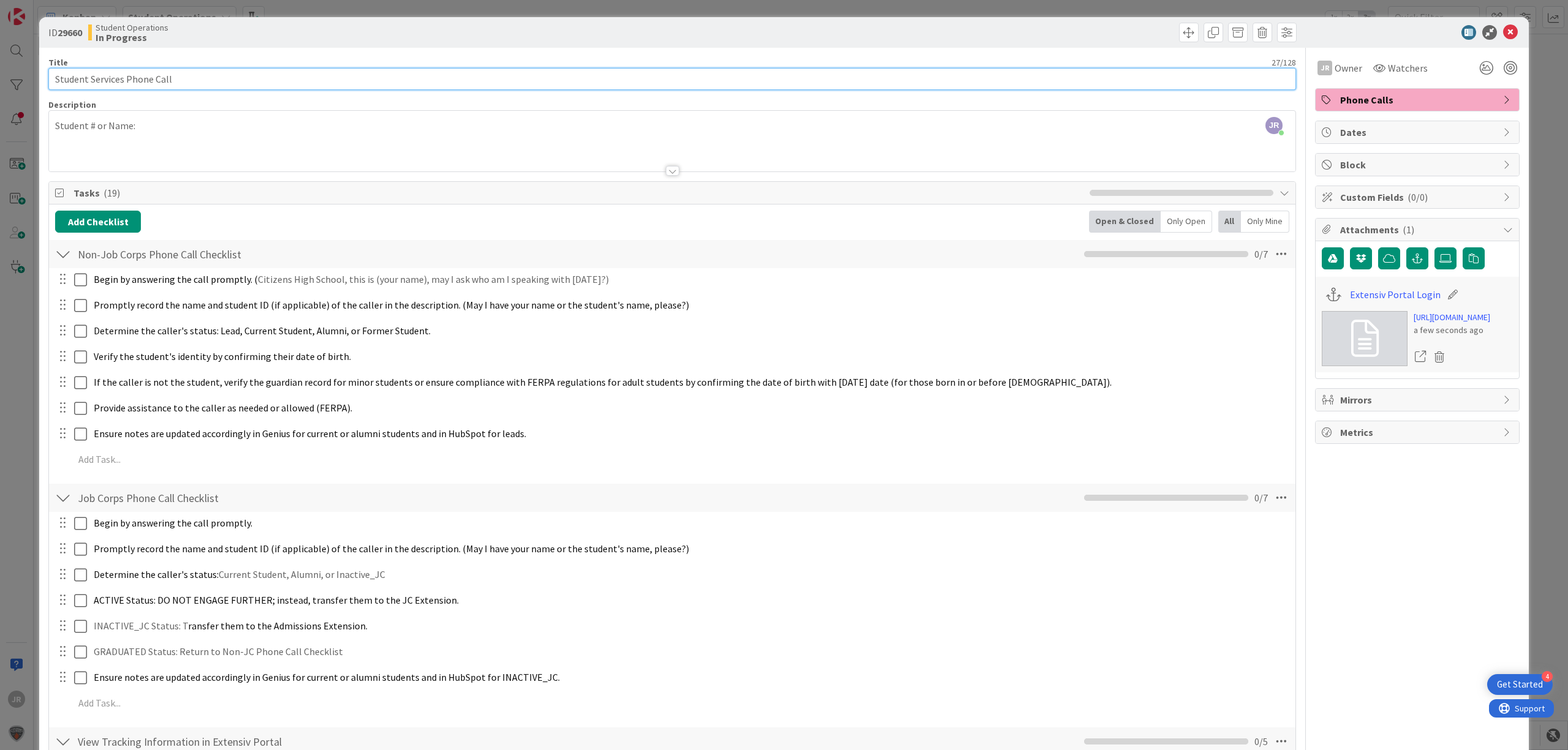
click at [221, 81] on input "Student Services Phone Call" at bounding box center [671, 79] width 1247 height 22
type input "Student Services Phone Call - [PERSON_NAME]"
click at [1179, 38] on span at bounding box center [1189, 33] width 20 height 20
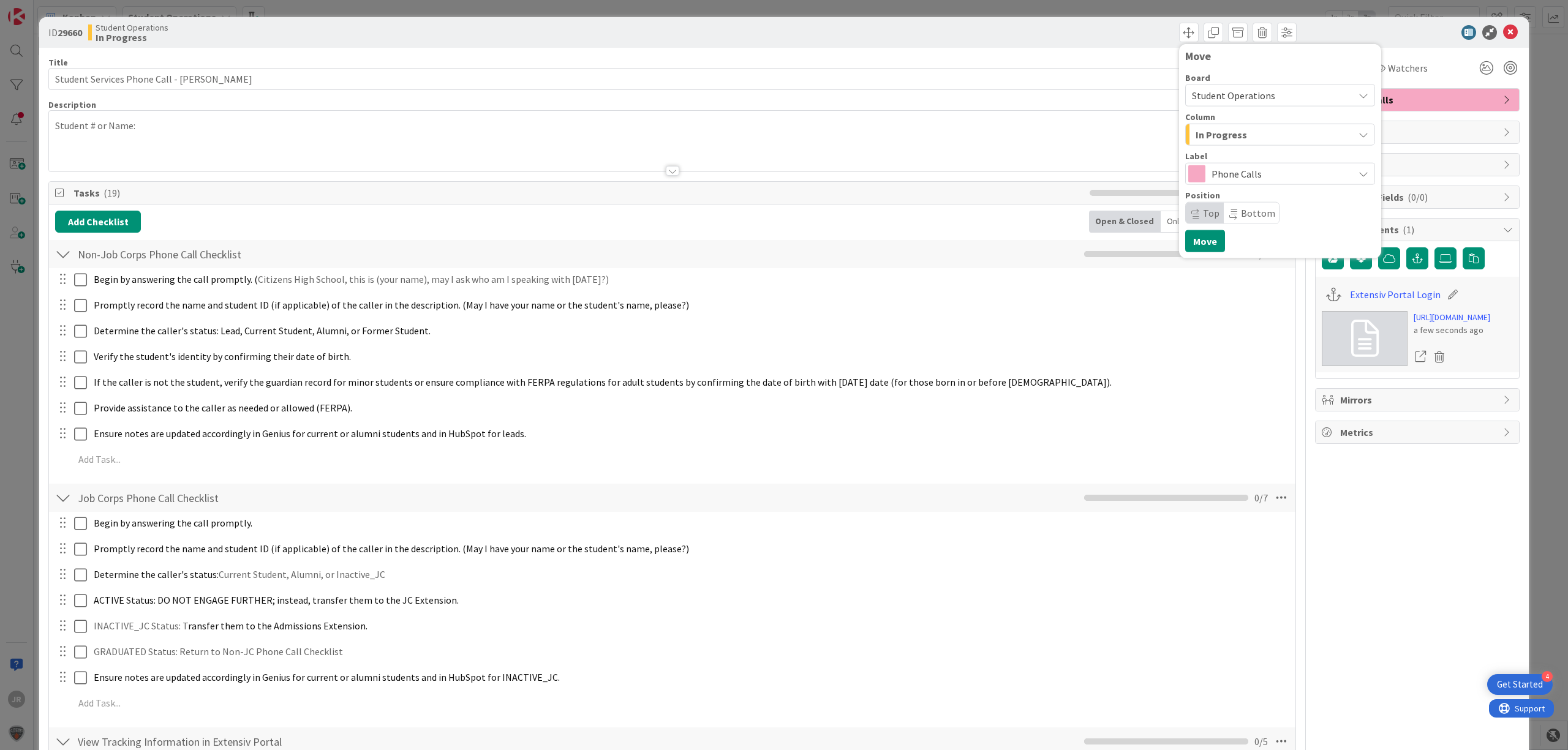
click at [1212, 143] on div "In Progress" at bounding box center [1272, 135] width 161 height 20
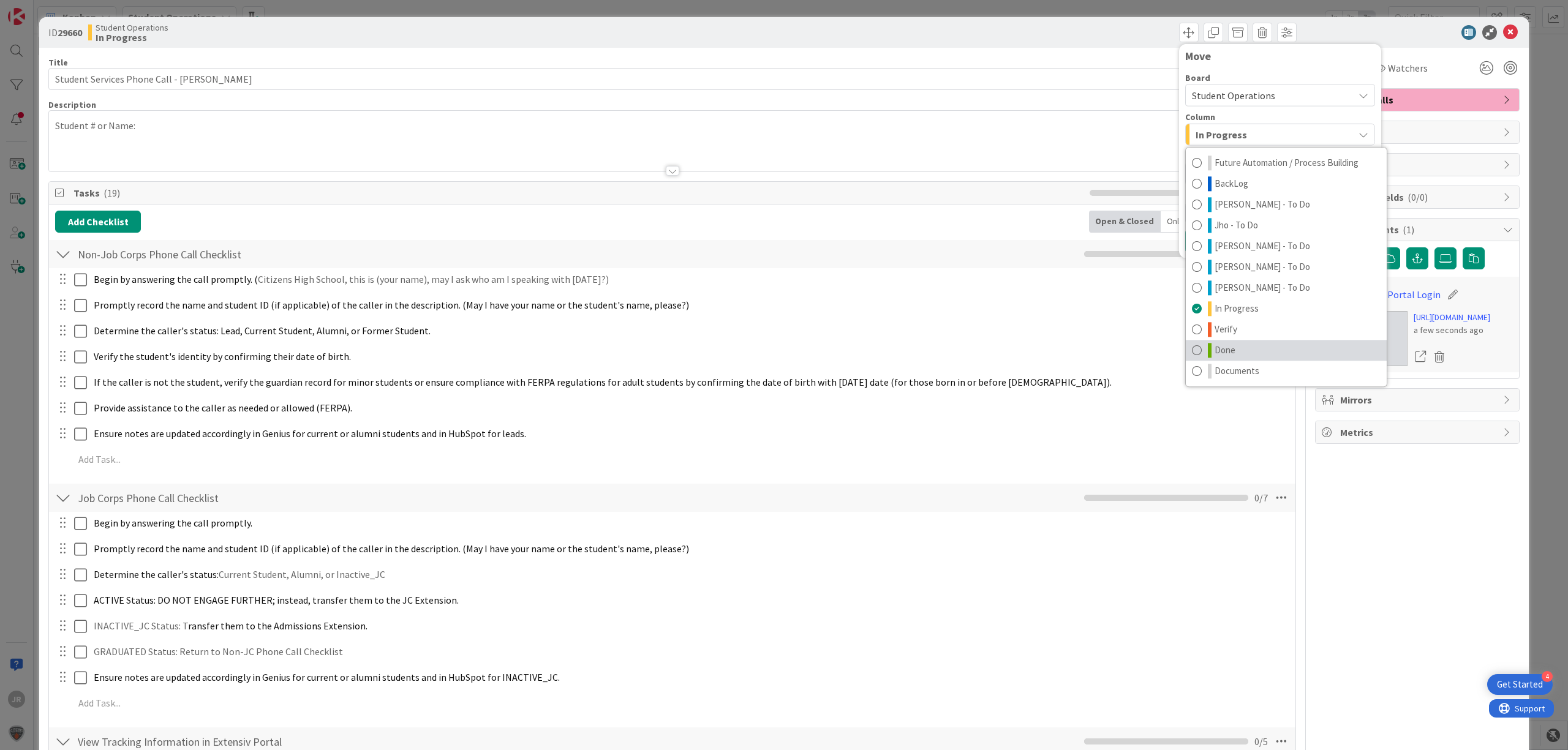
click at [1226, 343] on link "Done" at bounding box center [1285, 350] width 201 height 21
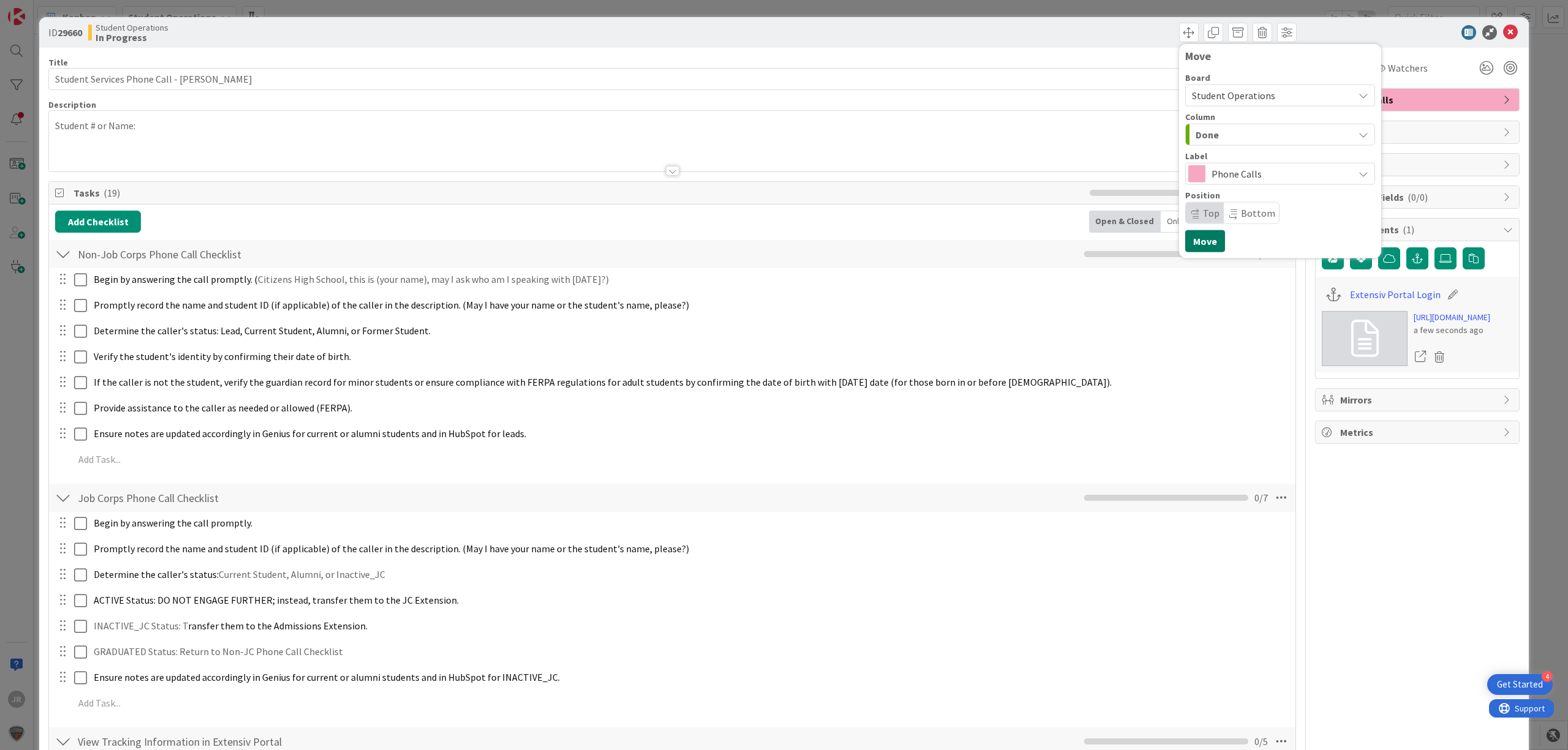
drag, startPoint x: 1193, startPoint y: 237, endPoint x: 1165, endPoint y: 231, distance: 28.6
click at [1193, 237] on button "Move" at bounding box center [1205, 242] width 40 height 22
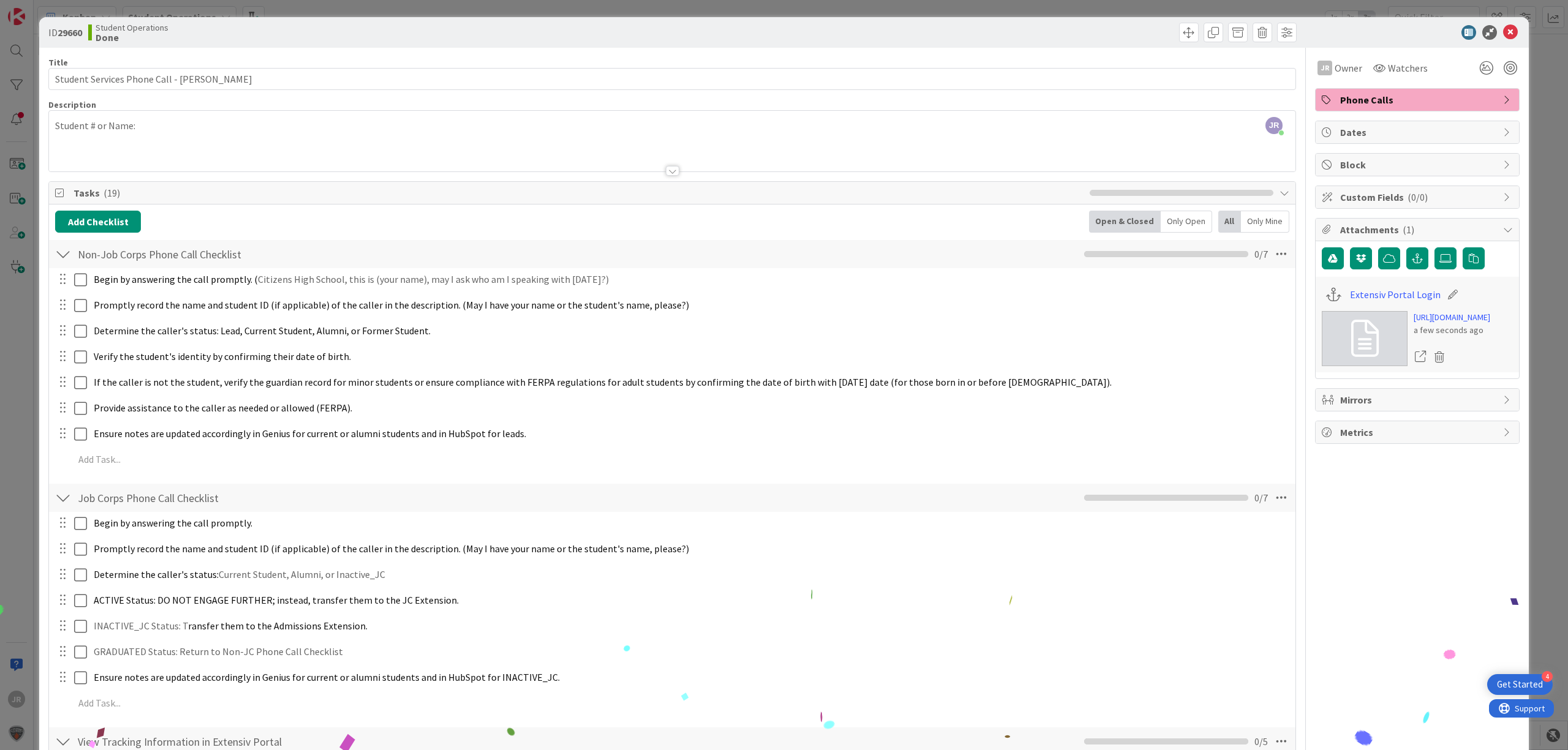
click at [934, 16] on div "ID 29660 Student Operations Done Move Move Title 40 / 128 Student Services Phon…" at bounding box center [784, 375] width 1568 height 750
